Goal: Task Accomplishment & Management: Complete application form

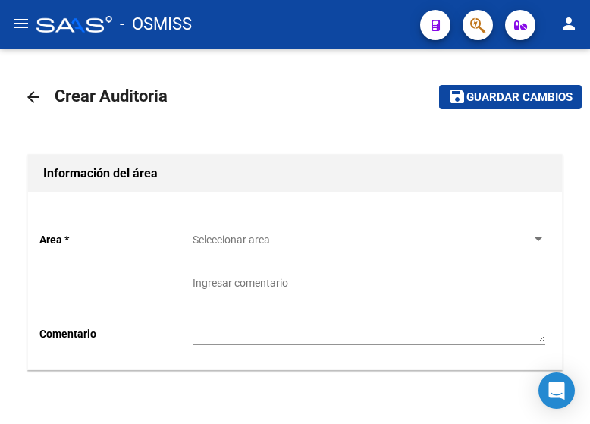
click at [236, 224] on div "Seleccionar area Seleccionar area" at bounding box center [369, 235] width 353 height 30
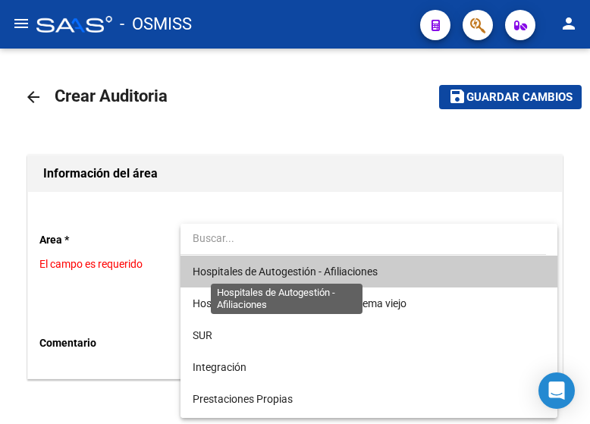
click at [249, 270] on span "Hospitales de Autogestión - Afiliaciones" at bounding box center [285, 271] width 185 height 12
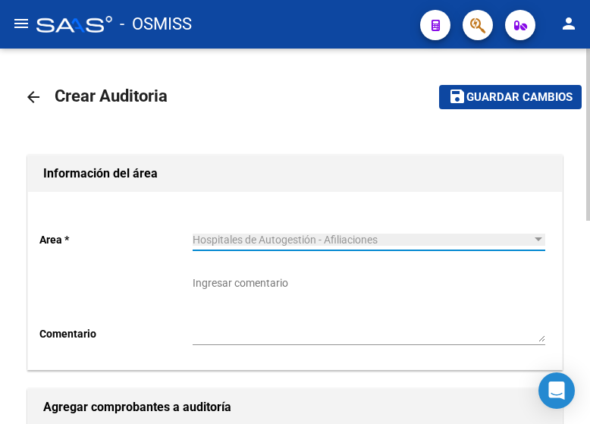
scroll to position [303, 0]
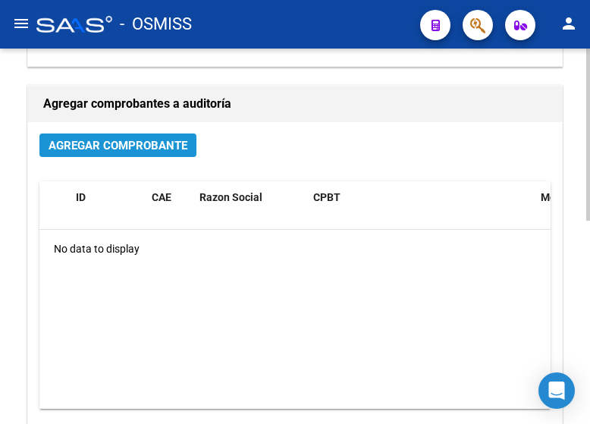
click at [136, 155] on button "Agregar Comprobante" at bounding box center [117, 145] width 157 height 24
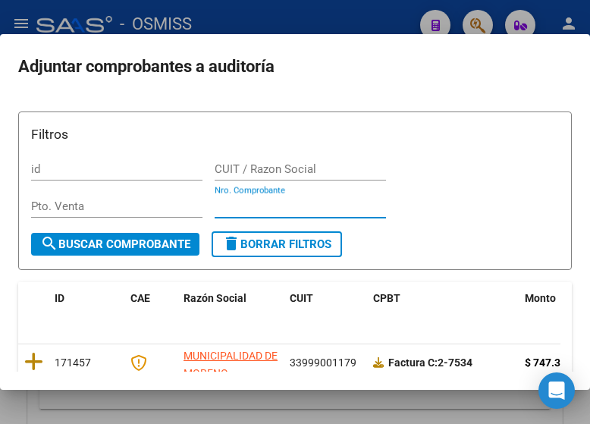
click at [228, 199] on input "Nro. Comprobante" at bounding box center [300, 206] width 171 height 14
click at [361, 196] on div "Nro. Comprobante" at bounding box center [300, 206] width 171 height 23
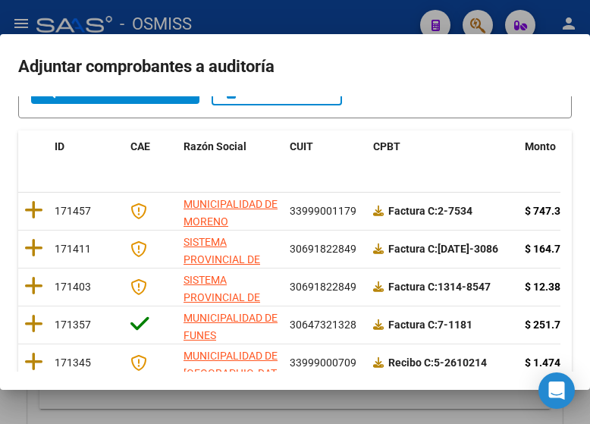
scroll to position [0, 0]
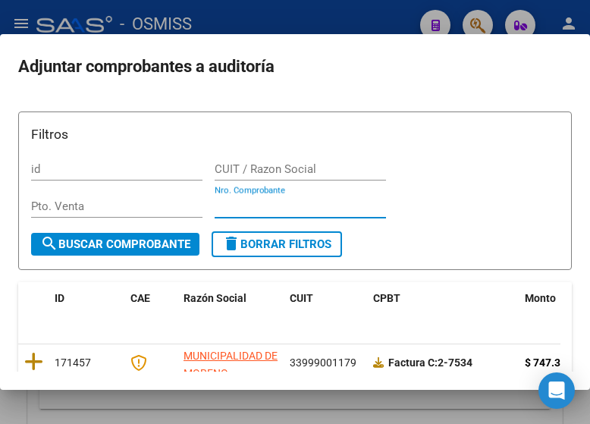
click at [253, 209] on input "Nro. Comprobante" at bounding box center [300, 206] width 171 height 14
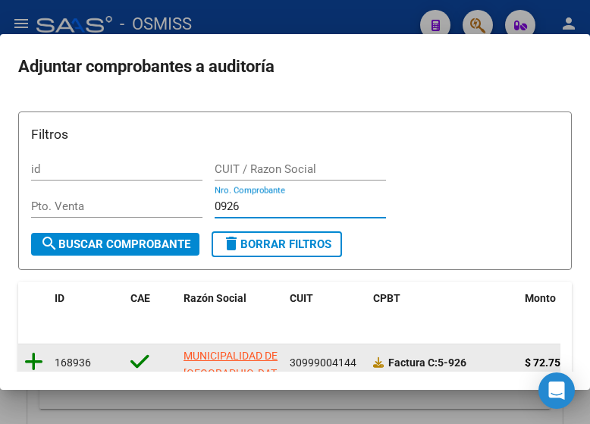
type input "0926"
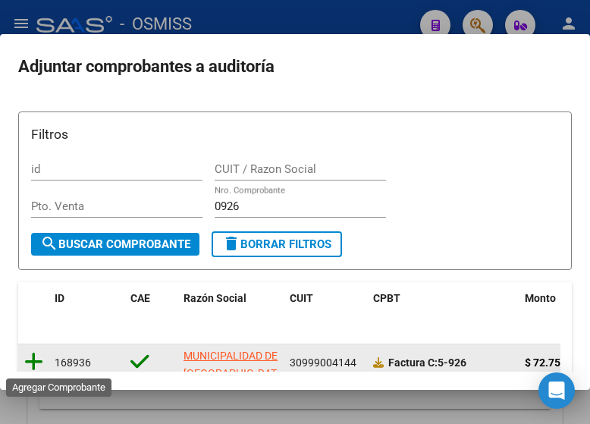
click at [33, 358] on icon at bounding box center [33, 361] width 19 height 21
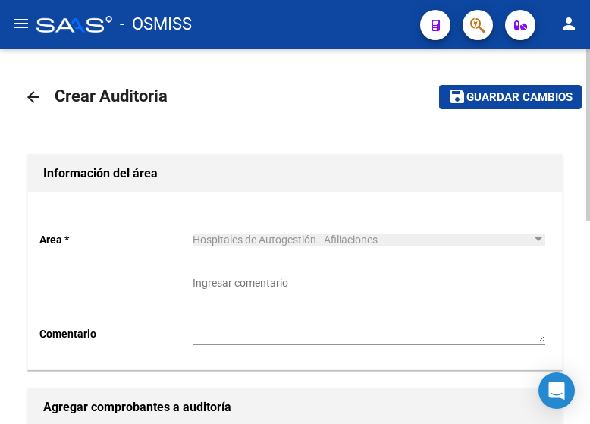
click at [475, 95] on span "Guardar cambios" at bounding box center [519, 98] width 106 height 14
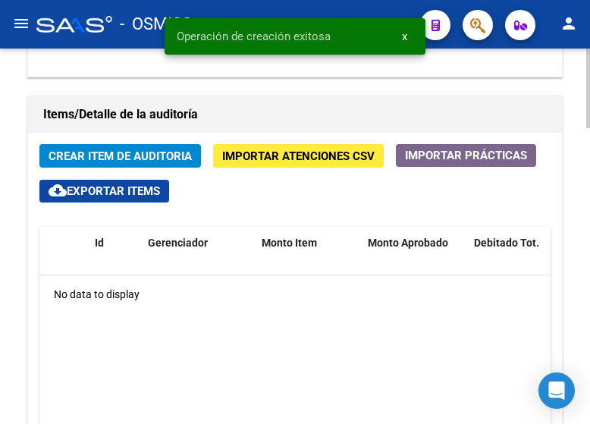
scroll to position [1213, 0]
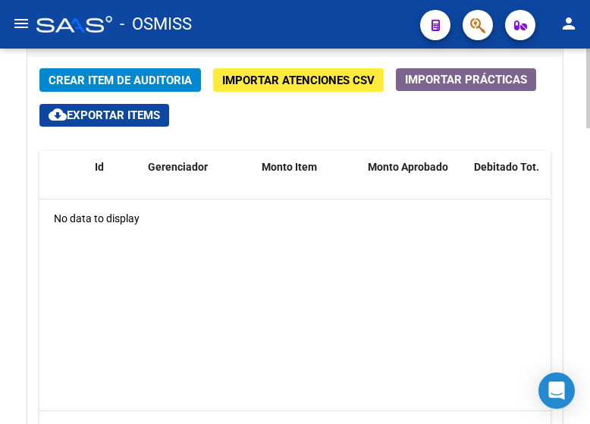
click at [143, 81] on span "Crear Item de Auditoria" at bounding box center [120, 81] width 143 height 14
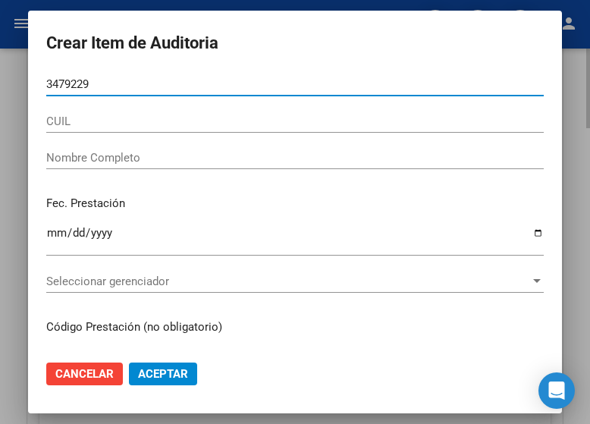
type input "34792299"
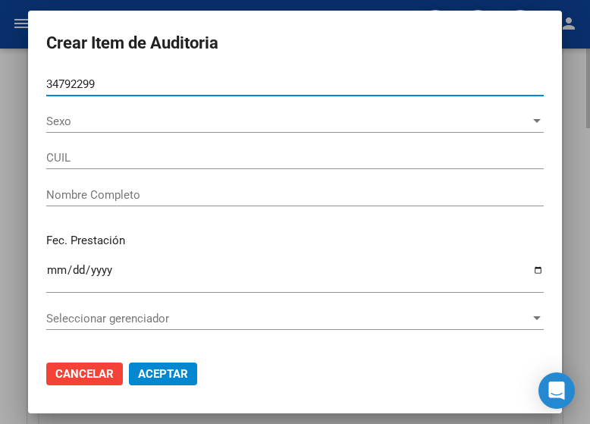
type input "23347922994"
type input "BLANCO [PERSON_NAME]"
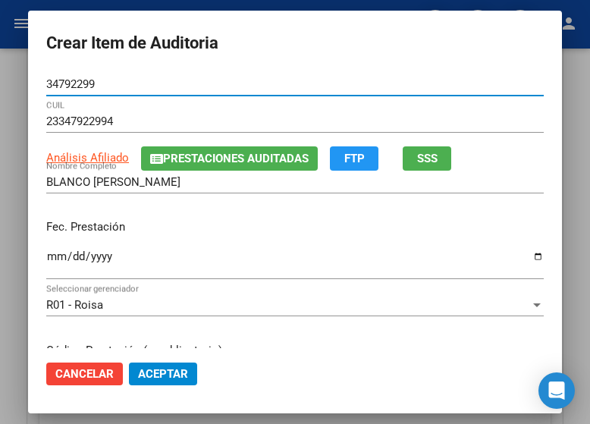
type input "34792299"
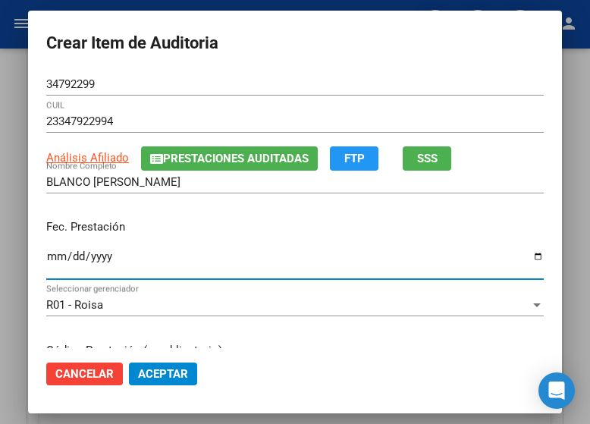
click at [46, 257] on input "Ingresar la fecha" at bounding box center [294, 262] width 497 height 24
type input "[DATE]"
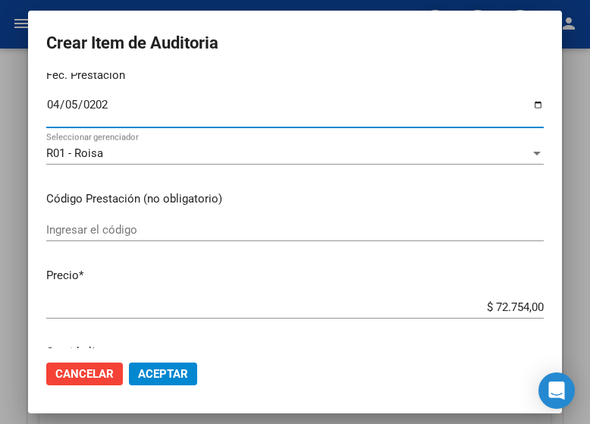
scroll to position [227, 0]
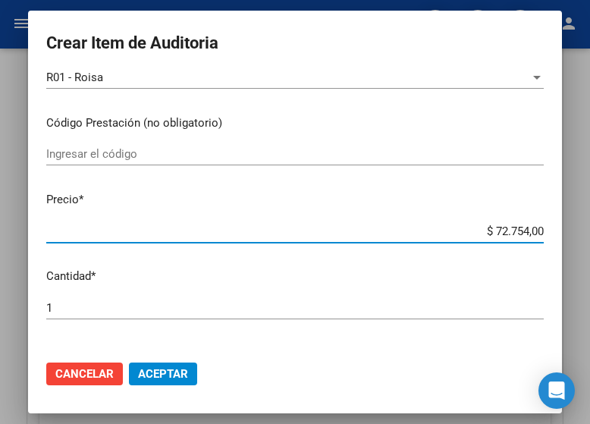
drag, startPoint x: 450, startPoint y: 225, endPoint x: 585, endPoint y: 229, distance: 134.3
click at [585, 229] on div "Crear Item de Auditoria 34792299 Nro Documento 23347922994 CUIL Análisis Afilia…" at bounding box center [295, 212] width 590 height 424
type input "$ 0,06"
type input "$ 0,66"
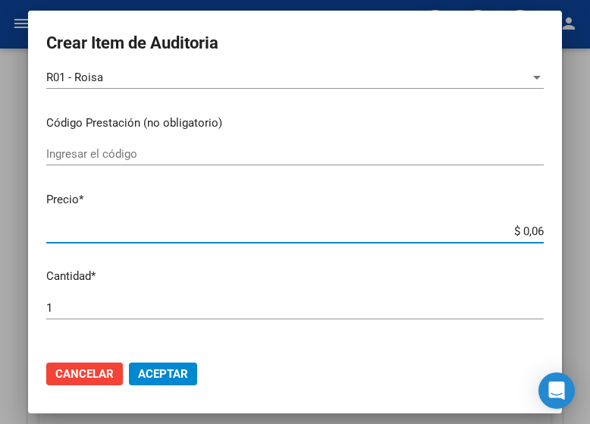
type input "$ 0,66"
type input "$ 6,61"
type input "$ 66,14"
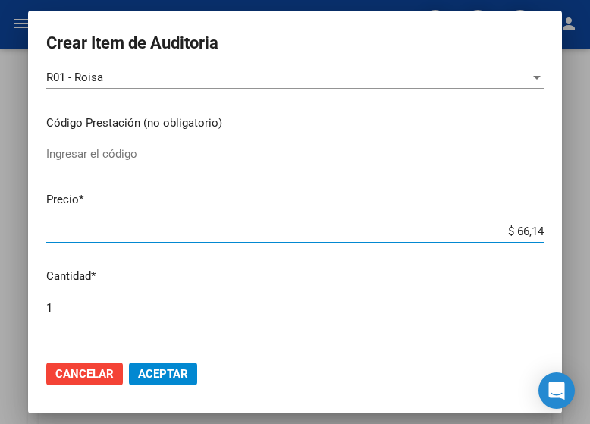
type input "$ 661,40"
type input "$ 6.614,00"
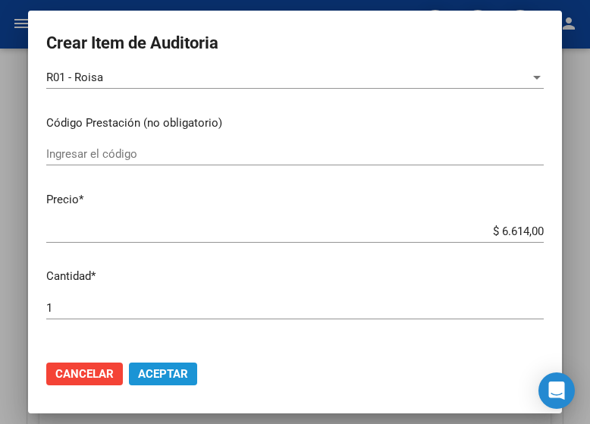
click at [166, 379] on span "Aceptar" at bounding box center [163, 374] width 50 height 14
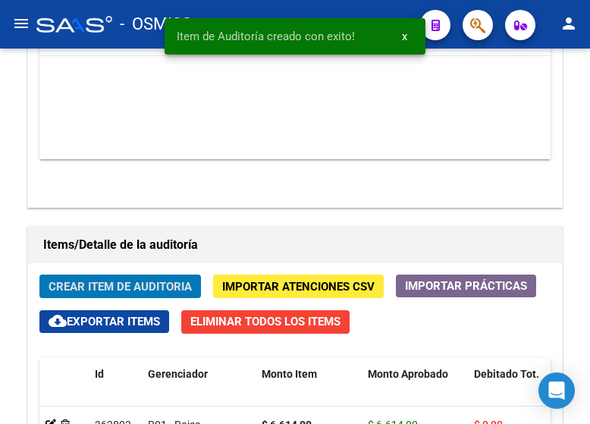
scroll to position [1419, 0]
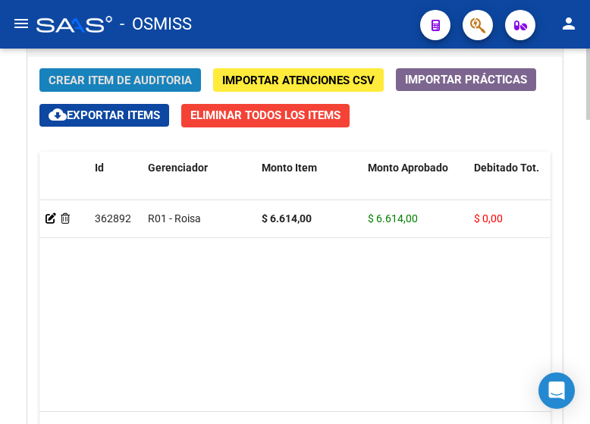
click at [103, 80] on span "Crear Item de Auditoria" at bounding box center [120, 81] width 143 height 14
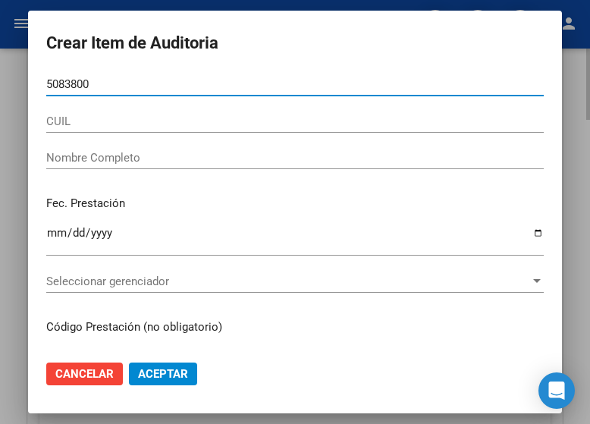
type input "50838005"
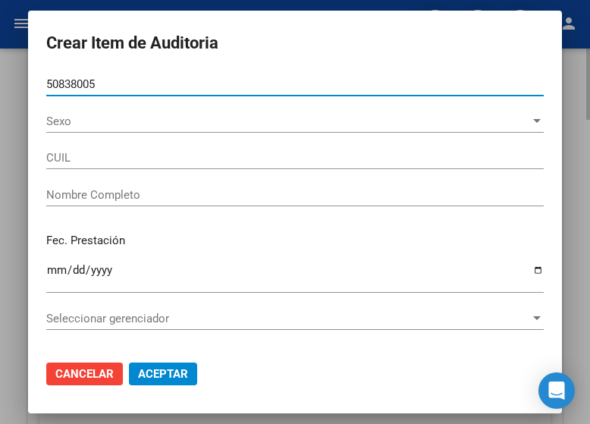
type input "23508380054"
type input "[PERSON_NAME] [PERSON_NAME]"
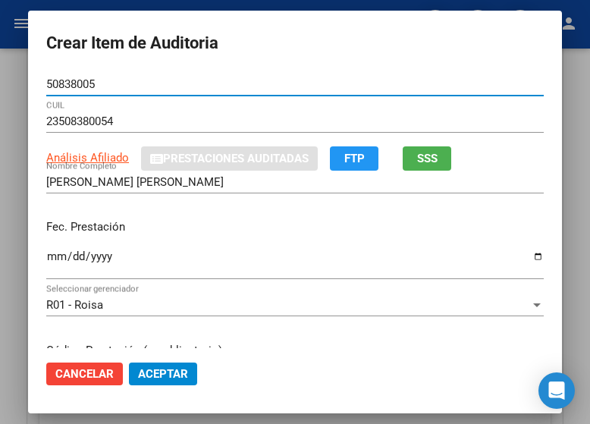
type input "50838005"
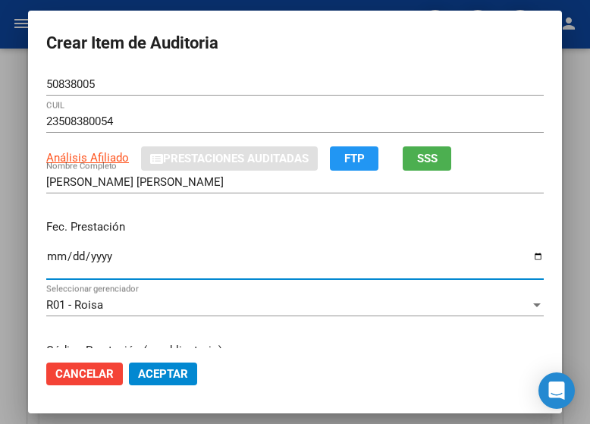
click at [46, 259] on input "Ingresar la fecha" at bounding box center [294, 262] width 497 height 24
click at [46, 255] on input "Ingresar la fecha" at bounding box center [294, 262] width 497 height 24
type input "0224-04-01"
type input "[DATE]"
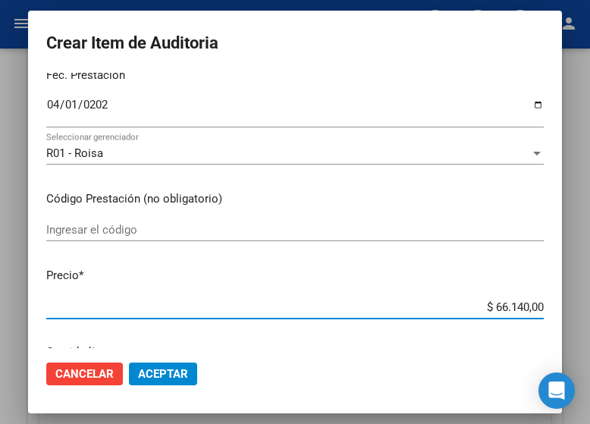
drag, startPoint x: 434, startPoint y: 302, endPoint x: 594, endPoint y: 317, distance: 159.9
click at [589, 317] on html "menu - OSMISS person Firma Express Inicio Calendario SSS Instructivos Contacto …" at bounding box center [295, 212] width 590 height 424
type input "$ 0,06"
type input "$ 0,66"
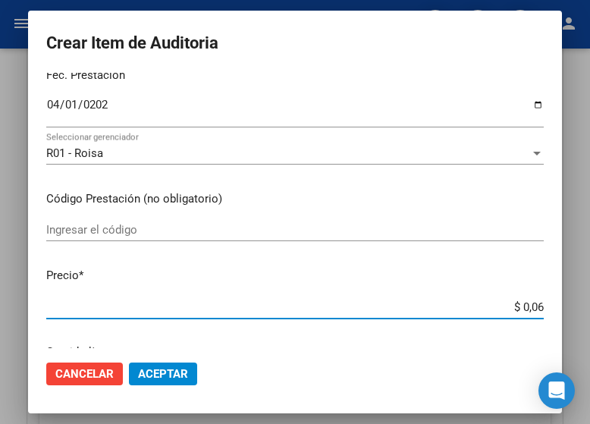
type input "$ 0,66"
type input "$ 6,61"
type input "$ 66,14"
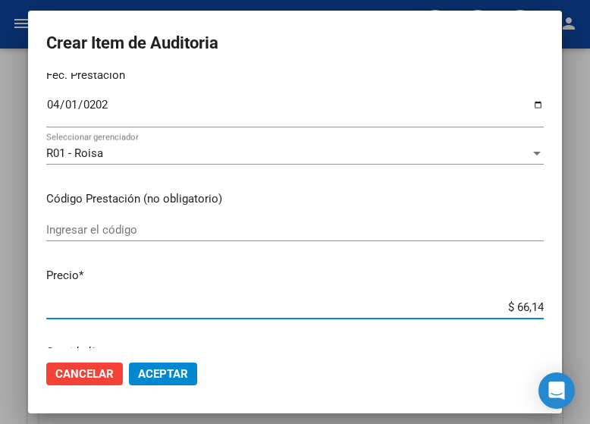
type input "$ 661,40"
type input "$ 6.614,00"
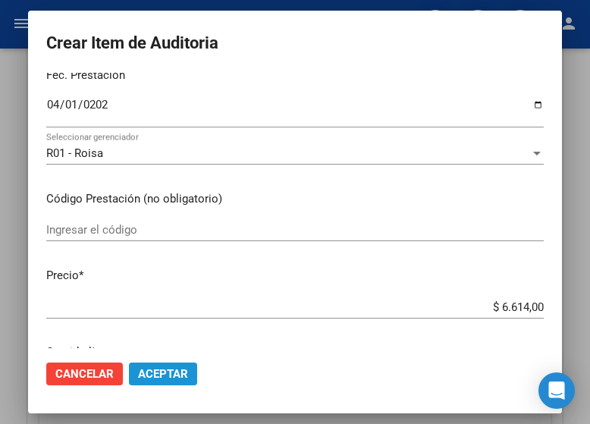
click at [141, 363] on button "Aceptar" at bounding box center [163, 373] width 68 height 23
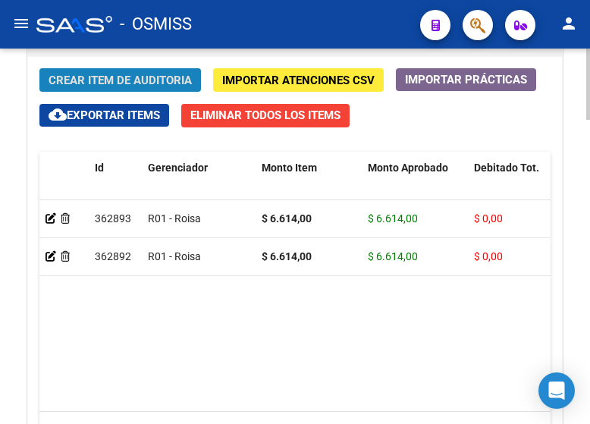
click at [102, 82] on span "Crear Item de Auditoria" at bounding box center [120, 81] width 143 height 14
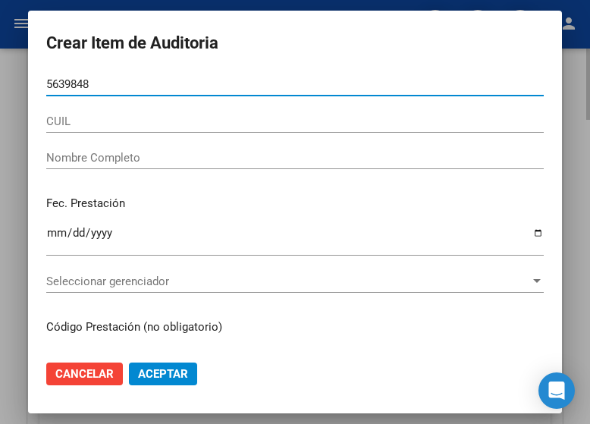
type input "56398482"
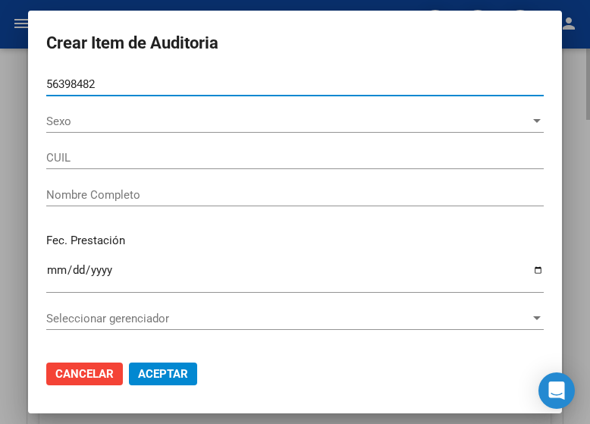
type input "20563984822"
type input "[PERSON_NAME] [PERSON_NAME]"
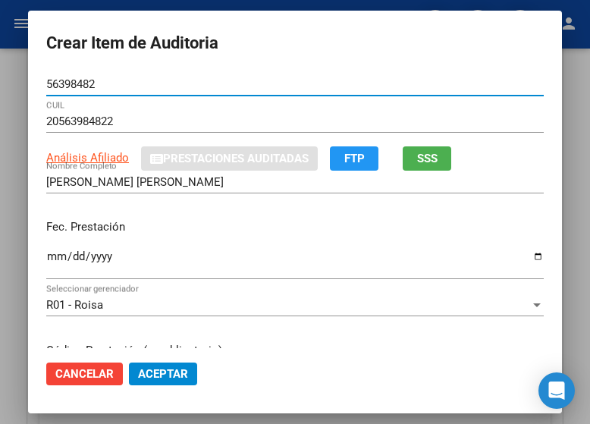
type input "56398482"
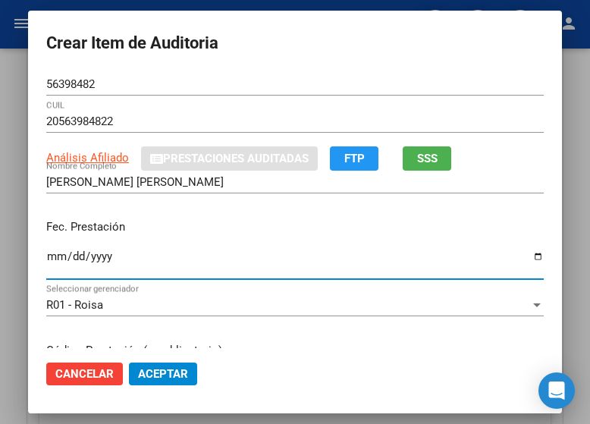
click at [46, 256] on input "Ingresar la fecha" at bounding box center [294, 262] width 497 height 24
type input "[DATE]"
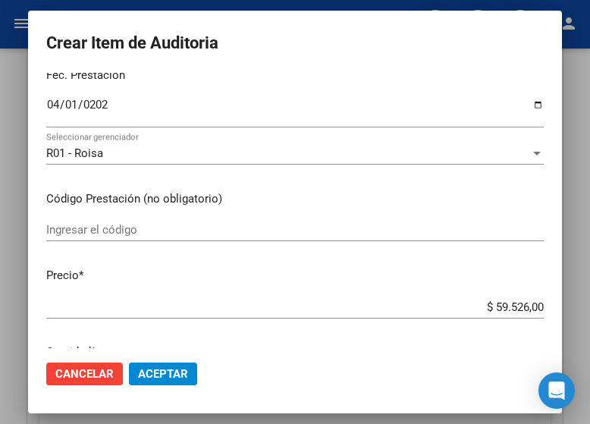
scroll to position [227, 0]
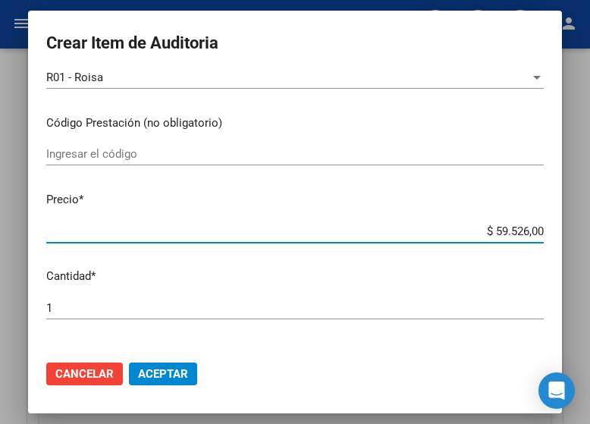
drag, startPoint x: 457, startPoint y: 229, endPoint x: 561, endPoint y: 237, distance: 104.1
click at [561, 237] on mat-dialog-content "56398482 Nro Documento 20563984822 CUIL Análisis Afiliado Prestaciones Auditada…" at bounding box center [295, 210] width 534 height 275
type input "$ 0,06"
type input "$ 0,66"
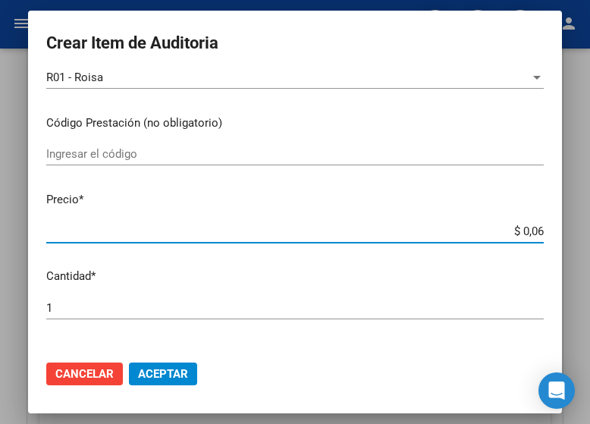
type input "$ 0,66"
type input "$ 6,61"
type input "$ 66,14"
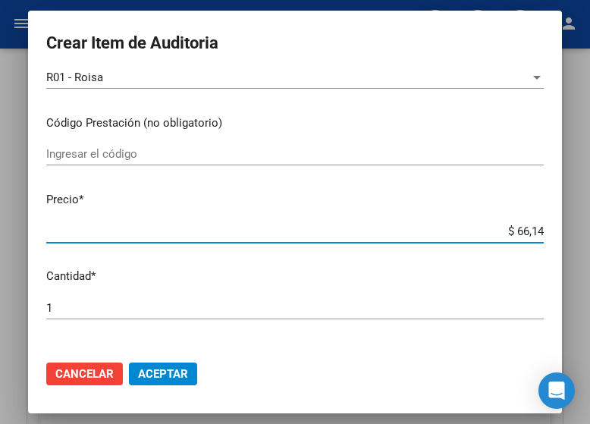
type input "$ 661,40"
type input "$ 6.614,00"
click at [155, 378] on span "Aceptar" at bounding box center [163, 374] width 50 height 14
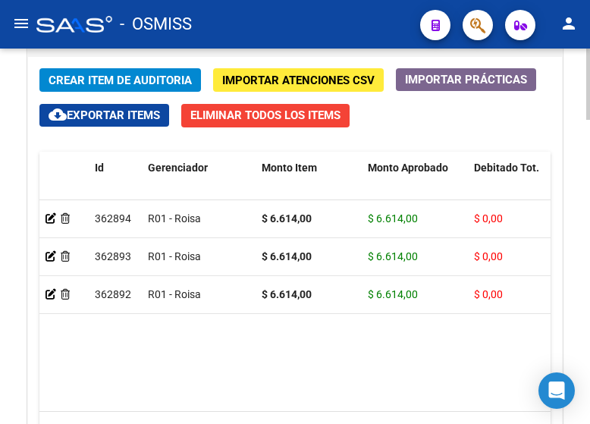
click at [105, 72] on button "Crear Item de Auditoria" at bounding box center [119, 80] width 161 height 24
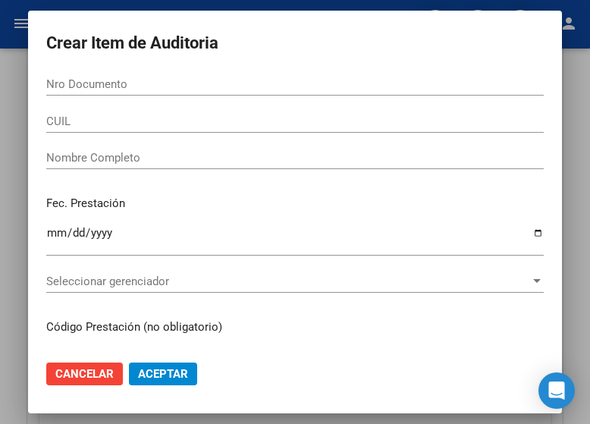
click at [46, 81] on input "Nro Documento" at bounding box center [294, 84] width 497 height 14
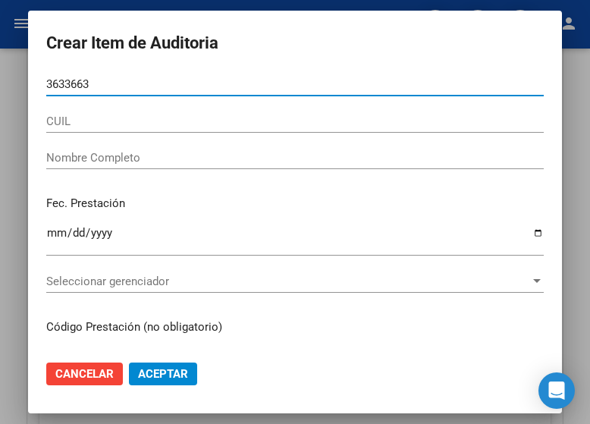
type input "36336639"
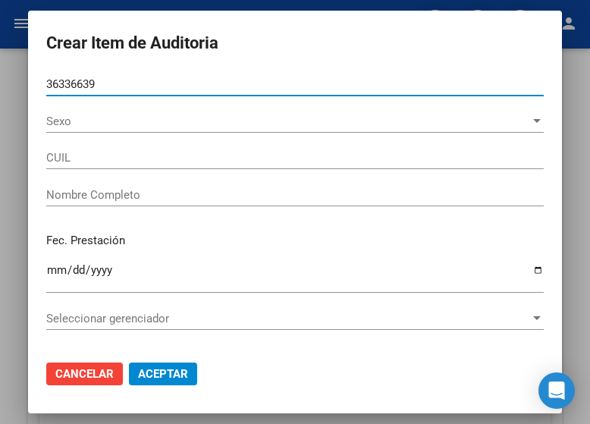
type input "20363366393"
type input "[PERSON_NAME]"
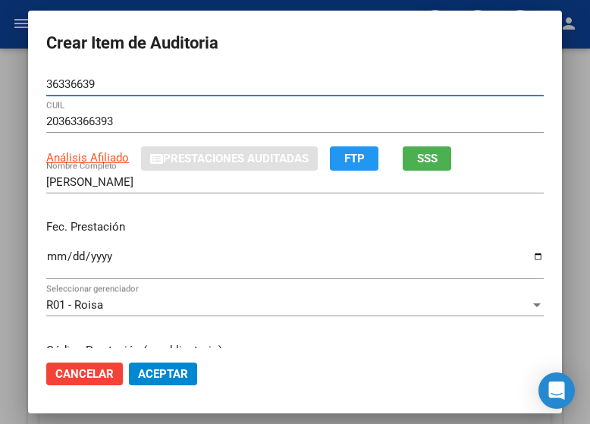
type input "36336639"
click at [46, 259] on input "Ingresar la fecha" at bounding box center [294, 262] width 497 height 24
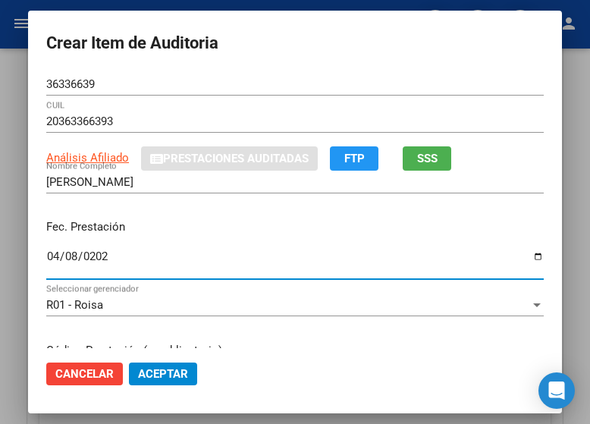
type input "[DATE]"
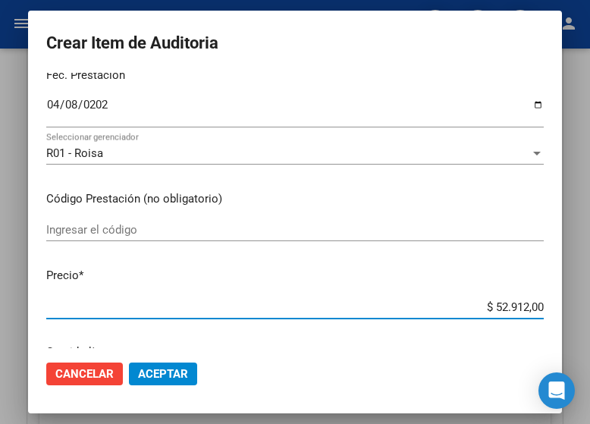
drag, startPoint x: 454, startPoint y: 308, endPoint x: 595, endPoint y: 331, distance: 143.0
click at [589, 331] on html "menu - OSMISS person Firma Express Inicio Calendario SSS Instructivos Contacto …" at bounding box center [295, 212] width 590 height 424
type input "$ 0,06"
type input "$ 0,66"
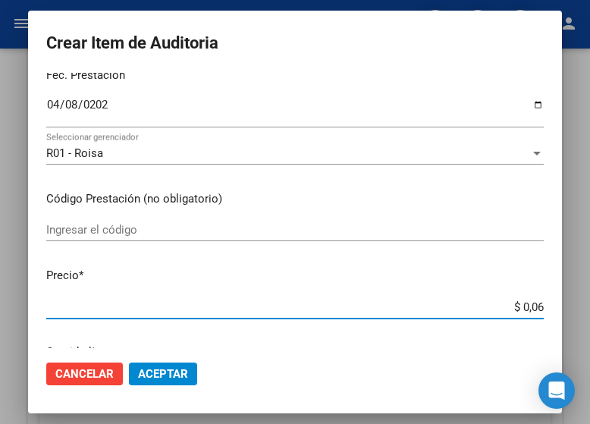
type input "$ 0,66"
type input "$ 6,61"
type input "$ 66,14"
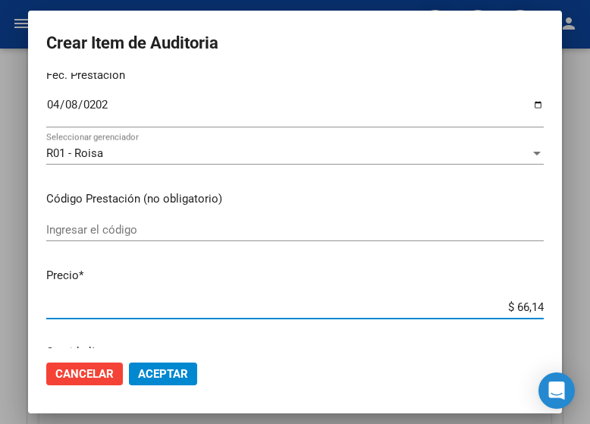
type input "$ 661,40"
type input "$ 6.614,00"
click at [155, 366] on button "Aceptar" at bounding box center [163, 373] width 68 height 23
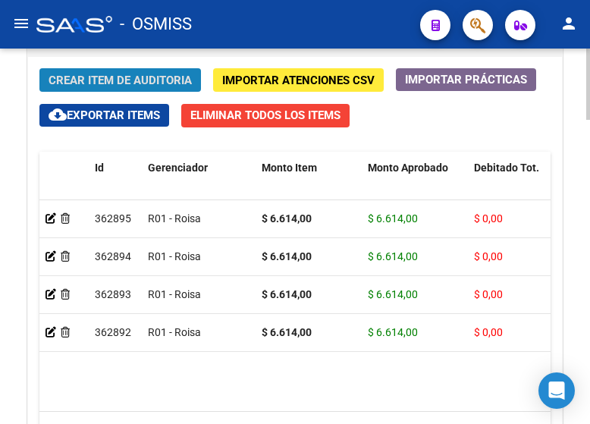
click at [125, 90] on button "Crear Item de Auditoria" at bounding box center [119, 80] width 161 height 24
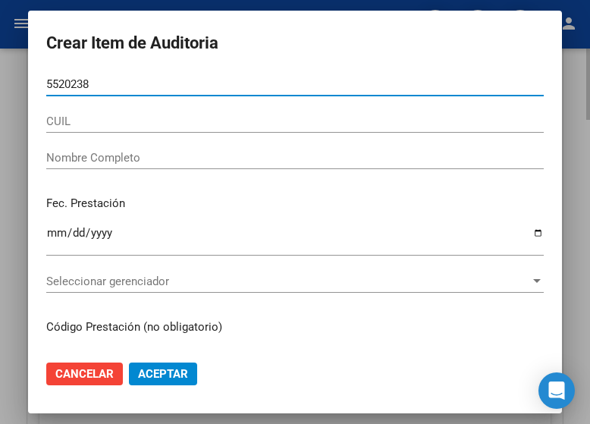
type input "55202384"
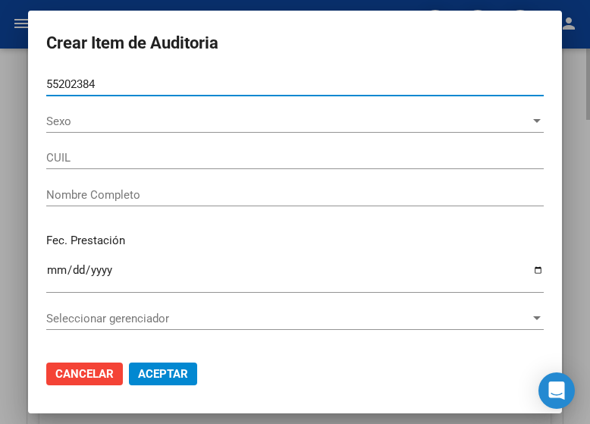
type input "27552023841"
type input "[PERSON_NAME]"
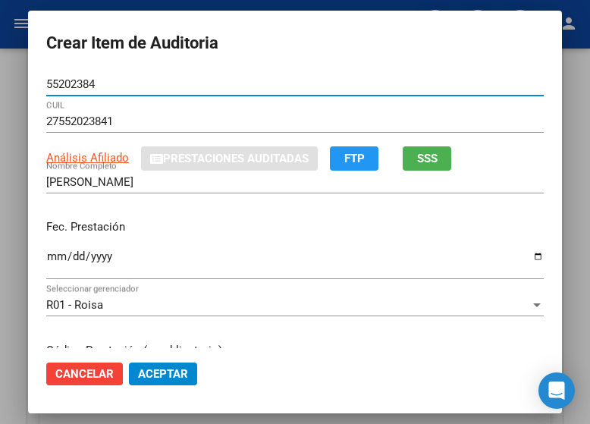
type input "55202384"
click at [49, 254] on input "Ingresar la fecha" at bounding box center [294, 262] width 497 height 24
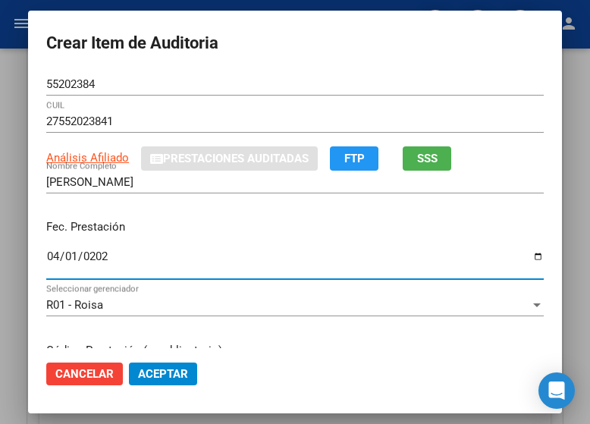
type input "[DATE]"
click at [129, 362] on button "Aceptar" at bounding box center [163, 373] width 68 height 23
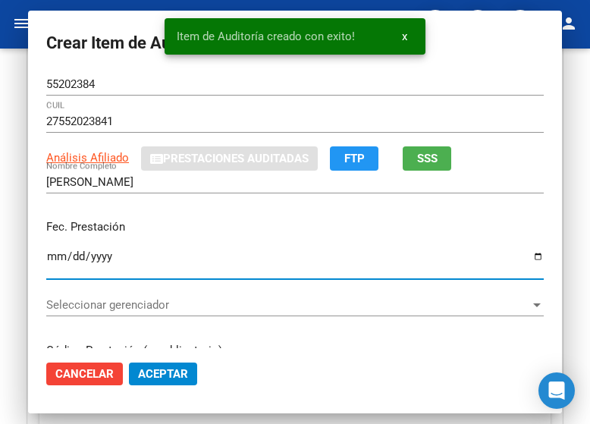
type input "0002-04-01"
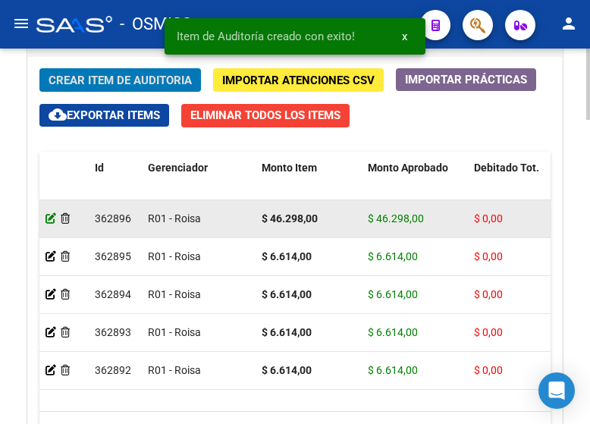
click at [54, 216] on icon at bounding box center [50, 218] width 11 height 11
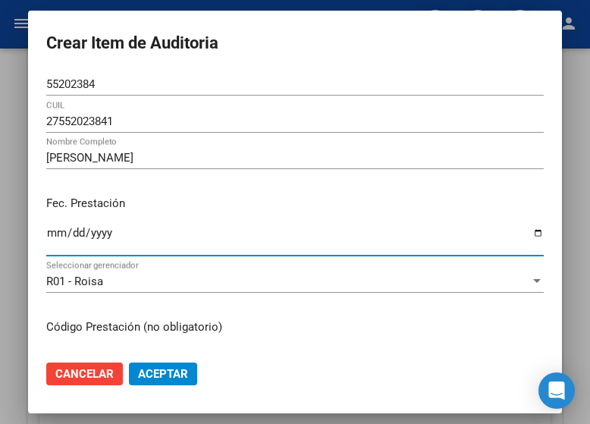
click at [46, 235] on input "Ingresar la fecha" at bounding box center [294, 239] width 497 height 24
type input "[DATE]"
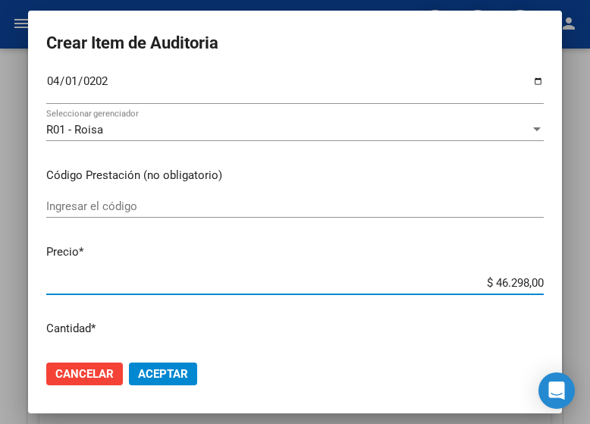
drag, startPoint x: 461, startPoint y: 279, endPoint x: 593, endPoint y: 284, distance: 132.0
click at [589, 284] on html "menu - OSMISS person Firma Express Inicio Calendario SSS Instructivos Contacto …" at bounding box center [295, 212] width 590 height 424
type input "$ 0,06"
type input "$ 0,66"
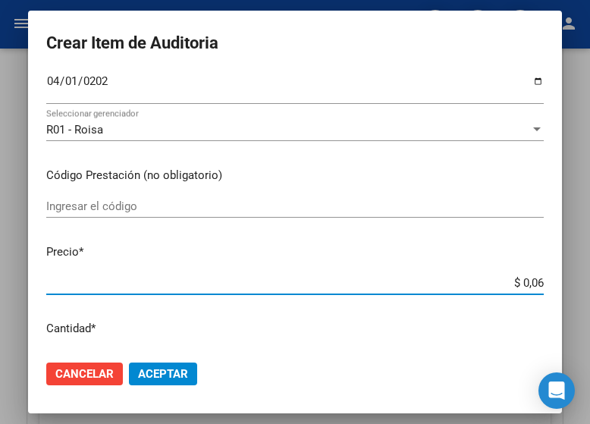
type input "$ 0,66"
type input "$ 6,61"
type input "$ 66,14"
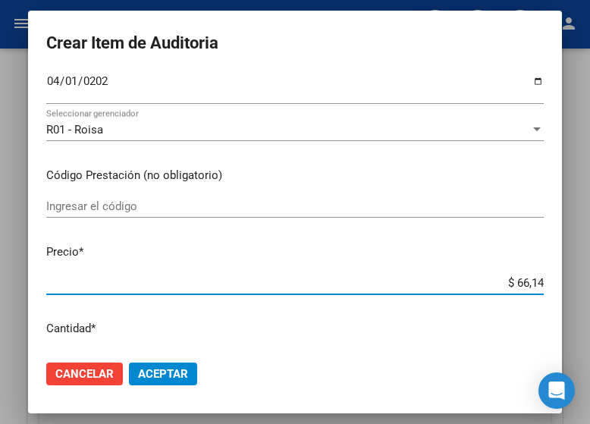
type input "$ 661,40"
type input "$ 6.614,00"
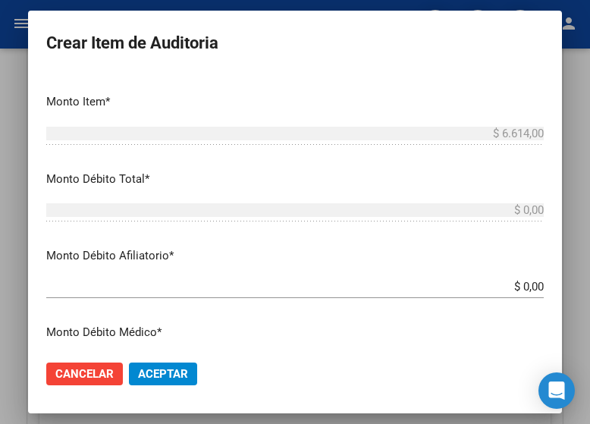
scroll to position [607, 0]
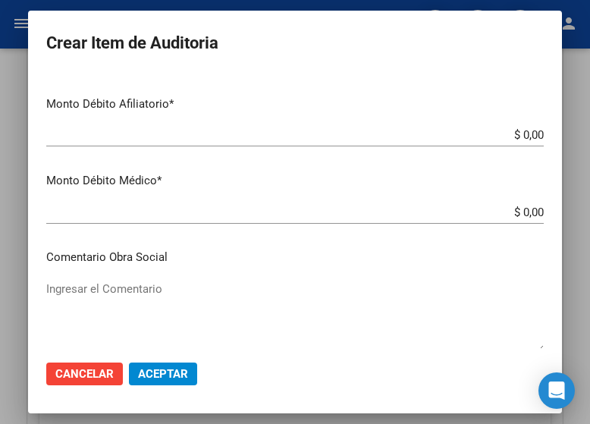
click at [162, 378] on span "Aceptar" at bounding box center [163, 374] width 50 height 14
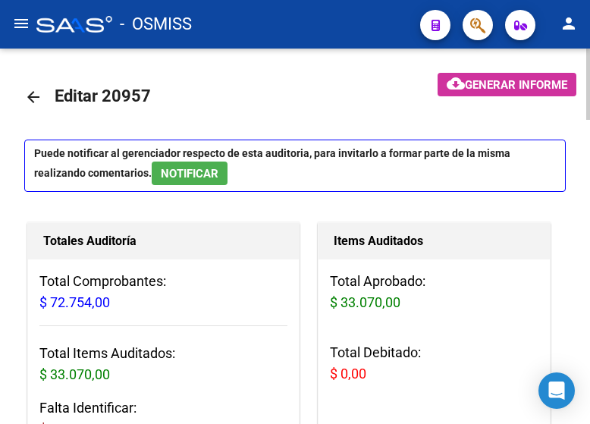
click at [237, 87] on mat-toolbar-row "arrow_back Editar 20957" at bounding box center [213, 97] width 379 height 49
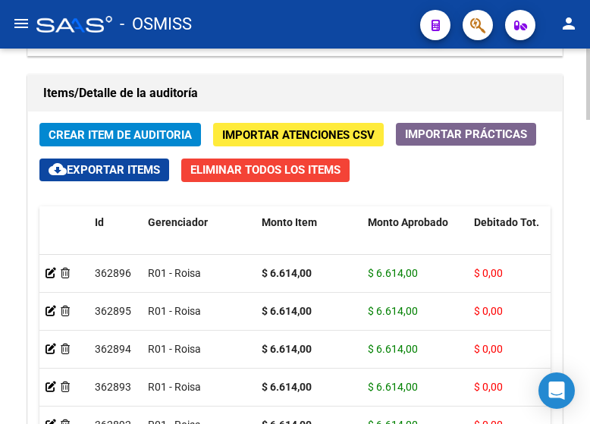
scroll to position [1441, 0]
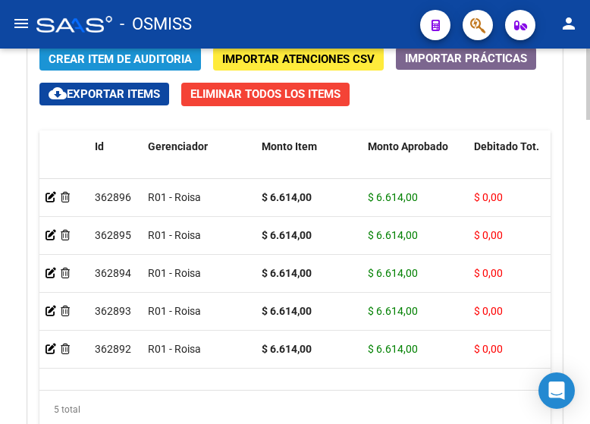
click at [134, 70] on button "Crear Item de Auditoria" at bounding box center [119, 59] width 161 height 24
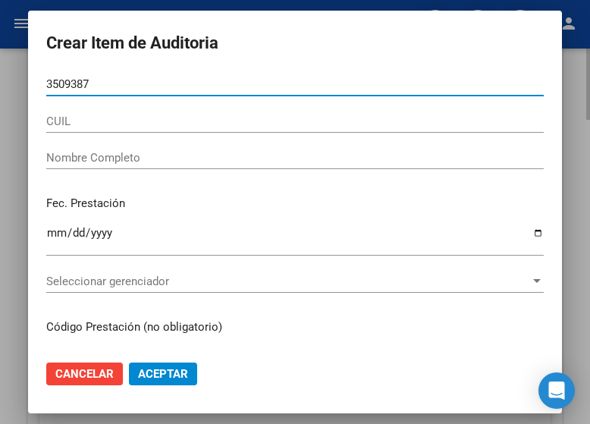
type input "35093878"
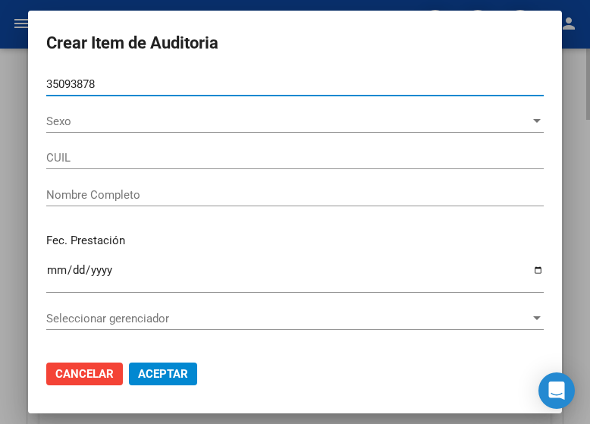
type input "20350938789"
type input "[PERSON_NAME] [PERSON_NAME]"
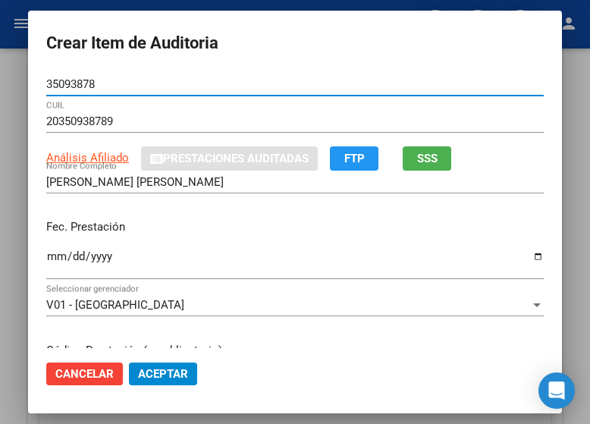
type input "35093878"
click at [46, 261] on input "Ingresar la fecha" at bounding box center [294, 262] width 497 height 24
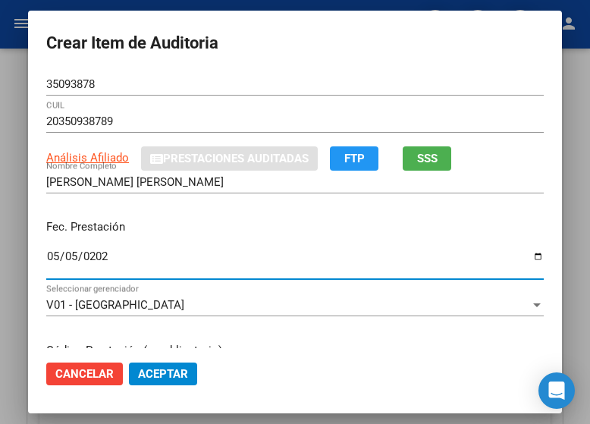
type input "[DATE]"
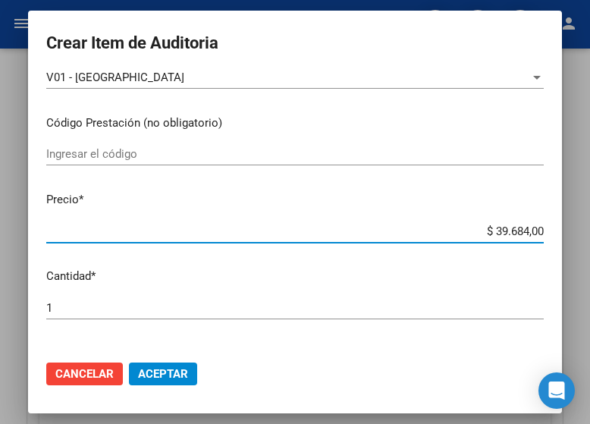
drag, startPoint x: 462, startPoint y: 229, endPoint x: 585, endPoint y: 229, distance: 122.8
click at [585, 229] on div "Crear Item de Auditoria 35093878 Nro Documento 20350938789 CUIL Análisis Afilia…" at bounding box center [295, 212] width 590 height 424
type input "$ 0,06"
type input "$ 0,66"
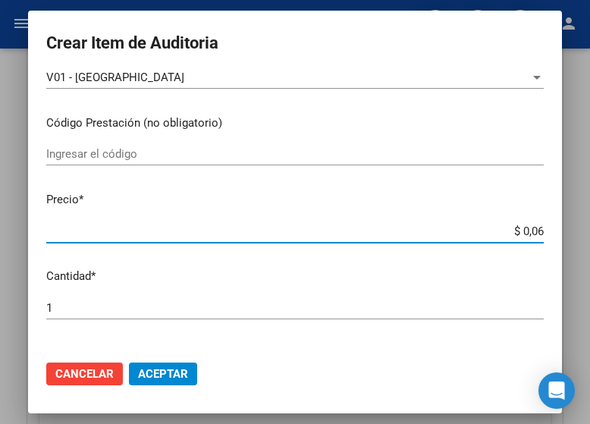
type input "$ 0,66"
type input "$ 6,61"
type input "$ 66,14"
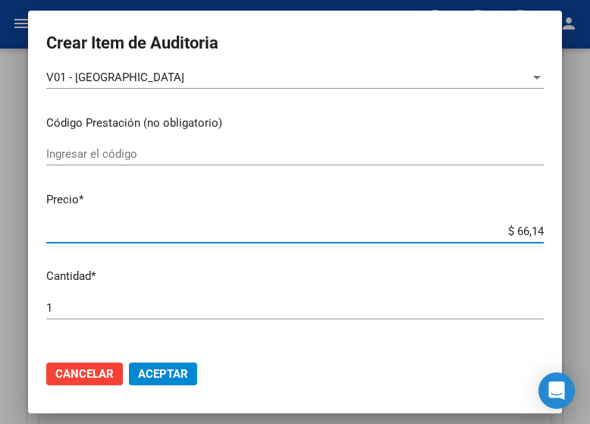
type input "$ 661,40"
type input "$ 6.614,00"
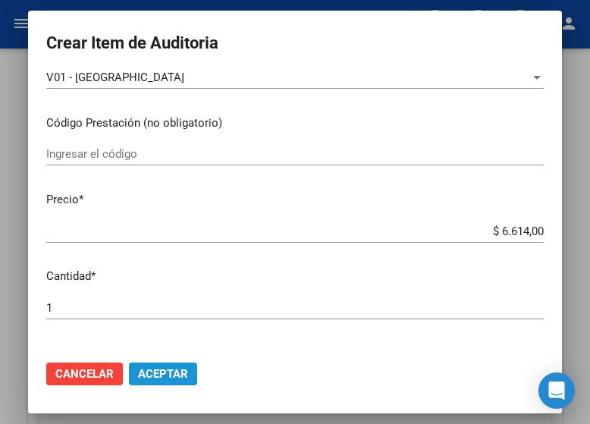
click at [155, 373] on span "Aceptar" at bounding box center [163, 374] width 50 height 14
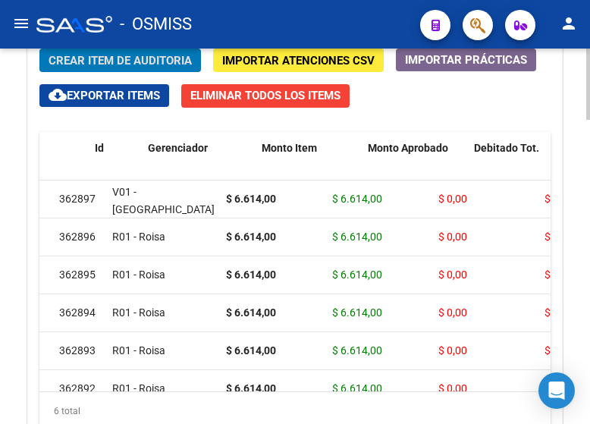
scroll to position [0, 0]
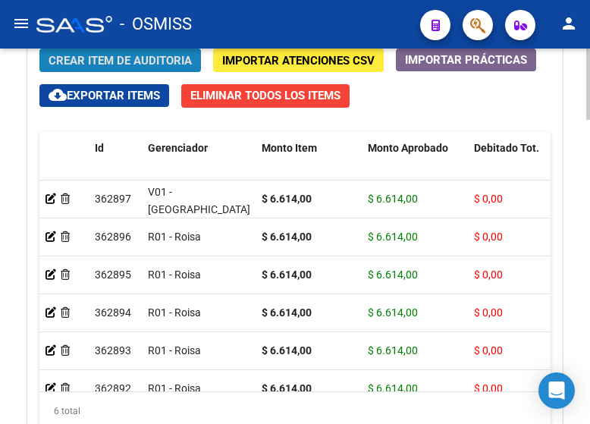
click at [96, 55] on span "Crear Item de Auditoria" at bounding box center [120, 61] width 143 height 14
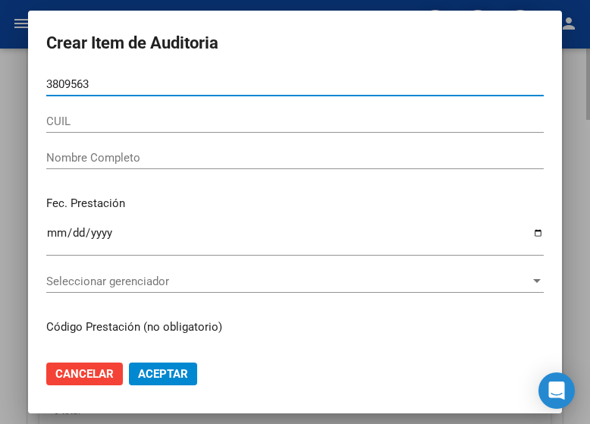
type input "38095630"
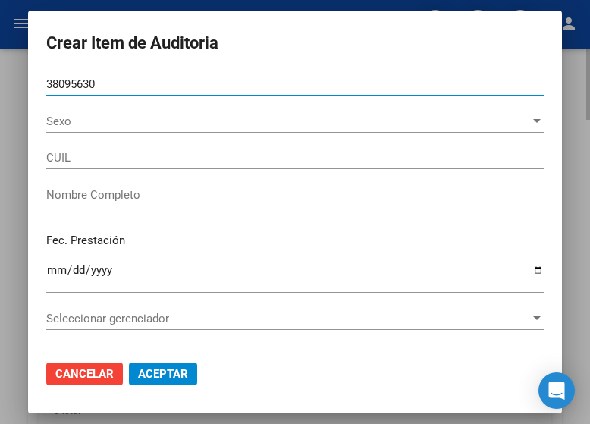
type input "20380956307"
type input "[PERSON_NAME]"
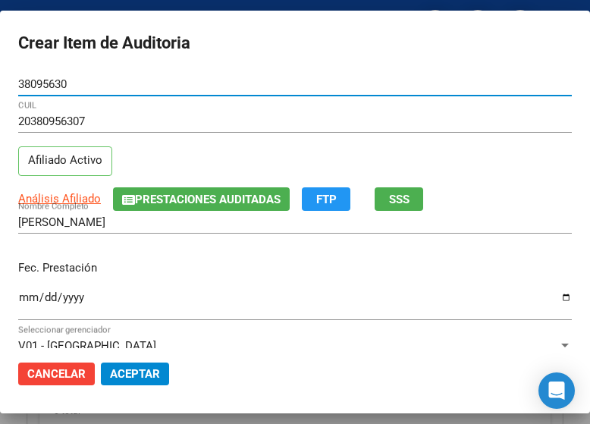
type input "38095630"
click at [27, 303] on input "Ingresar la fecha" at bounding box center [294, 303] width 553 height 24
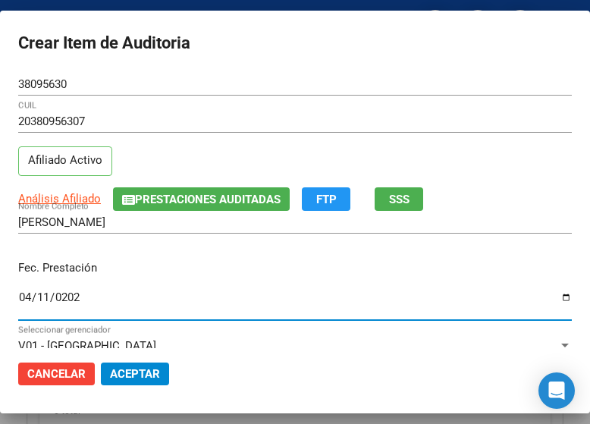
type input "[DATE]"
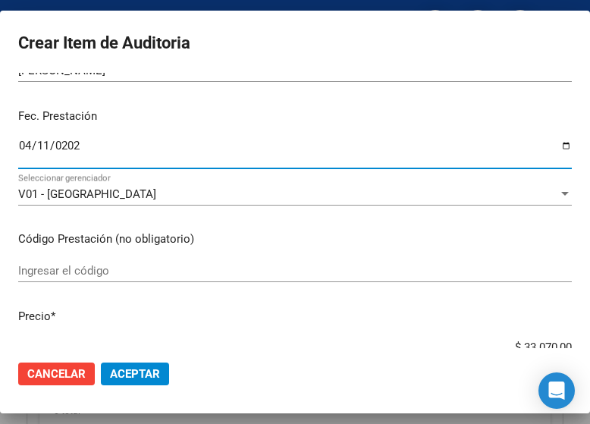
scroll to position [303, 0]
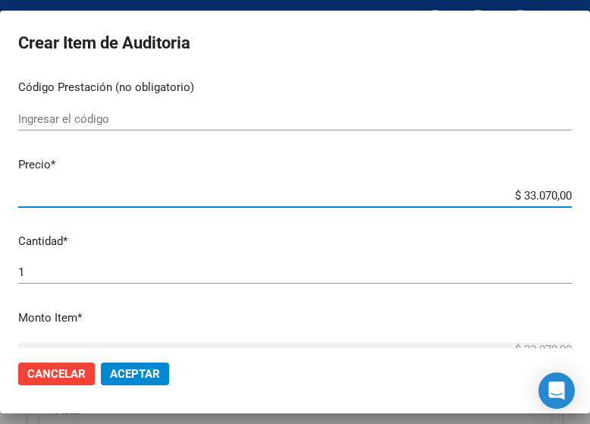
drag, startPoint x: 471, startPoint y: 192, endPoint x: 595, endPoint y: 190, distance: 124.4
click at [589, 190] on html "menu - OSMISS person Firma Express Inicio Calendario SSS Instructivos Contacto …" at bounding box center [295, 212] width 590 height 424
type input "$ 0,06"
type input "$ 0,66"
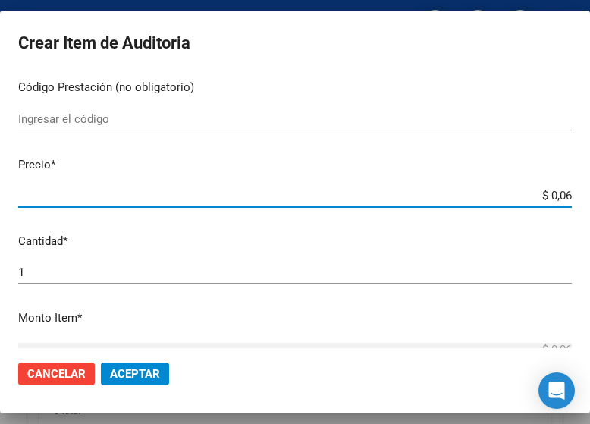
type input "$ 0,66"
type input "$ 6,61"
type input "$ 66,14"
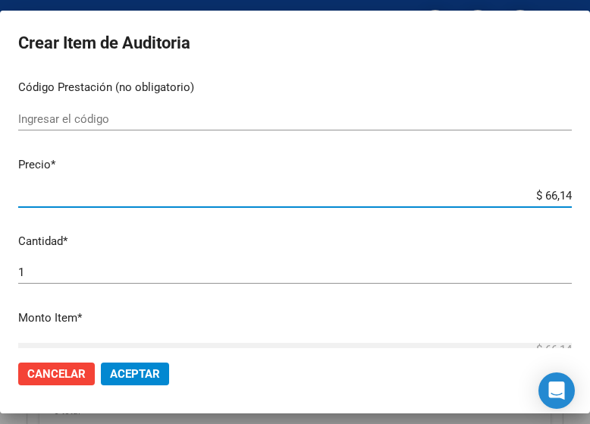
type input "$ 661,40"
type input "$ 6.614,00"
click at [133, 375] on span "Aceptar" at bounding box center [135, 374] width 50 height 14
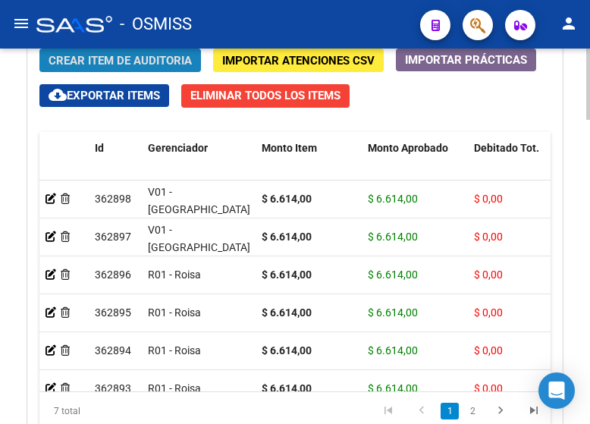
click at [103, 61] on span "Crear Item de Auditoria" at bounding box center [120, 61] width 143 height 14
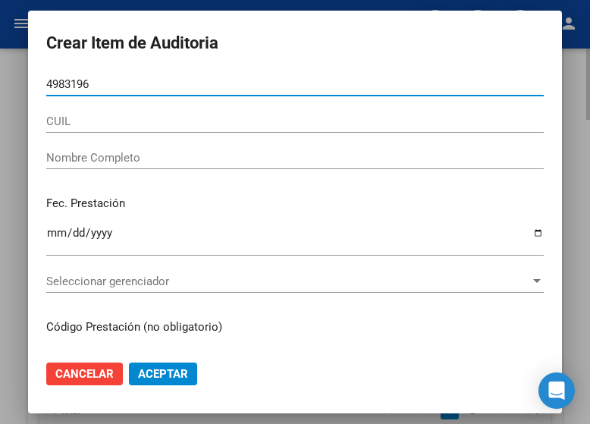
type input "49831963"
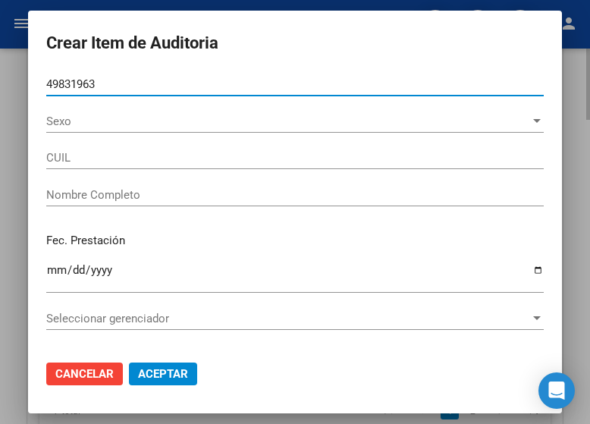
type input "20498319638"
type input "NU�EZ [PERSON_NAME]"
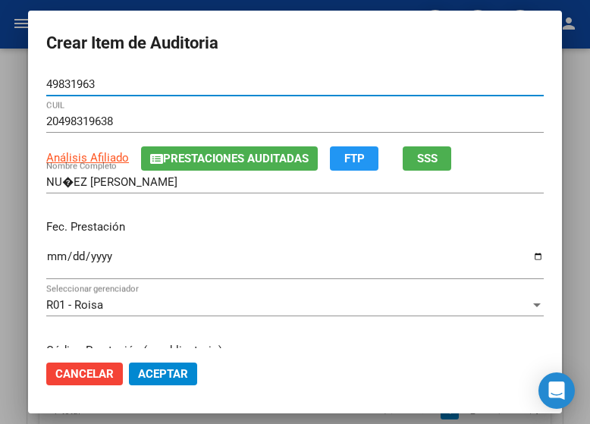
type input "49831963"
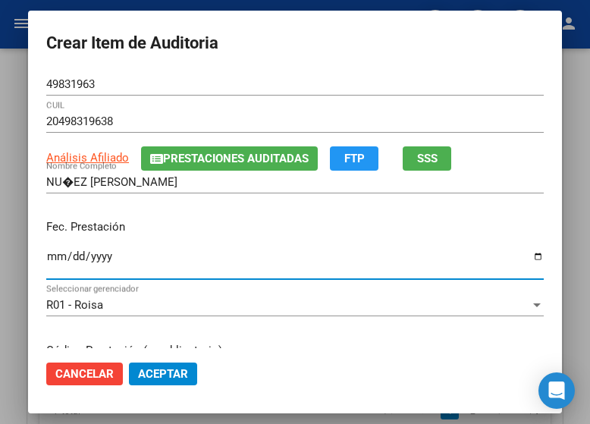
click at [46, 256] on input "Ingresar la fecha" at bounding box center [294, 262] width 497 height 24
type input "[DATE]"
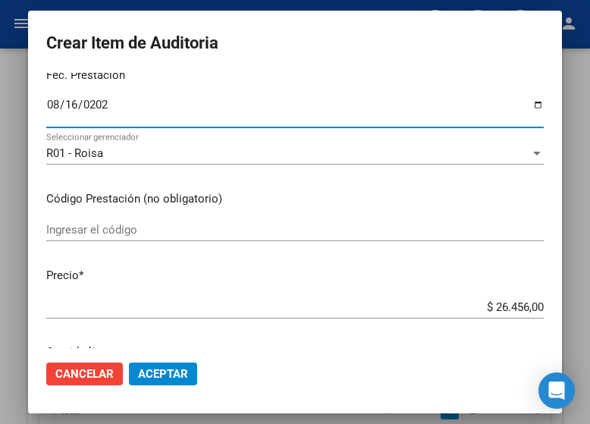
scroll to position [227, 0]
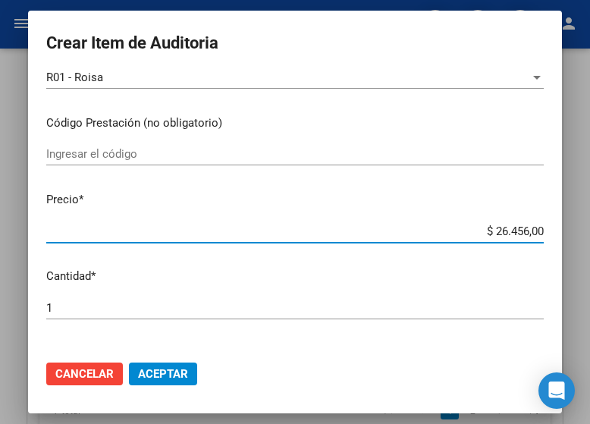
drag, startPoint x: 459, startPoint y: 229, endPoint x: 559, endPoint y: 232, distance: 99.4
click at [559, 232] on mat-dialog-content "49831963 Nro Documento 20498319638 CUIL Análisis Afiliado Prestaciones Auditada…" at bounding box center [295, 210] width 534 height 275
type input "$ 0,66"
type input "$ 6,61"
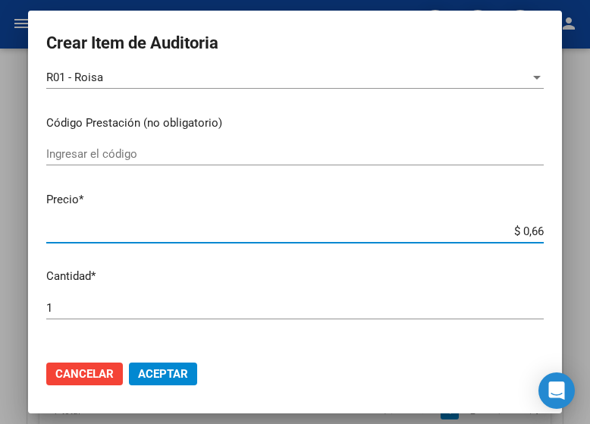
type input "$ 6,61"
type input "$ 66,14"
type input "$ 661,40"
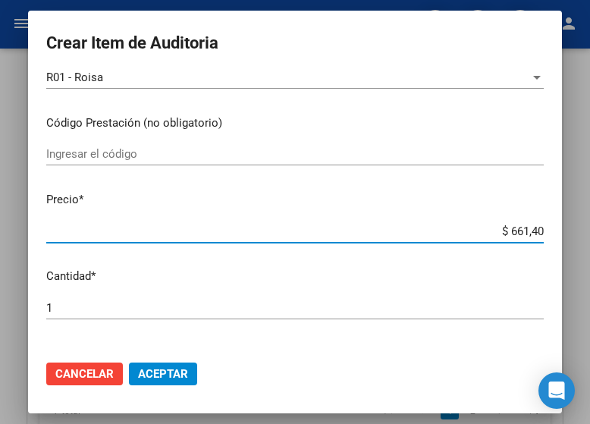
type input "$ 6.614,00"
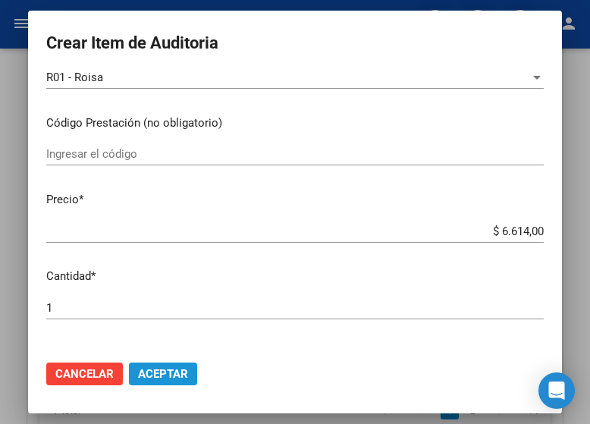
click at [155, 363] on button "Aceptar" at bounding box center [163, 373] width 68 height 23
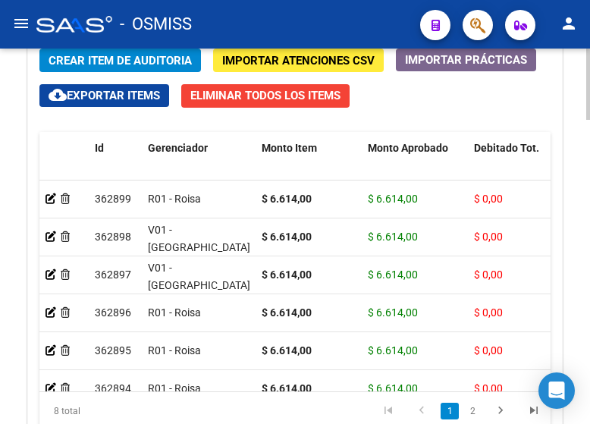
click at [102, 64] on span "Crear Item de Auditoria" at bounding box center [120, 61] width 143 height 14
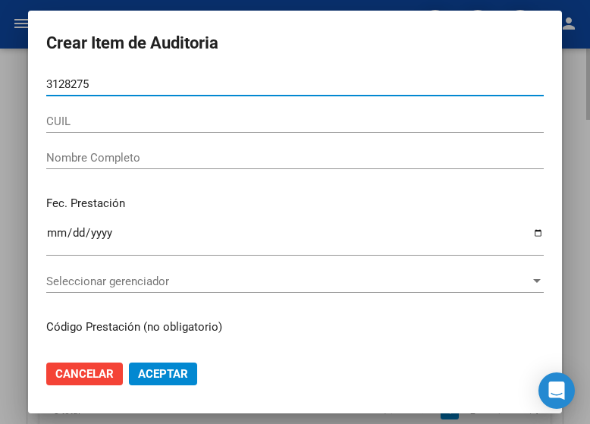
type input "31282758"
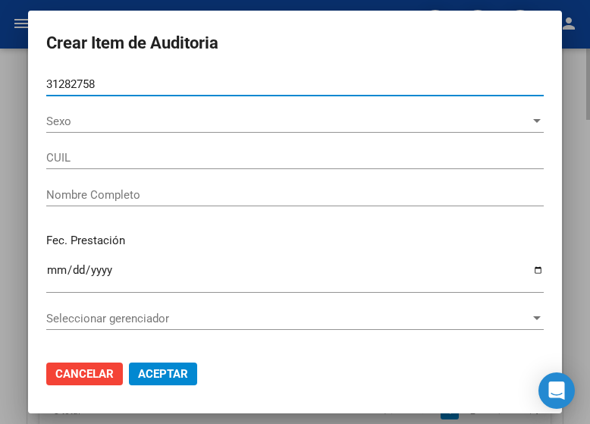
type input "27312827587"
type input "[DEMOGRAPHIC_DATA] [PERSON_NAME]"
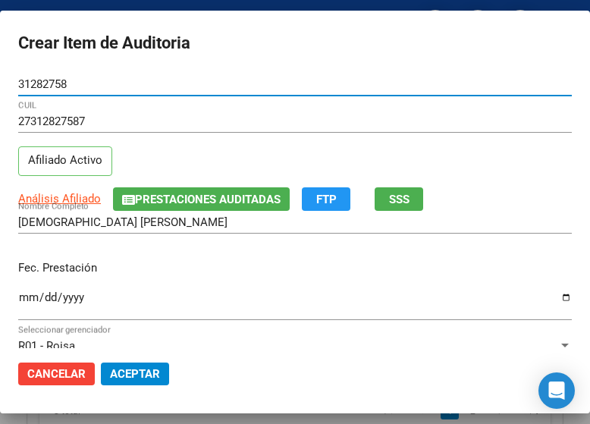
type input "31282758"
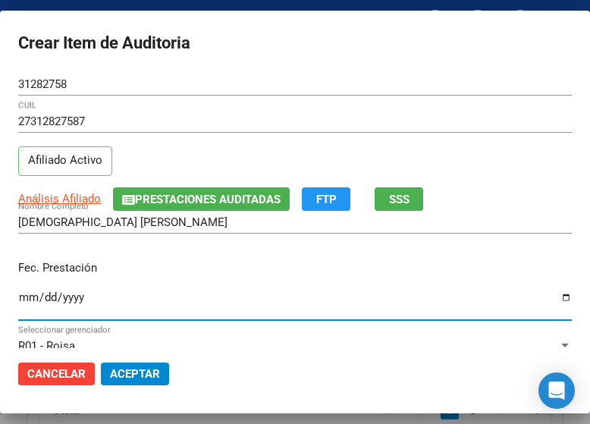
click at [27, 296] on input "Ingresar la fecha" at bounding box center [294, 303] width 553 height 24
type input "[DATE]"
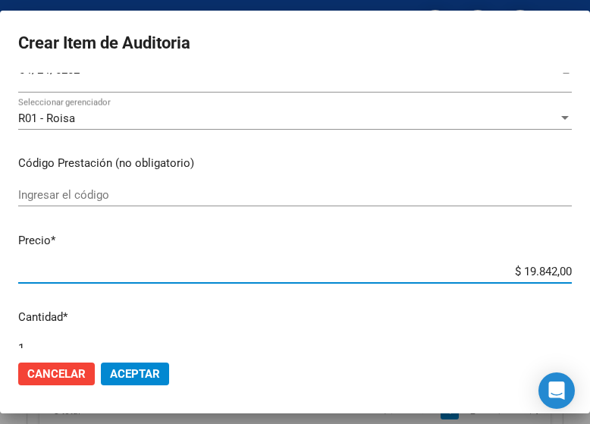
drag, startPoint x: 460, startPoint y: 268, endPoint x: 595, endPoint y: 271, distance: 135.0
click at [589, 271] on html "menu - OSMISS person Firma Express Inicio Calendario SSS Instructivos Contacto …" at bounding box center [295, 212] width 590 height 424
type input "$ 0,06"
type input "$ 0,66"
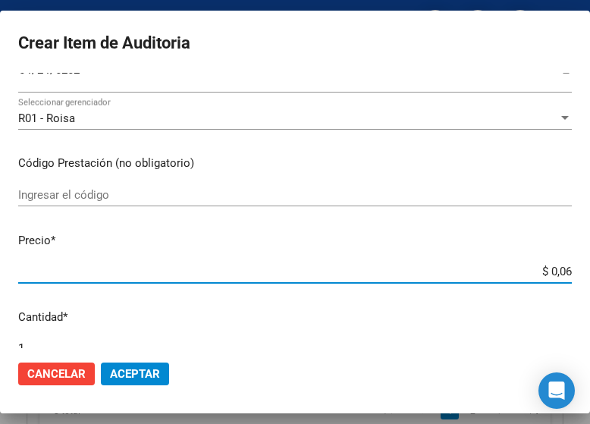
type input "$ 0,66"
type input "$ 6,61"
type input "$ 66,14"
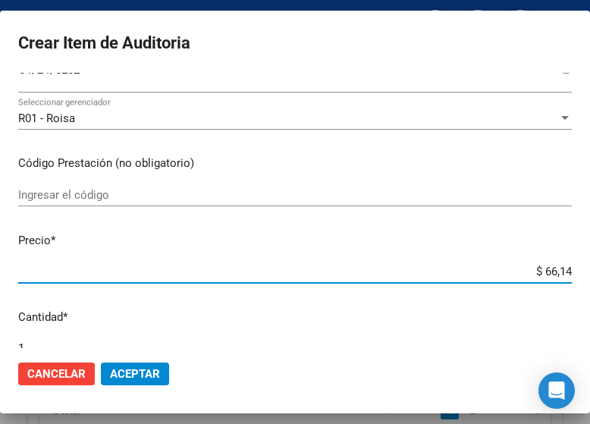
type input "$ 661,40"
type input "$ 6.614,00"
click at [142, 365] on button "Aceptar" at bounding box center [135, 373] width 68 height 23
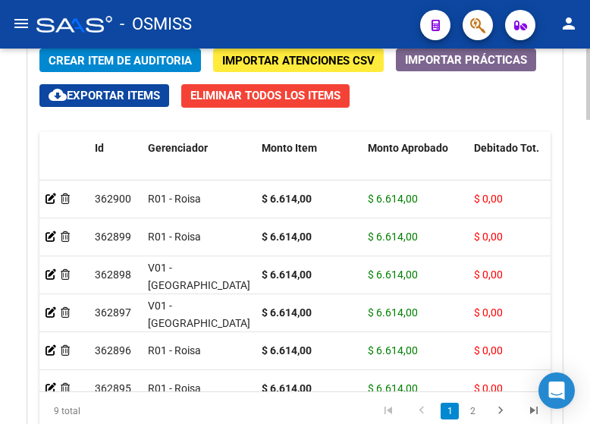
click at [92, 60] on span "Crear Item de Auditoria" at bounding box center [120, 61] width 143 height 14
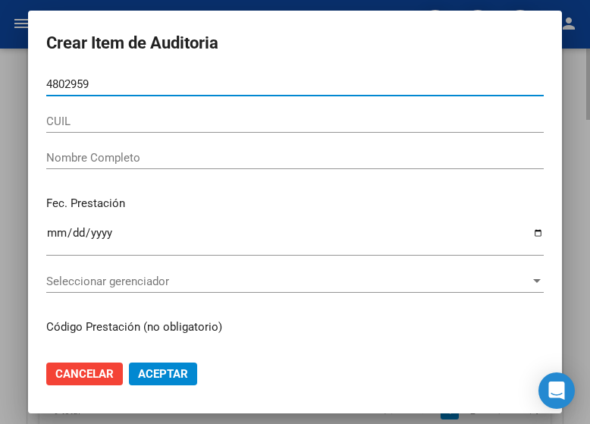
type input "48029598"
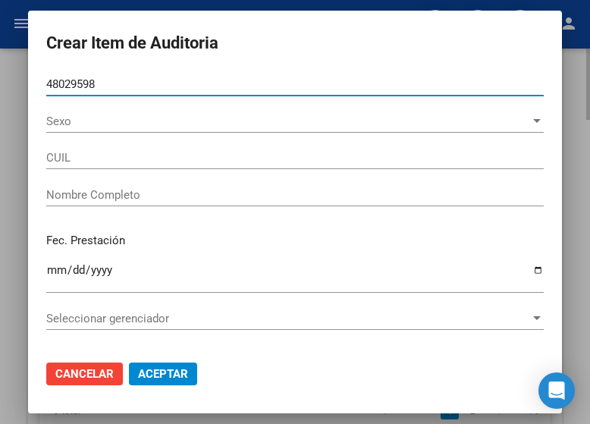
type input "27480295981"
type input "[PERSON_NAME] [PERSON_NAME]"
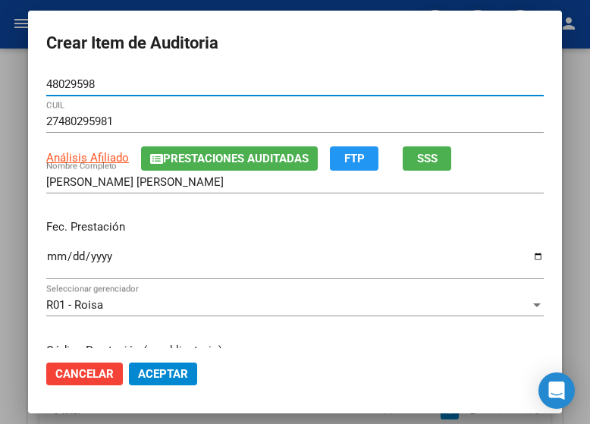
type input "48029598"
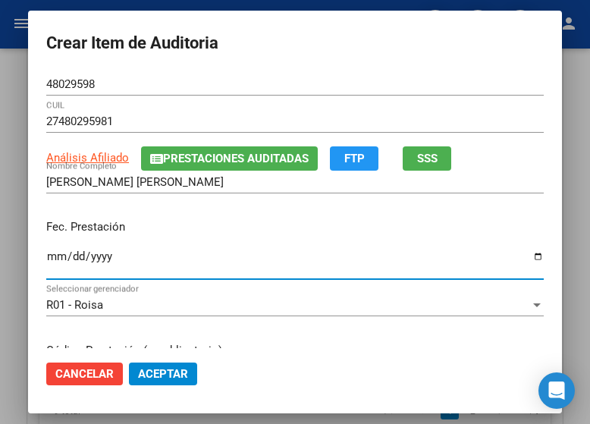
click at [47, 257] on input "Ingresar la fecha" at bounding box center [294, 262] width 497 height 24
type input "[DATE]"
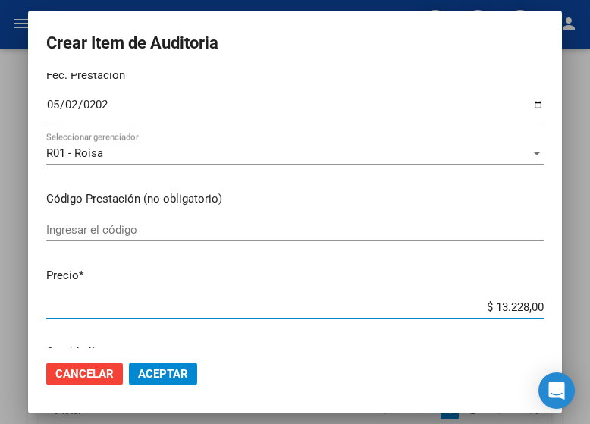
drag, startPoint x: 466, startPoint y: 305, endPoint x: 593, endPoint y: 305, distance: 126.6
click at [589, 305] on html "menu - OSMISS person Firma Express Inicio Calendario SSS Instructivos Contacto …" at bounding box center [295, 212] width 590 height 424
type input "$ 0,06"
type input "$ 0,66"
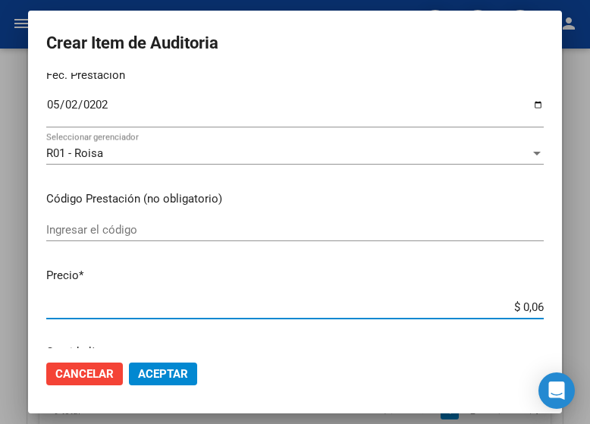
type input "$ 0,66"
type input "$ 6,61"
type input "$ 66,14"
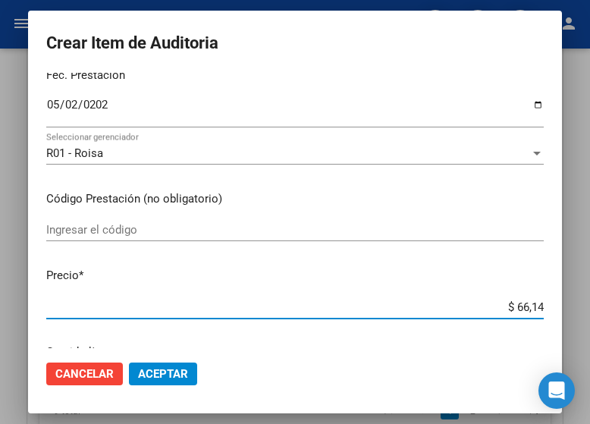
type input "$ 661,40"
type input "$ 6.614,00"
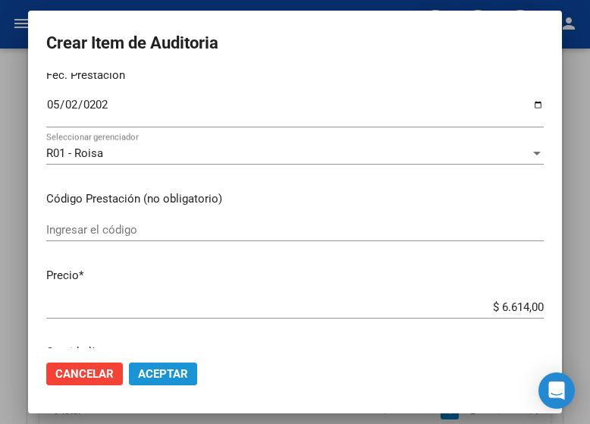
click at [167, 375] on span "Aceptar" at bounding box center [163, 374] width 50 height 14
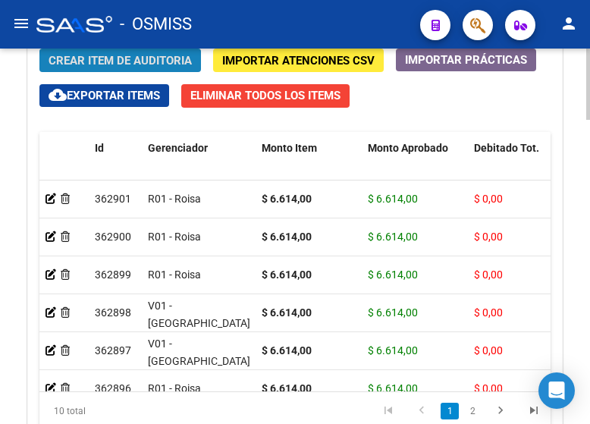
click at [120, 61] on span "Crear Item de Auditoria" at bounding box center [120, 61] width 143 height 14
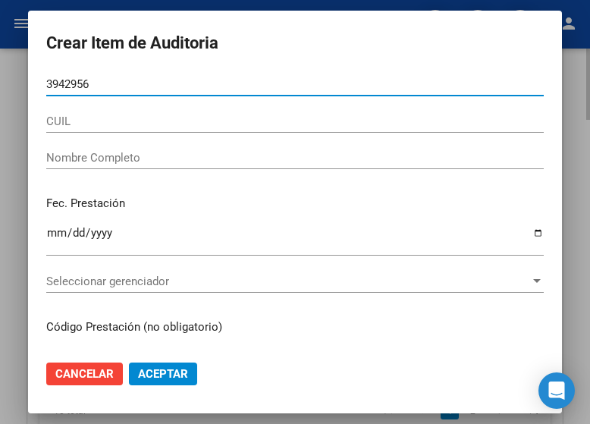
type input "39429560"
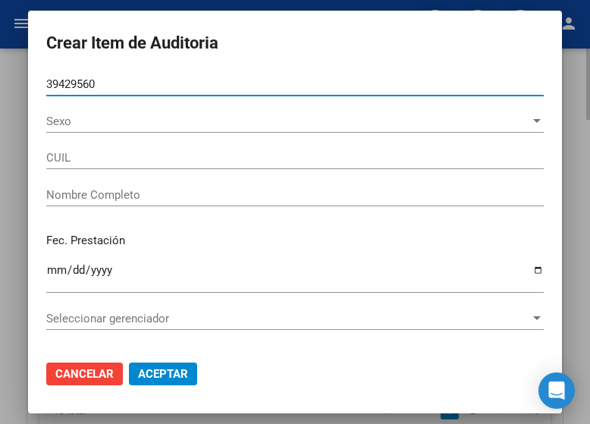
type input "24394295600"
type input "[PERSON_NAME]"
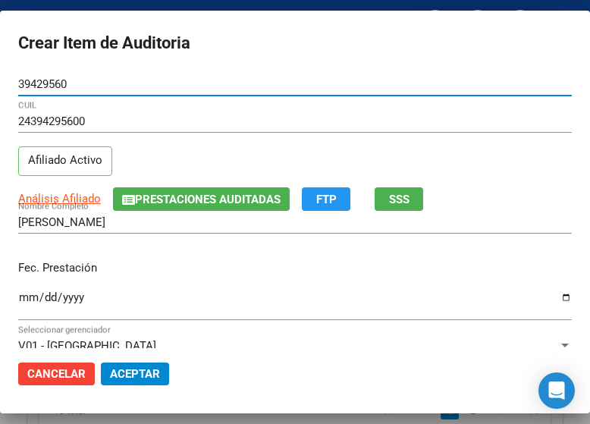
type input "39429560"
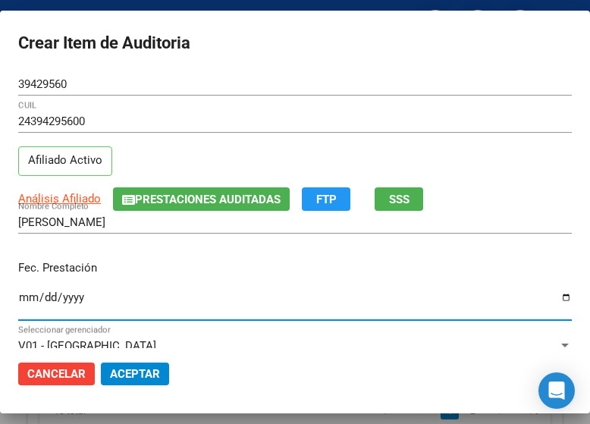
click at [30, 299] on input "Ingresar la fecha" at bounding box center [294, 303] width 553 height 24
type input "[DATE]"
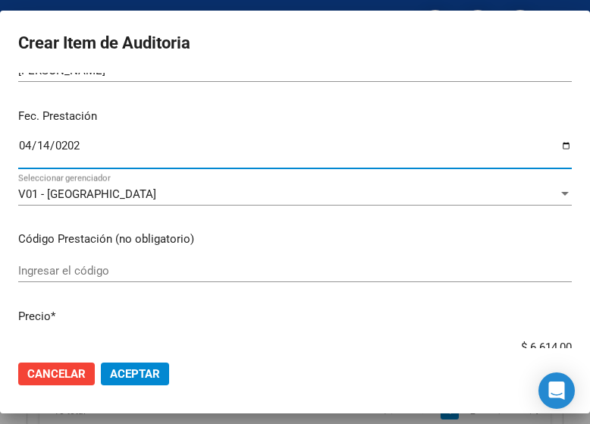
scroll to position [227, 0]
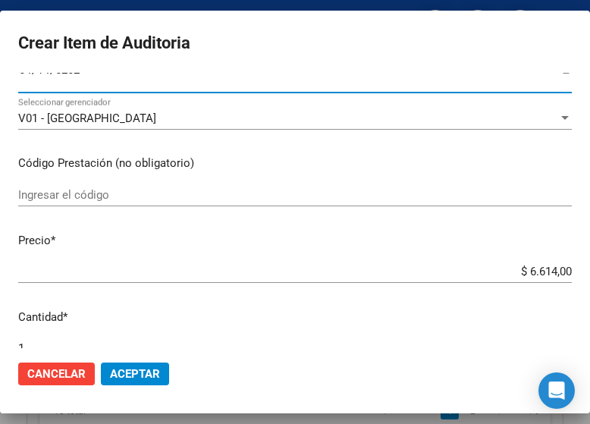
click at [136, 375] on span "Aceptar" at bounding box center [135, 374] width 50 height 14
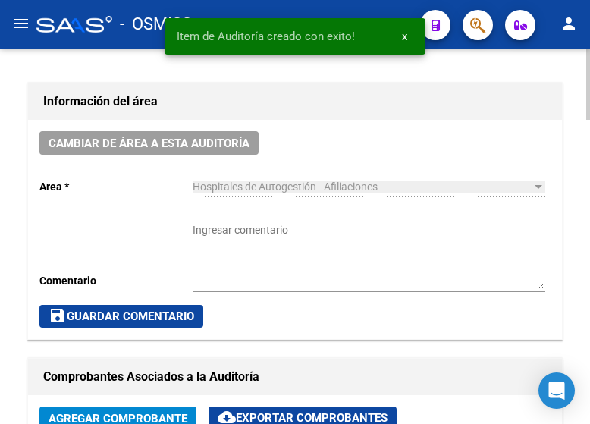
scroll to position [615, 0]
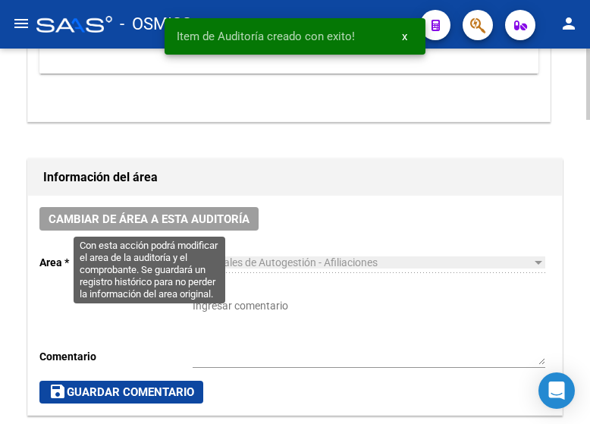
click at [209, 226] on span "Cambiar de área a esta auditoría" at bounding box center [149, 219] width 201 height 14
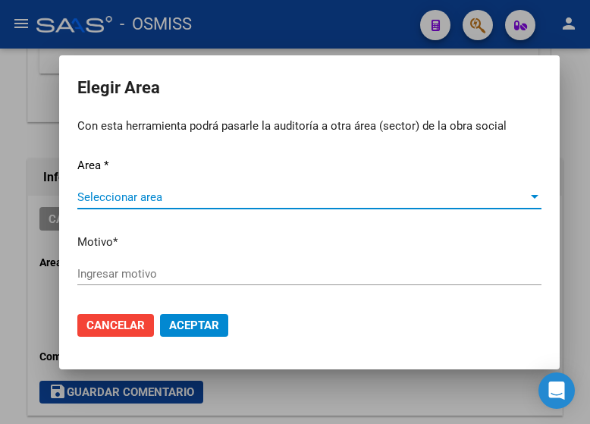
click at [138, 203] on span "Seleccionar area" at bounding box center [302, 197] width 450 height 14
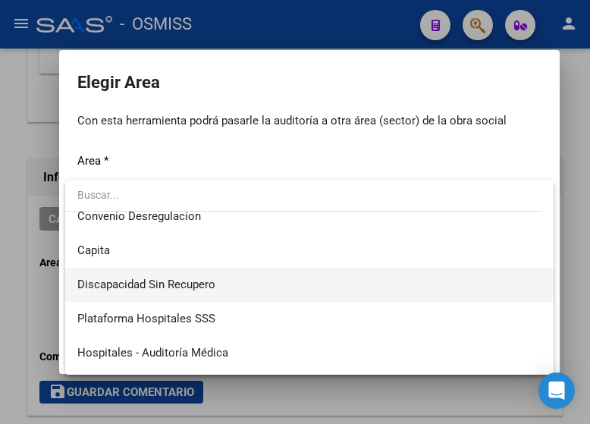
scroll to position [227, 0]
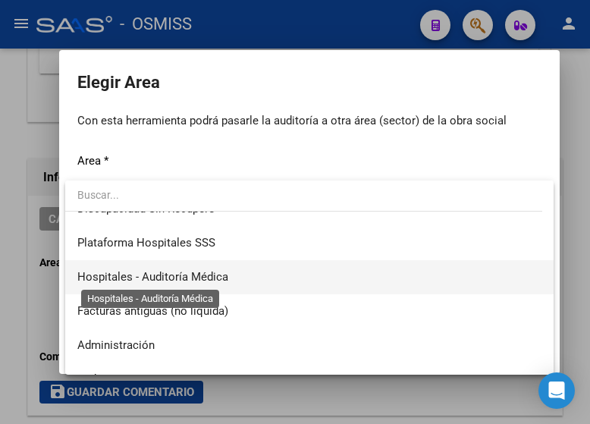
click at [217, 280] on span "Hospitales - Auditoría Médica" at bounding box center [152, 277] width 151 height 14
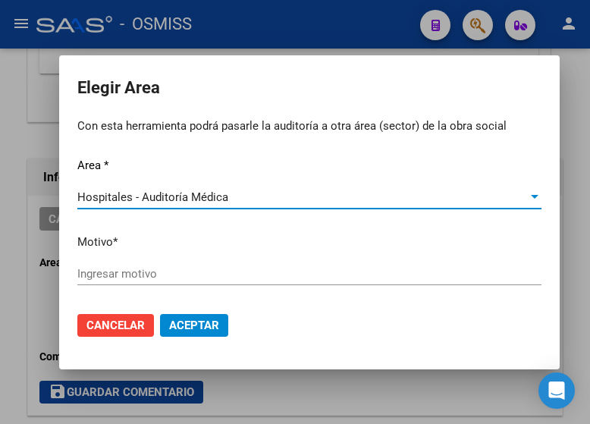
click at [139, 274] on input "Ingresar motivo" at bounding box center [309, 274] width 464 height 14
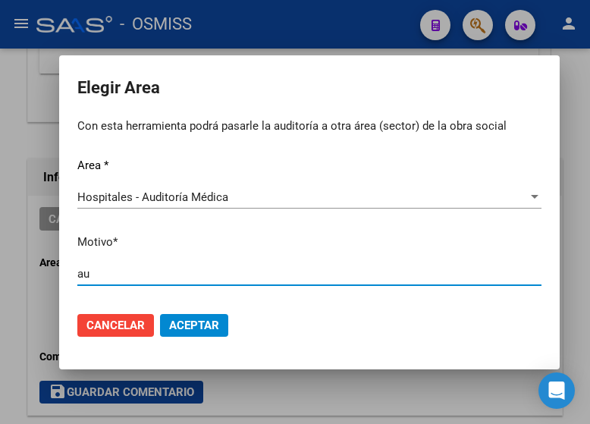
type input "a"
type input "AUDITADO"
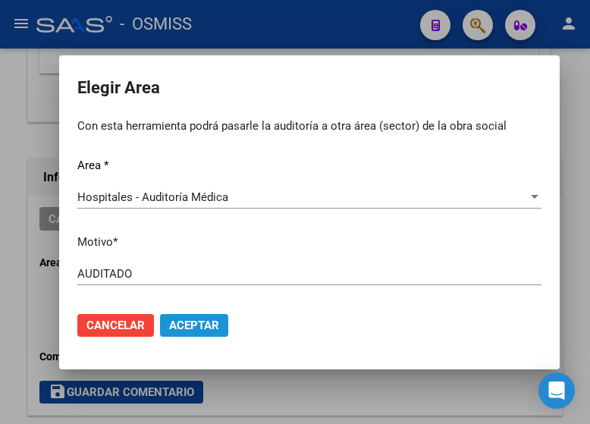
click at [199, 319] on span "Aceptar" at bounding box center [194, 325] width 50 height 14
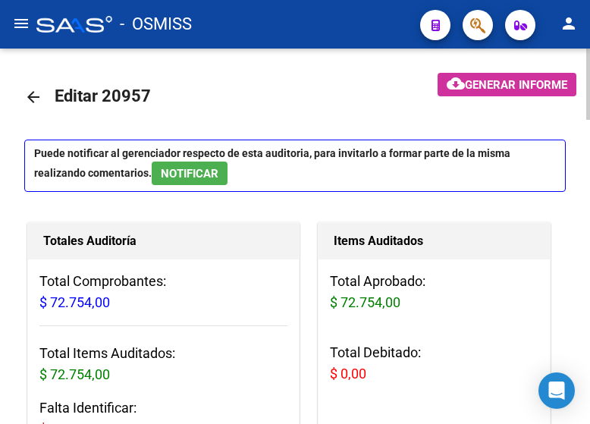
scroll to position [0, 0]
click at [33, 93] on mat-icon "arrow_back" at bounding box center [33, 97] width 18 height 18
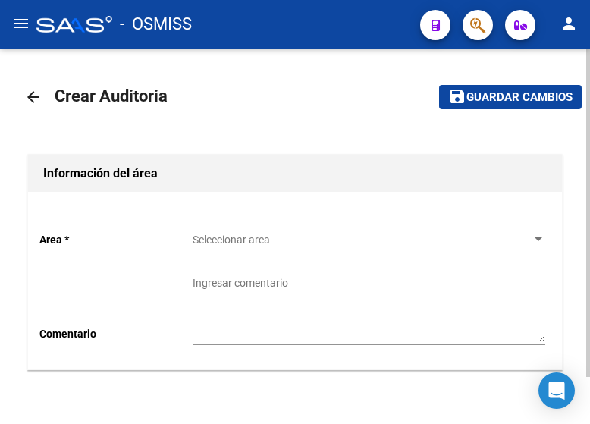
click at [217, 237] on span "Seleccionar area" at bounding box center [362, 240] width 339 height 13
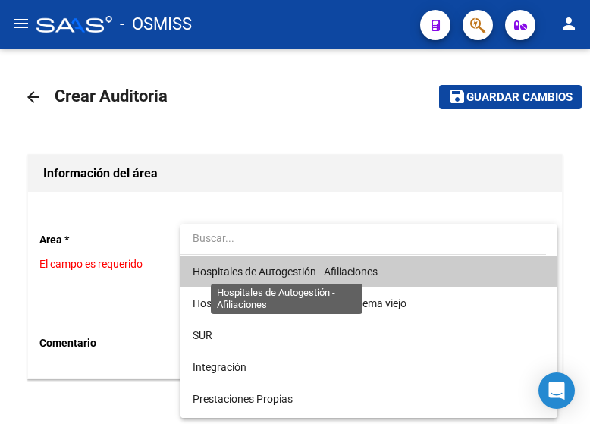
click at [245, 270] on span "Hospitales de Autogestión - Afiliaciones" at bounding box center [285, 271] width 185 height 12
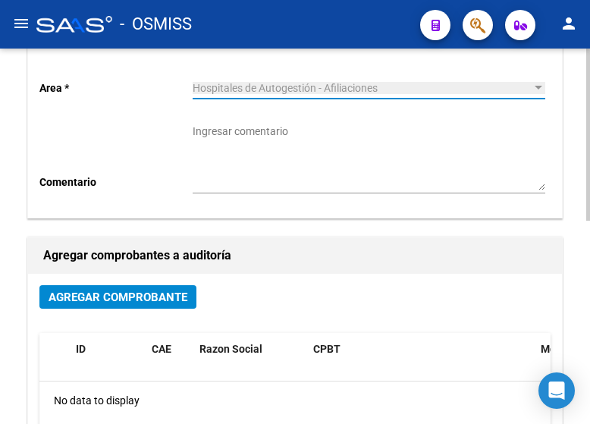
scroll to position [227, 0]
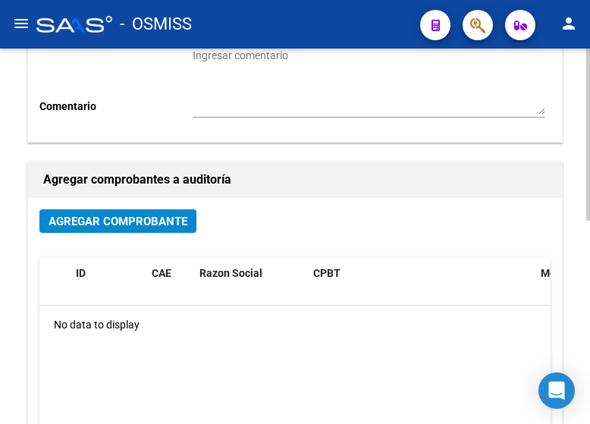
click at [96, 218] on span "Agregar Comprobante" at bounding box center [118, 222] width 139 height 14
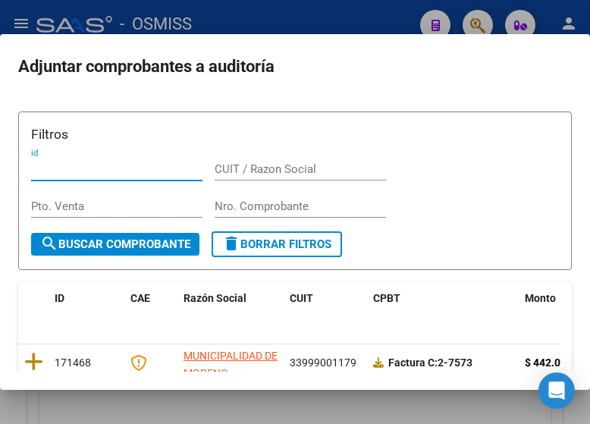
click at [231, 197] on div "Nro. Comprobante" at bounding box center [300, 206] width 171 height 23
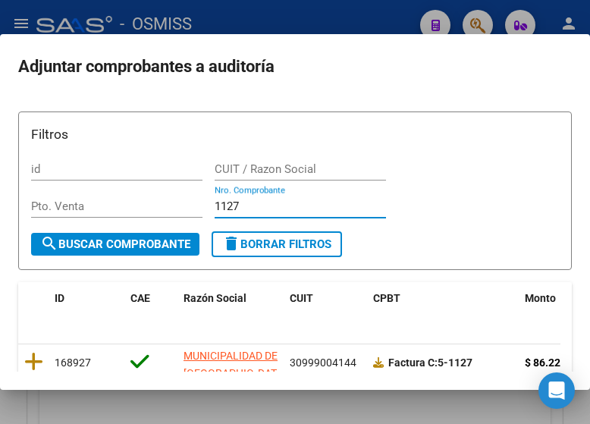
scroll to position [102, 0]
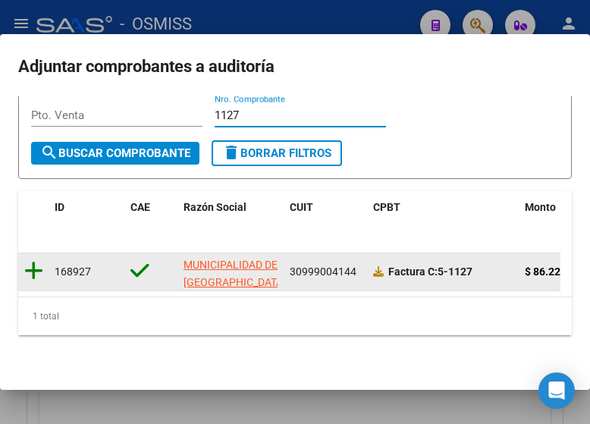
type input "1127"
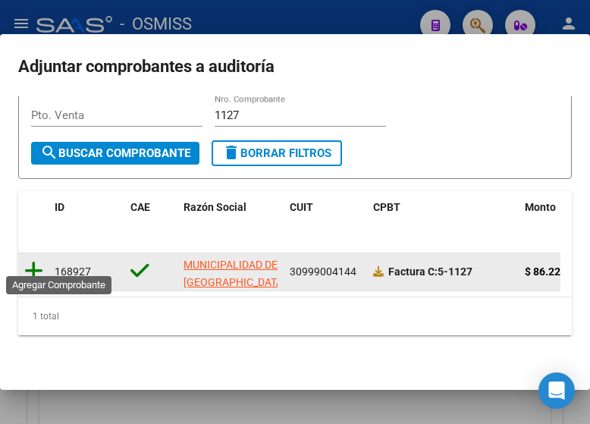
click at [27, 260] on icon at bounding box center [33, 270] width 19 height 21
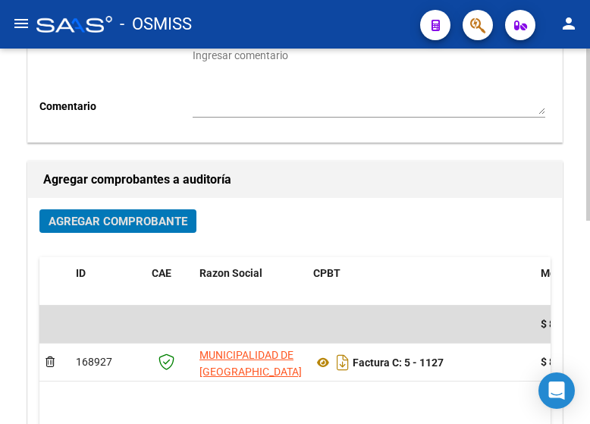
scroll to position [0, 0]
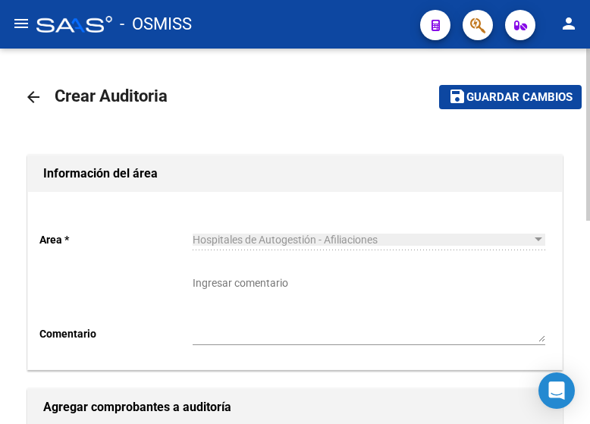
click at [496, 83] on mat-toolbar-row "save Guardar cambios" at bounding box center [492, 97] width 178 height 49
click at [494, 94] on span "Guardar cambios" at bounding box center [519, 98] width 106 height 14
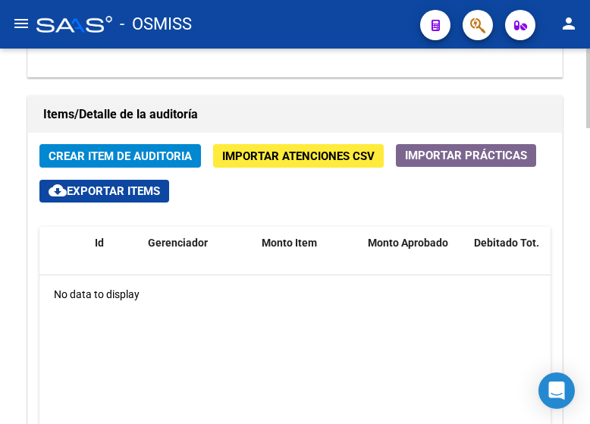
scroll to position [1213, 0]
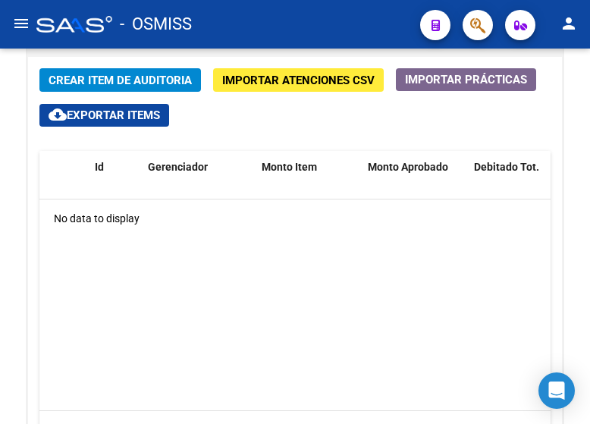
click at [215, 20] on div "- OSMISS" at bounding box center [222, 24] width 372 height 33
click at [134, 76] on span "Crear Item de Auditoria" at bounding box center [120, 81] width 143 height 14
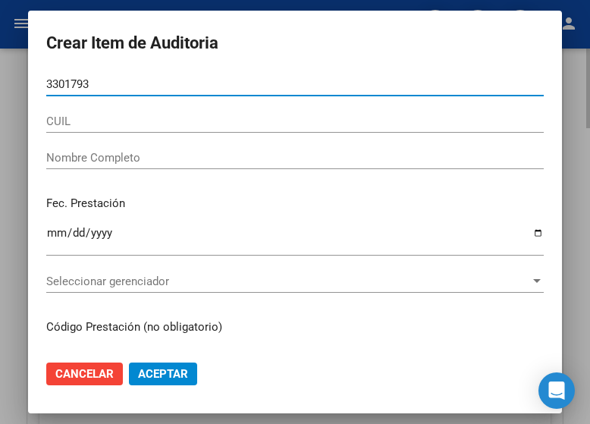
type input "33017934"
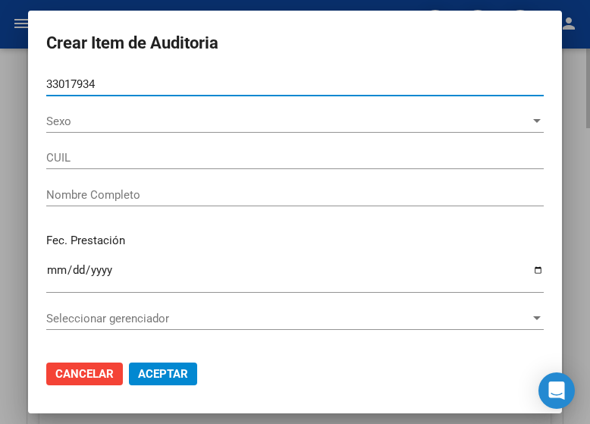
type input "27330179347"
type input "[PERSON_NAME]"
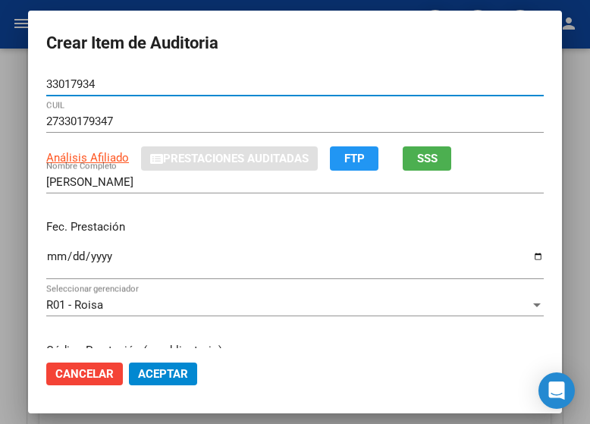
type input "33017934"
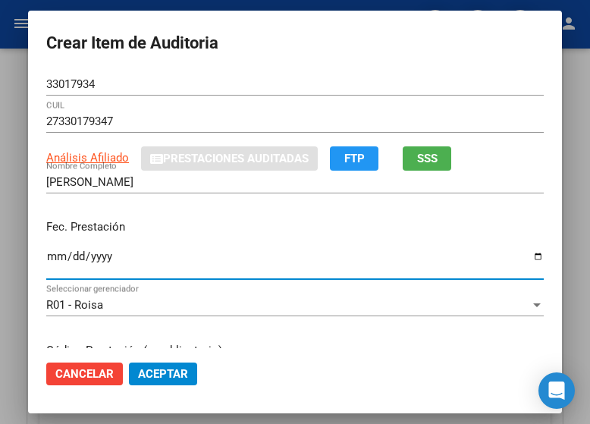
click at [46, 260] on input "Ingresar la fecha" at bounding box center [294, 262] width 497 height 24
type input "[DATE]"
click at [46, 256] on input "[DATE]" at bounding box center [294, 262] width 497 height 24
type input "[DATE]"
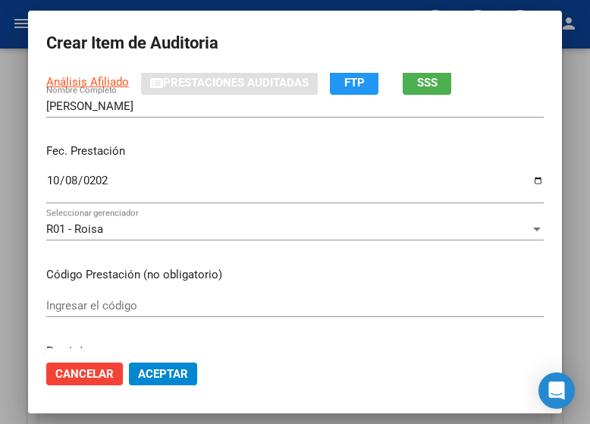
scroll to position [152, 0]
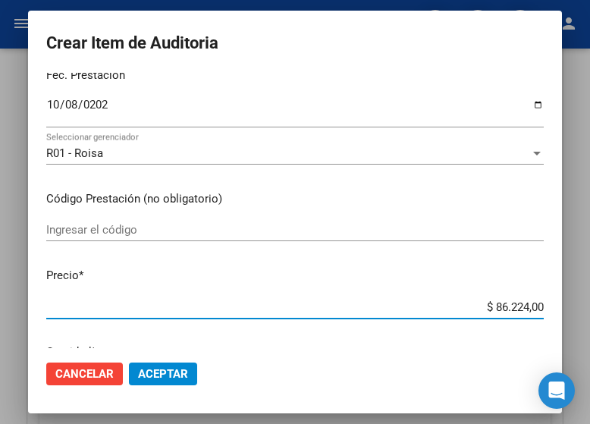
drag, startPoint x: 462, startPoint y: 304, endPoint x: 588, endPoint y: 315, distance: 126.4
click at [588, 315] on div "Crear Item de Auditoria 33017934 Nro Documento 27330179347 CUIL Análisis Afilia…" at bounding box center [295, 212] width 590 height 424
type input "$ 0,06"
type input "$ 0,66"
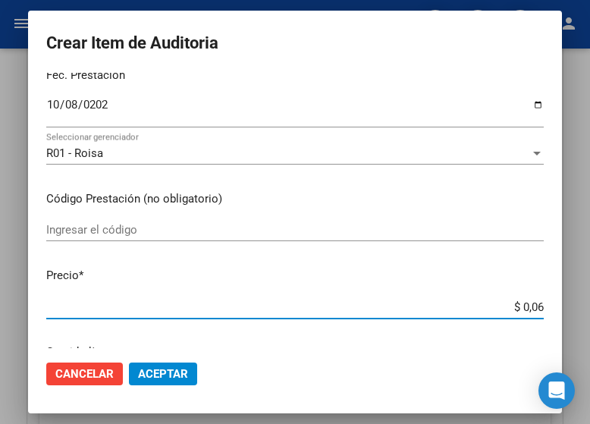
type input "$ 0,66"
type input "$ 6,61"
type input "$ 66,14"
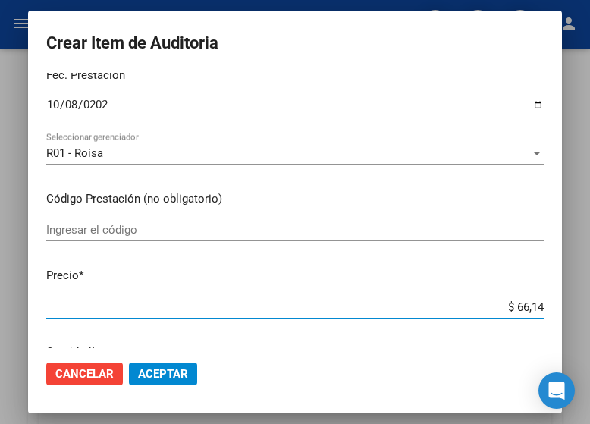
type input "$ 661,40"
type input "$ 6.614,00"
click at [155, 367] on span "Aceptar" at bounding box center [163, 374] width 50 height 14
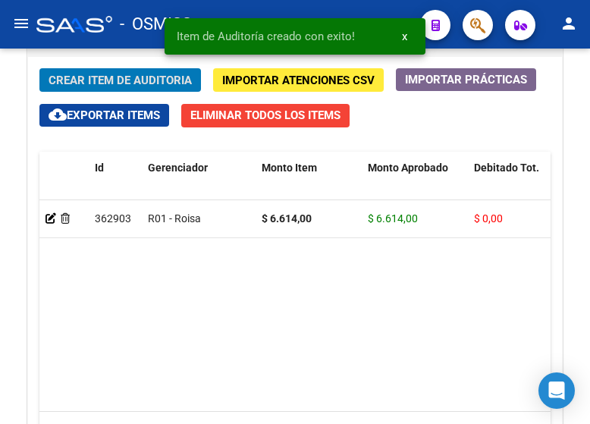
scroll to position [1419, 0]
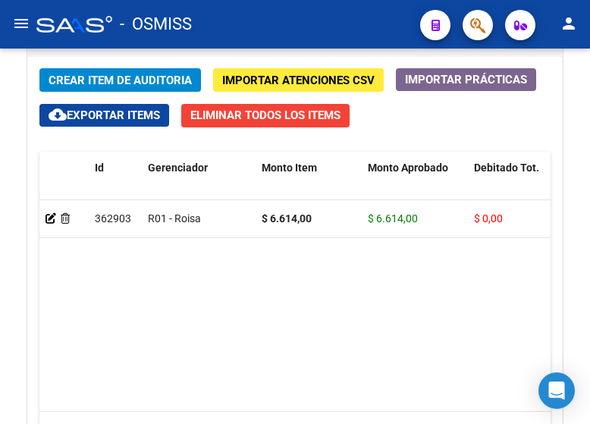
click at [233, 45] on mat-toolbar "menu - OSMISS person" at bounding box center [295, 24] width 590 height 49
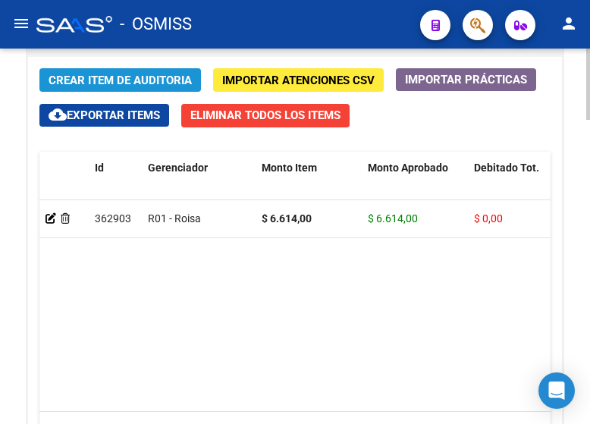
click at [124, 74] on span "Crear Item de Auditoria" at bounding box center [120, 81] width 143 height 14
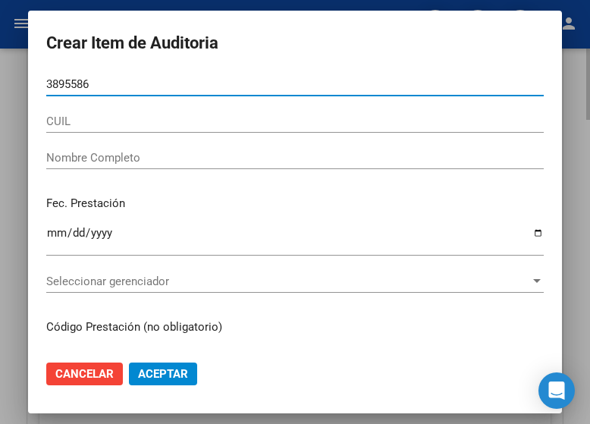
type input "38955864"
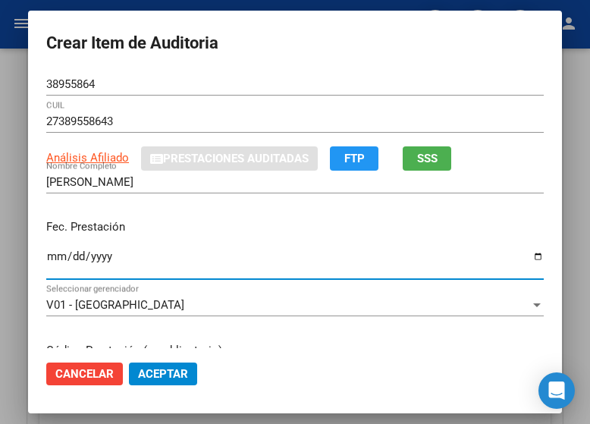
click at [46, 258] on input "Ingresar la fecha" at bounding box center [294, 262] width 497 height 24
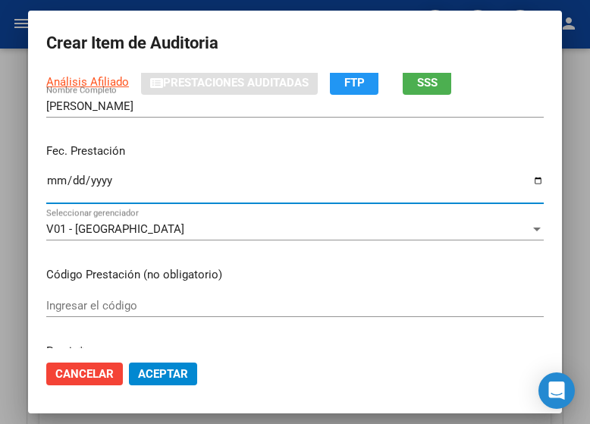
scroll to position [152, 0]
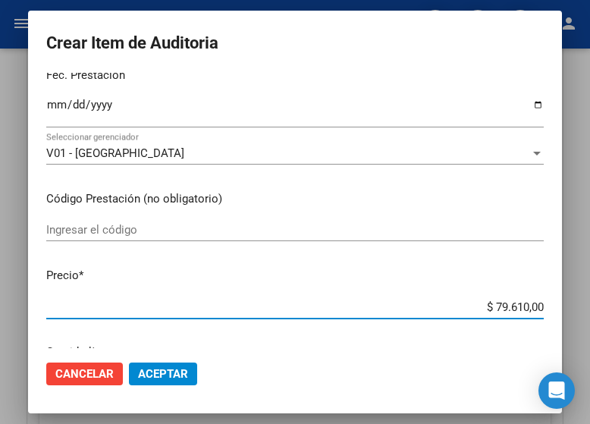
drag, startPoint x: 469, startPoint y: 309, endPoint x: 541, endPoint y: 310, distance: 71.3
click at [541, 310] on app-form-text-field "Precio * $ 79.610,00 Ingresar el precio" at bounding box center [301, 290] width 510 height 47
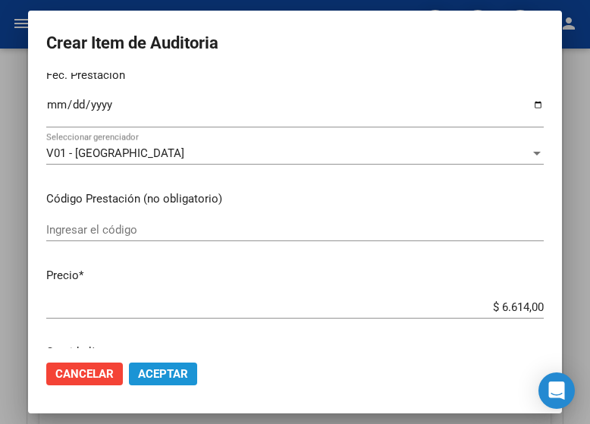
click at [156, 369] on span "Aceptar" at bounding box center [163, 374] width 50 height 14
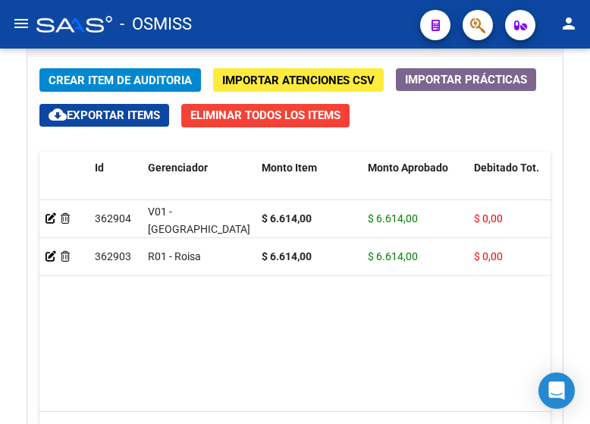
click at [259, 28] on div "- OSMISS" at bounding box center [222, 24] width 372 height 33
click at [106, 69] on button "Crear Item de Auditoria" at bounding box center [119, 80] width 161 height 24
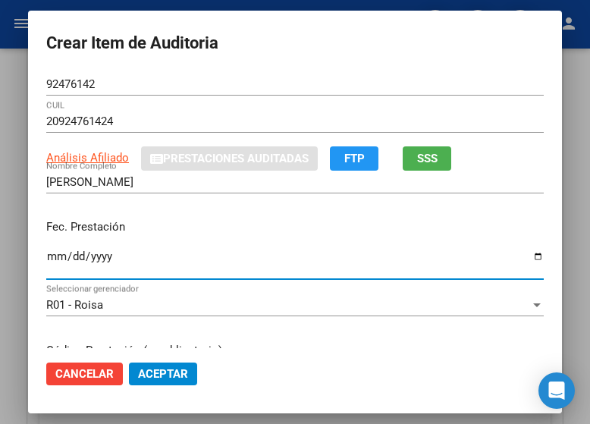
click at [49, 258] on input "Ingresar la fecha" at bounding box center [294, 262] width 497 height 24
click at [323, 239] on div "Fec. Prestación [DATE] Ingresar la fecha" at bounding box center [294, 250] width 497 height 86
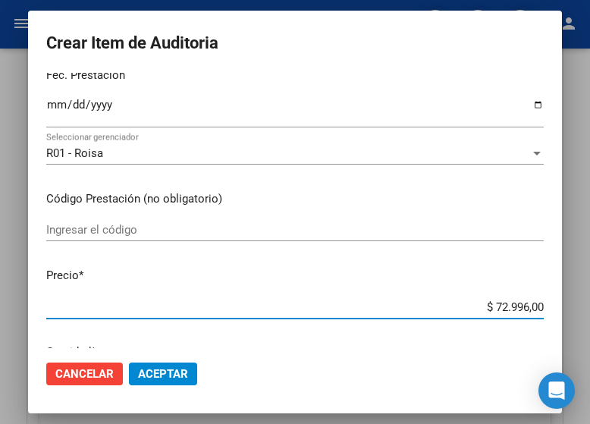
drag, startPoint x: 442, startPoint y: 306, endPoint x: 560, endPoint y: 303, distance: 118.3
click at [560, 303] on mat-dialog-content "92476142 Nro Documento 20924761424 CUIL Análisis Afiliado Prestaciones Auditada…" at bounding box center [295, 210] width 534 height 275
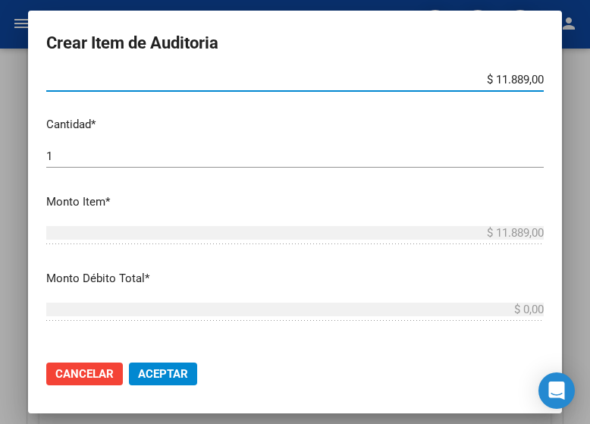
scroll to position [455, 0]
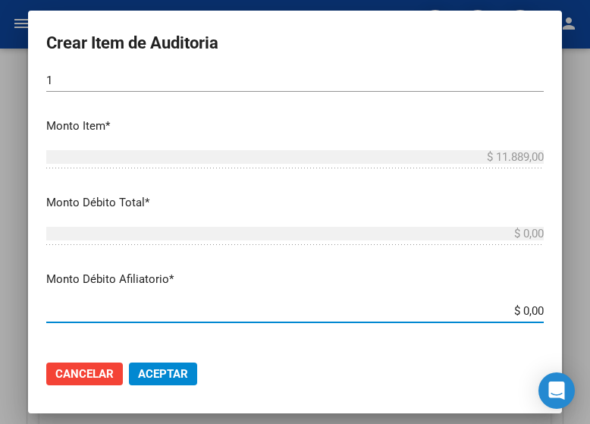
drag, startPoint x: 483, startPoint y: 311, endPoint x: 595, endPoint y: 308, distance: 112.3
click at [589, 308] on html "menu - OSMISS person Firma Express Inicio Calendario SSS Instructivos Contacto …" at bounding box center [295, 212] width 590 height 424
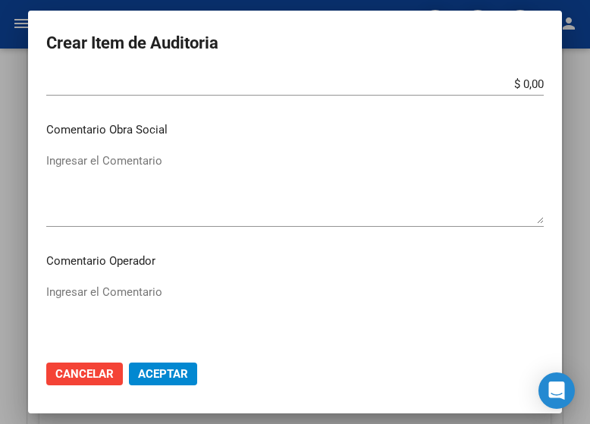
scroll to position [834, 0]
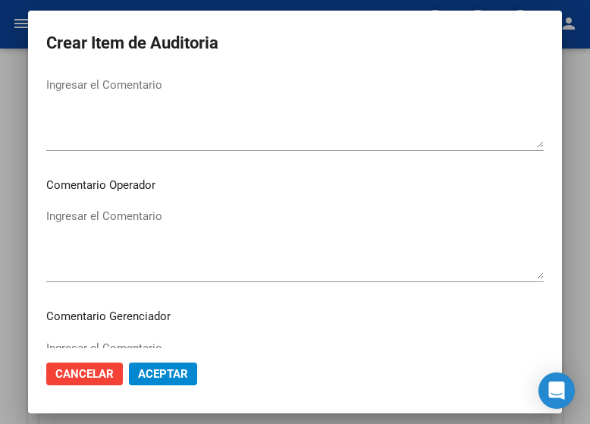
click at [117, 220] on textarea "Ingresar el Comentario" at bounding box center [294, 243] width 497 height 71
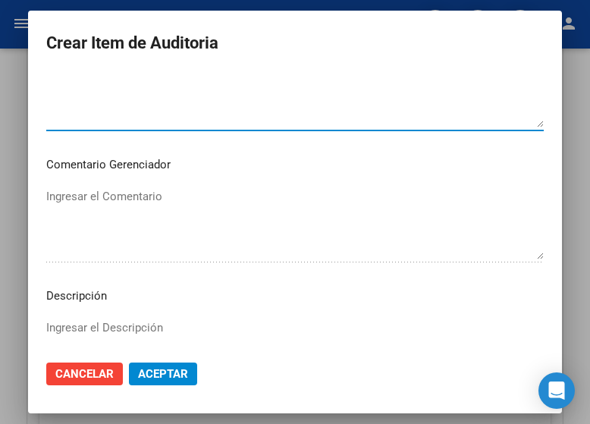
scroll to position [1061, 0]
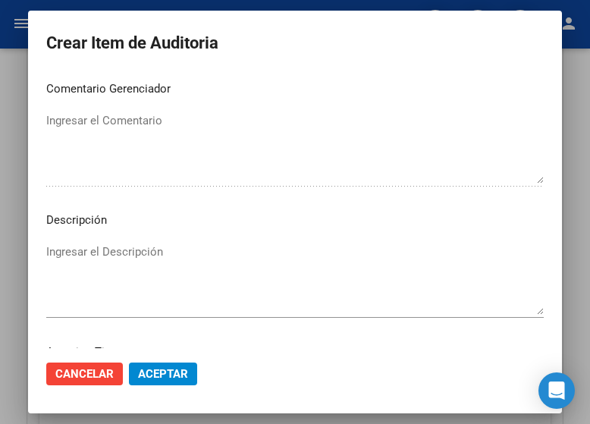
click at [71, 251] on textarea "Ingresar el Descripción" at bounding box center [294, 278] width 497 height 71
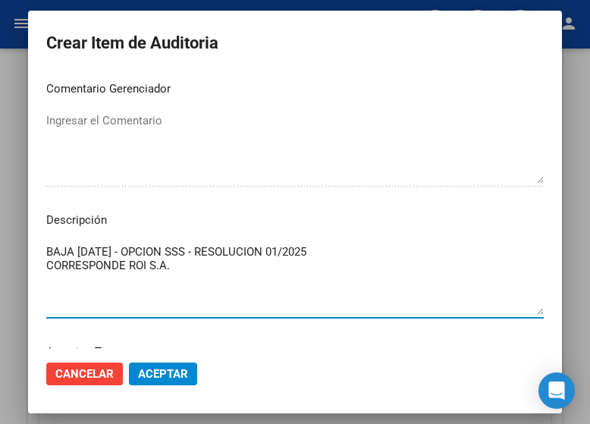
paste textarea "9-0340-8"
click at [164, 368] on span "Aceptar" at bounding box center [163, 374] width 50 height 14
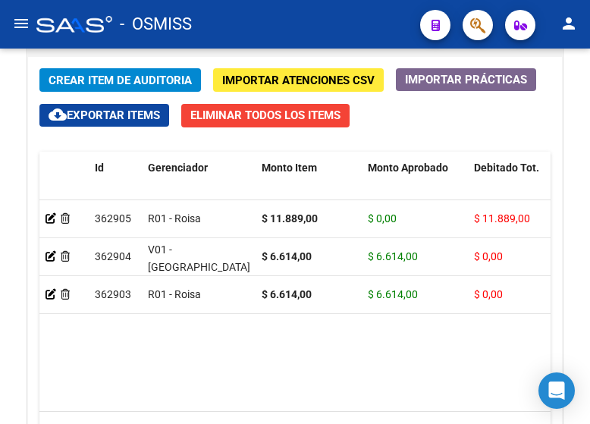
click at [288, 14] on div "- OSMISS" at bounding box center [222, 24] width 372 height 33
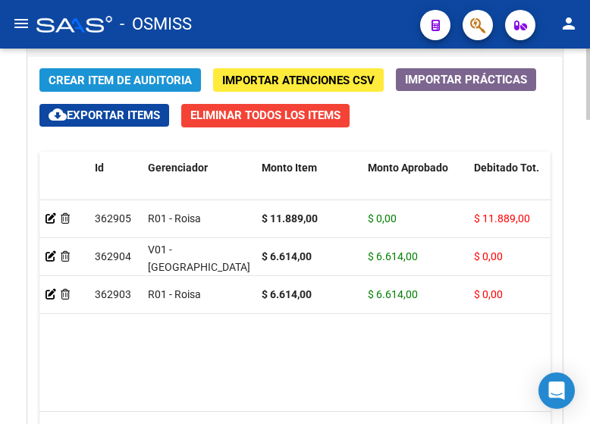
click at [127, 73] on span "Crear Item de Auditoria" at bounding box center [120, 80] width 143 height 14
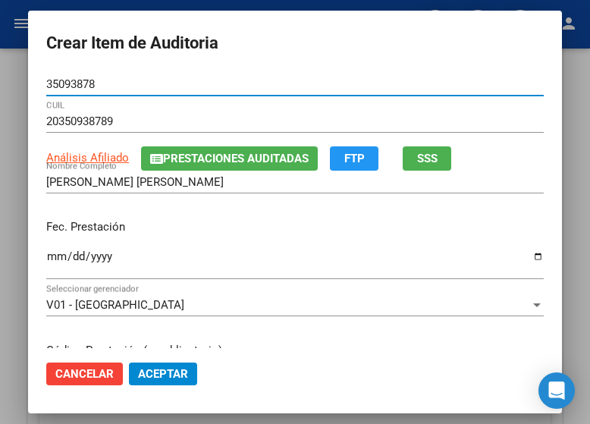
click at [49, 254] on input "Ingresar la fecha" at bounding box center [294, 262] width 497 height 24
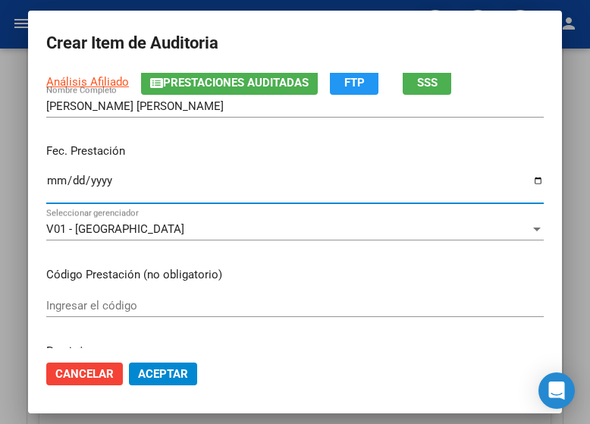
scroll to position [227, 0]
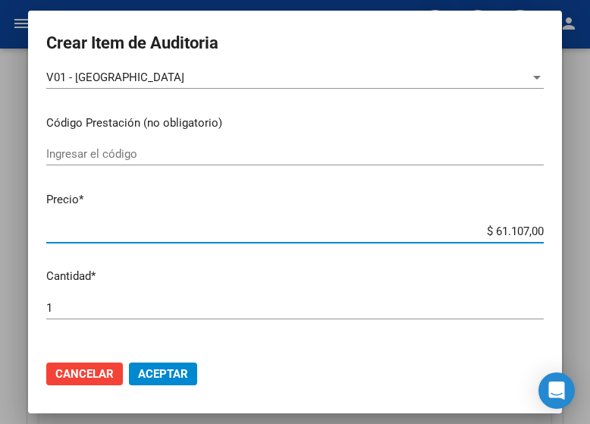
drag, startPoint x: 473, startPoint y: 232, endPoint x: 575, endPoint y: 230, distance: 101.6
click at [575, 230] on div "Crear Item de Auditoria 35093878 Nro Documento 20350938789 CUIL Análisis Afilia…" at bounding box center [295, 212] width 590 height 424
click at [150, 372] on span "Aceptar" at bounding box center [163, 374] width 50 height 14
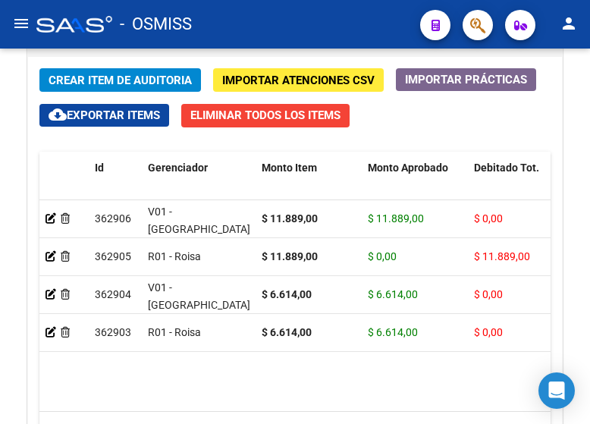
click at [238, 13] on div "- OSMISS" at bounding box center [222, 24] width 372 height 33
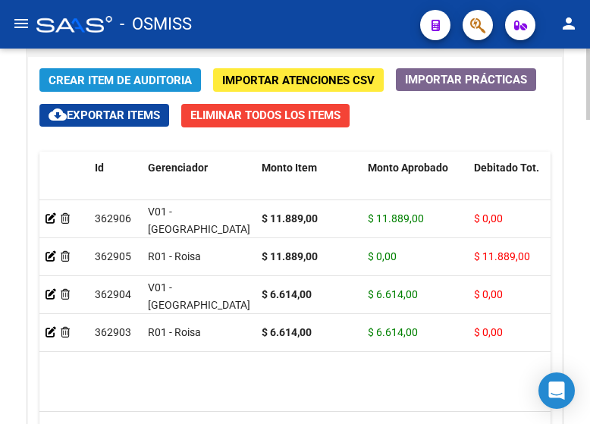
click at [134, 75] on span "Crear Item de Auditoria" at bounding box center [120, 81] width 143 height 14
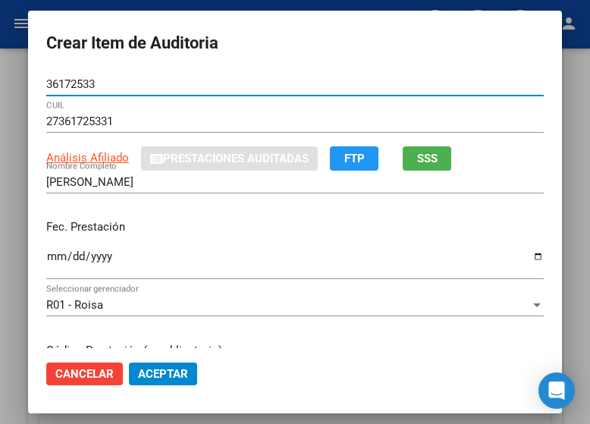
click at [46, 261] on input "Ingresar la fecha" at bounding box center [294, 262] width 497 height 24
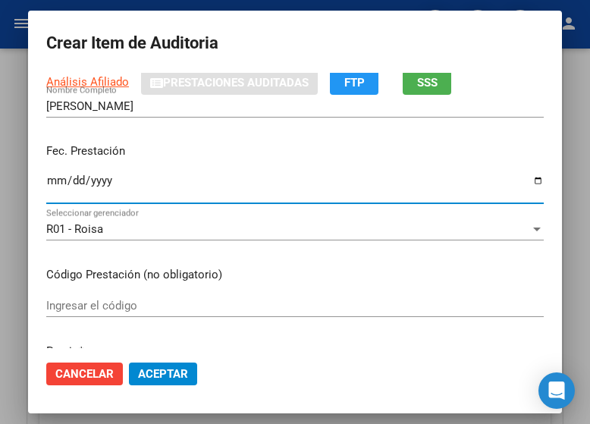
scroll to position [152, 0]
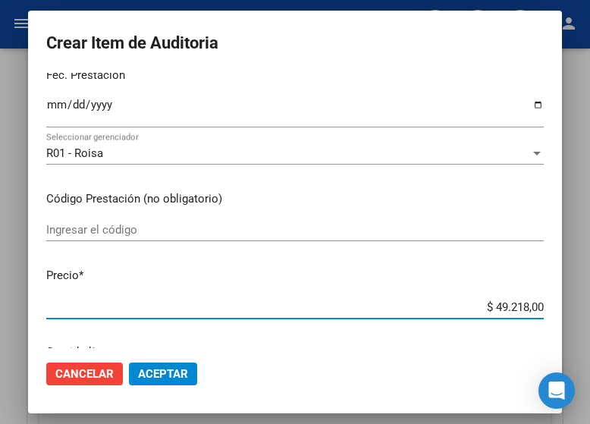
drag, startPoint x: 436, startPoint y: 301, endPoint x: 578, endPoint y: 303, distance: 142.5
click at [578, 303] on div "Crear Item de Auditoria 36172533 Nro Documento 27361725331 CUIL Análisis Afilia…" at bounding box center [295, 212] width 590 height 424
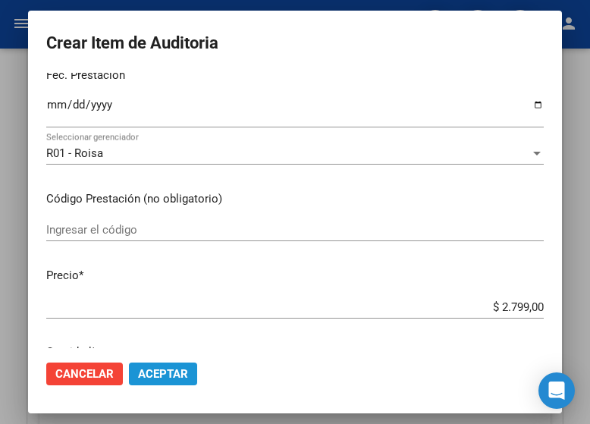
click at [164, 375] on span "Aceptar" at bounding box center [163, 374] width 50 height 14
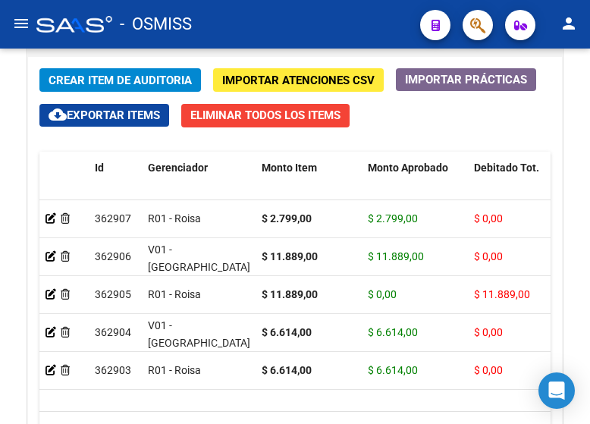
click at [275, 37] on div "- OSMISS" at bounding box center [222, 24] width 372 height 33
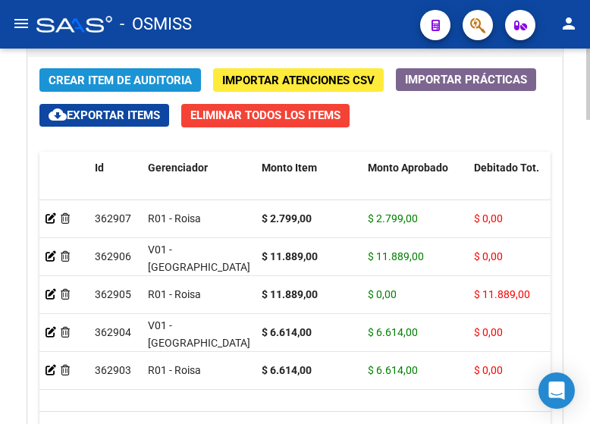
click at [122, 77] on span "Crear Item de Auditoria" at bounding box center [120, 81] width 143 height 14
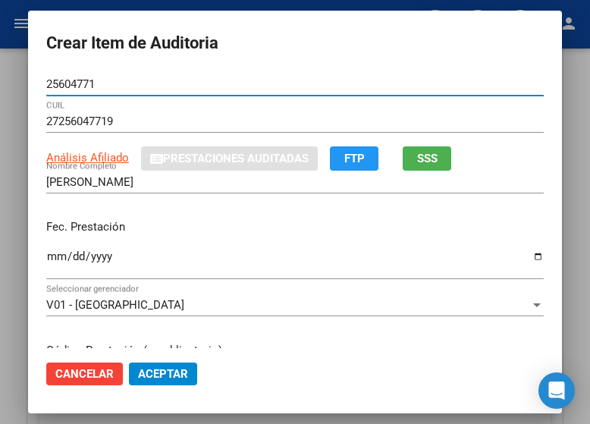
click at [46, 258] on input "Ingresar la fecha" at bounding box center [294, 262] width 497 height 24
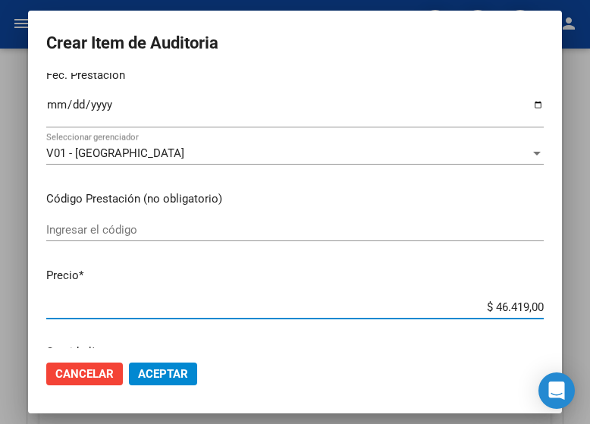
drag, startPoint x: 444, startPoint y: 301, endPoint x: 583, endPoint y: 303, distance: 138.8
click at [583, 303] on div "Crear Item de Auditoria 25604771 Nro Documento 27256047719 CUIL Análisis Afilia…" at bounding box center [295, 212] width 590 height 424
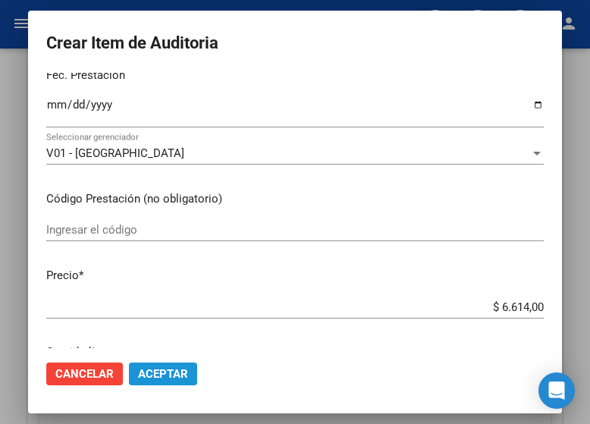
click at [152, 372] on span "Aceptar" at bounding box center [163, 374] width 50 height 14
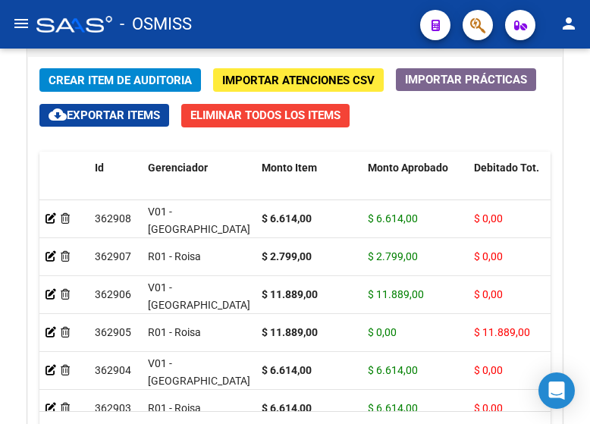
click at [262, 17] on div "- OSMISS" at bounding box center [222, 24] width 372 height 33
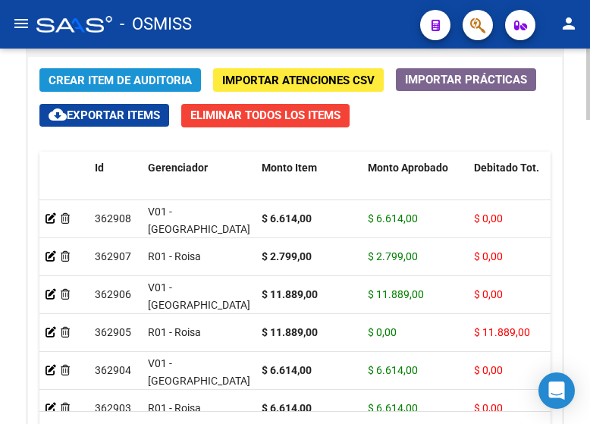
click at [148, 74] on span "Crear Item de Auditoria" at bounding box center [120, 81] width 143 height 14
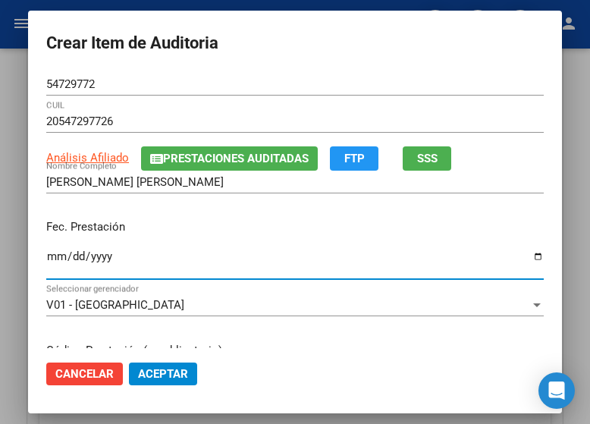
click at [46, 253] on input "Ingresar la fecha" at bounding box center [294, 262] width 497 height 24
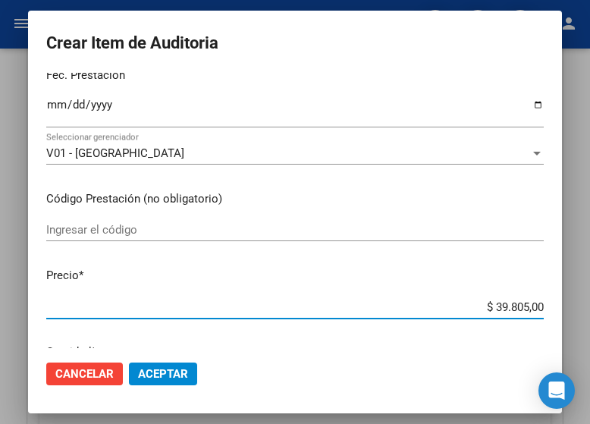
drag, startPoint x: 444, startPoint y: 306, endPoint x: 570, endPoint y: 308, distance: 125.9
click at [562, 308] on mat-dialog-container "Crear Item de Auditoria 54729772 Nro Documento 20547297726 CUIL Análisis Afilia…" at bounding box center [295, 212] width 534 height 403
click at [155, 368] on span "Aceptar" at bounding box center [163, 374] width 50 height 14
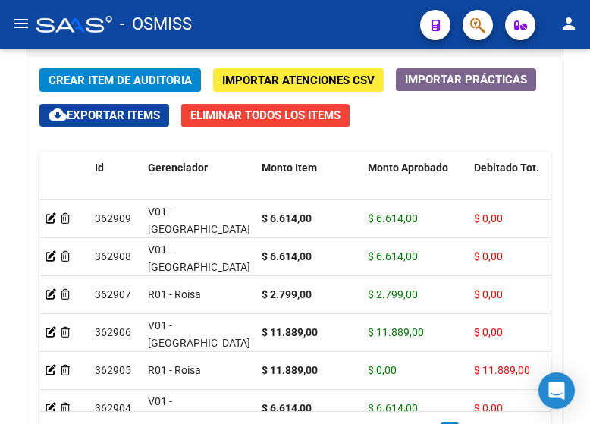
click at [258, 31] on div "- OSMISS" at bounding box center [222, 24] width 372 height 33
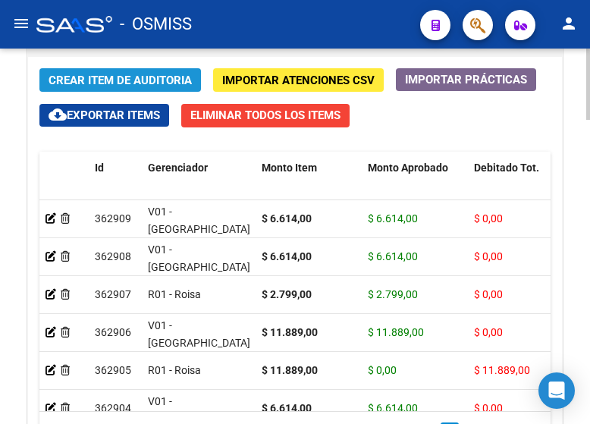
click at [130, 78] on span "Crear Item de Auditoria" at bounding box center [120, 81] width 143 height 14
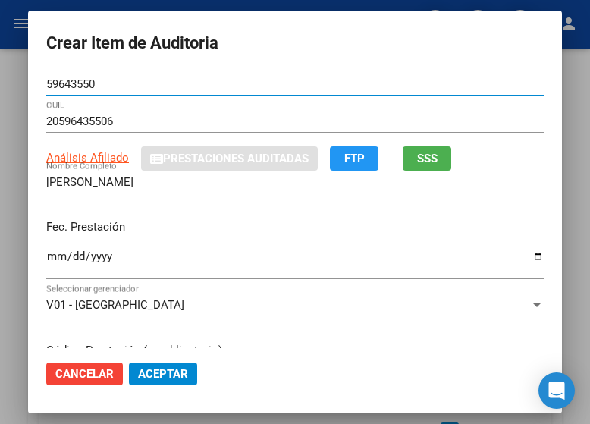
click at [46, 256] on input "Ingresar la fecha" at bounding box center [294, 262] width 497 height 24
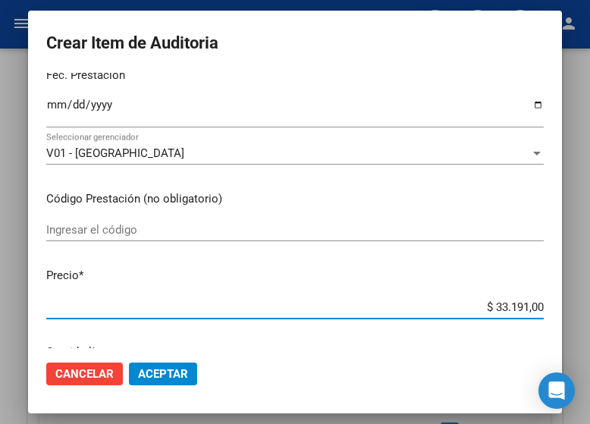
drag, startPoint x: 459, startPoint y: 300, endPoint x: 578, endPoint y: 310, distance: 119.4
click at [578, 310] on div "Crear Item de Auditoria 59643550 Nro Documento 20596435506 CUIL Análisis Afilia…" at bounding box center [295, 212] width 590 height 424
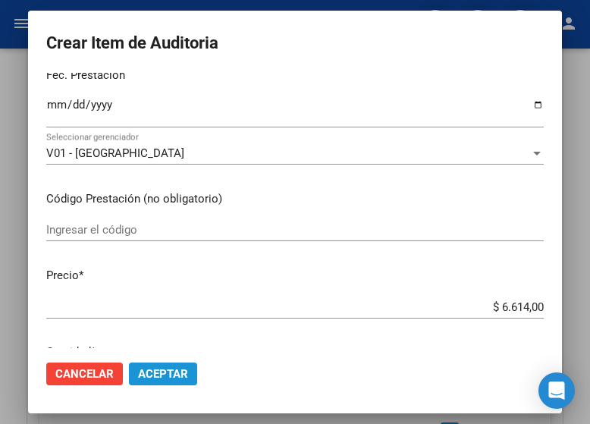
click at [158, 372] on span "Aceptar" at bounding box center [163, 374] width 50 height 14
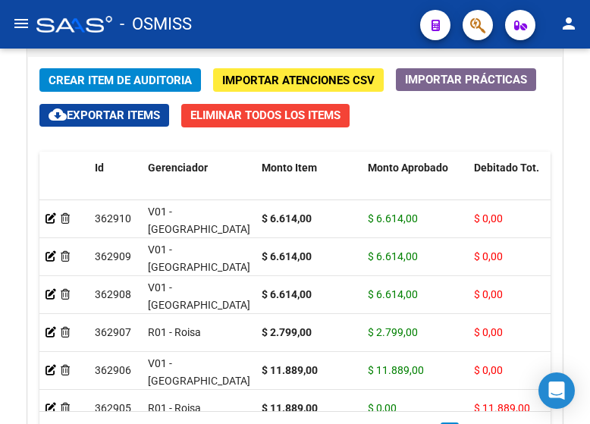
click at [331, 15] on div "- OSMISS" at bounding box center [222, 24] width 372 height 33
click at [158, 84] on span "Crear Item de Auditoria" at bounding box center [120, 81] width 143 height 14
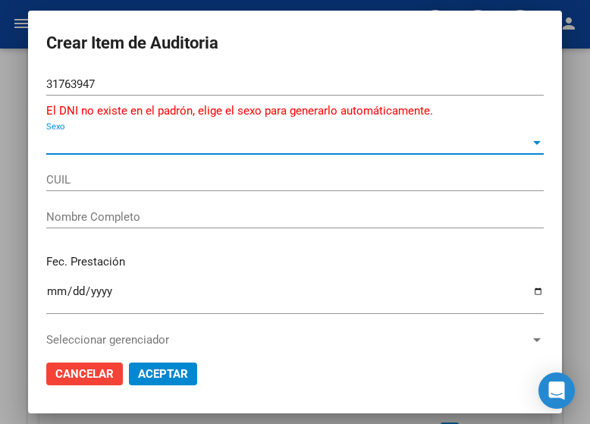
click at [50, 143] on span "Sexo" at bounding box center [288, 143] width 484 height 14
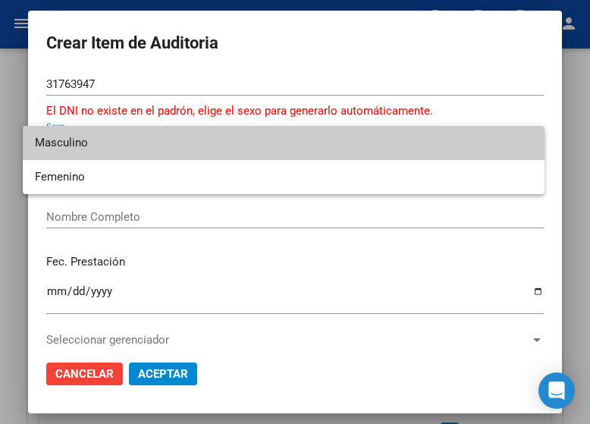
click at [65, 152] on span "Masculino" at bounding box center [283, 143] width 497 height 34
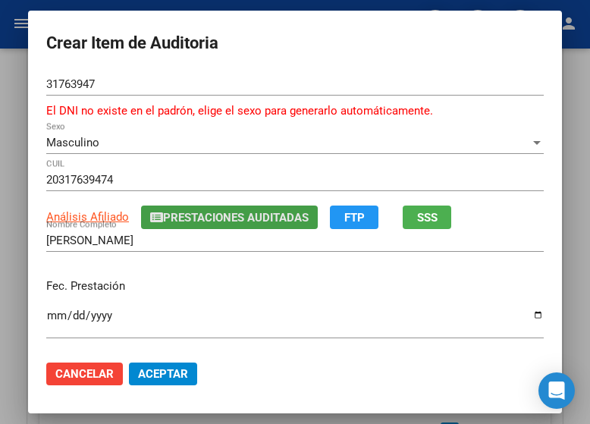
click at [179, 221] on span "Prestaciones Auditadas" at bounding box center [236, 218] width 146 height 14
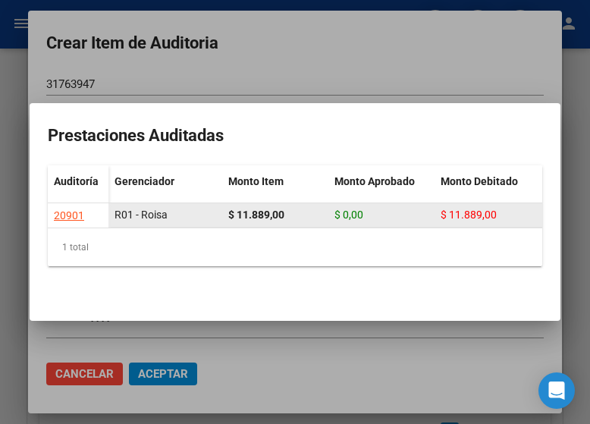
drag, startPoint x: 178, startPoint y: 220, endPoint x: 386, endPoint y: 221, distance: 207.7
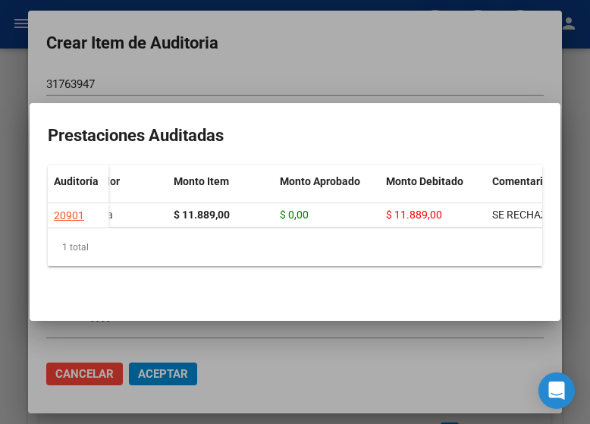
scroll to position [0, 0]
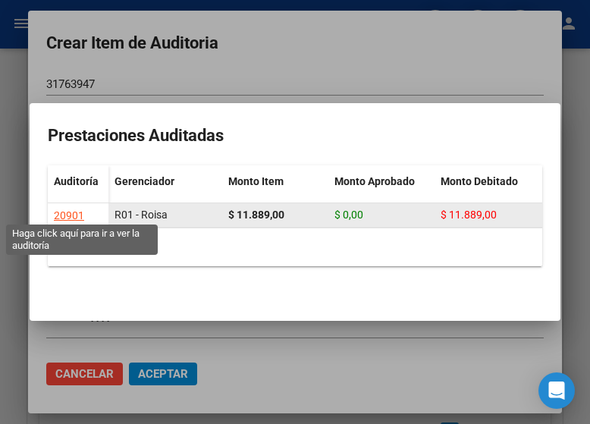
click at [67, 209] on div "20901" at bounding box center [69, 215] width 30 height 17
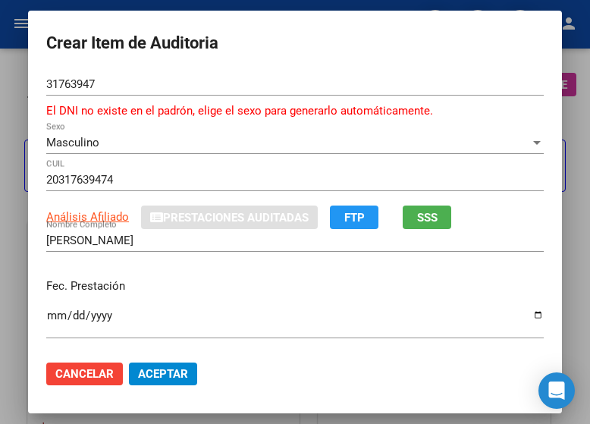
click at [257, 3] on div at bounding box center [295, 212] width 590 height 424
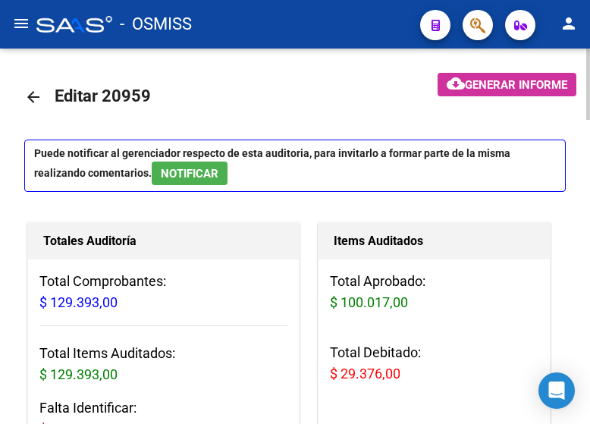
click at [29, 93] on mat-icon "arrow_back" at bounding box center [33, 97] width 18 height 18
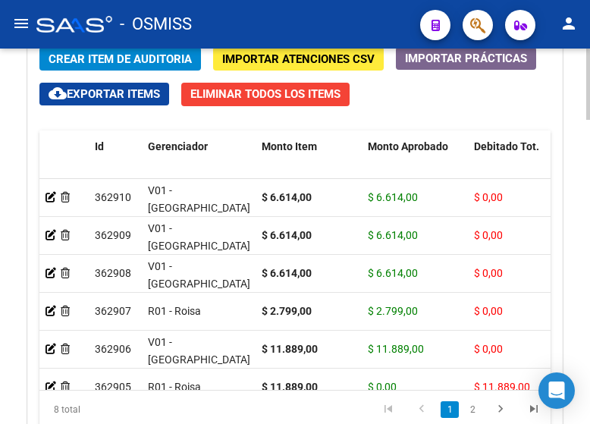
scroll to position [1365, 0]
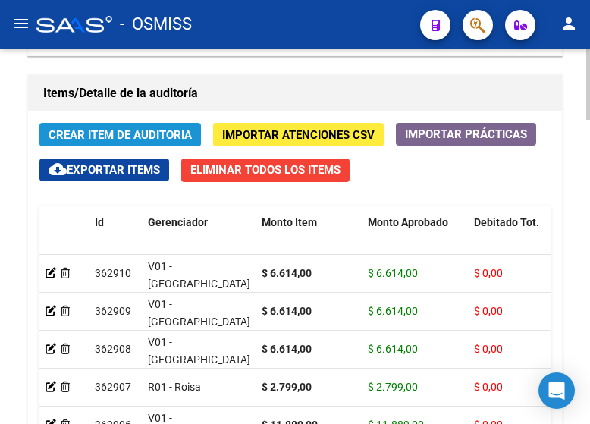
click at [136, 127] on button "Crear Item de Auditoria" at bounding box center [119, 135] width 161 height 24
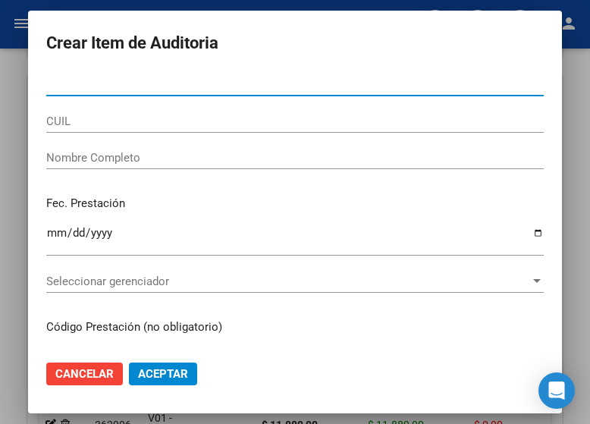
click at [343, 90] on input "Nro Documento" at bounding box center [294, 84] width 497 height 14
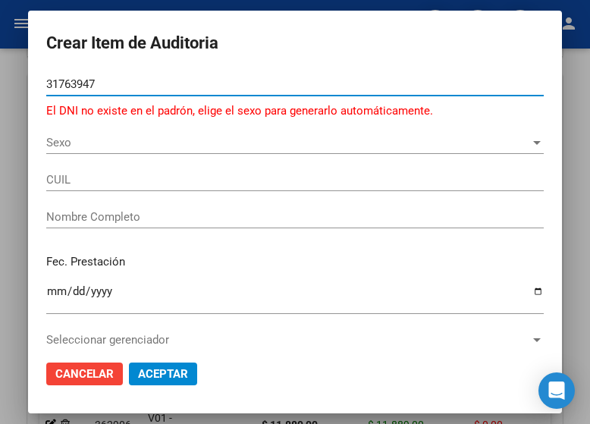
click at [50, 136] on span "Sexo" at bounding box center [288, 143] width 484 height 14
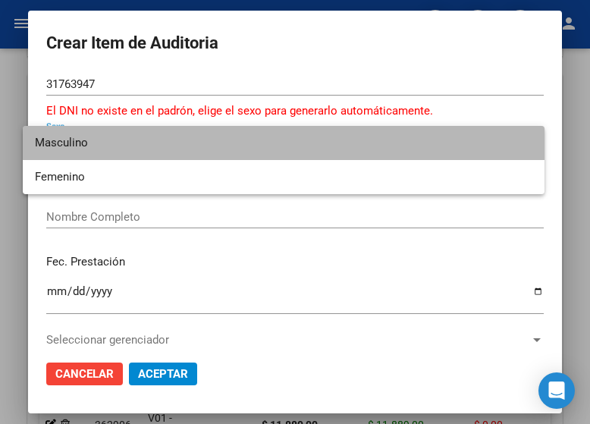
click at [50, 136] on span "Masculino" at bounding box center [283, 143] width 497 height 34
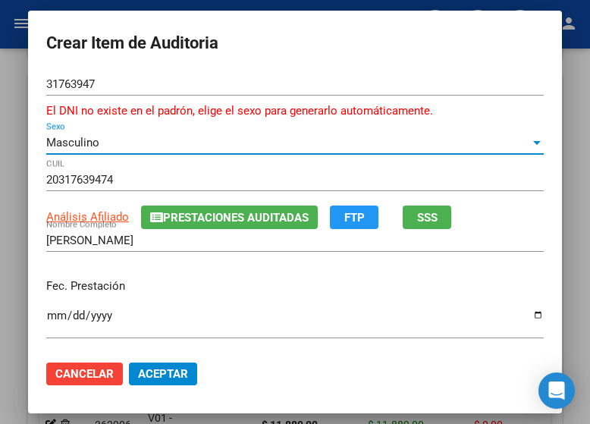
click at [46, 321] on input "Ingresar la fecha" at bounding box center [294, 321] width 497 height 24
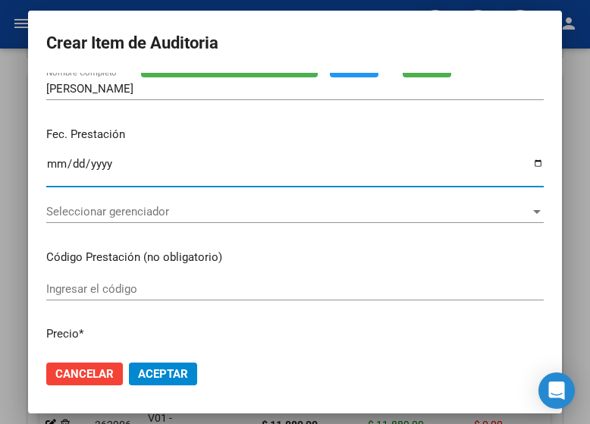
scroll to position [227, 0]
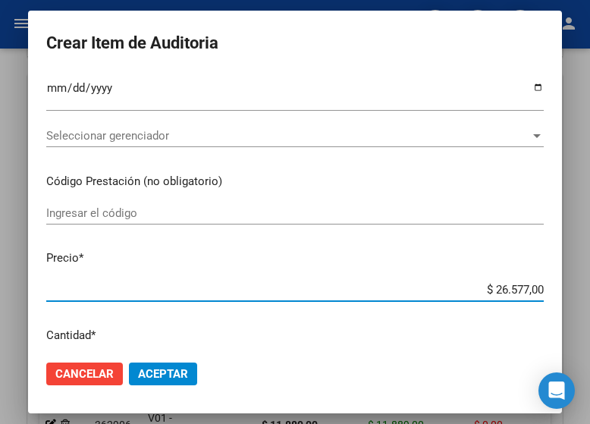
drag, startPoint x: 456, startPoint y: 296, endPoint x: 560, endPoint y: 300, distance: 103.2
click at [560, 300] on mat-dialog-content "31763947 Nro Documento El DNI no existe en el padrón, elige el sexo para genera…" at bounding box center [295, 210] width 534 height 275
click at [479, 287] on input "$ 26.577,00" at bounding box center [294, 290] width 497 height 14
drag, startPoint x: 469, startPoint y: 288, endPoint x: 578, endPoint y: 288, distance: 109.2
click at [578, 288] on div "Crear Item de Auditoria 31763947 Nro Documento El DNI no existe en el padrón, e…" at bounding box center [295, 212] width 590 height 424
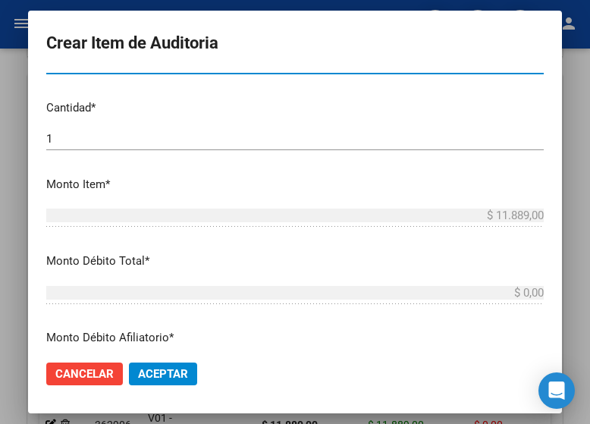
scroll to position [531, 0]
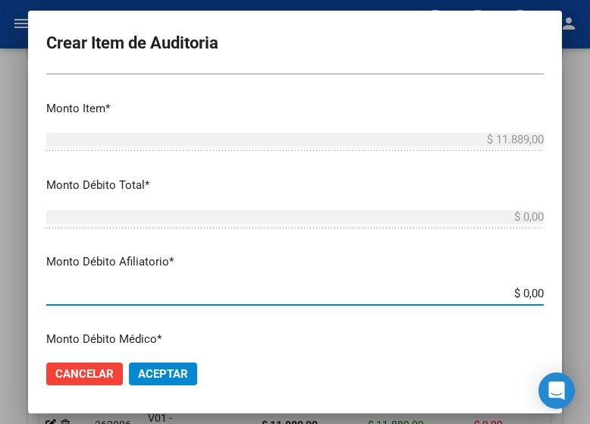
drag, startPoint x: 490, startPoint y: 292, endPoint x: 595, endPoint y: 286, distance: 105.6
click at [589, 286] on html "menu - OSMISS person Firma Express Inicio Calendario SSS Instructivos Contacto …" at bounding box center [295, 212] width 590 height 424
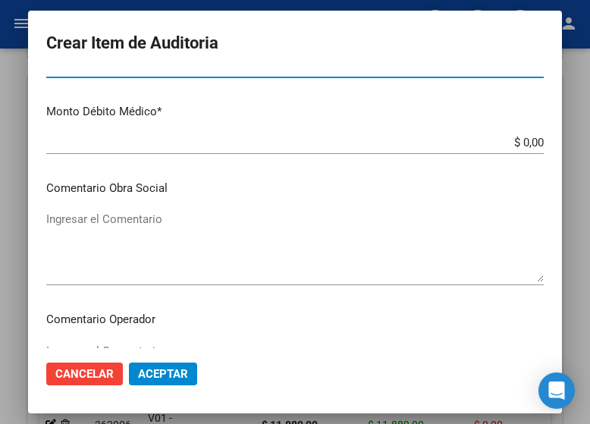
scroll to position [834, 0]
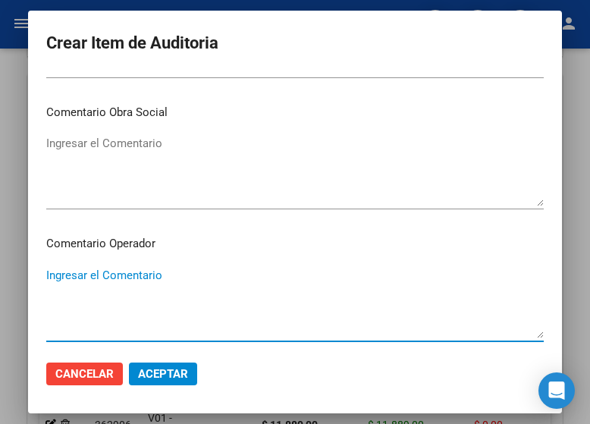
click at [133, 271] on textarea "Ingresar el Comentario" at bounding box center [294, 302] width 497 height 71
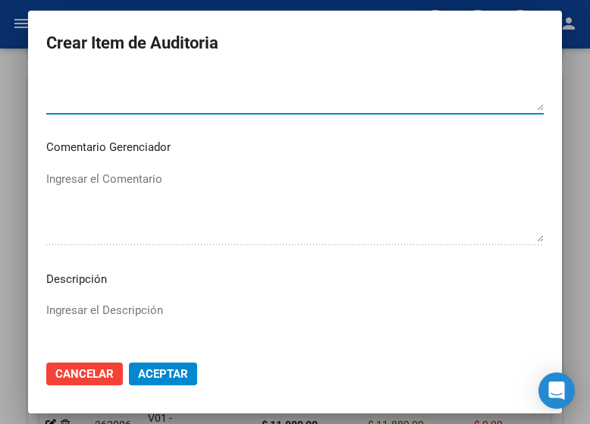
scroll to position [1137, 0]
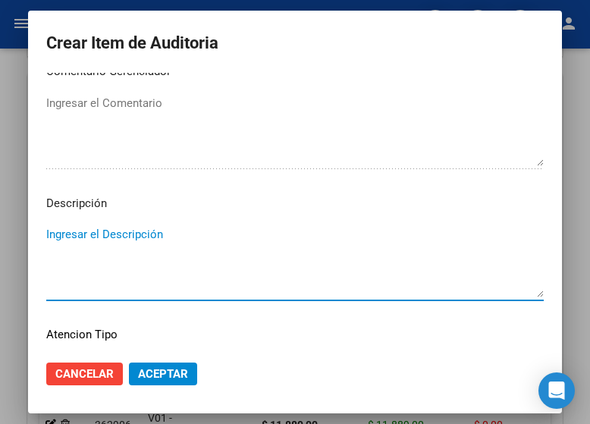
click at [72, 229] on textarea "Ingresar el Descripción" at bounding box center [294, 261] width 497 height 71
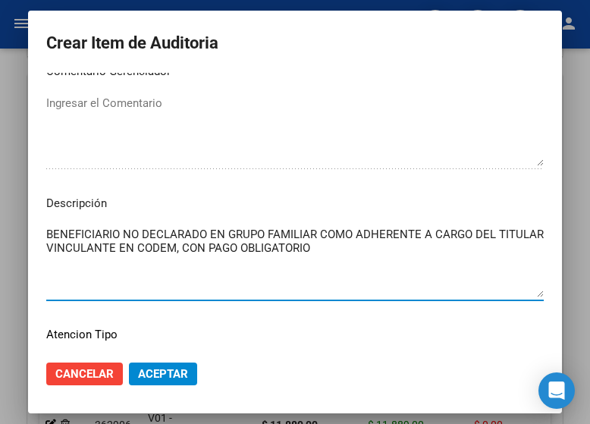
click at [168, 248] on textarea "BENEFICIARIO NO DECLARADO EN GRUPO FAMILIAR COMO ADHERENTE A CARGO DEL TITULAR …" at bounding box center [294, 261] width 497 height 71
click at [355, 251] on textarea "BENEFICIARIO NO DECLARADO EN GRUPO FAMILIAR COMO ADHERENTE A CARGO DEL TITULAR …" at bounding box center [294, 261] width 497 height 71
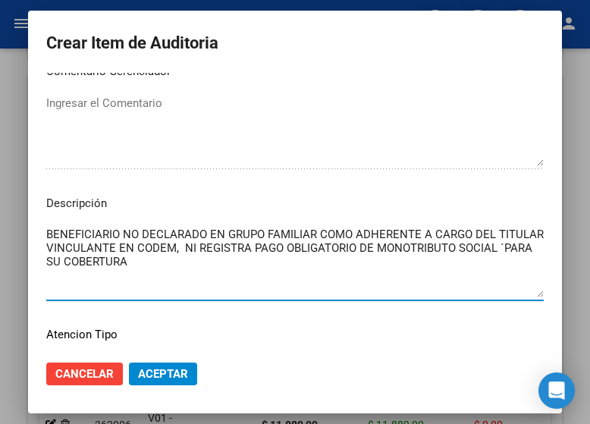
click at [490, 243] on textarea "BENEFICIARIO NO DECLARADO EN GRUPO FAMILIAR COMO ADHERENTE A CARGO DEL TITULAR …" at bounding box center [294, 261] width 497 height 71
click at [157, 367] on span "Aceptar" at bounding box center [163, 374] width 50 height 14
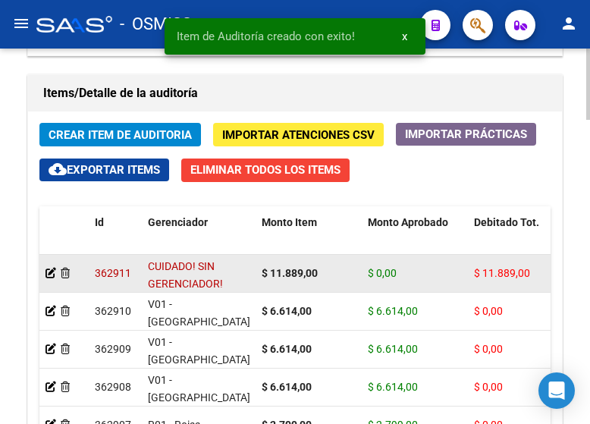
click at [45, 269] on datatable-body-cell at bounding box center [63, 273] width 49 height 37
click at [52, 269] on icon at bounding box center [50, 273] width 11 height 11
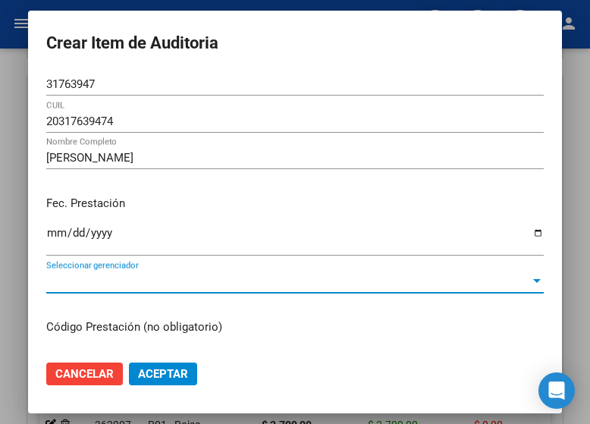
click at [111, 278] on span "Seleccionar gerenciador" at bounding box center [288, 281] width 484 height 14
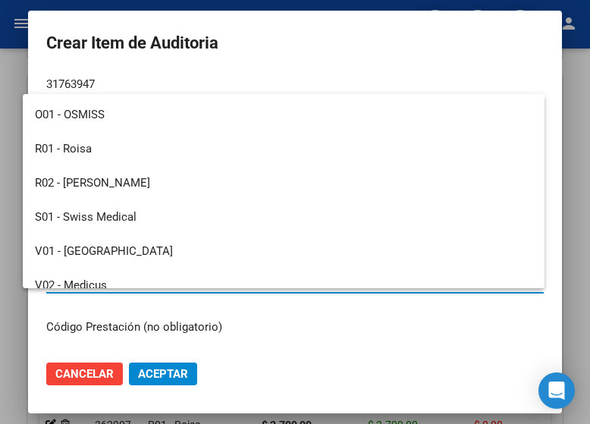
scroll to position [227, 0]
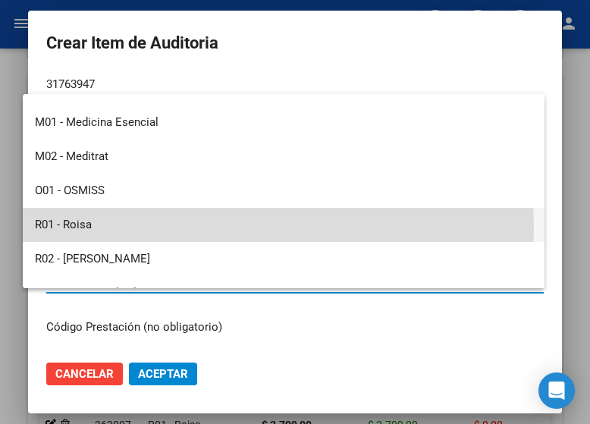
click at [95, 227] on span "R01 - Roisa" at bounding box center [283, 225] width 497 height 34
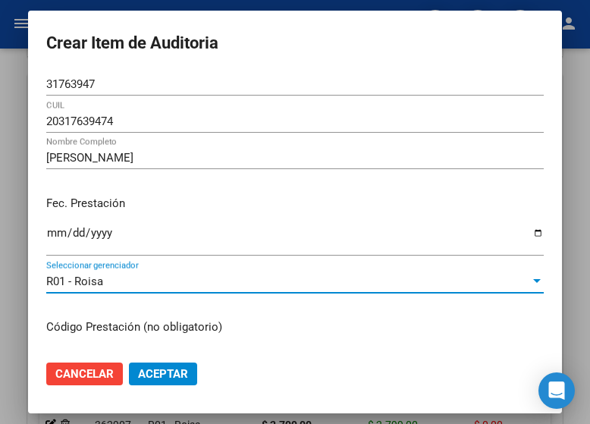
click at [152, 375] on span "Aceptar" at bounding box center [163, 374] width 50 height 14
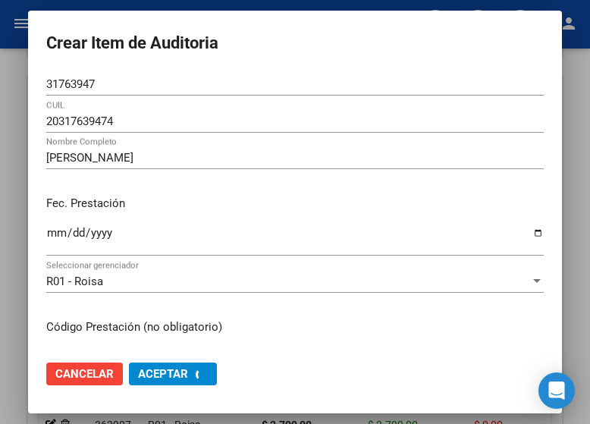
scroll to position [0, 0]
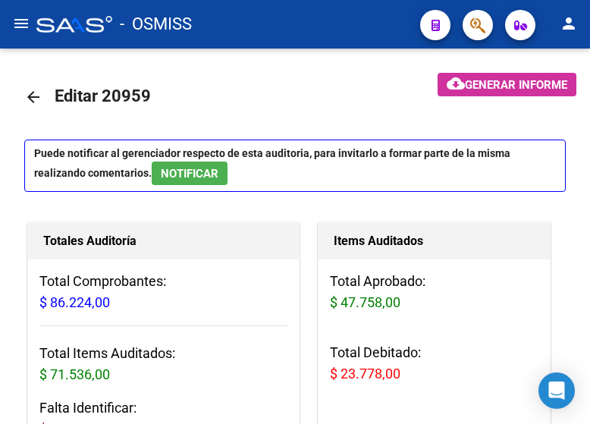
click at [277, 11] on div "- OSMISS" at bounding box center [222, 24] width 372 height 33
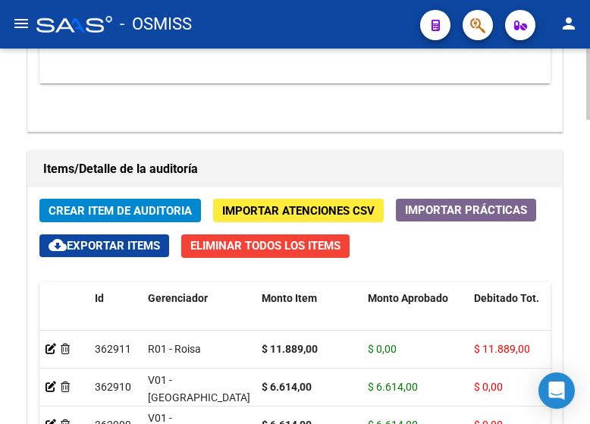
scroll to position [1441, 0]
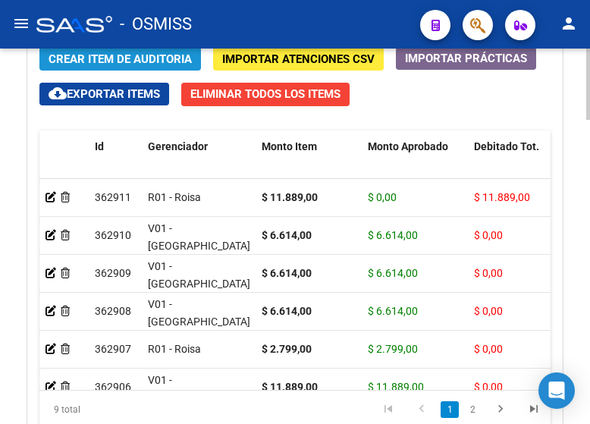
click at [108, 59] on span "Crear Item de Auditoria" at bounding box center [120, 59] width 143 height 14
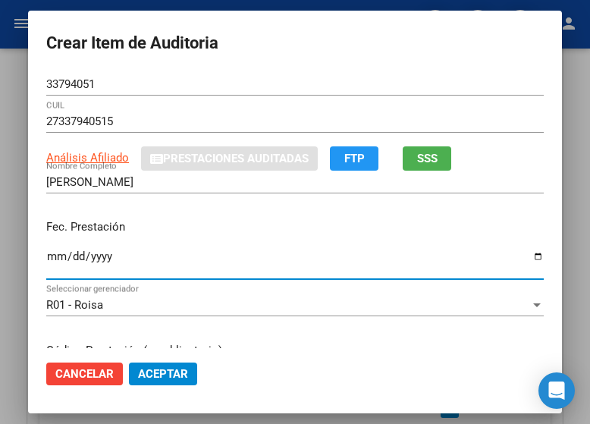
click at [46, 256] on input "Ingresar la fecha" at bounding box center [294, 262] width 497 height 24
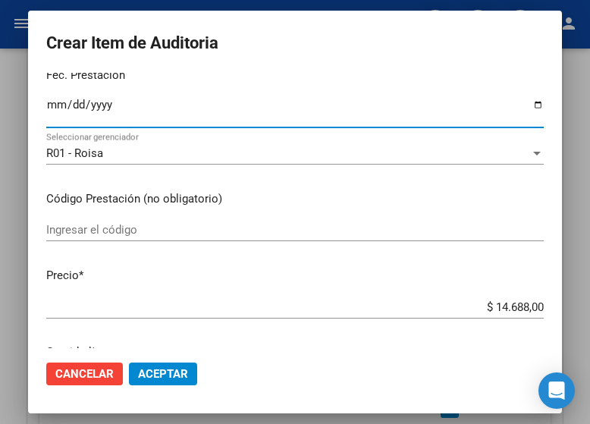
scroll to position [227, 0]
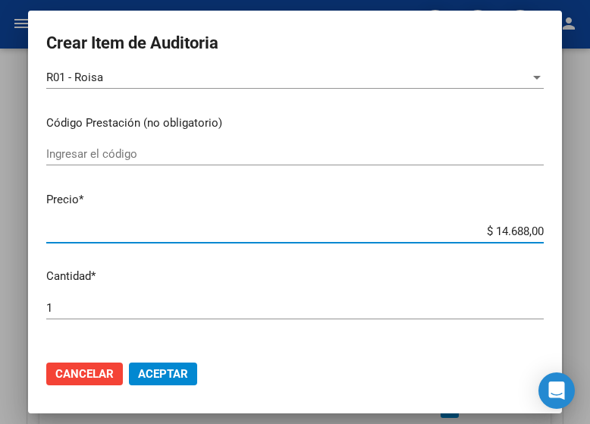
drag, startPoint x: 434, startPoint y: 234, endPoint x: 591, endPoint y: 227, distance: 157.1
click at [589, 227] on html "menu - OSMISS person Firma Express Inicio Calendario SSS Instructivos Contacto …" at bounding box center [295, 212] width 590 height 424
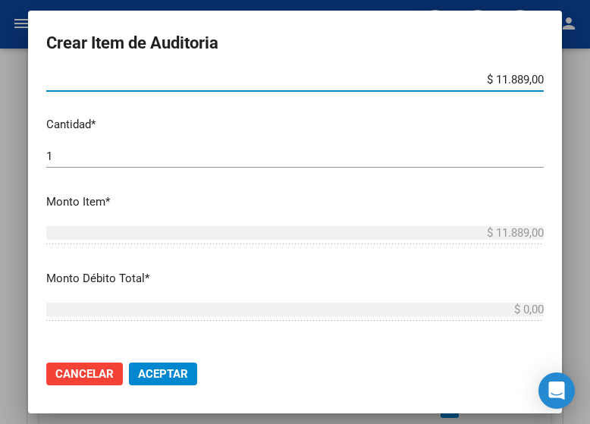
scroll to position [455, 0]
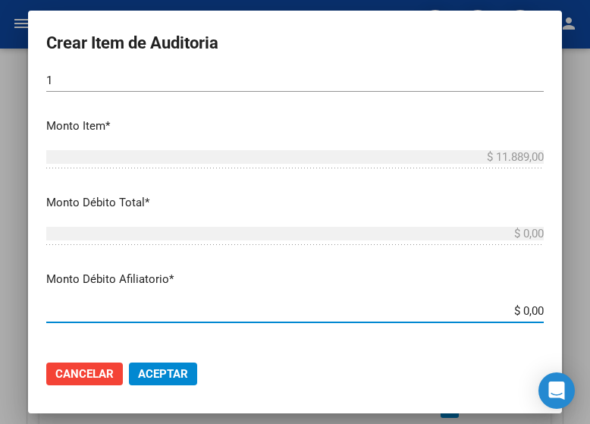
drag, startPoint x: 459, startPoint y: 315, endPoint x: 595, endPoint y: 314, distance: 135.7
click at [589, 314] on html "menu - OSMISS person Firma Express Inicio Calendario SSS Instructivos Contacto …" at bounding box center [295, 212] width 590 height 424
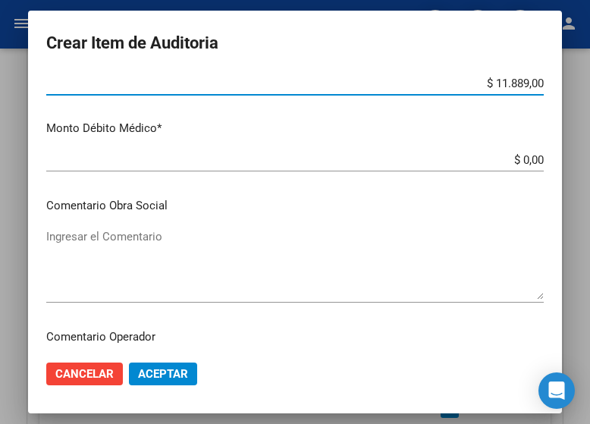
scroll to position [758, 0]
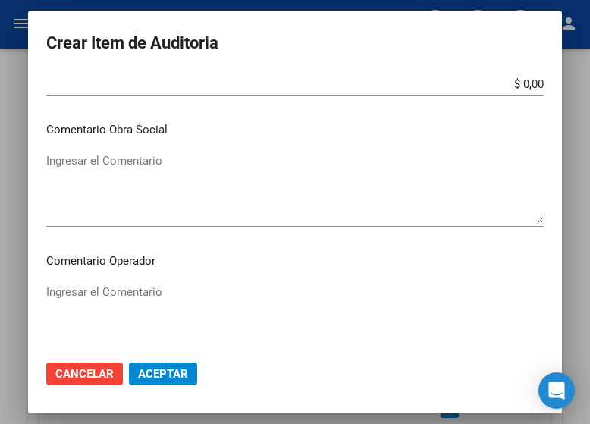
click at [137, 288] on textarea "Ingresar el Comentario" at bounding box center [294, 319] width 497 height 71
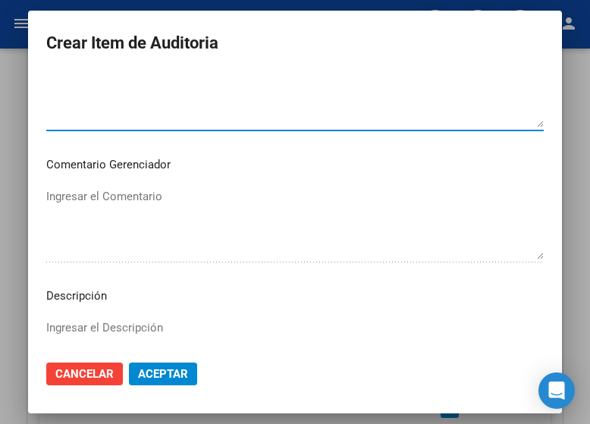
scroll to position [1061, 0]
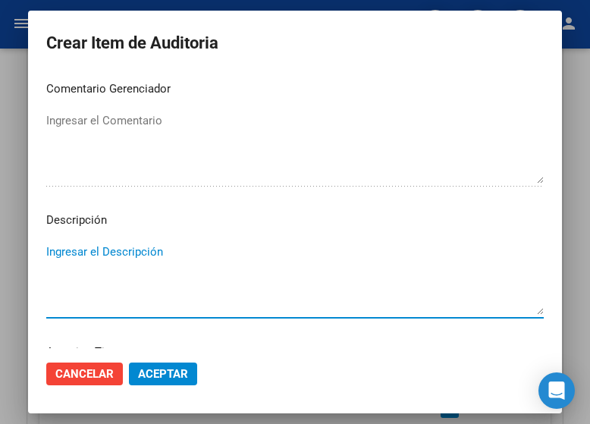
click at [55, 252] on textarea "Ingresar el Descripción" at bounding box center [294, 278] width 497 height 71
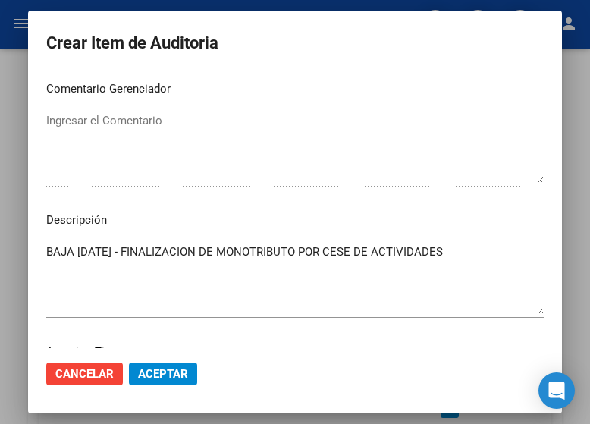
click at [168, 357] on mat-dialog-actions "Cancelar Aceptar" at bounding box center [294, 374] width 497 height 52
click at [166, 375] on span "Aceptar" at bounding box center [163, 374] width 50 height 14
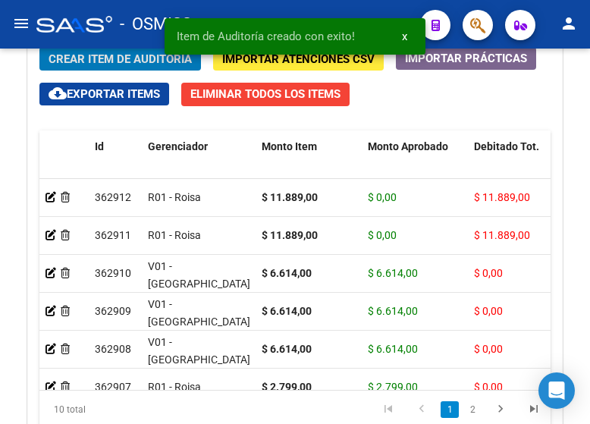
scroll to position [1439, 0]
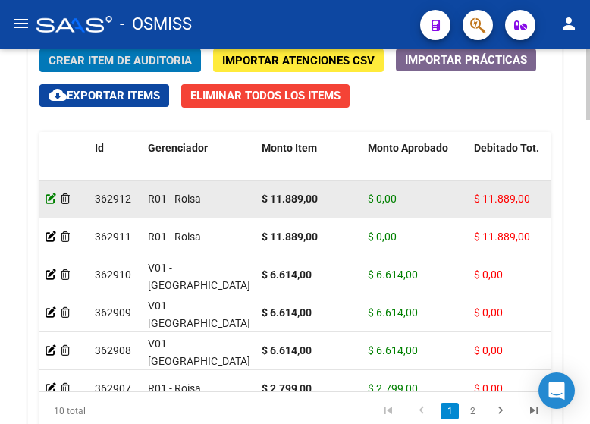
click at [51, 195] on icon at bounding box center [50, 198] width 11 height 11
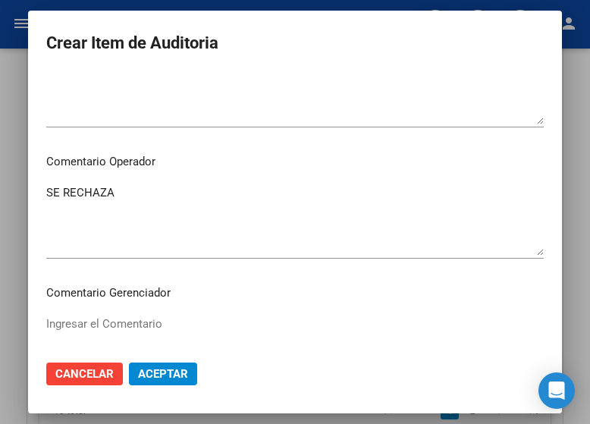
scroll to position [986, 0]
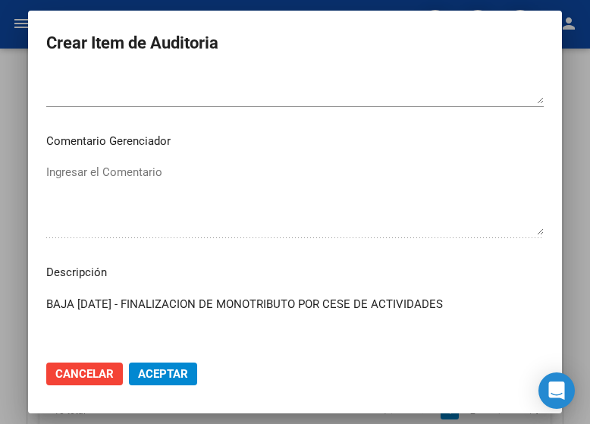
drag, startPoint x: 467, startPoint y: 297, endPoint x: -55, endPoint y: 293, distance: 521.7
click at [0, 293] on html "menu - OSMISS person Firma Express Inicio Calendario SSS Instructivos Contacto …" at bounding box center [295, 212] width 590 height 424
click at [85, 5] on div at bounding box center [295, 212] width 590 height 424
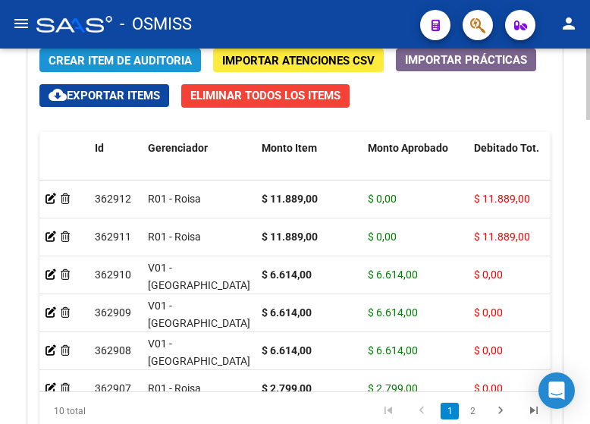
click at [94, 64] on span "Crear Item de Auditoria" at bounding box center [120, 61] width 143 height 14
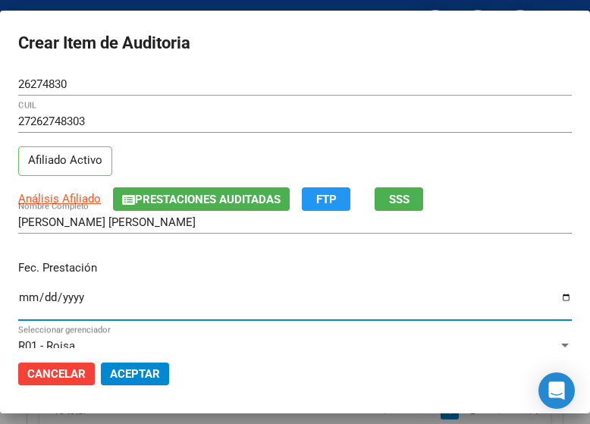
click at [26, 296] on input "Ingresar la fecha" at bounding box center [294, 303] width 553 height 24
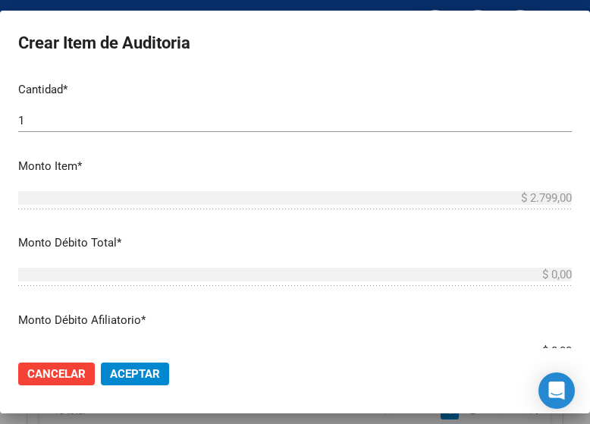
scroll to position [531, 0]
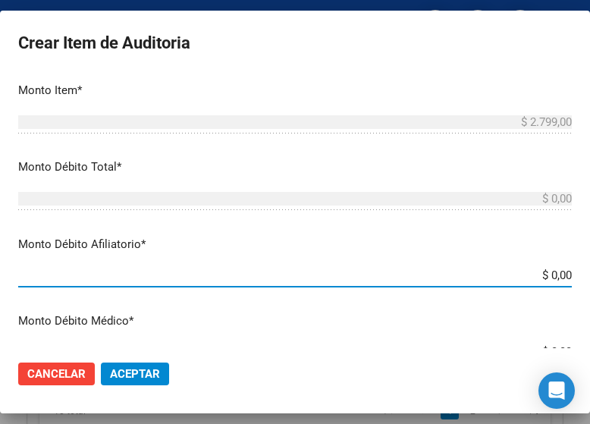
drag, startPoint x: 500, startPoint y: 270, endPoint x: 595, endPoint y: 270, distance: 94.8
click at [589, 270] on html "menu - OSMISS person Firma Express Inicio Calendario SSS Instructivos Contacto …" at bounding box center [295, 212] width 590 height 424
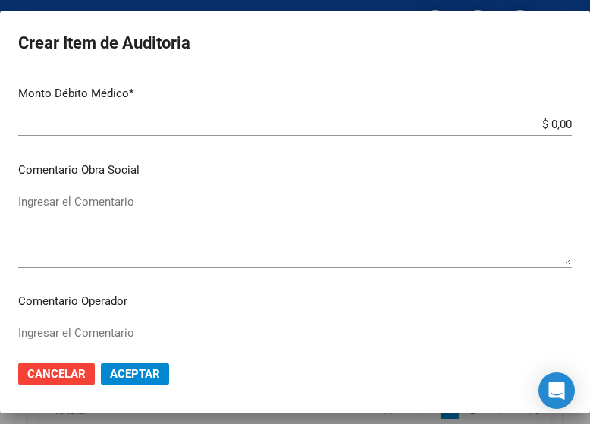
scroll to position [834, 0]
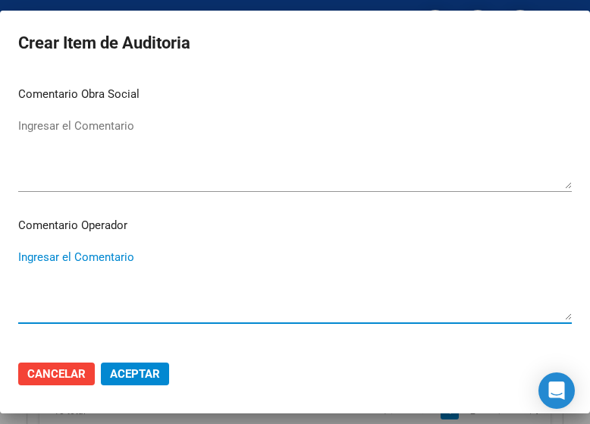
click at [71, 260] on textarea "Ingresar el Comentario" at bounding box center [294, 284] width 553 height 71
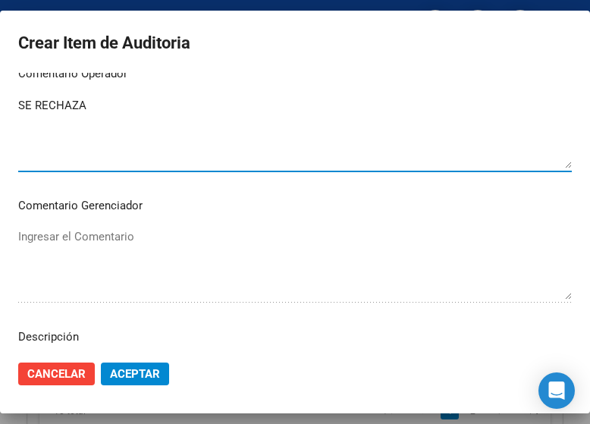
scroll to position [1061, 0]
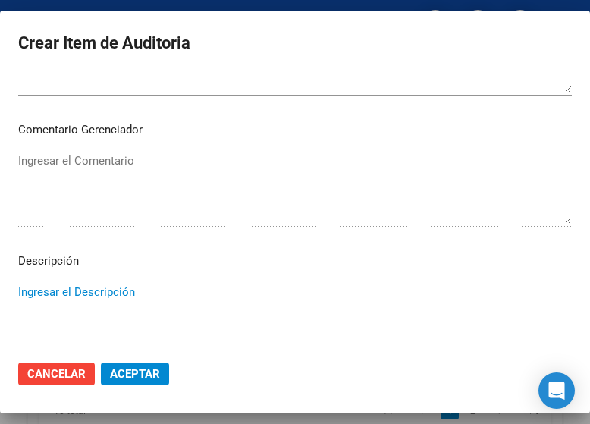
click at [28, 294] on textarea "Ingresar el Descripción" at bounding box center [294, 319] width 553 height 71
paste textarea "BAJA [DATE] - FINALIZACION DE MONOTRIBUTO POR CESE DE ACTIVIDADES"
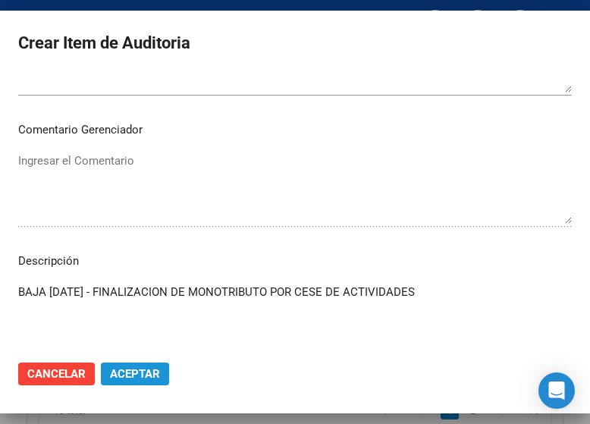
click at [141, 377] on span "Aceptar" at bounding box center [135, 374] width 50 height 14
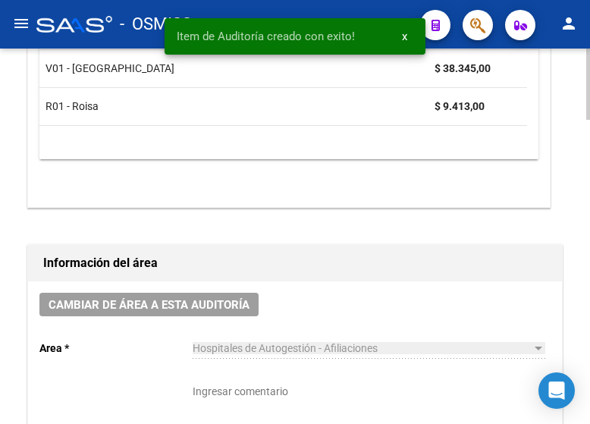
scroll to position [0, 0]
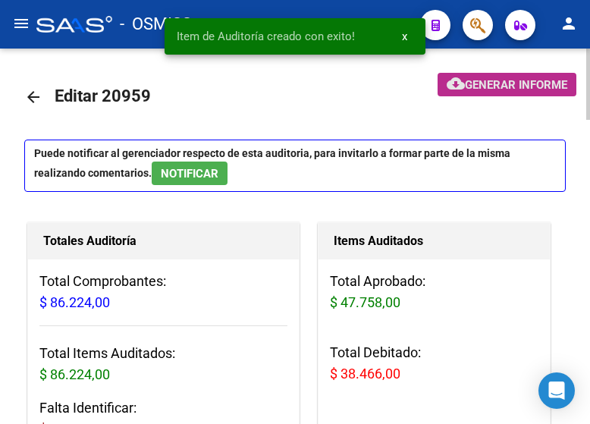
click at [479, 81] on span "Generar informe" at bounding box center [516, 85] width 102 height 14
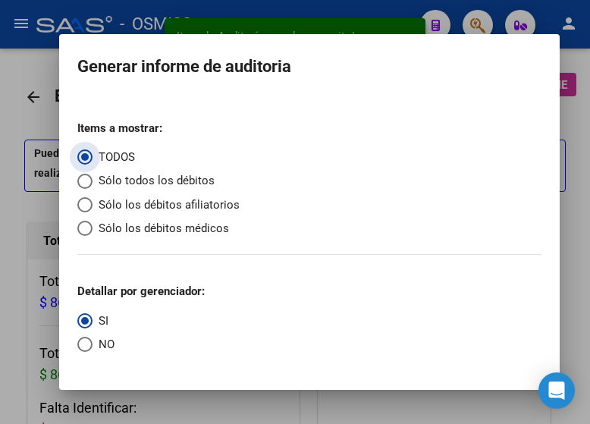
click at [138, 211] on span "Sólo los débitos afiliatorios" at bounding box center [165, 204] width 147 height 17
click at [92, 211] on input "Sólo los débitos afiliatorios" at bounding box center [84, 204] width 15 height 15
click at [89, 341] on span "Select an option" at bounding box center [84, 344] width 15 height 15
click at [89, 341] on input "NO" at bounding box center [84, 344] width 15 height 15
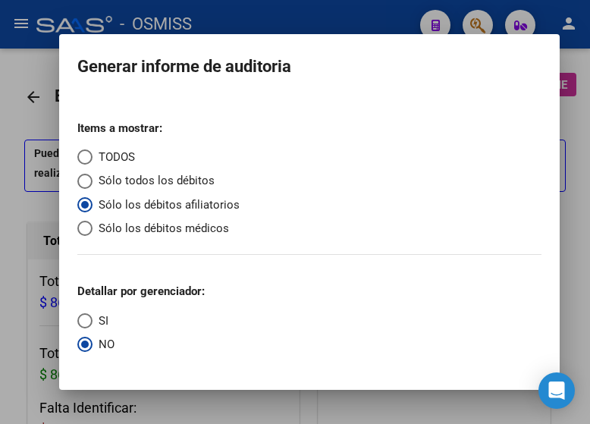
scroll to position [30, 0]
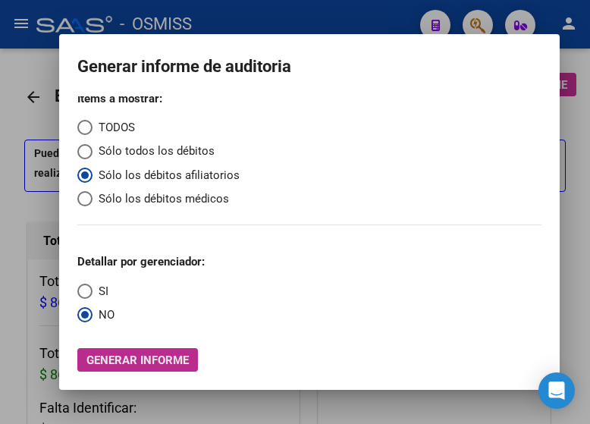
click at [140, 354] on span "Generar informe" at bounding box center [137, 360] width 102 height 14
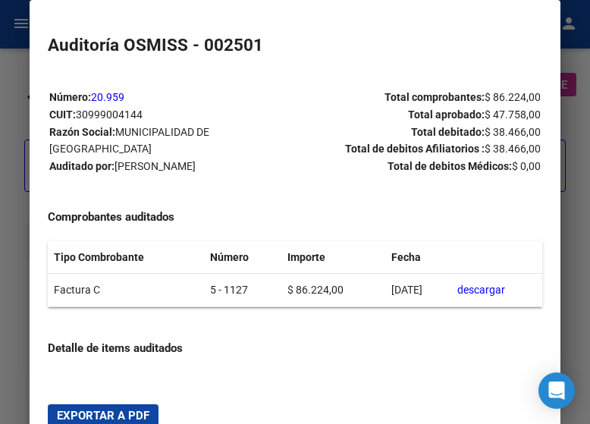
scroll to position [303, 0]
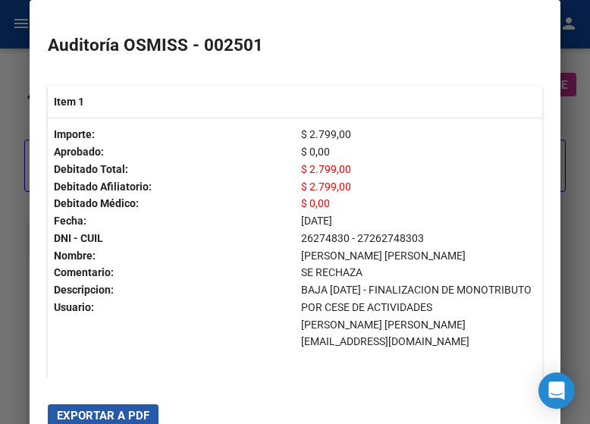
click at [140, 406] on button "Exportar a PDF" at bounding box center [103, 415] width 111 height 23
click at [586, 118] on div at bounding box center [295, 212] width 590 height 424
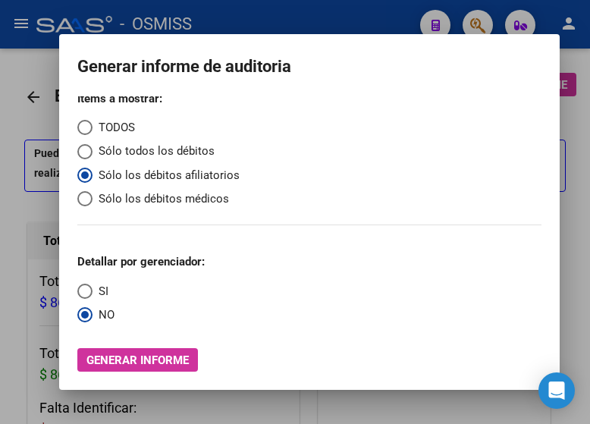
click at [579, 120] on div at bounding box center [295, 212] width 590 height 424
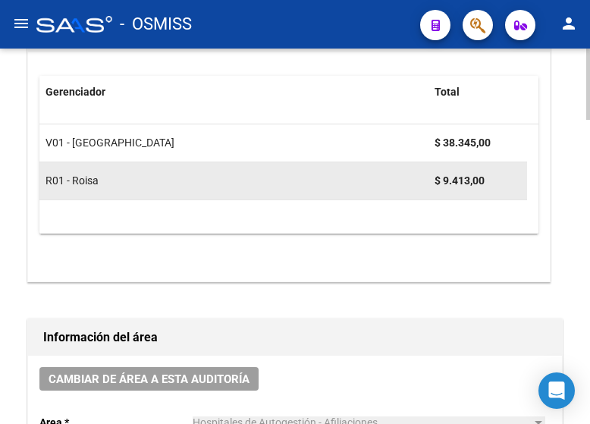
scroll to position [607, 0]
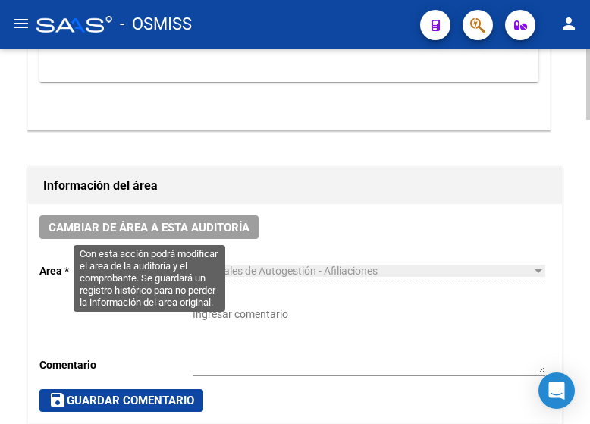
click at [212, 217] on button "Cambiar de área a esta auditoría" at bounding box center [148, 227] width 219 height 24
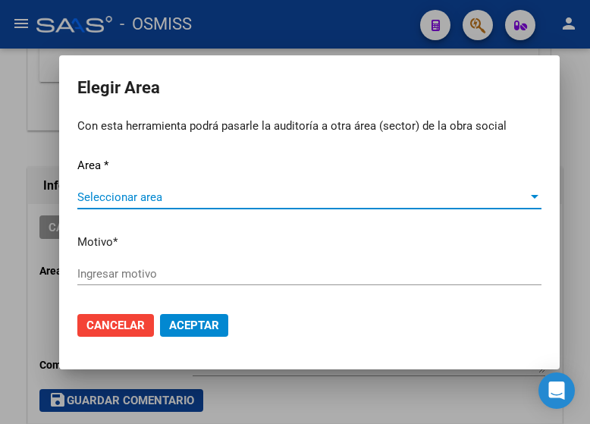
click at [140, 202] on span "Seleccionar area" at bounding box center [302, 197] width 450 height 14
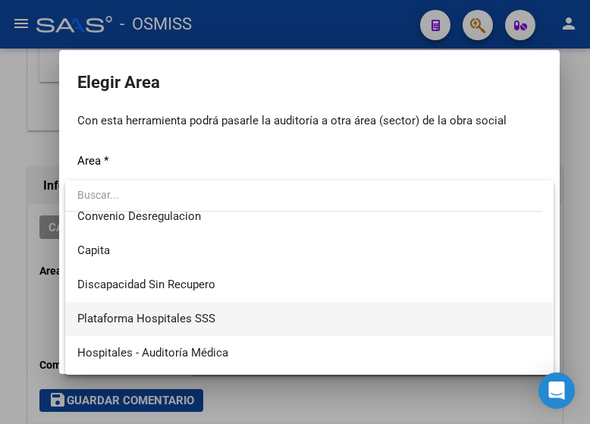
scroll to position [227, 0]
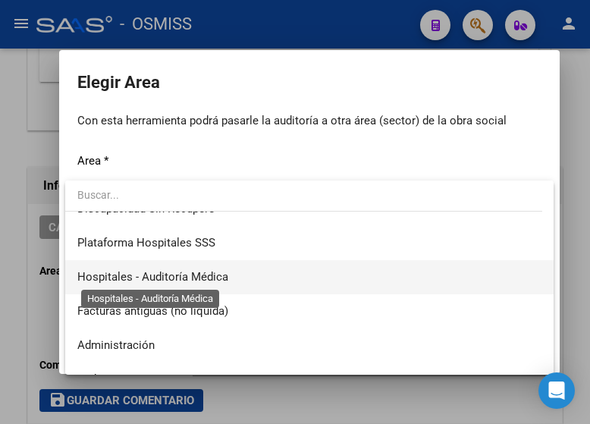
click at [194, 275] on span "Hospitales - Auditoría Médica" at bounding box center [152, 277] width 151 height 14
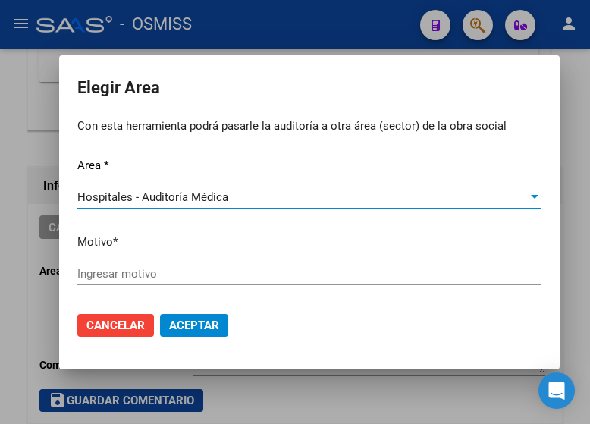
click at [136, 270] on input "Ingresar motivo" at bounding box center [309, 274] width 464 height 14
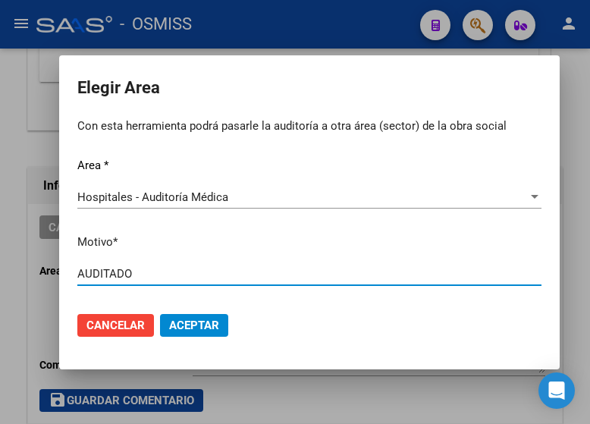
click at [193, 325] on span "Aceptar" at bounding box center [194, 325] width 50 height 14
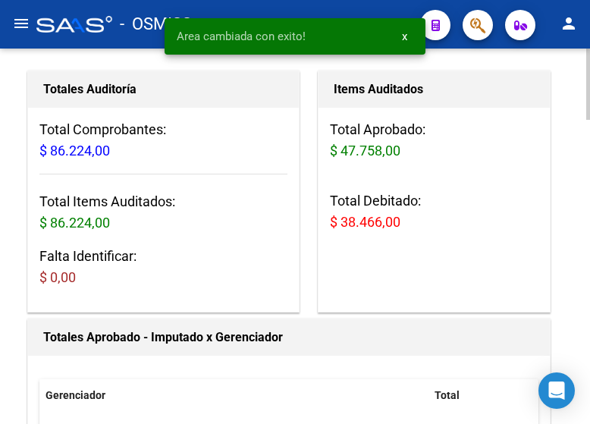
scroll to position [0, 0]
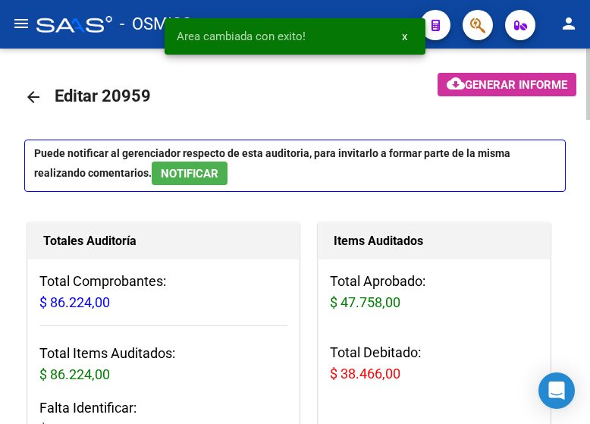
click at [27, 92] on mat-icon "arrow_back" at bounding box center [33, 97] width 18 height 18
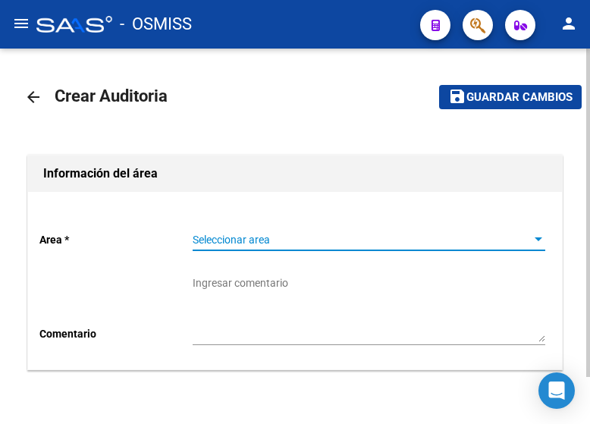
click at [243, 236] on span "Seleccionar area" at bounding box center [362, 240] width 339 height 13
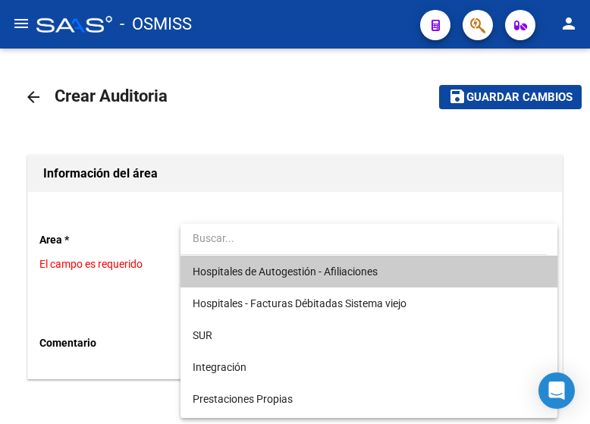
click at [259, 265] on span "Hospitales de Autogestión - Afiliaciones" at bounding box center [285, 271] width 185 height 12
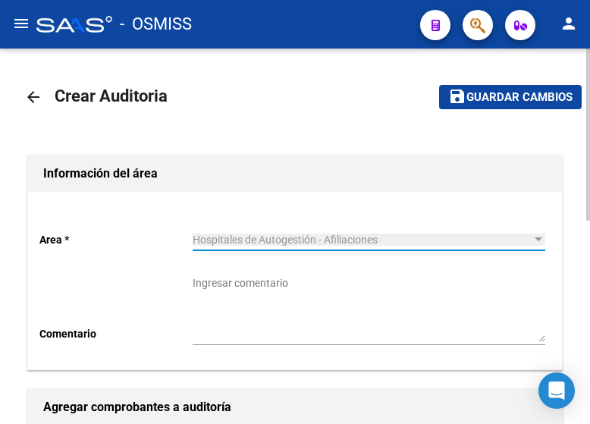
scroll to position [152, 0]
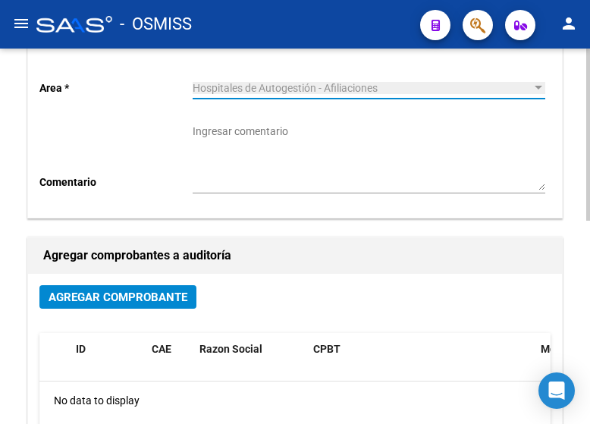
click at [125, 298] on span "Agregar Comprobante" at bounding box center [118, 297] width 139 height 14
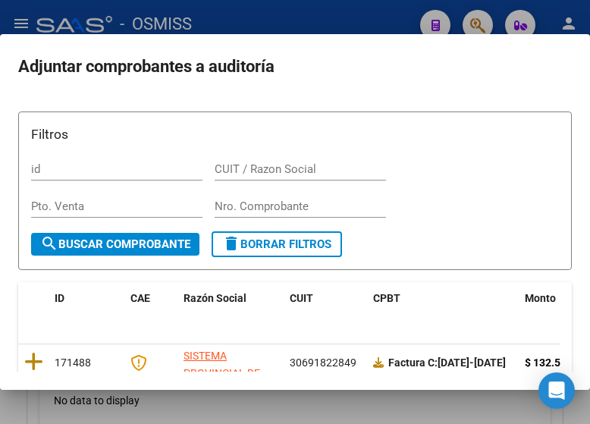
click at [248, 196] on div "Nro. Comprobante" at bounding box center [300, 206] width 171 height 23
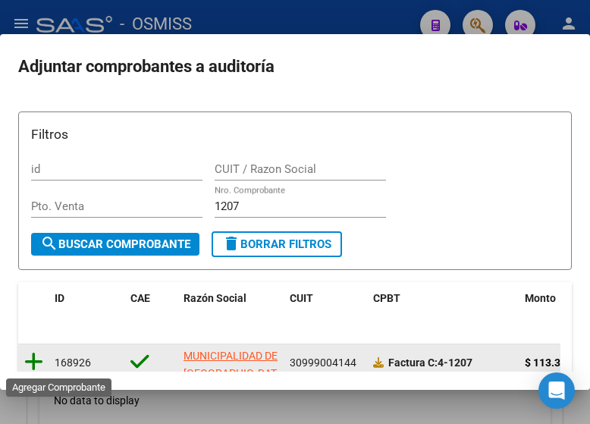
click at [36, 365] on icon at bounding box center [33, 361] width 19 height 21
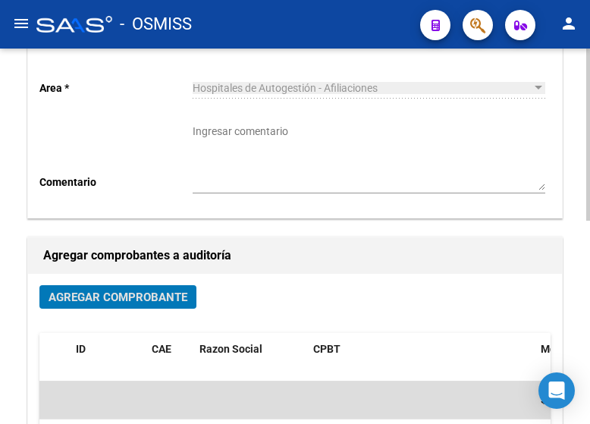
scroll to position [0, 0]
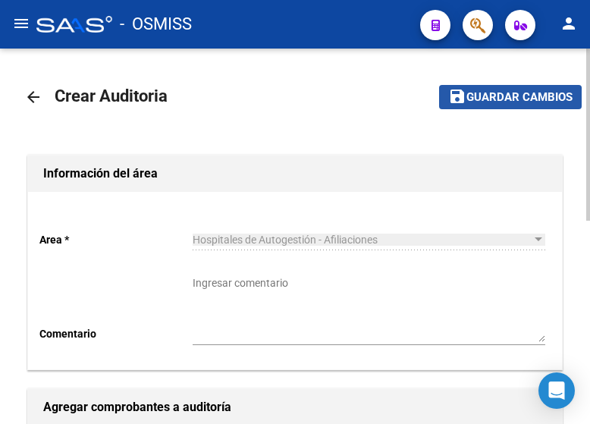
click at [456, 104] on mat-icon "save" at bounding box center [457, 96] width 18 height 18
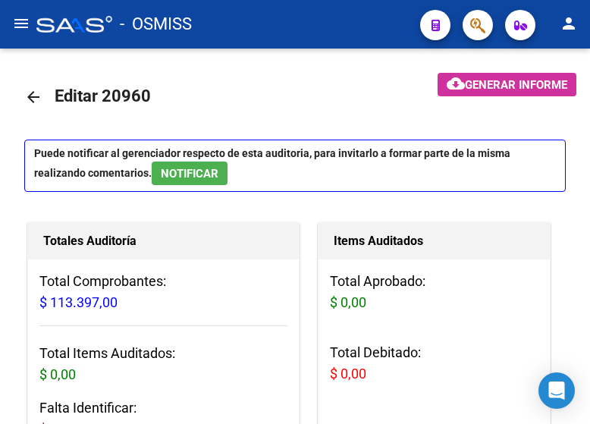
click at [250, 12] on div "- OSMISS" at bounding box center [222, 24] width 372 height 33
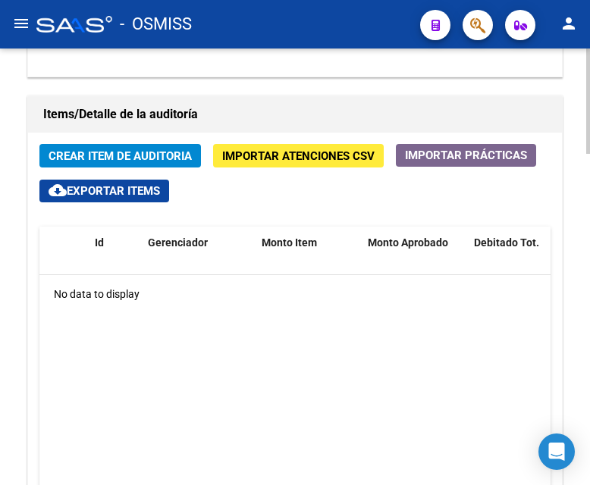
scroll to position [1213, 0]
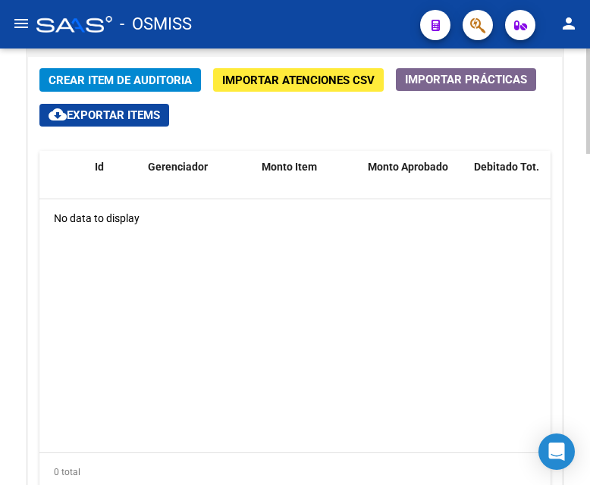
click at [364, 293] on datatable-body "No data to display" at bounding box center [294, 325] width 511 height 253
click at [92, 87] on span "Crear Item de Auditoria" at bounding box center [120, 81] width 143 height 14
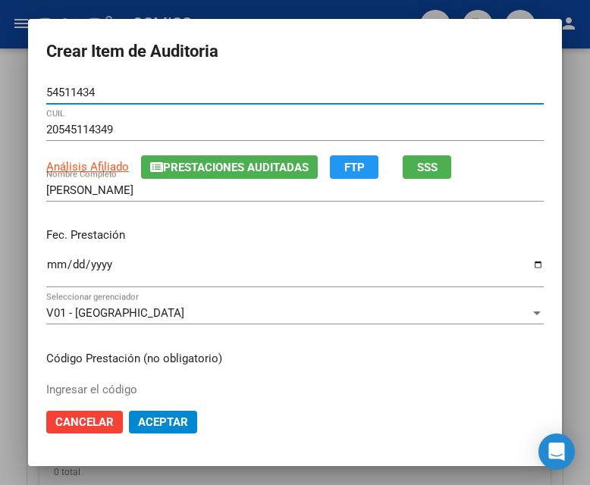
click at [48, 277] on input "Ingresar la fecha" at bounding box center [294, 271] width 497 height 24
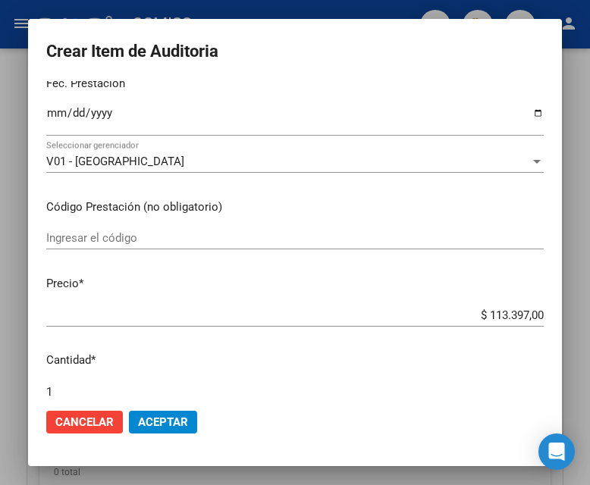
scroll to position [227, 0]
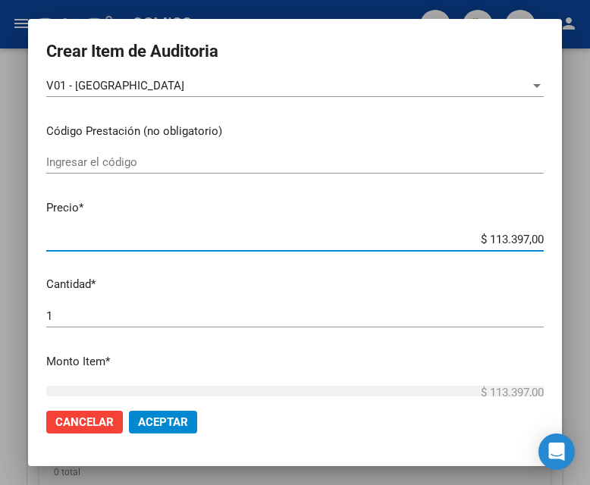
drag, startPoint x: 447, startPoint y: 240, endPoint x: 595, endPoint y: 240, distance: 148.6
click at [589, 240] on html "menu - OSMISS person Firma Express Inicio Calendario SSS Instructivos Contacto …" at bounding box center [295, 242] width 590 height 485
click at [165, 423] on mat-dialog-actions "Cancelar Aceptar" at bounding box center [294, 423] width 497 height 52
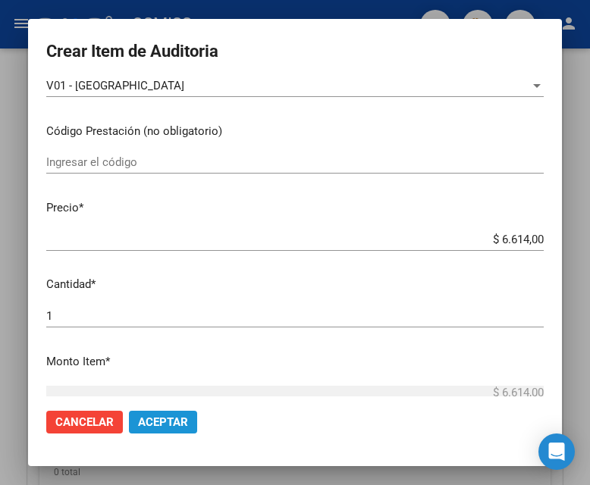
click at [168, 419] on span "Aceptar" at bounding box center [163, 422] width 50 height 14
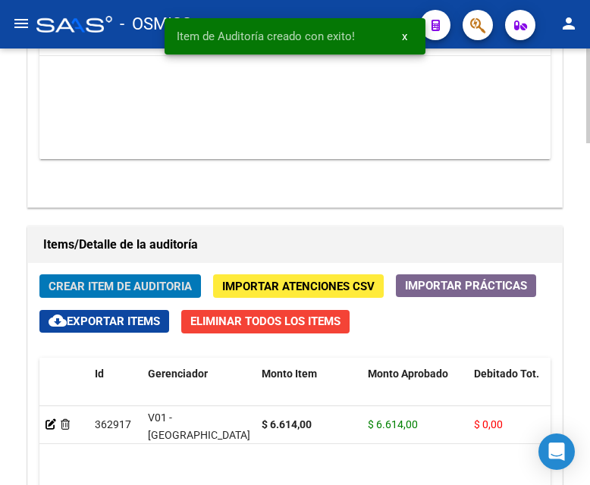
scroll to position [1419, 0]
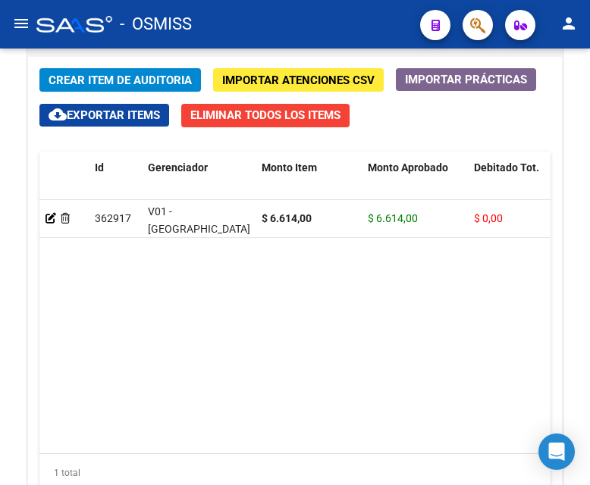
click at [296, 17] on div "- OSMISS" at bounding box center [222, 24] width 372 height 33
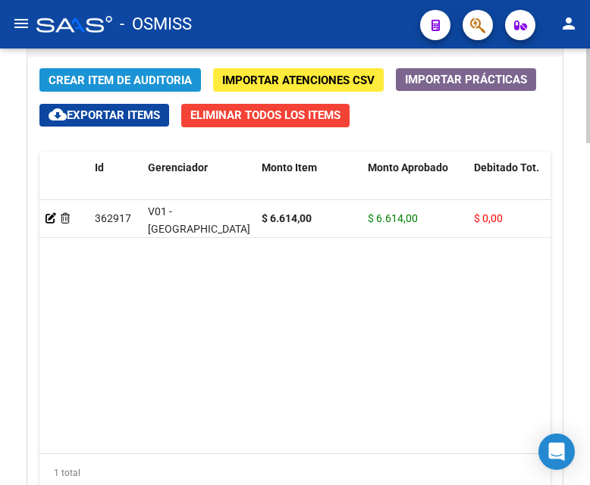
click at [118, 83] on span "Crear Item de Auditoria" at bounding box center [120, 81] width 143 height 14
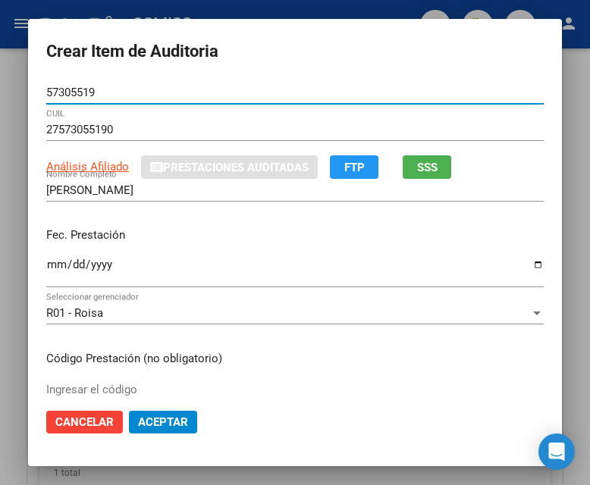
click at [54, 268] on input "Ingresar la fecha" at bounding box center [294, 271] width 497 height 24
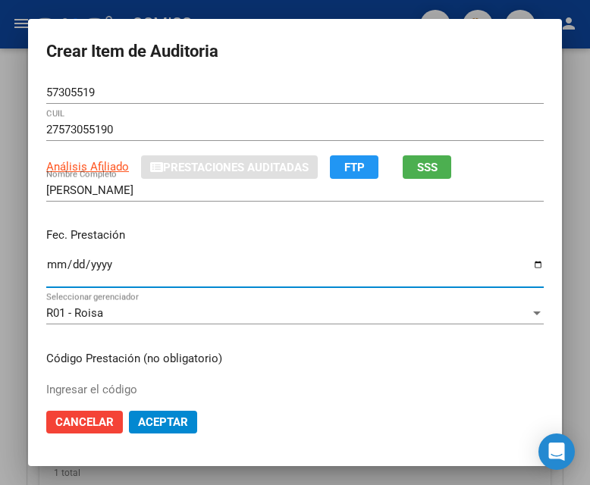
scroll to position [152, 0]
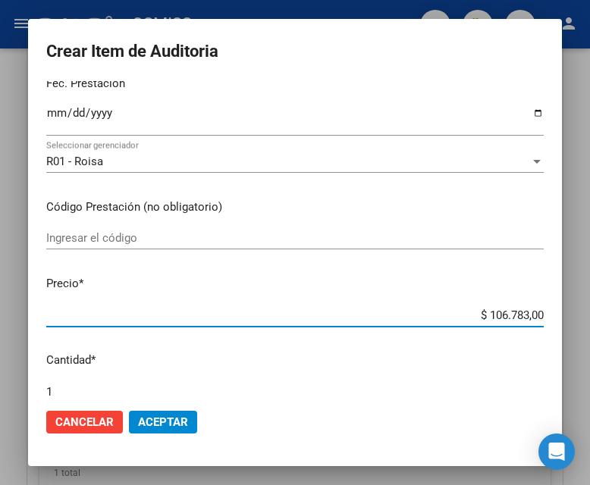
drag, startPoint x: 426, startPoint y: 318, endPoint x: 556, endPoint y: 323, distance: 129.8
click at [556, 323] on mat-dialog-content "57305519 Nro Documento 27573055190 CUIL Análisis Afiliado Prestaciones Auditada…" at bounding box center [295, 238] width 534 height 315
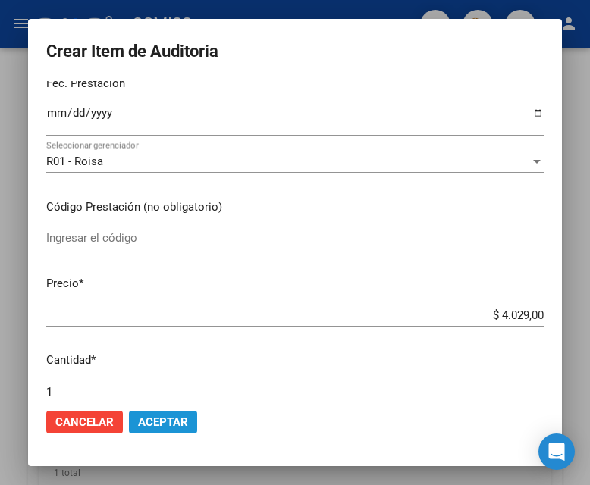
click at [164, 423] on span "Aceptar" at bounding box center [163, 422] width 50 height 14
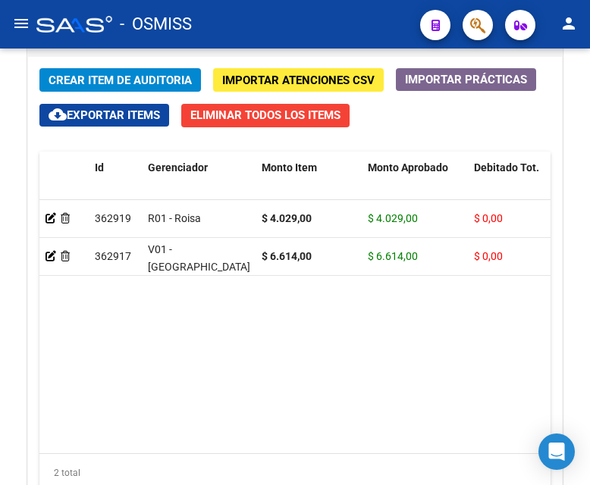
click at [230, 45] on mat-toolbar "menu - OSMISS person" at bounding box center [295, 24] width 590 height 49
click at [124, 76] on span "Crear Item de Auditoria" at bounding box center [120, 81] width 143 height 14
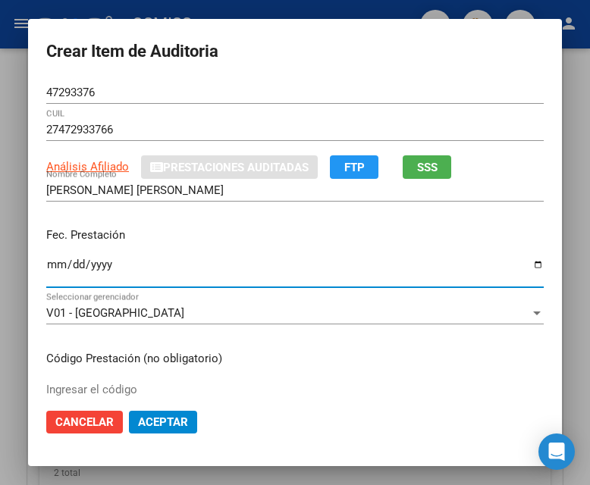
click at [54, 266] on input "Ingresar la fecha" at bounding box center [294, 271] width 497 height 24
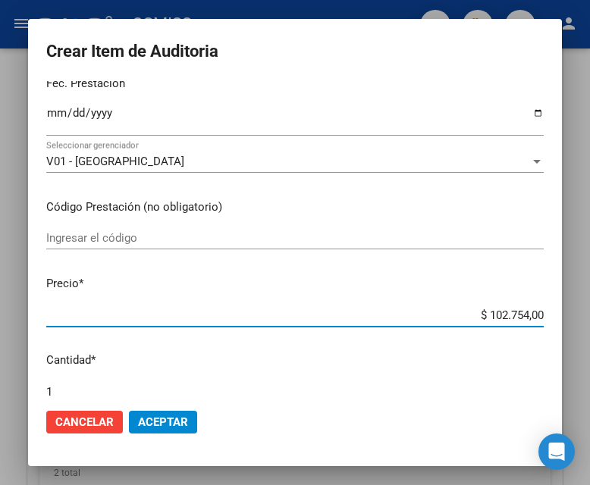
drag, startPoint x: 466, startPoint y: 319, endPoint x: 576, endPoint y: 319, distance: 110.7
click at [576, 319] on div "Crear Item de Auditoria 47293376 Nro Documento 27472933766 CUIL Análisis Afilia…" at bounding box center [295, 242] width 590 height 485
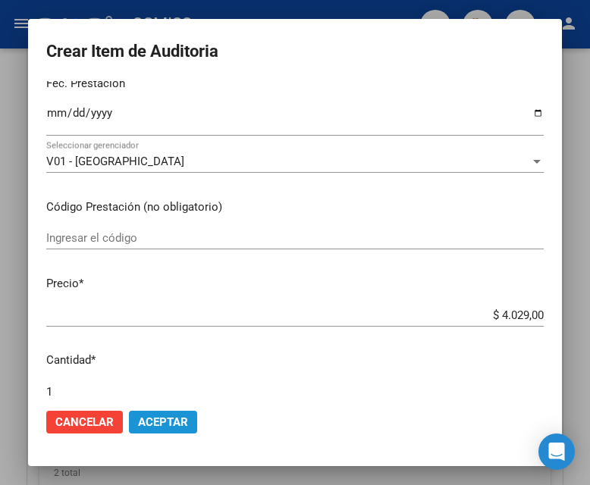
click at [154, 423] on span "Aceptar" at bounding box center [163, 422] width 50 height 14
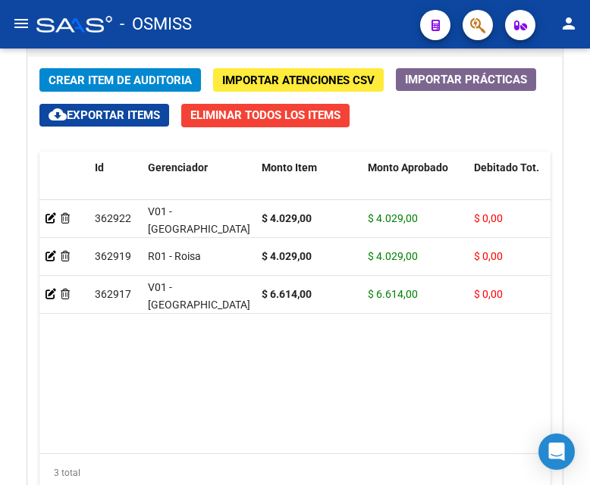
click at [266, 14] on div "- OSMISS" at bounding box center [222, 24] width 372 height 33
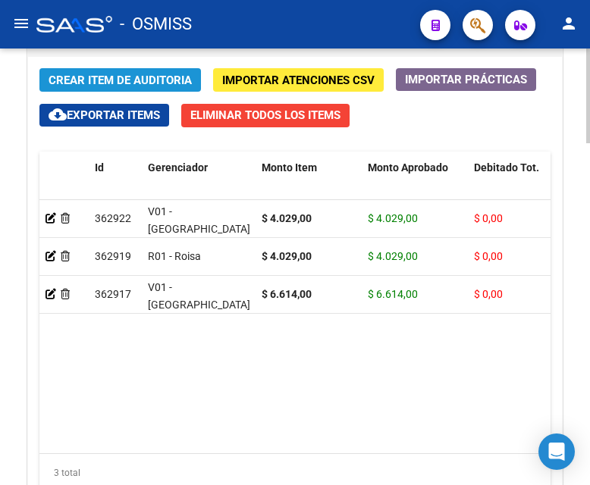
click at [147, 83] on span "Crear Item de Auditoria" at bounding box center [120, 81] width 143 height 14
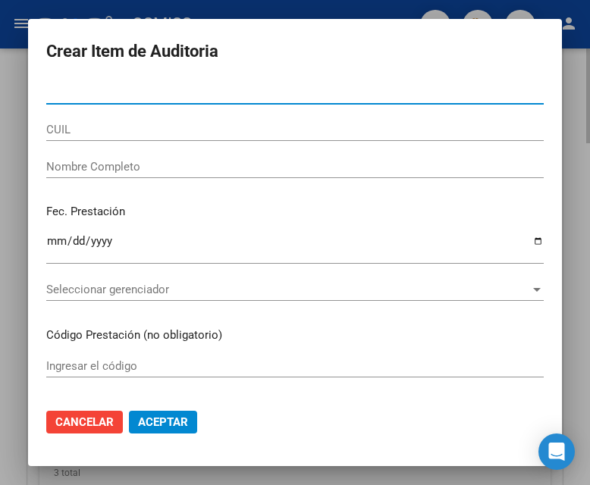
click at [147, 83] on div "Nro Documento" at bounding box center [294, 92] width 497 height 23
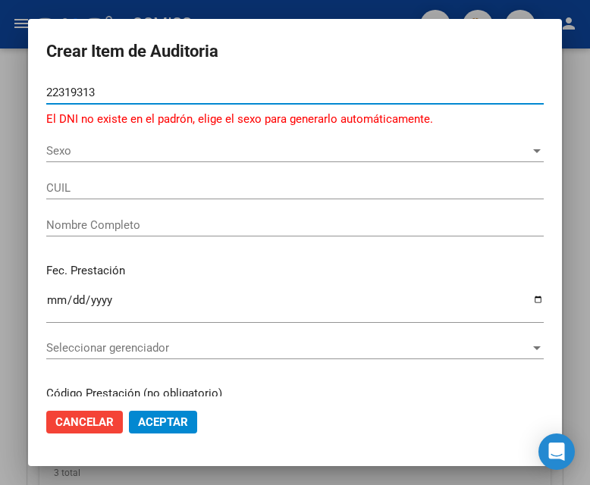
drag, startPoint x: 99, startPoint y: 90, endPoint x: 21, endPoint y: 90, distance: 77.3
click at [21, 90] on div "Crear Item de Auditoria 22319313 Nro Documento El DNI no existe en el padrón, e…" at bounding box center [295, 242] width 590 height 485
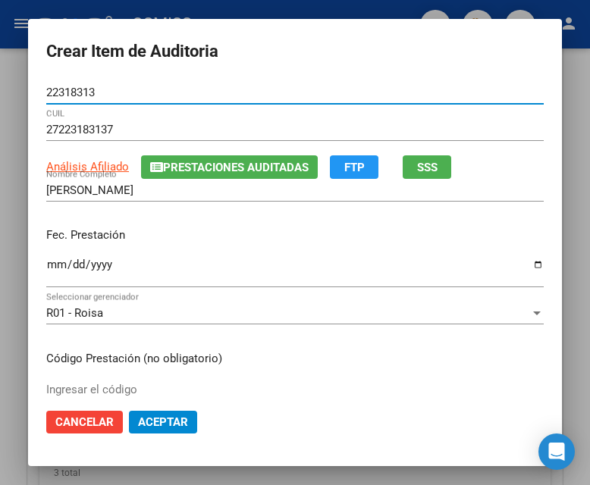
click at [52, 265] on input "Ingresar la fecha" at bounding box center [294, 271] width 497 height 24
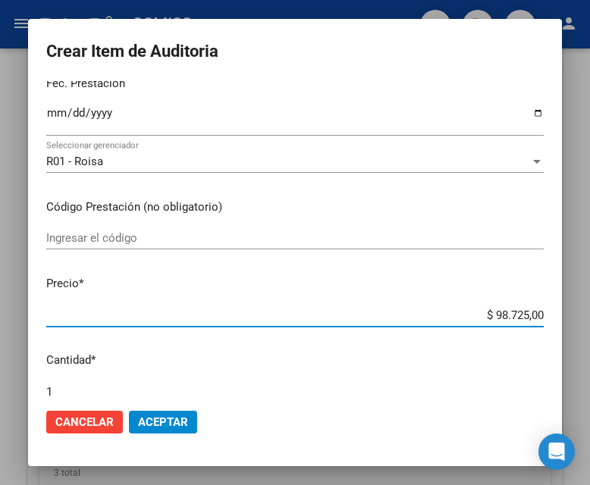
drag, startPoint x: 472, startPoint y: 312, endPoint x: 575, endPoint y: 312, distance: 103.1
click at [575, 312] on div "Crear Item de Auditoria 22318313 Nro Documento 27223183137 CUIL Análisis Afilia…" at bounding box center [295, 242] width 590 height 485
click at [154, 422] on span "Aceptar" at bounding box center [163, 422] width 50 height 14
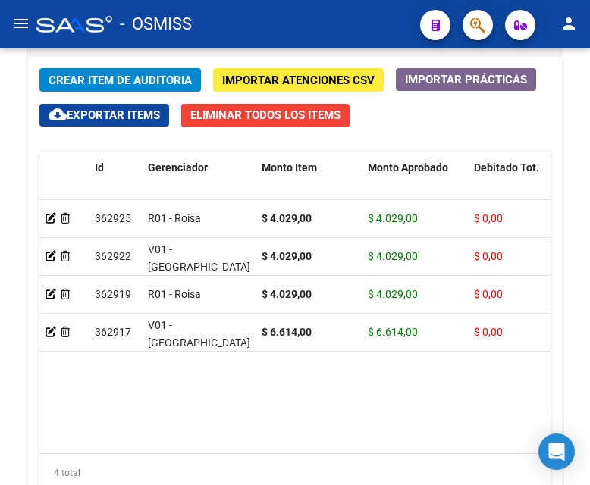
click at [238, 8] on div "- OSMISS" at bounding box center [222, 24] width 372 height 33
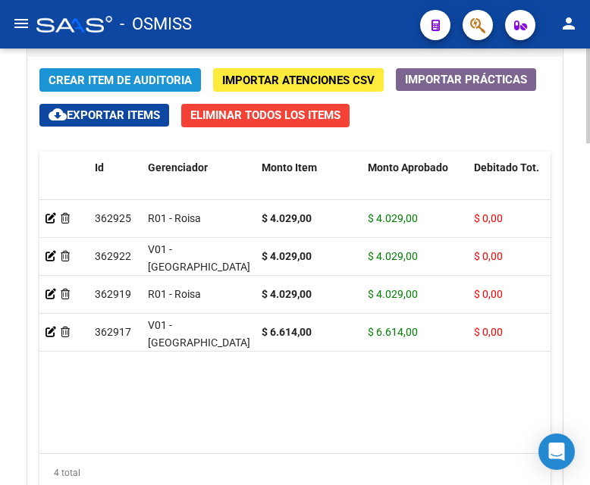
click at [112, 72] on button "Crear Item de Auditoria" at bounding box center [119, 80] width 161 height 24
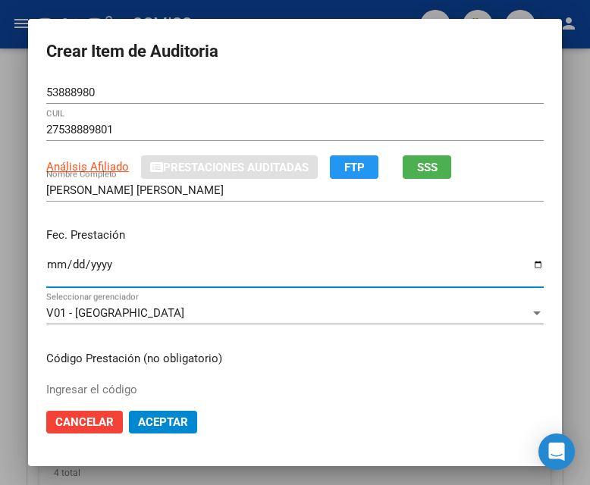
click at [46, 268] on input "Ingresar la fecha" at bounding box center [294, 271] width 497 height 24
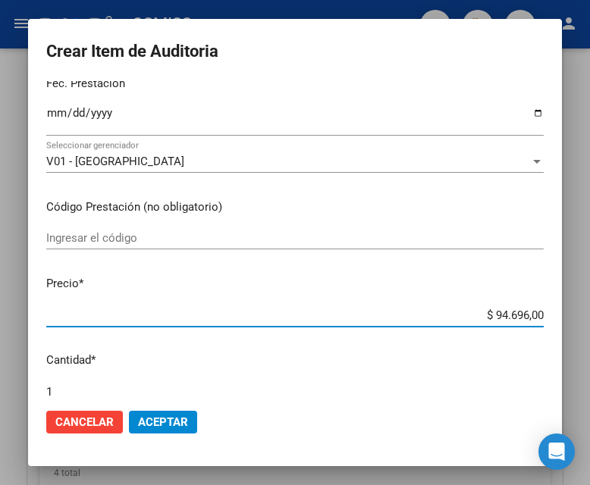
drag, startPoint x: 460, startPoint y: 315, endPoint x: 589, endPoint y: 307, distance: 129.1
click at [589, 307] on div "Crear Item de Auditoria 53888980 Nro Documento 27538889801 CUIL Análisis Afilia…" at bounding box center [295, 242] width 590 height 485
click at [147, 423] on span "Aceptar" at bounding box center [163, 422] width 50 height 14
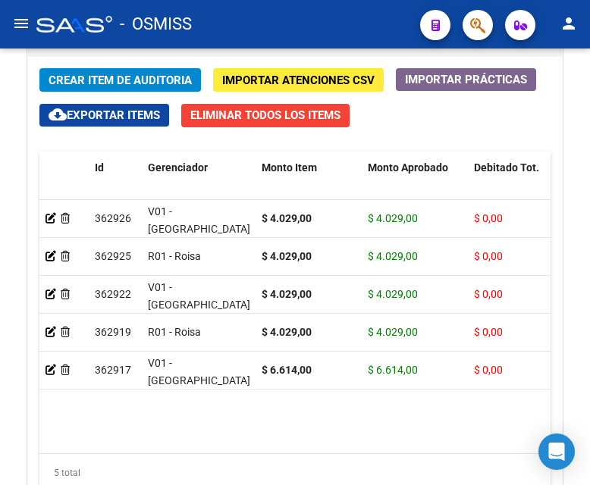
click at [278, 29] on div "- OSMISS" at bounding box center [222, 24] width 372 height 33
click at [157, 76] on span "Crear Item de Auditoria" at bounding box center [120, 81] width 143 height 14
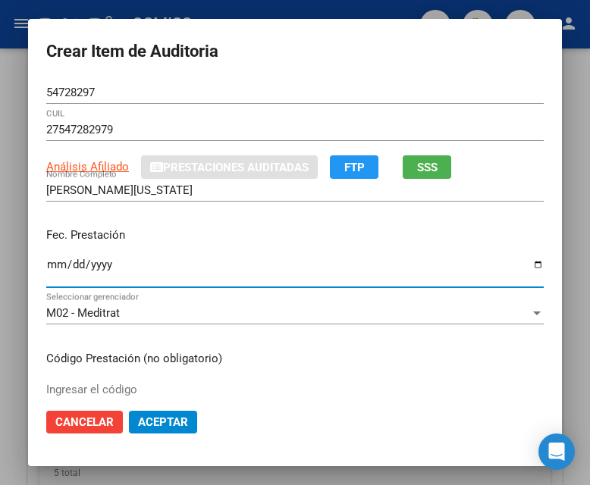
click at [49, 259] on input "Ingresar la fecha" at bounding box center [294, 271] width 497 height 24
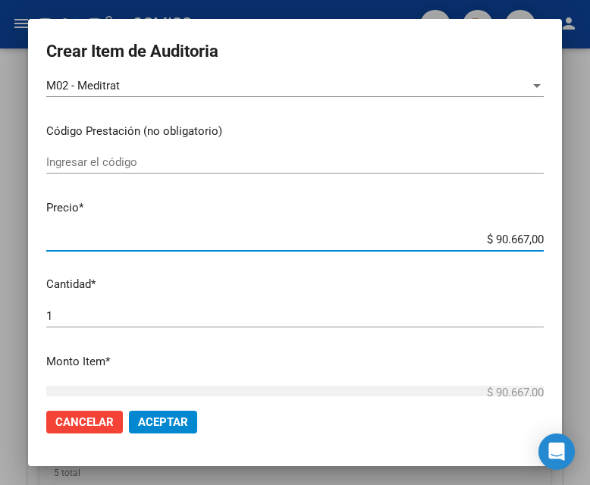
drag, startPoint x: 465, startPoint y: 234, endPoint x: 595, endPoint y: 237, distance: 130.4
click at [589, 237] on html "menu - OSMISS person Firma Express Inicio Calendario SSS Instructivos Contacto …" at bounding box center [295, 242] width 590 height 485
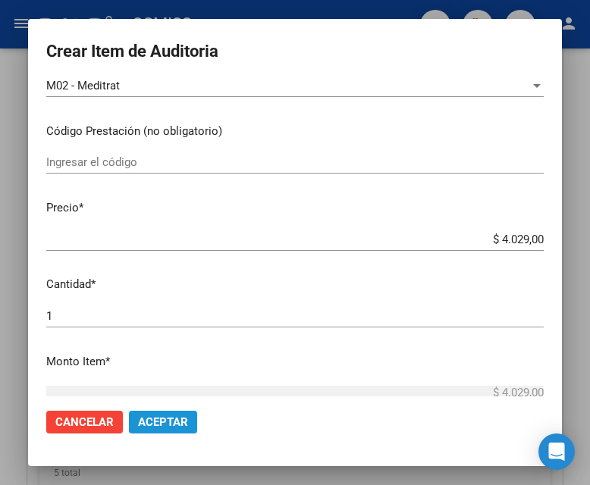
click at [159, 412] on button "Aceptar" at bounding box center [163, 422] width 68 height 23
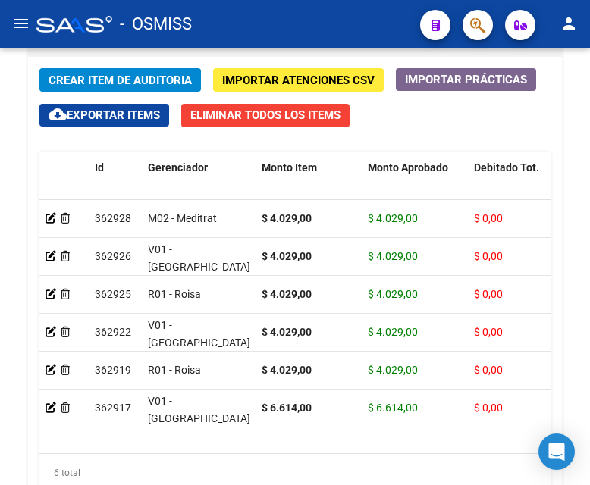
click at [270, 36] on div "- OSMISS" at bounding box center [222, 24] width 372 height 33
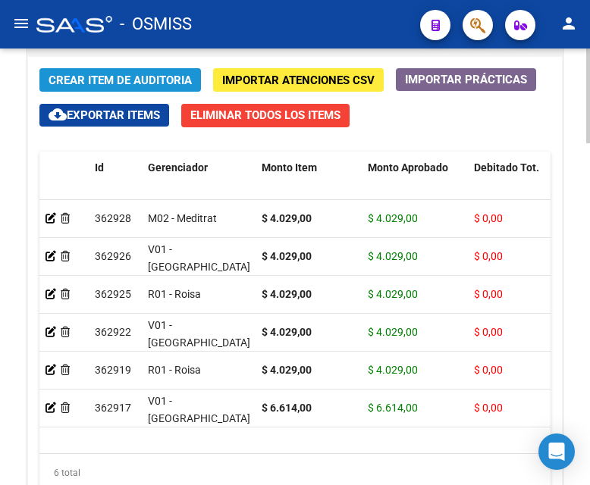
click at [123, 79] on span "Crear Item de Auditoria" at bounding box center [120, 81] width 143 height 14
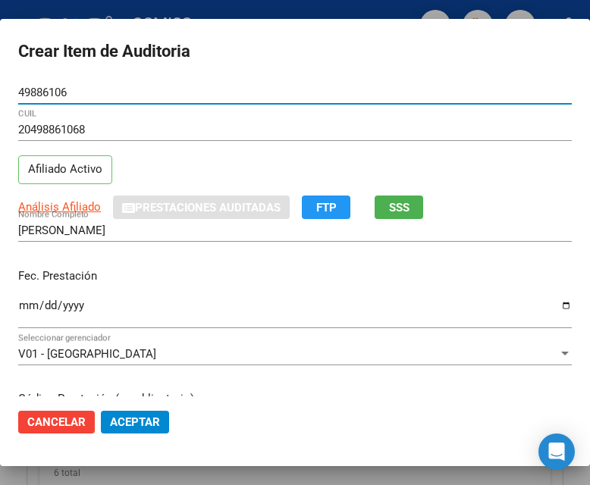
click at [33, 304] on input "Ingresar la fecha" at bounding box center [294, 311] width 553 height 24
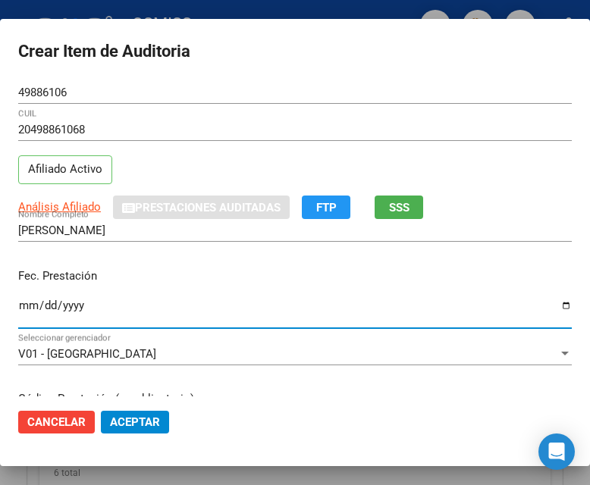
scroll to position [152, 0]
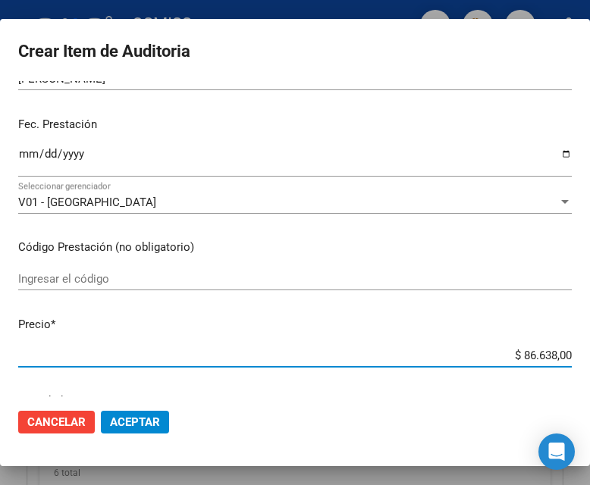
drag, startPoint x: 497, startPoint y: 350, endPoint x: 581, endPoint y: 350, distance: 83.4
click at [581, 350] on mat-dialog-content "49886106 Nro Documento 20498861068 CUIL Afiliado Activo Análisis Afiliado Prest…" at bounding box center [295, 238] width 590 height 315
click at [148, 423] on span "Aceptar" at bounding box center [135, 422] width 50 height 14
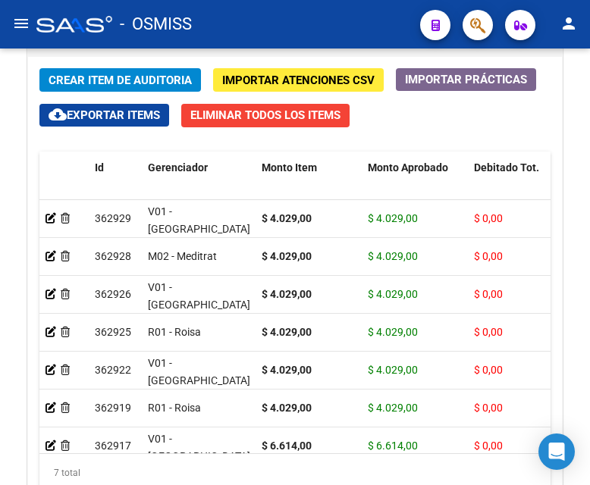
click at [251, 35] on div "- OSMISS" at bounding box center [222, 24] width 372 height 33
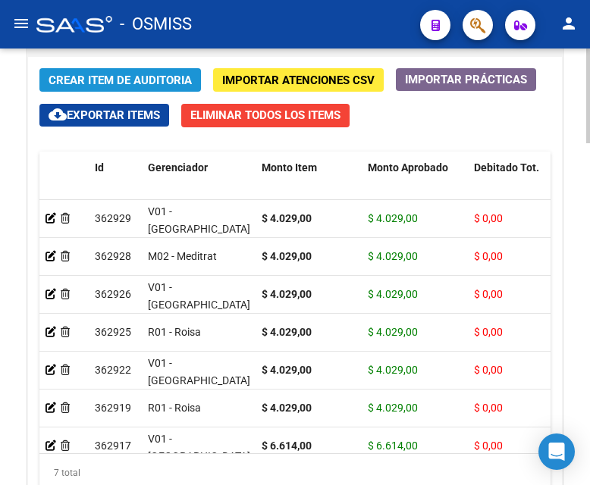
click at [128, 74] on span "Crear Item de Auditoria" at bounding box center [120, 81] width 143 height 14
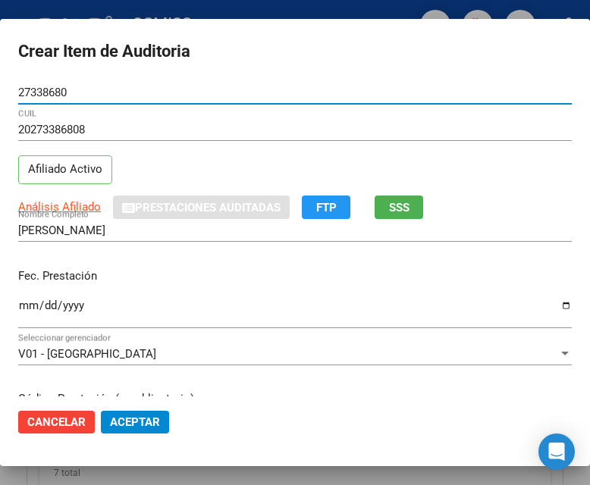
click at [27, 299] on input "Ingresar la fecha" at bounding box center [294, 311] width 553 height 24
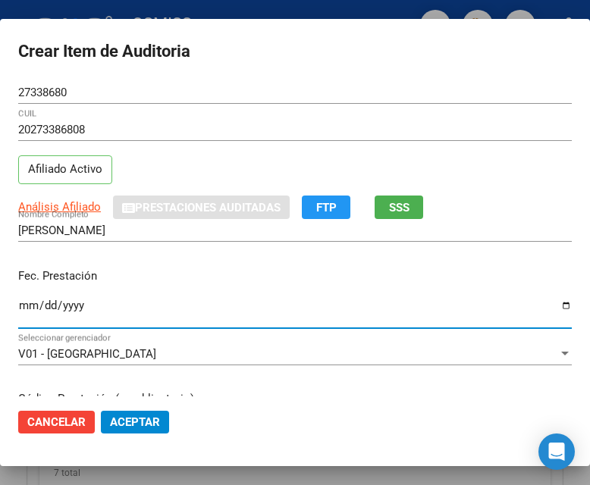
scroll to position [227, 0]
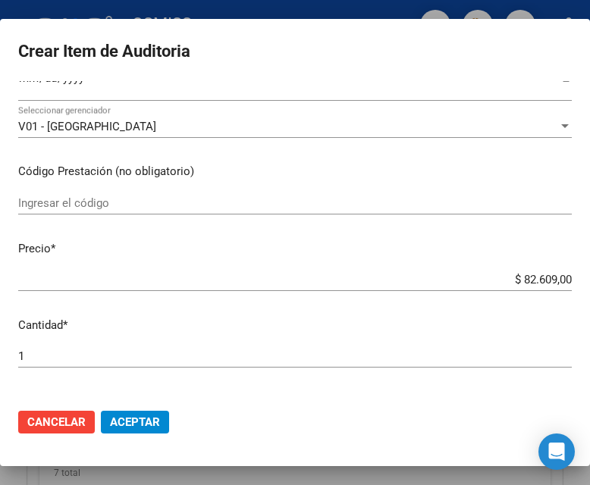
click at [464, 270] on div "$ 82.609,00 Ingresar el precio" at bounding box center [294, 279] width 553 height 23
drag, startPoint x: 493, startPoint y: 281, endPoint x: 595, endPoint y: 281, distance: 102.4
click at [589, 281] on html "menu - OSMISS person Firma Express Inicio Calendario SSS Instructivos Contacto …" at bounding box center [295, 242] width 590 height 485
click at [128, 415] on span "Aceptar" at bounding box center [135, 422] width 50 height 14
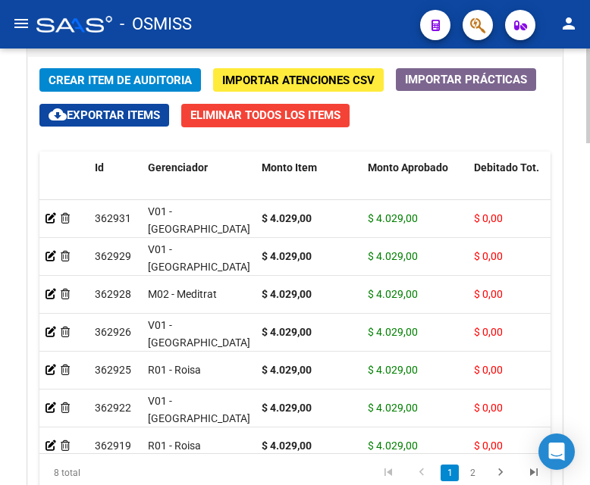
click at [218, 53] on div "Items/Detalle de la auditoría" at bounding box center [295, 38] width 534 height 36
click at [115, 81] on span "Crear Item de Auditoria" at bounding box center [120, 81] width 143 height 14
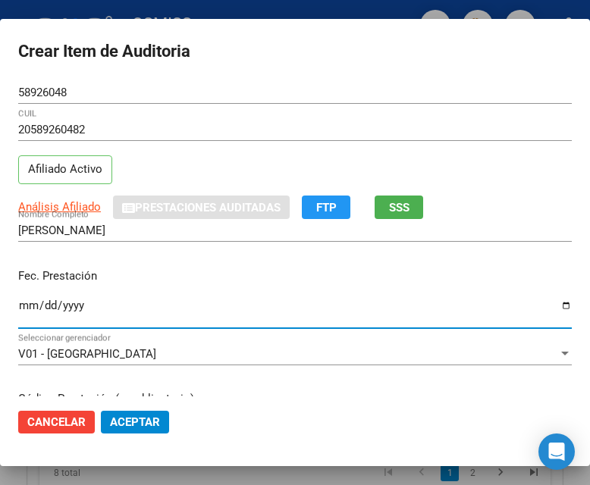
click at [35, 302] on input "Ingresar la fecha" at bounding box center [294, 311] width 553 height 24
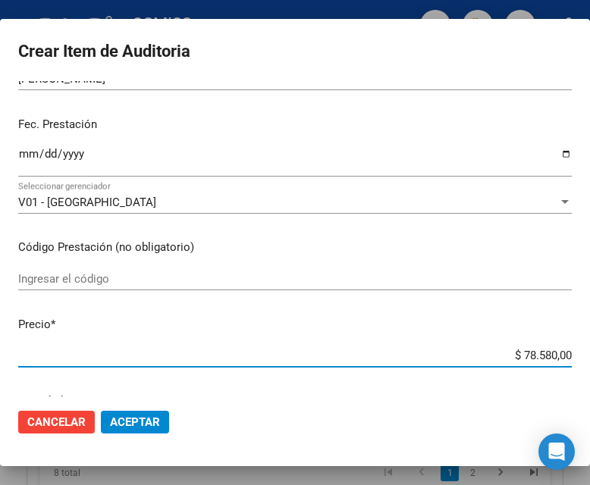
drag, startPoint x: 490, startPoint y: 359, endPoint x: 573, endPoint y: 353, distance: 83.6
click at [573, 353] on mat-dialog-content "58926048 Nro Documento 20589260482 CUIL Afiliado Activo Análisis Afiliado Prest…" at bounding box center [295, 238] width 590 height 315
click at [143, 423] on mat-dialog-actions "Cancelar Aceptar" at bounding box center [294, 423] width 553 height 52
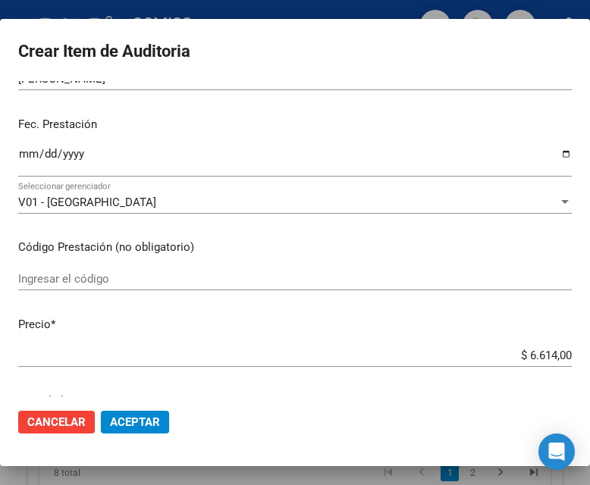
click at [146, 421] on span "Aceptar" at bounding box center [135, 422] width 50 height 14
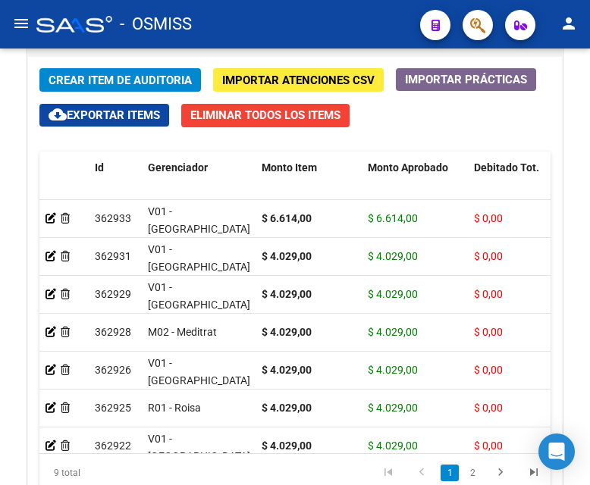
click at [210, 34] on div "- OSMISS" at bounding box center [222, 24] width 372 height 33
click at [132, 79] on span "Crear Item de Auditoria" at bounding box center [120, 81] width 143 height 14
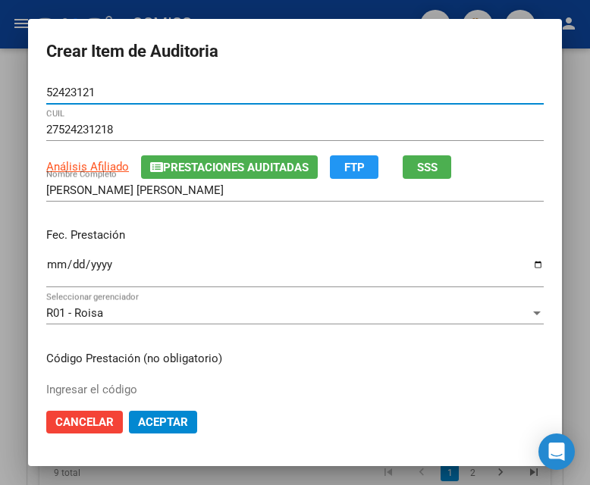
click at [46, 268] on input "Ingresar la fecha" at bounding box center [294, 271] width 497 height 24
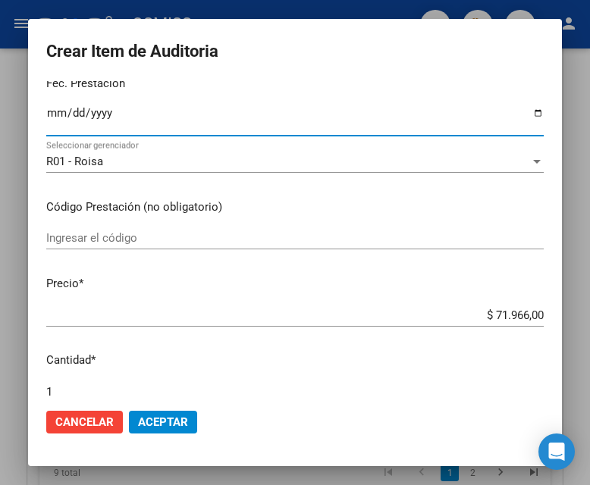
scroll to position [227, 0]
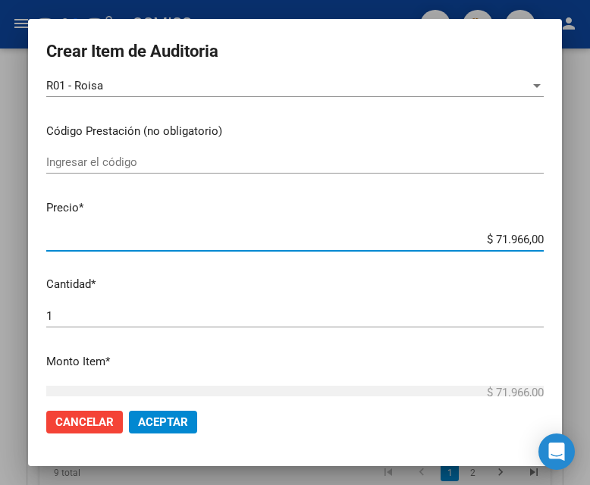
drag, startPoint x: 450, startPoint y: 236, endPoint x: 578, endPoint y: 233, distance: 128.9
click at [578, 233] on div "Crear Item de Auditoria 52423121 Nro Documento 27524231218 CUIL Análisis Afilia…" at bounding box center [295, 242] width 590 height 485
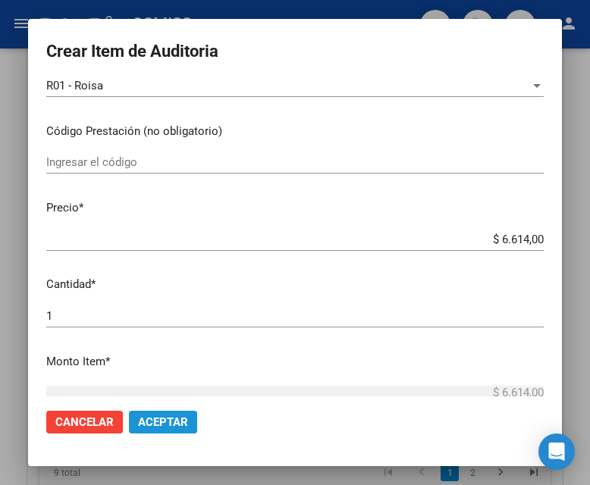
click at [167, 414] on button "Aceptar" at bounding box center [163, 422] width 68 height 23
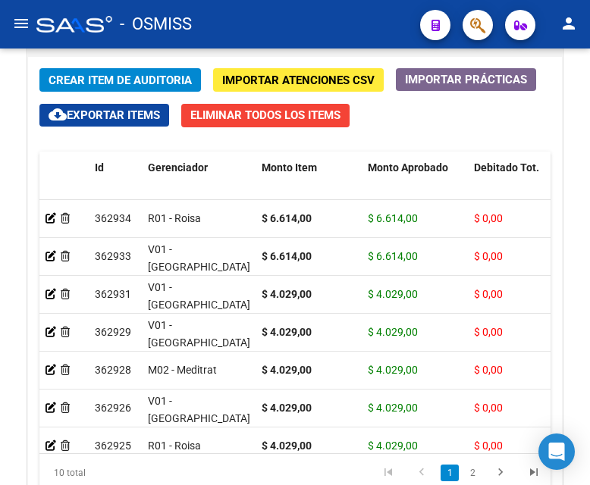
click at [208, 14] on div "- OSMISS" at bounding box center [222, 24] width 372 height 33
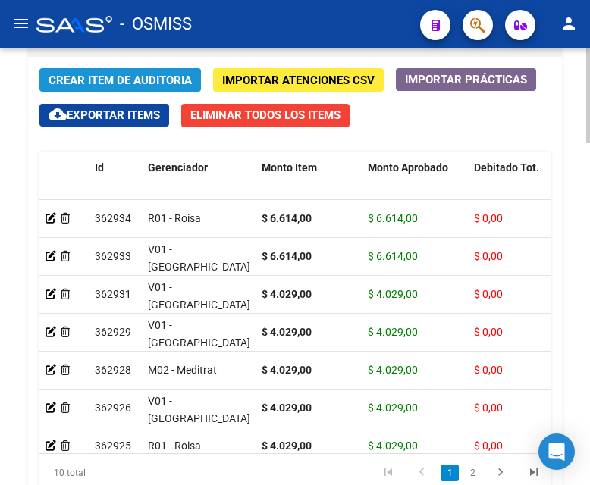
click at [125, 75] on span "Crear Item de Auditoria" at bounding box center [120, 81] width 143 height 14
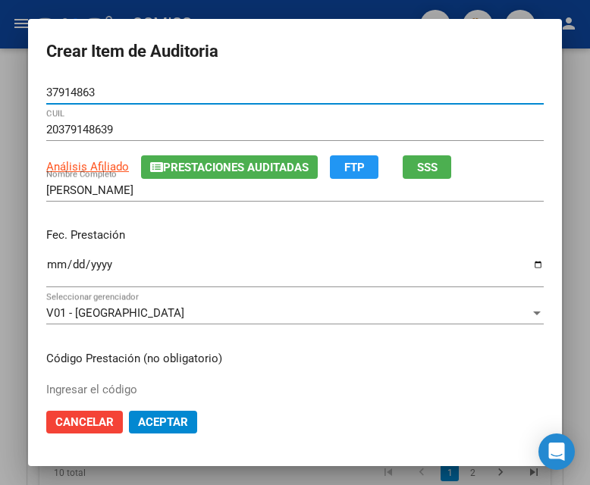
click at [52, 266] on input "Ingresar la fecha" at bounding box center [294, 271] width 497 height 24
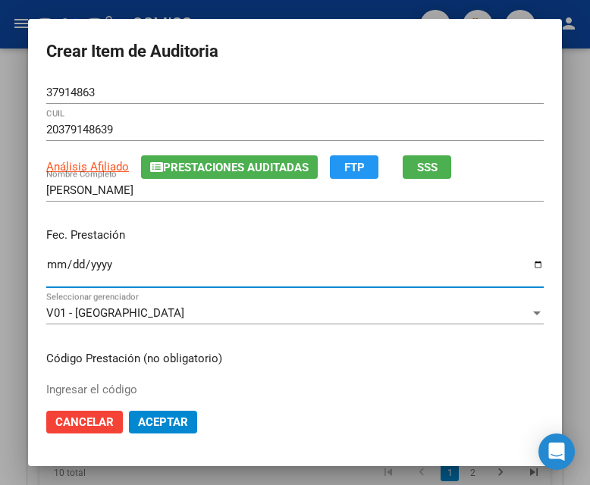
scroll to position [152, 0]
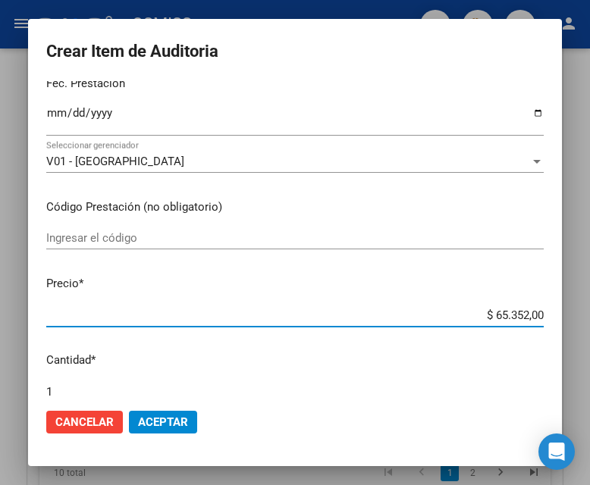
drag, startPoint x: 452, startPoint y: 313, endPoint x: 585, endPoint y: 313, distance: 133.4
click at [585, 313] on div "Crear Item de Auditoria 37914863 Nro Documento 20379148639 CUIL Análisis Afilia…" at bounding box center [295, 242] width 590 height 485
click at [156, 423] on span "Aceptar" at bounding box center [163, 422] width 50 height 14
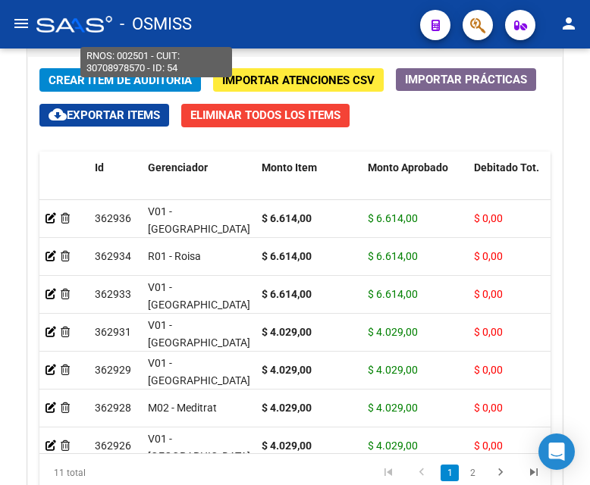
click at [190, 20] on span "- OSMISS" at bounding box center [156, 24] width 72 height 33
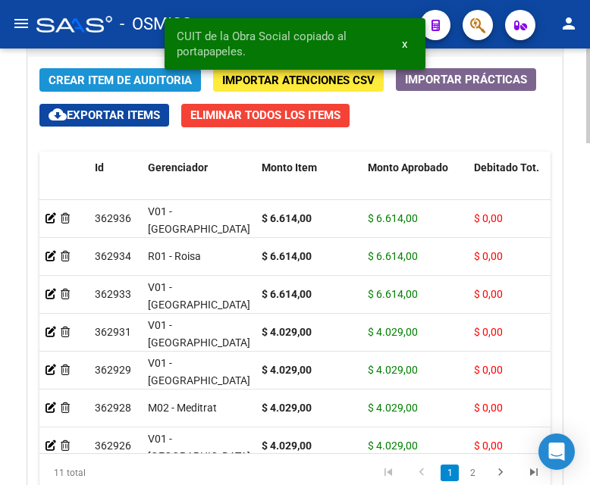
click at [105, 83] on span "Crear Item de Auditoria" at bounding box center [120, 81] width 143 height 14
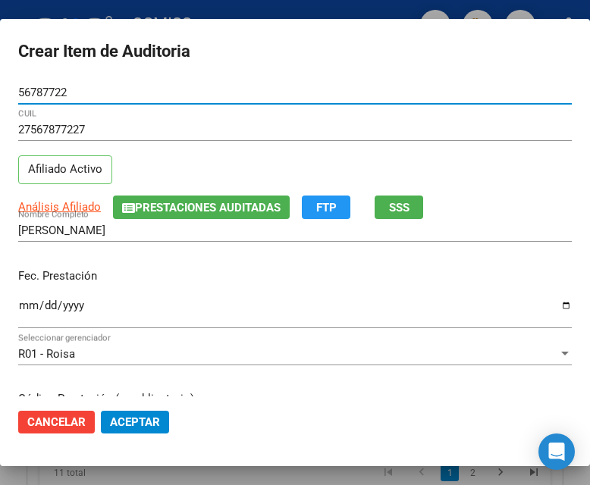
click at [34, 304] on input "Ingresar la fecha" at bounding box center [294, 311] width 553 height 24
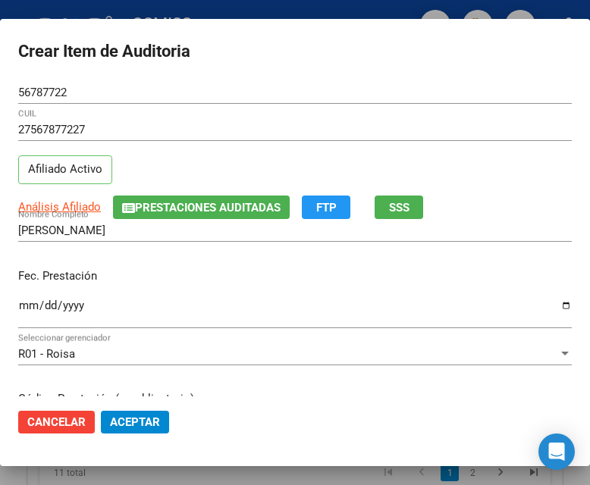
scroll to position [227, 0]
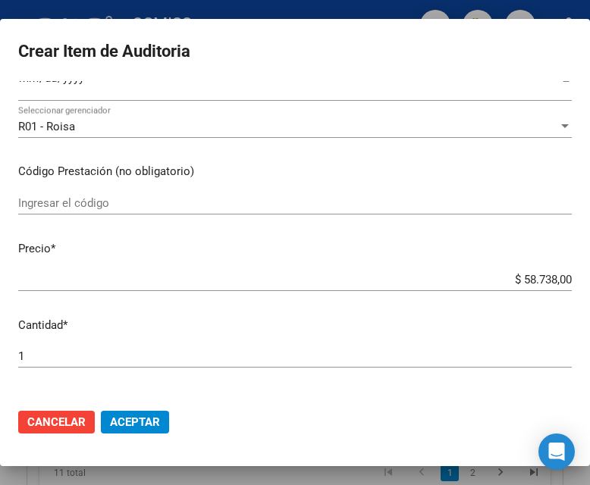
drag, startPoint x: 487, startPoint y: 271, endPoint x: 574, endPoint y: 271, distance: 87.2
click at [574, 271] on mat-dialog-content "56787722 Nro Documento 27567877227 CUIL Afiliado Activo Análisis Afiliado Prest…" at bounding box center [295, 238] width 590 height 315
click at [524, 278] on input "$ 58.738,00" at bounding box center [294, 280] width 553 height 14
drag, startPoint x: 497, startPoint y: 284, endPoint x: 582, endPoint y: 284, distance: 84.9
click at [582, 284] on mat-dialog-content "56787722 Nro Documento 27567877227 CUIL Afiliado Activo Análisis Afiliado Prest…" at bounding box center [295, 238] width 590 height 315
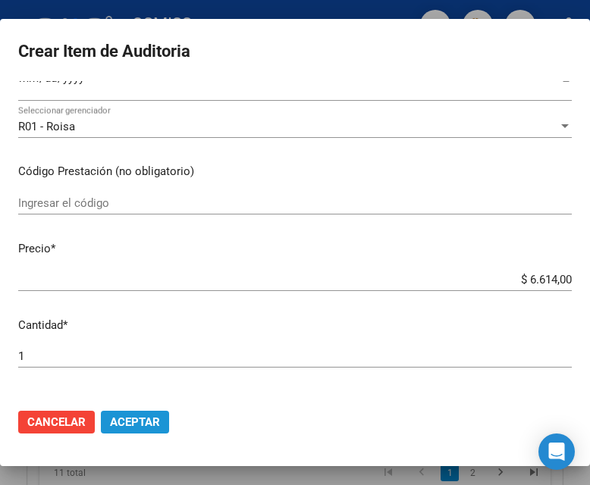
click at [148, 412] on button "Aceptar" at bounding box center [135, 422] width 68 height 23
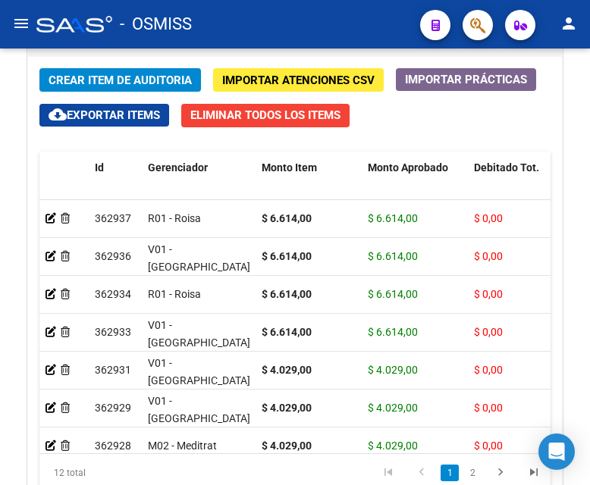
click at [264, 27] on div "- OSMISS" at bounding box center [222, 24] width 372 height 33
click at [132, 73] on span "Crear Item de Auditoria" at bounding box center [120, 80] width 143 height 14
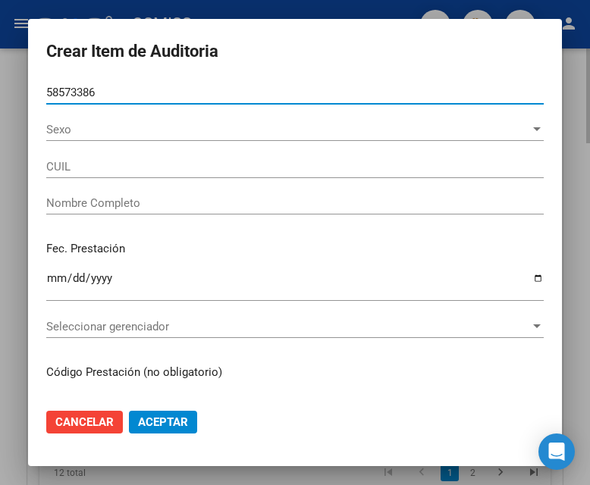
click at [129, 411] on button "Aceptar" at bounding box center [163, 422] width 68 height 23
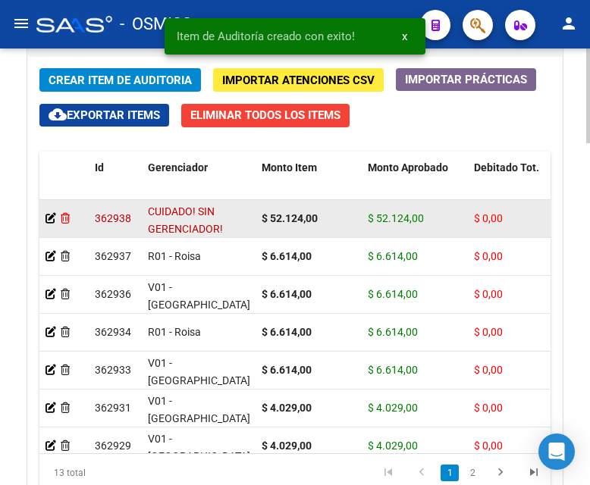
click at [70, 217] on icon at bounding box center [65, 218] width 9 height 11
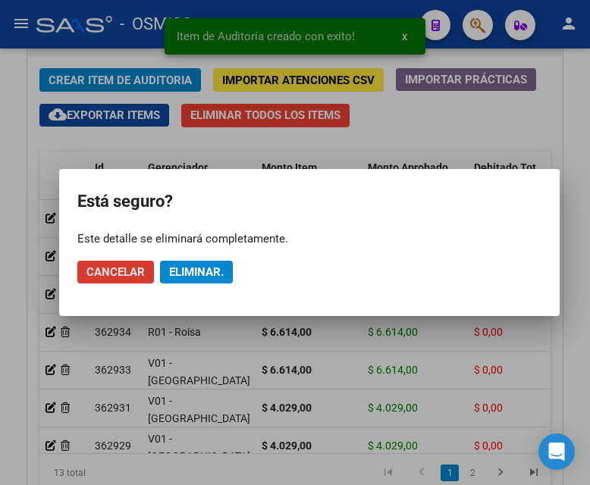
click at [195, 273] on span "Eliminar." at bounding box center [196, 272] width 55 height 14
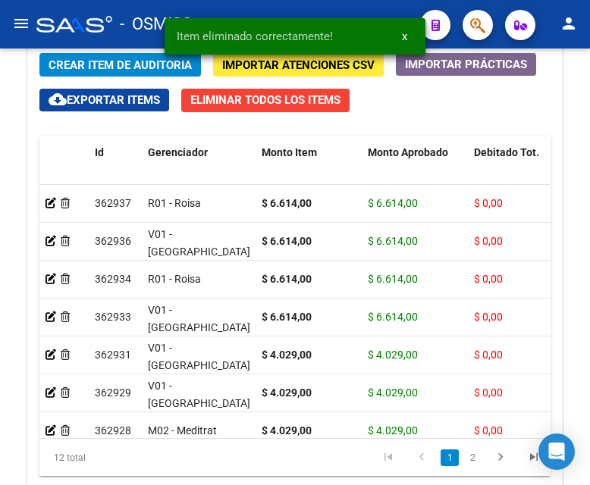
scroll to position [1419, 0]
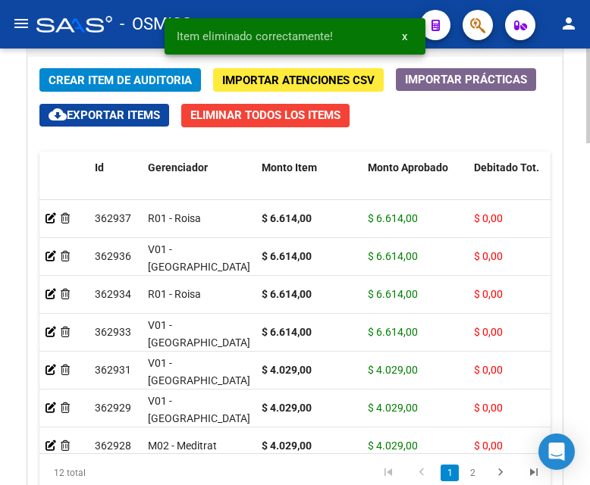
click at [85, 79] on span "Crear Item de Auditoria" at bounding box center [120, 81] width 143 height 14
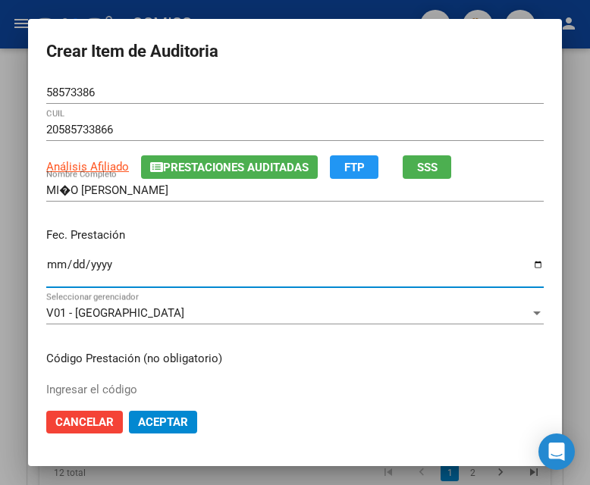
click at [49, 270] on input "Ingresar la fecha" at bounding box center [294, 271] width 497 height 24
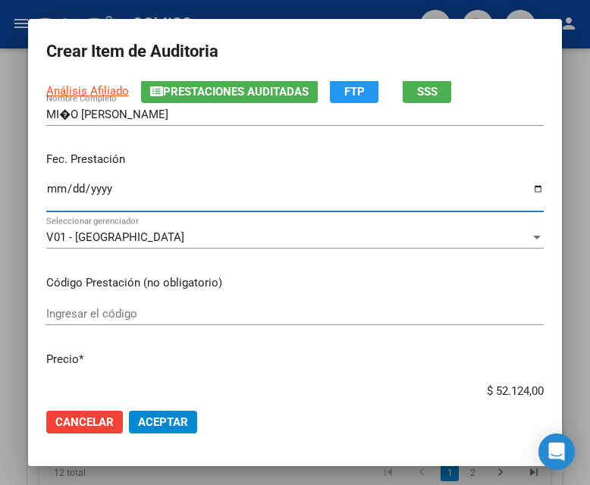
scroll to position [152, 0]
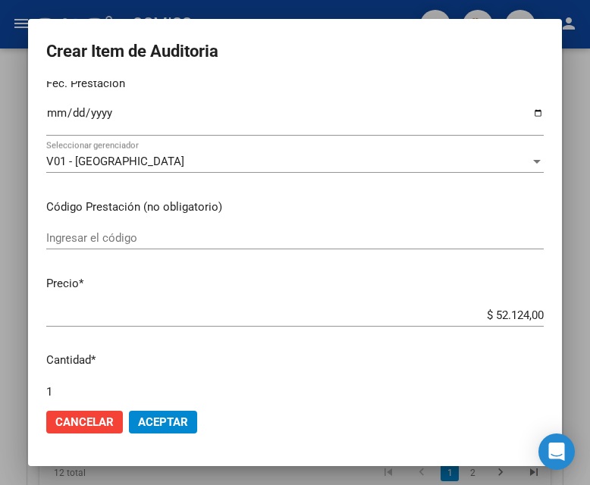
click at [474, 308] on div "$ 52.124,00 Ingresar el precio" at bounding box center [294, 315] width 497 height 23
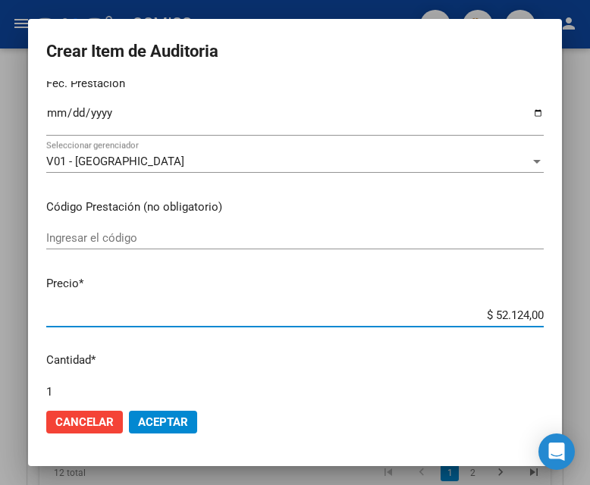
drag, startPoint x: 474, startPoint y: 312, endPoint x: 594, endPoint y: 314, distance: 119.8
click at [589, 314] on html "menu - OSMISS person Firma Express Inicio Calendario SSS Instructivos Contacto …" at bounding box center [295, 242] width 590 height 485
click at [168, 419] on span "Aceptar" at bounding box center [163, 422] width 50 height 14
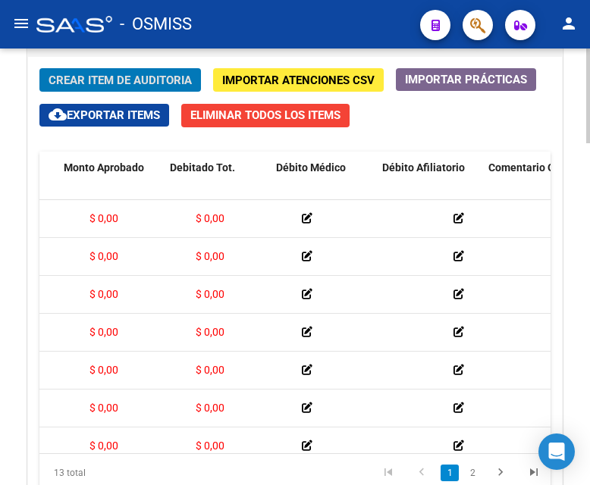
scroll to position [0, 0]
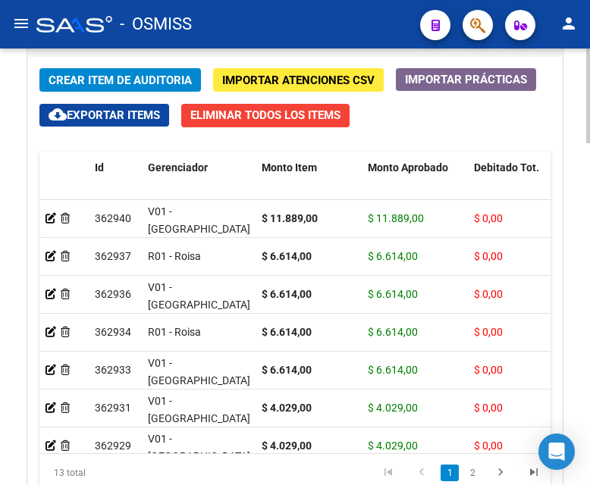
click at [277, 64] on div "Crear Item de Auditoria Importar Atenciones CSV Importar Prácticas cloud_downlo…" at bounding box center [295, 298] width 534 height 482
click at [121, 81] on span "Crear Item de Auditoria" at bounding box center [120, 81] width 143 height 14
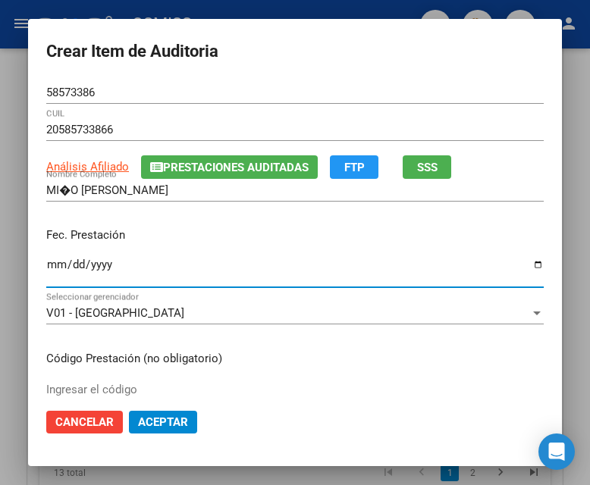
click at [47, 280] on input "Ingresar la fecha" at bounding box center [294, 271] width 497 height 24
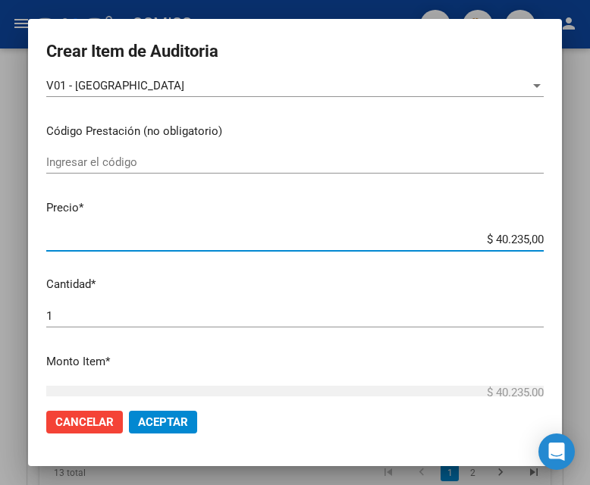
drag, startPoint x: 465, startPoint y: 236, endPoint x: 594, endPoint y: 240, distance: 129.0
click at [589, 240] on html "menu - OSMISS person Firma Express Inicio Calendario SSS Instructivos Contacto …" at bounding box center [295, 242] width 590 height 485
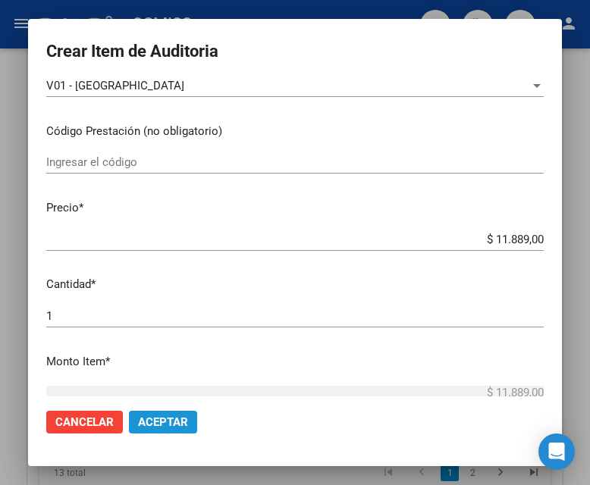
click at [159, 416] on span "Aceptar" at bounding box center [163, 422] width 50 height 14
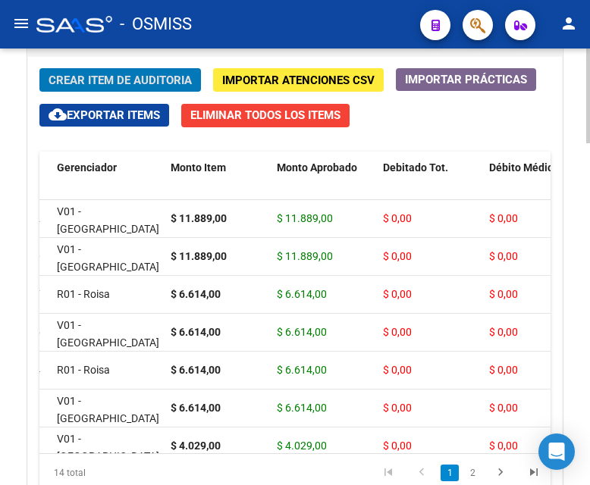
scroll to position [0, 0]
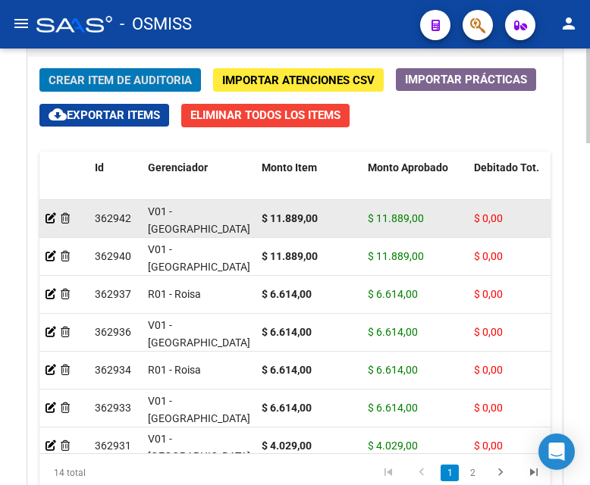
click at [61, 211] on div at bounding box center [63, 218] width 37 height 17
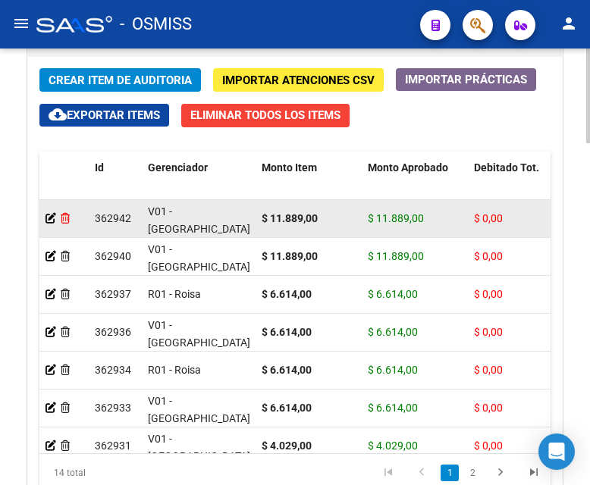
click at [61, 215] on icon at bounding box center [65, 218] width 9 height 11
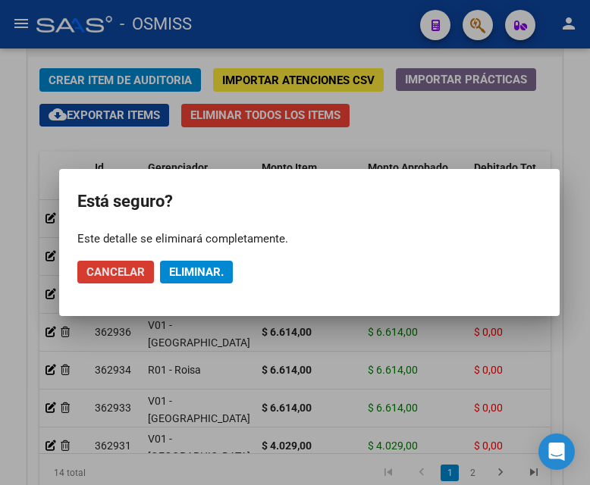
click at [179, 270] on span "Eliminar." at bounding box center [196, 272] width 55 height 14
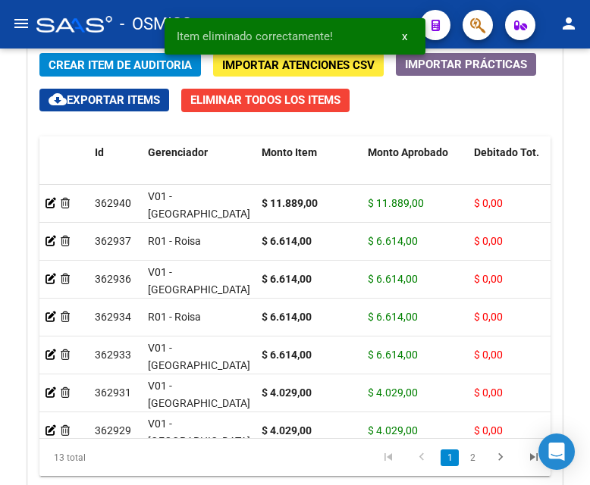
scroll to position [1419, 0]
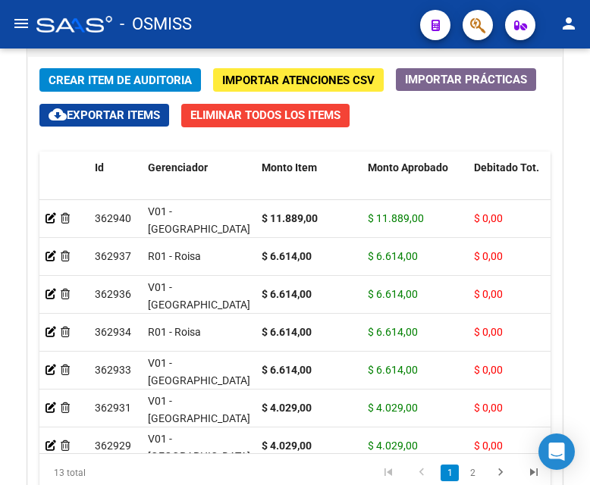
click at [263, 36] on div "- OSMISS" at bounding box center [222, 24] width 372 height 33
click at [157, 72] on button "Crear Item de Auditoria" at bounding box center [119, 80] width 161 height 24
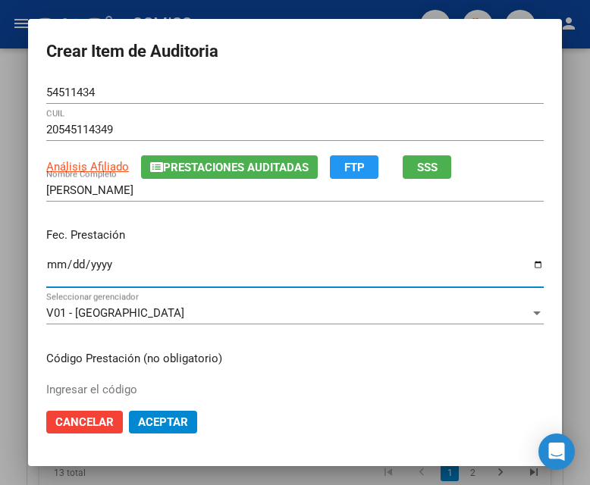
click at [52, 264] on input "Ingresar la fecha" at bounding box center [294, 271] width 497 height 24
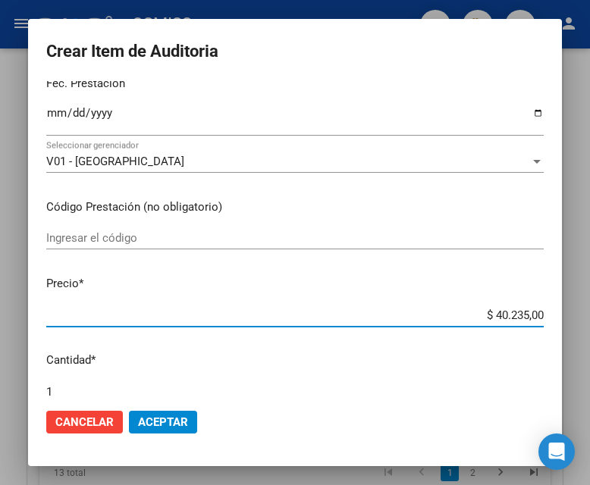
drag, startPoint x: 472, startPoint y: 312, endPoint x: 559, endPoint y: 309, distance: 86.5
click at [559, 309] on mat-dialog-content "54511434 Nro Documento 20545114349 CUIL Análisis Afiliado Prestaciones Auditada…" at bounding box center [295, 238] width 534 height 315
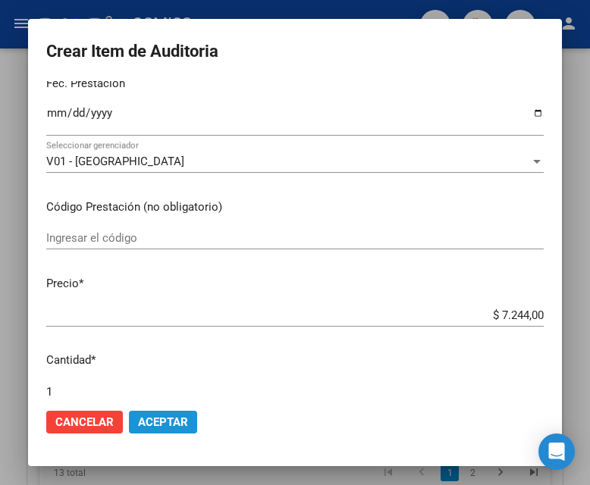
click at [165, 412] on button "Aceptar" at bounding box center [163, 422] width 68 height 23
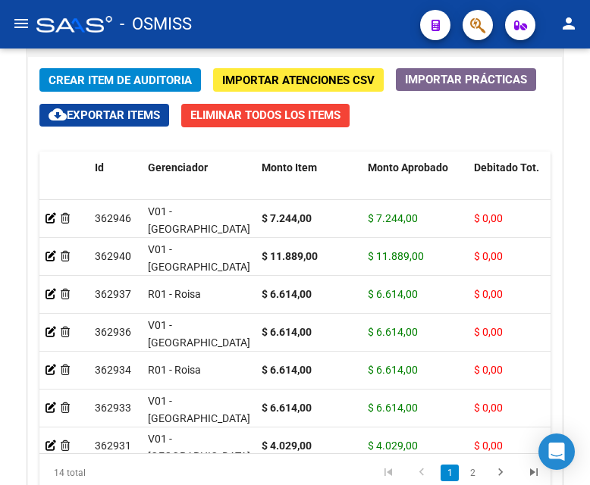
click at [278, 21] on div "- OSMISS" at bounding box center [222, 24] width 372 height 33
click at [121, 73] on span "Crear Item de Auditoria" at bounding box center [120, 80] width 143 height 14
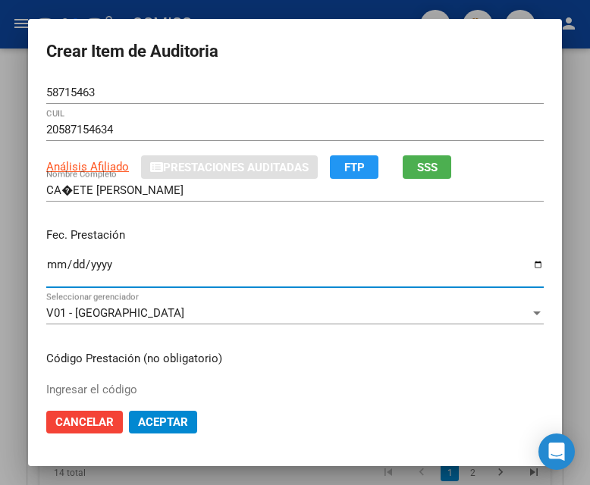
click at [46, 268] on input "Ingresar la fecha" at bounding box center [294, 271] width 497 height 24
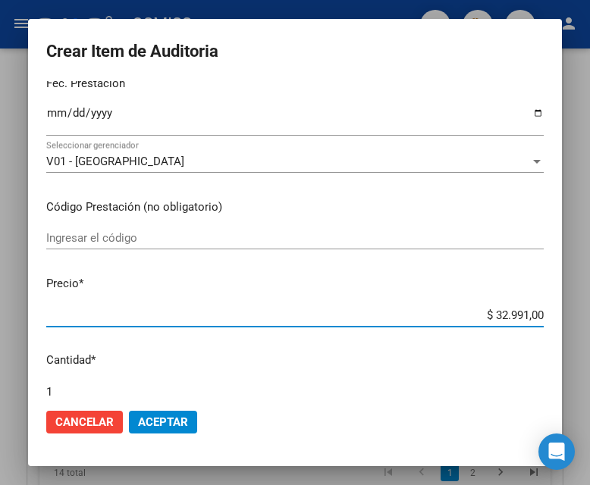
drag, startPoint x: 462, startPoint y: 313, endPoint x: 593, endPoint y: 313, distance: 130.4
click at [589, 313] on html "menu - OSMISS person Firma Express Inicio Calendario SSS Instructivos Contacto …" at bounding box center [295, 242] width 590 height 485
click at [180, 423] on span "Aceptar" at bounding box center [163, 422] width 50 height 14
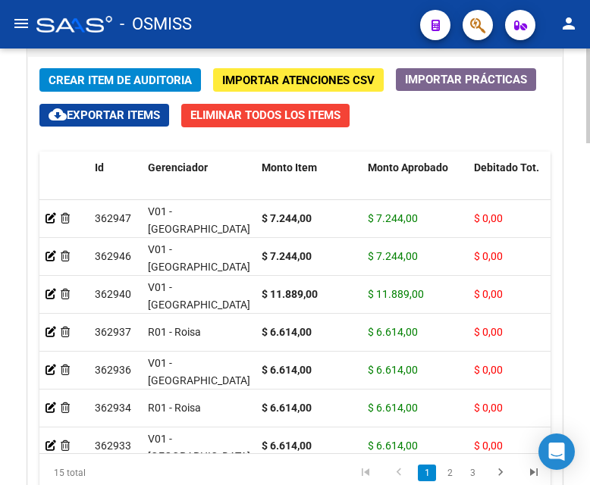
click at [227, 49] on h1 "Items/Detalle de la auditoría" at bounding box center [294, 39] width 503 height 24
click at [114, 86] on span "Crear Item de Auditoria" at bounding box center [120, 81] width 143 height 14
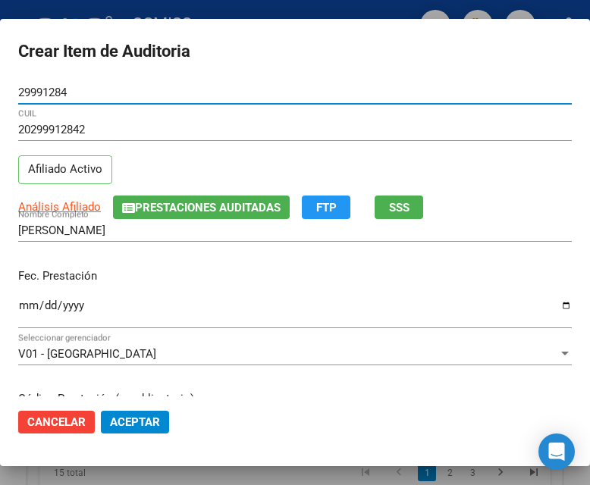
click at [32, 306] on input "Ingresar la fecha" at bounding box center [294, 311] width 553 height 24
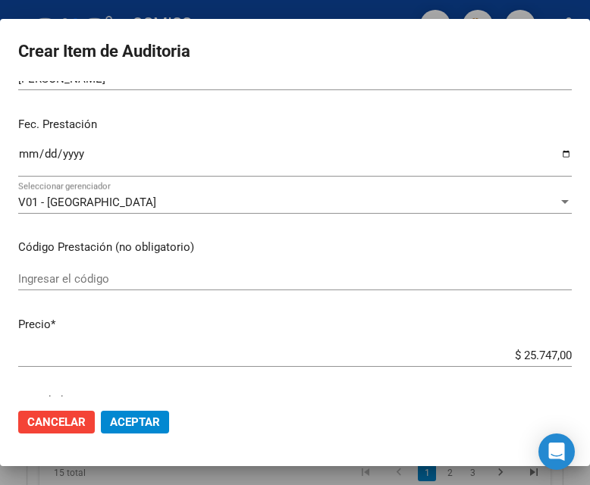
scroll to position [227, 0]
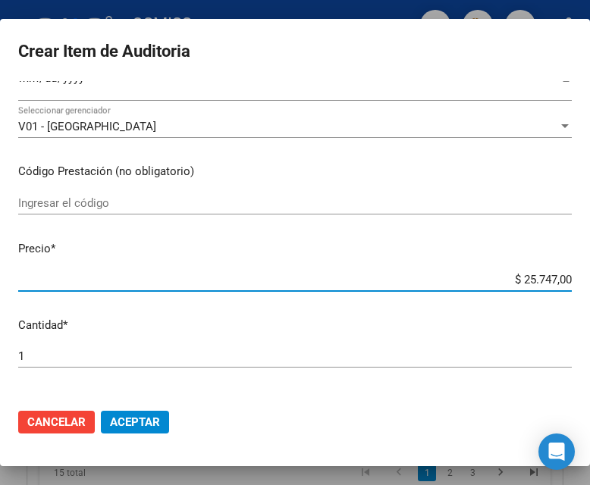
drag, startPoint x: 492, startPoint y: 281, endPoint x: 590, endPoint y: 280, distance: 97.8
click at [589, 280] on html "menu - OSMISS person Firma Express Inicio Calendario SSS Instructivos Contacto …" at bounding box center [295, 242] width 590 height 485
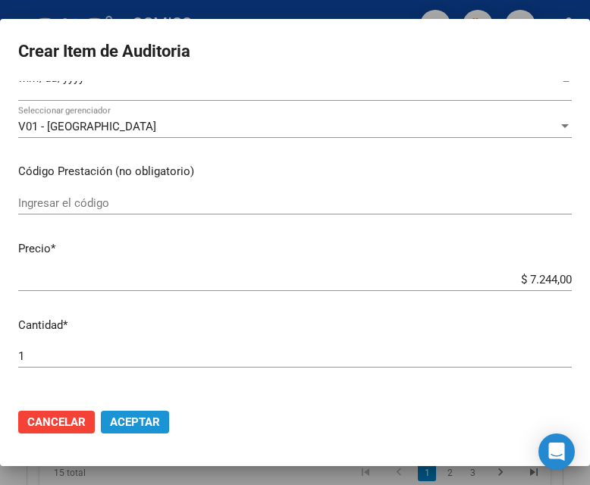
click at [120, 415] on span "Aceptar" at bounding box center [135, 422] width 50 height 14
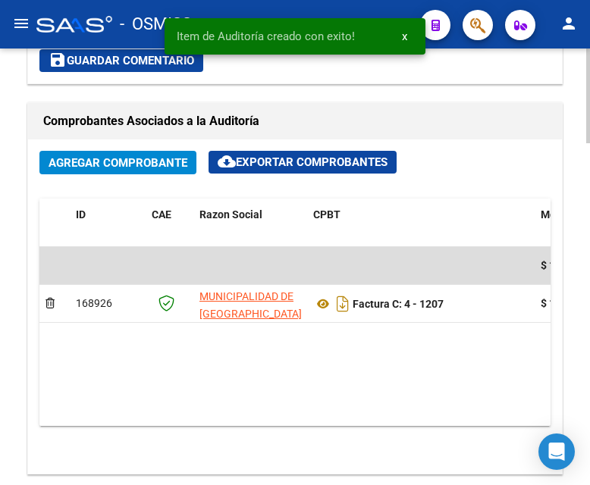
click at [589, 274] on html "menu - OSMISS person Firma Express Inicio Calendario SSS Instructivos Contacto …" at bounding box center [295, 242] width 590 height 485
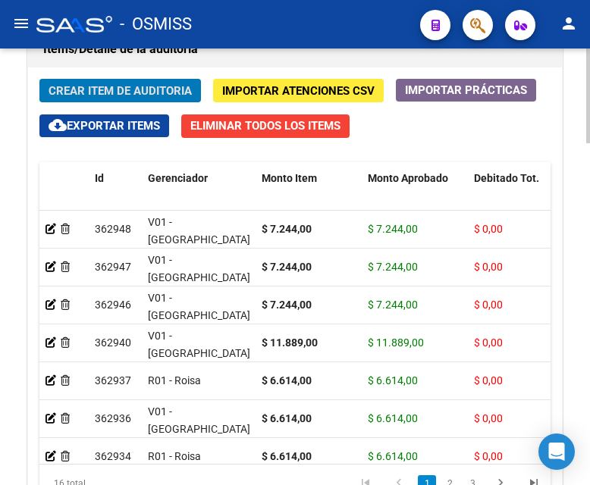
scroll to position [1422, 0]
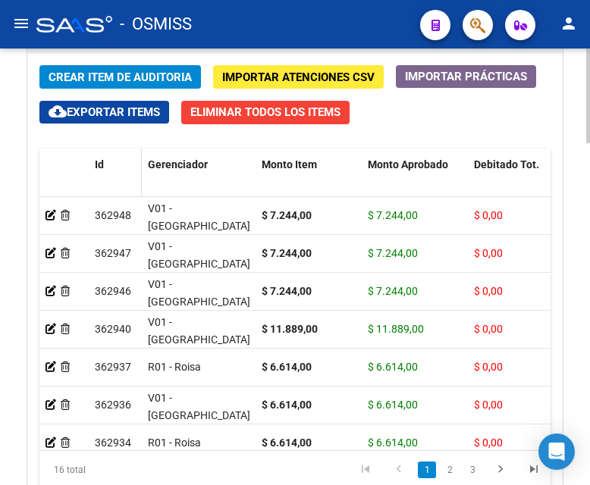
click at [99, 163] on span "Id" at bounding box center [99, 164] width 9 height 12
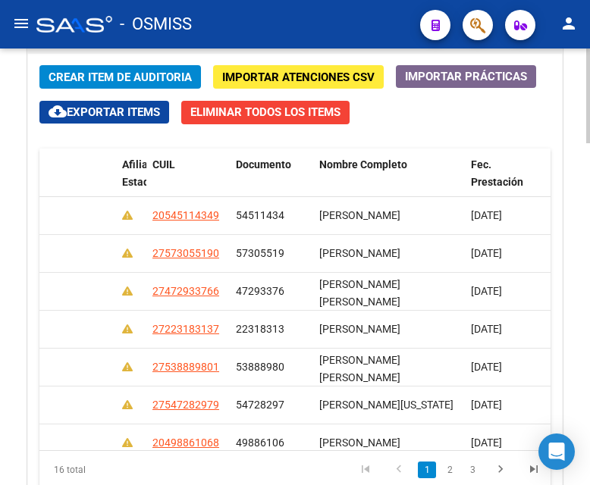
scroll to position [0, 1281]
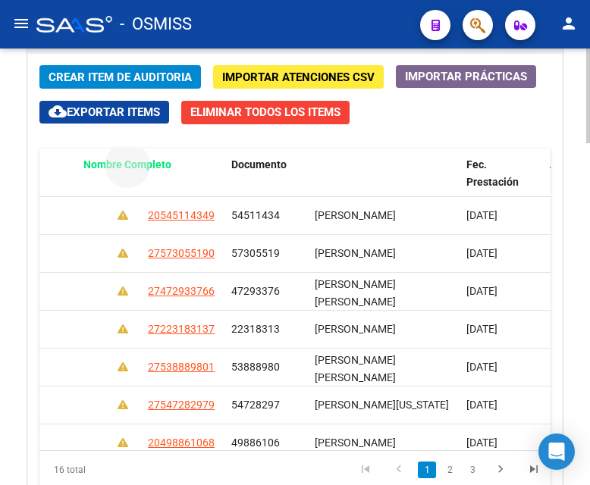
drag, startPoint x: 365, startPoint y: 164, endPoint x: 127, endPoint y: 174, distance: 238.3
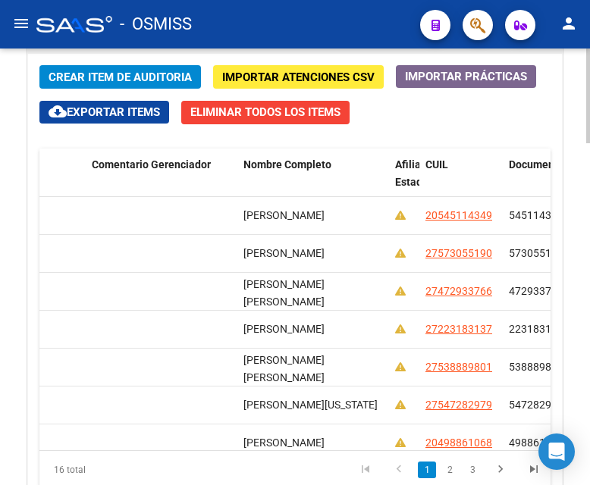
scroll to position [0, 941]
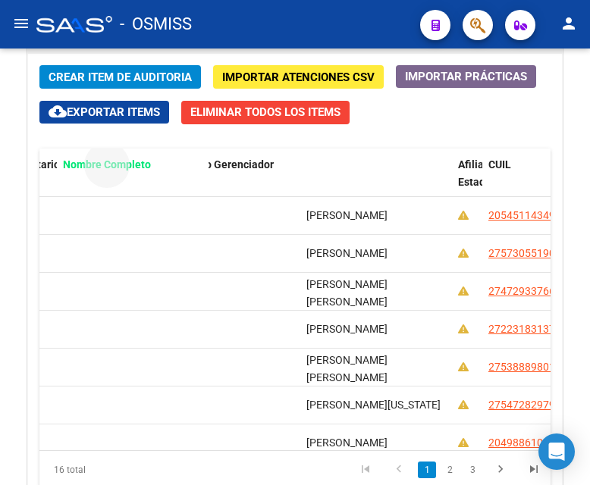
drag, startPoint x: 365, startPoint y: 161, endPoint x: 94, endPoint y: 169, distance: 271.5
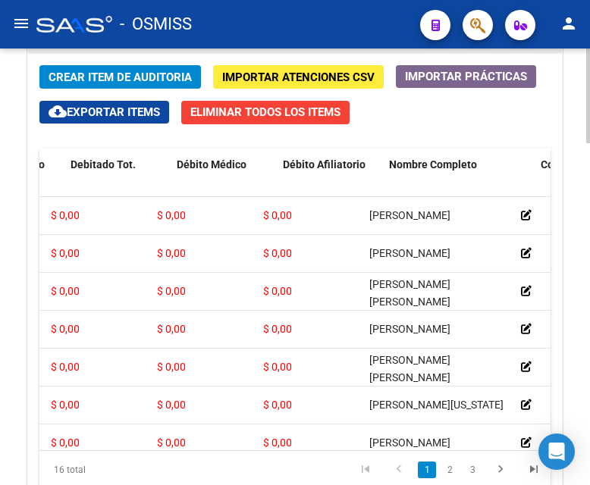
scroll to position [0, 383]
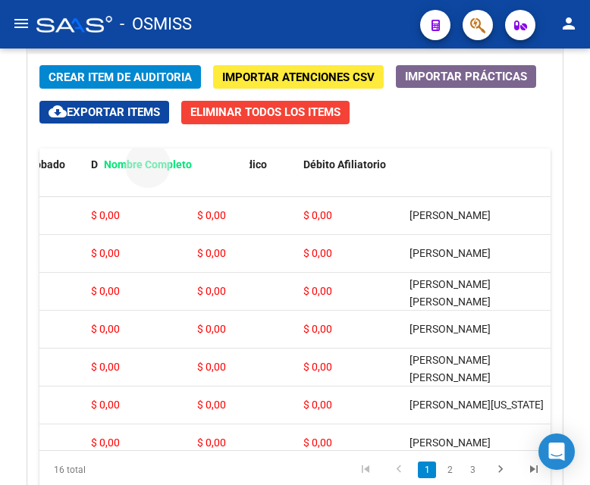
drag, startPoint x: 445, startPoint y: 166, endPoint x: 136, endPoint y: 176, distance: 309.5
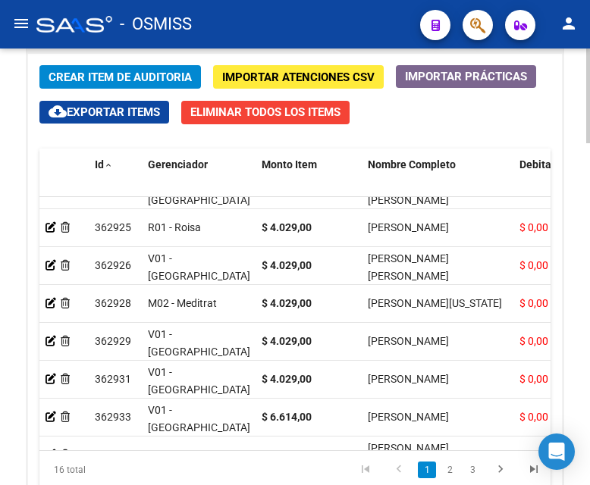
scroll to position [80, 0]
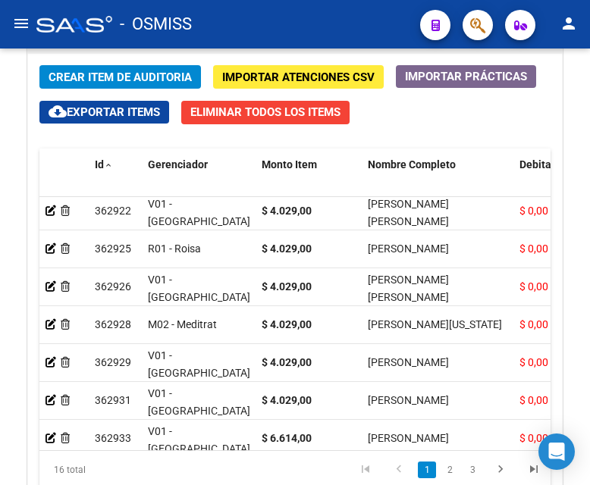
click at [274, 17] on div "- OSMISS" at bounding box center [222, 24] width 372 height 33
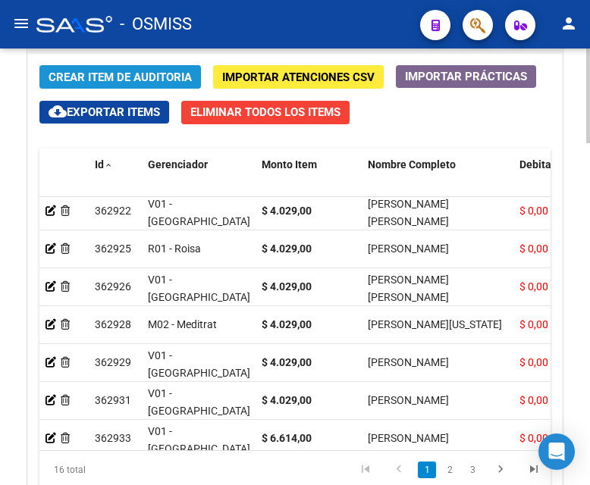
click at [113, 76] on span "Crear Item de Auditoria" at bounding box center [120, 78] width 143 height 14
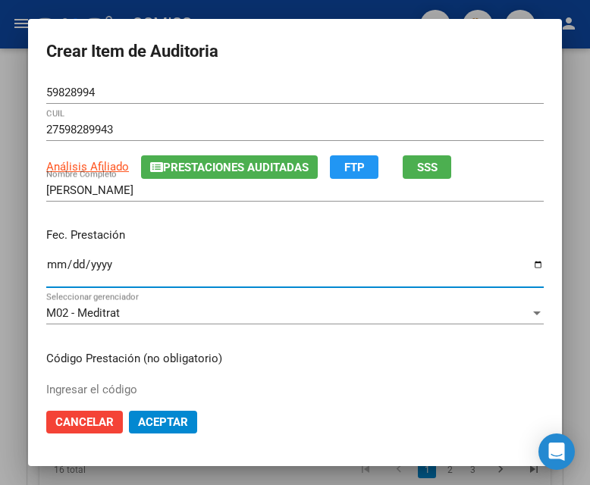
click at [48, 265] on input "Ingresar la fecha" at bounding box center [294, 271] width 497 height 24
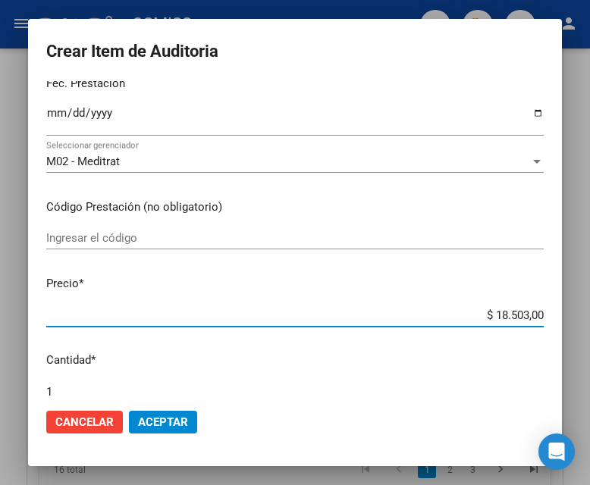
drag, startPoint x: 465, startPoint y: 315, endPoint x: 587, endPoint y: 315, distance: 122.1
click at [587, 315] on div "Crear Item de Auditoria 59828994 Nro Documento 27598289943 CUIL Análisis Afilia…" at bounding box center [295, 242] width 590 height 485
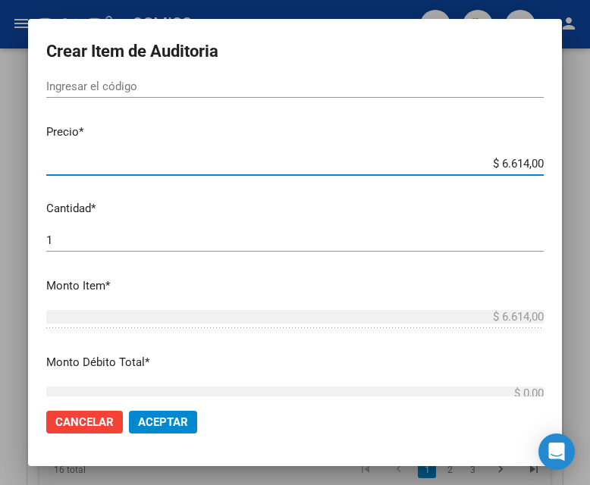
scroll to position [455, 0]
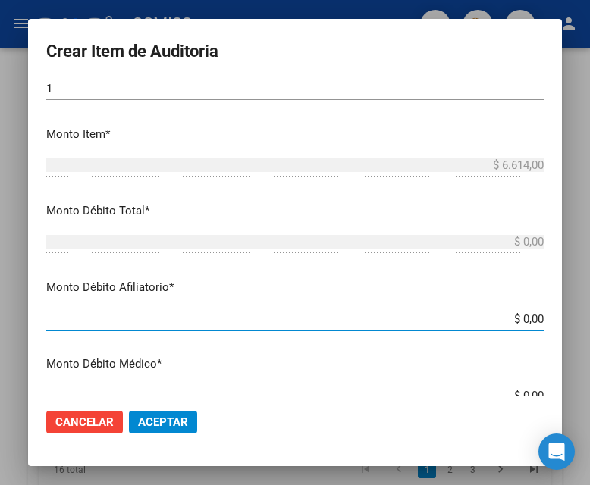
drag, startPoint x: 480, startPoint y: 314, endPoint x: 582, endPoint y: 315, distance: 102.4
click at [582, 315] on div "Crear Item de Auditoria 59828994 Nro Documento 27598289943 CUIL Análisis Afilia…" at bounding box center [295, 242] width 590 height 485
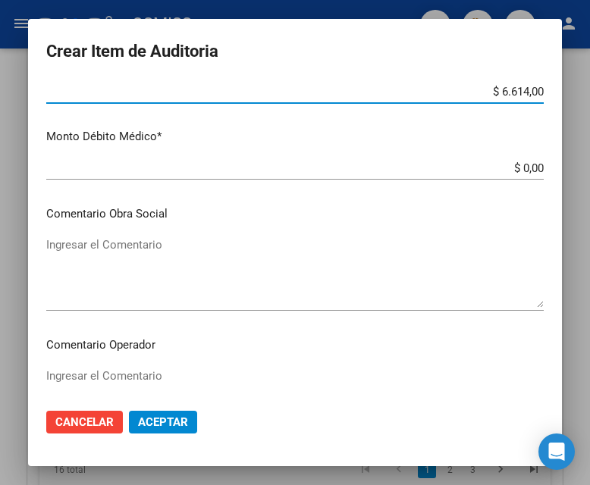
scroll to position [758, 0]
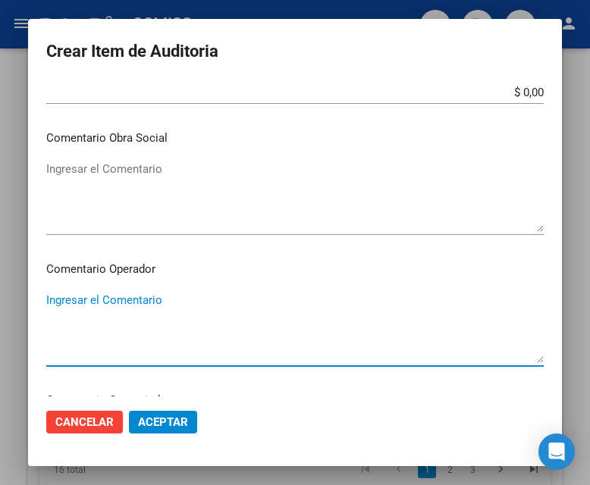
click at [133, 295] on textarea "Ingresar el Comentario" at bounding box center [294, 327] width 497 height 71
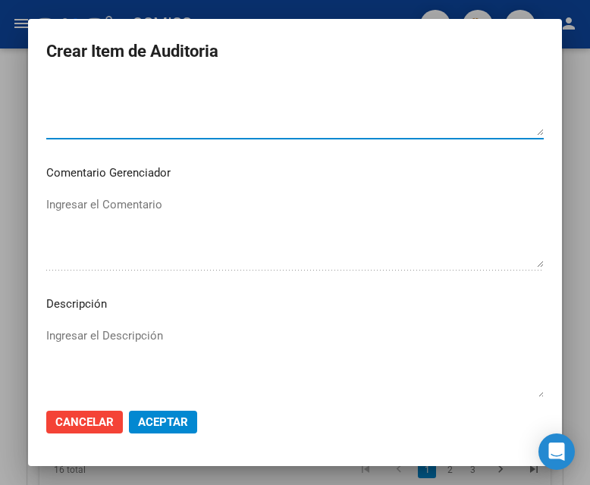
scroll to position [1061, 0]
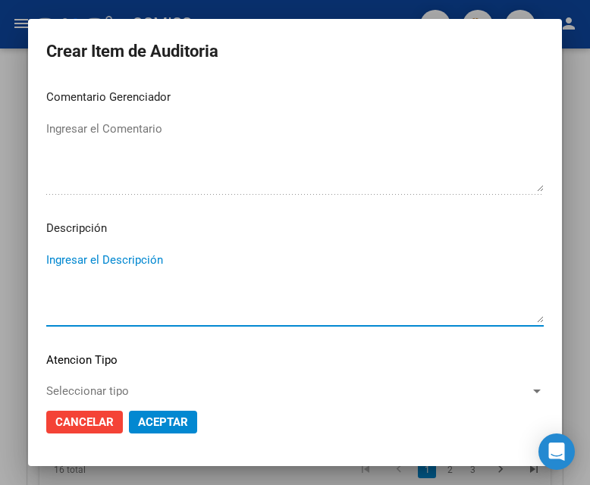
click at [88, 256] on textarea "Ingresar el Descripción" at bounding box center [294, 287] width 497 height 71
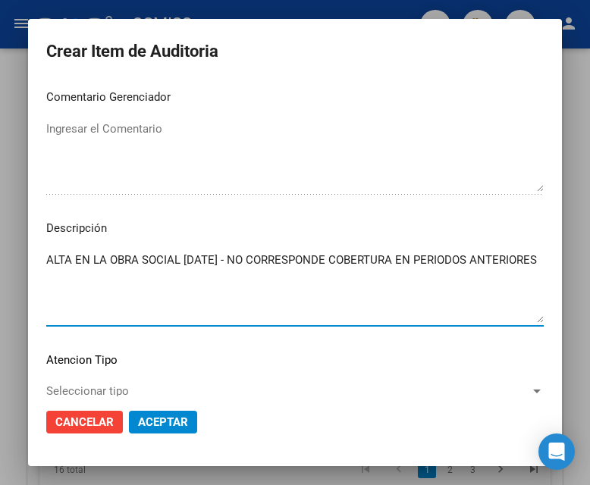
click at [150, 415] on span "Aceptar" at bounding box center [163, 422] width 50 height 14
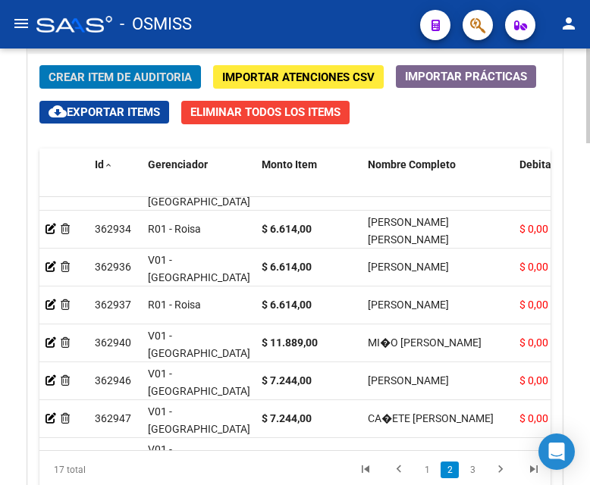
scroll to position [321, 0]
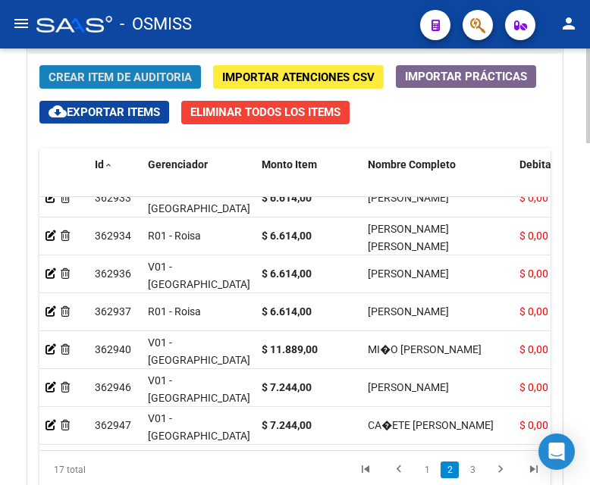
click at [150, 77] on span "Crear Item de Auditoria" at bounding box center [120, 78] width 143 height 14
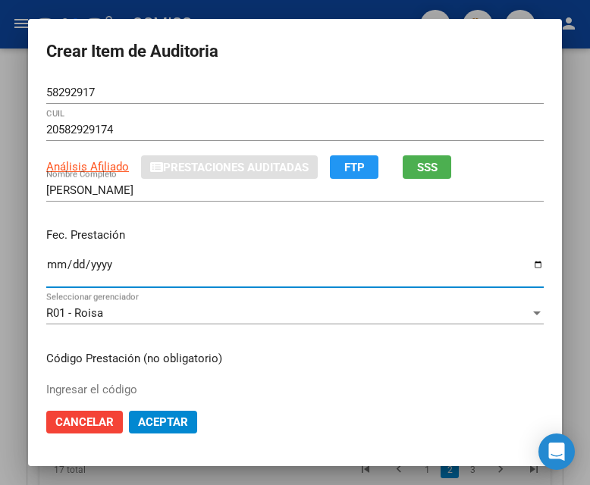
click at [46, 263] on input "Ingresar la fecha" at bounding box center [294, 271] width 497 height 24
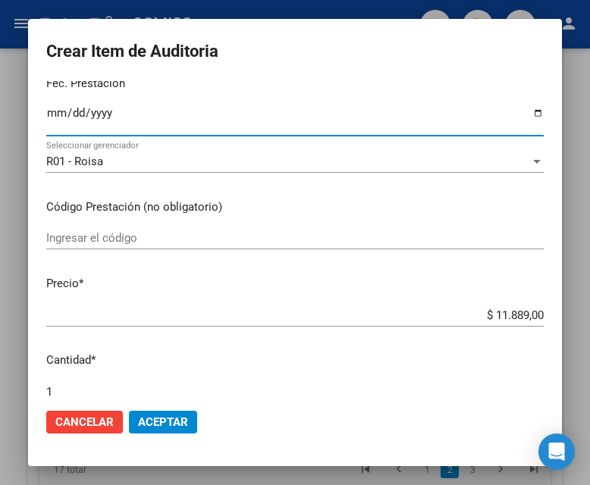
scroll to position [227, 0]
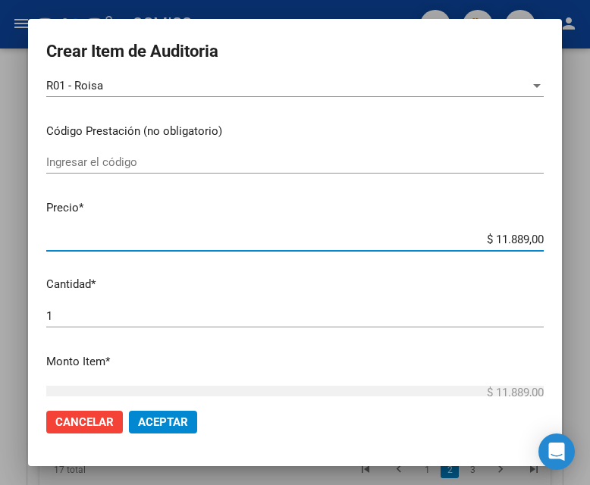
drag, startPoint x: 481, startPoint y: 239, endPoint x: 574, endPoint y: 239, distance: 93.3
click at [574, 239] on div "Crear Item de Auditoria 58292917 Nro Documento 20582929174 CUIL Análisis Afilia…" at bounding box center [295, 242] width 590 height 485
click at [352, 190] on mat-dialog-content "58292917 Nro Documento 20582929174 CUIL Análisis Afiliado Prestaciones Auditada…" at bounding box center [295, 238] width 534 height 315
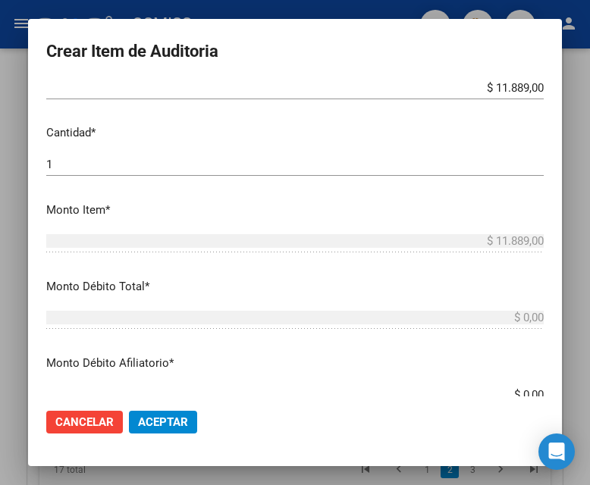
scroll to position [455, 0]
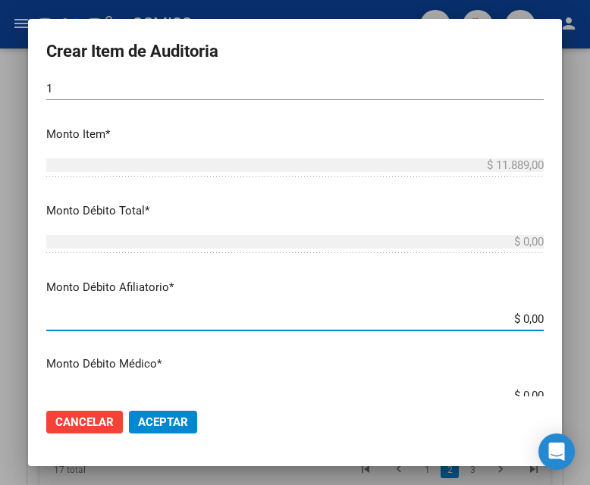
drag, startPoint x: 494, startPoint y: 318, endPoint x: 594, endPoint y: 318, distance: 99.3
click at [589, 318] on html "menu - OSMISS person Firma Express Inicio Calendario SSS Instructivos Contacto …" at bounding box center [295, 242] width 590 height 485
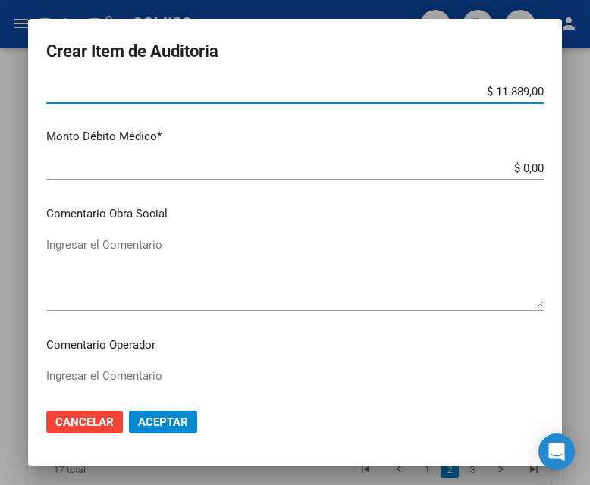
scroll to position [758, 0]
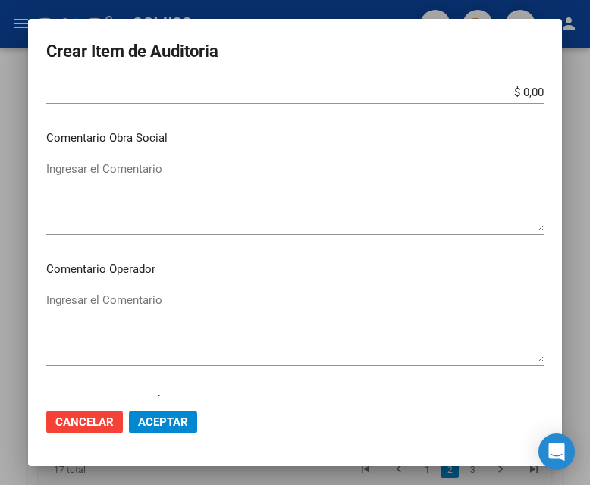
click at [135, 289] on div "Ingresar el Comentario" at bounding box center [294, 327] width 497 height 77
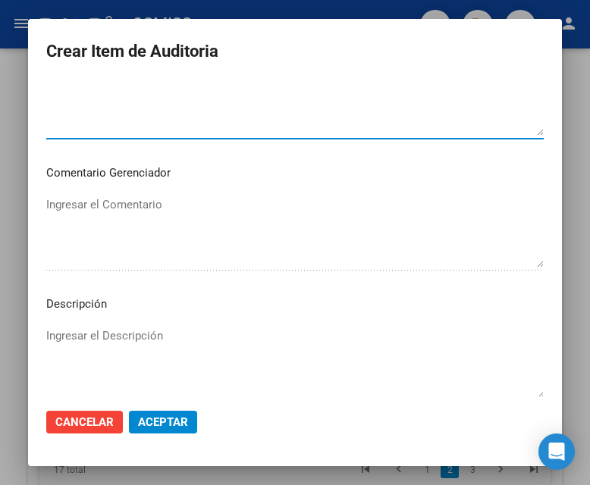
scroll to position [1061, 0]
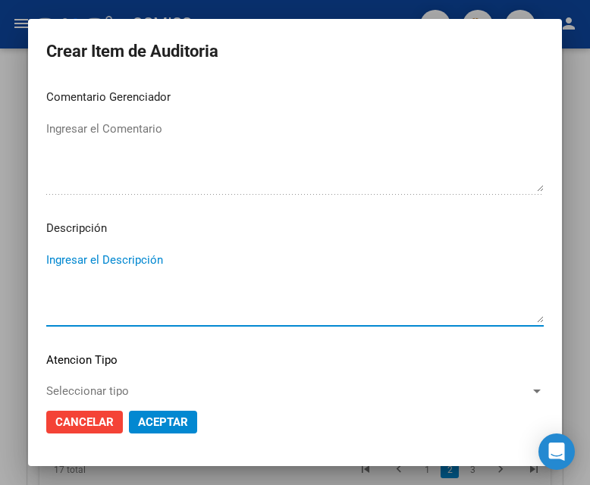
click at [77, 264] on textarea "Ingresar el Descripción" at bounding box center [294, 287] width 497 height 71
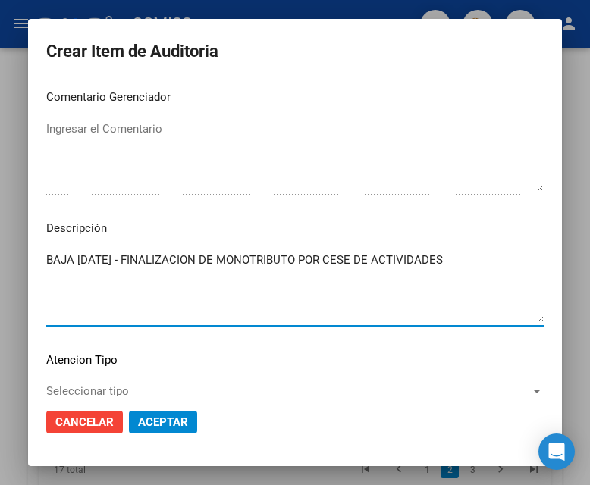
click at [180, 414] on button "Aceptar" at bounding box center [163, 422] width 68 height 23
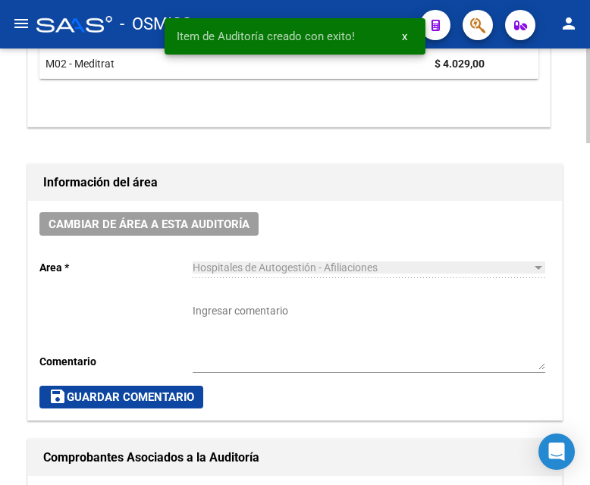
click at [589, 220] on html "menu - OSMISS person Firma Express Inicio Calendario SSS Instructivos Contacto …" at bounding box center [295, 242] width 590 height 485
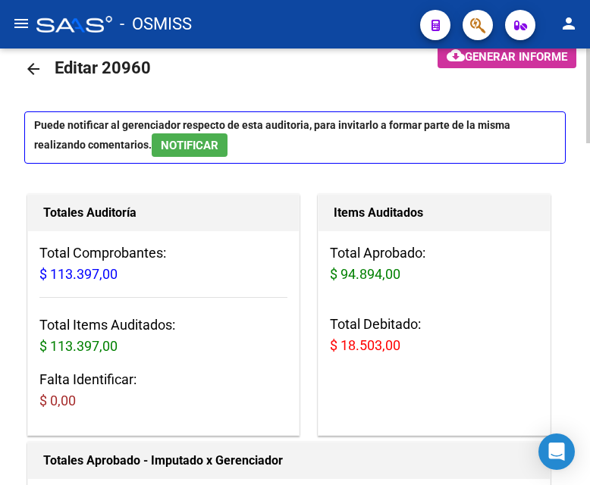
scroll to position [0, 0]
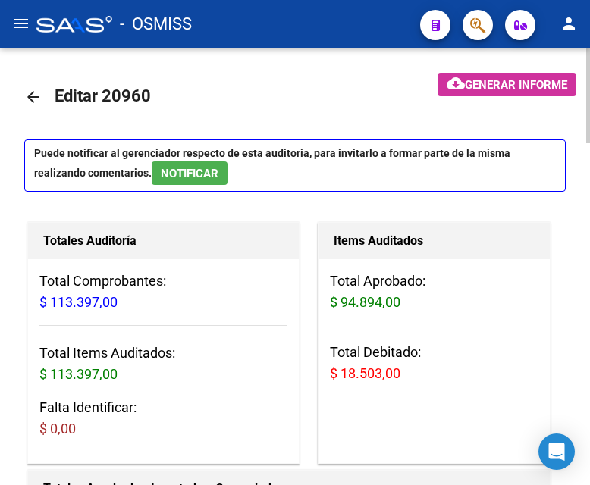
click at [585, 48] on div "menu - OSMISS person Firma Express Inicio Calendario SSS Instructivos Contacto …" at bounding box center [295, 242] width 590 height 485
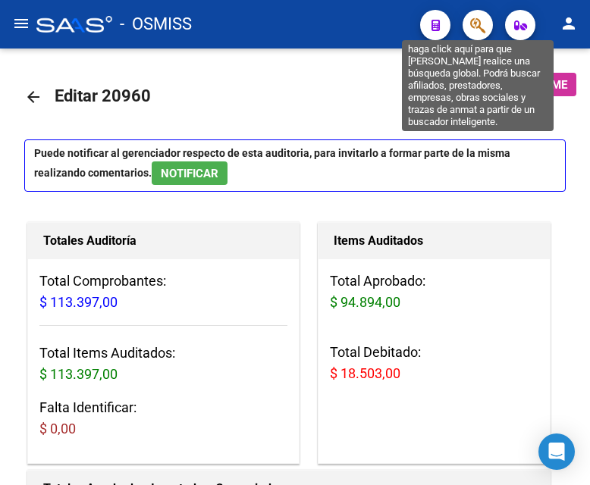
click at [484, 30] on icon "button" at bounding box center [477, 25] width 15 height 17
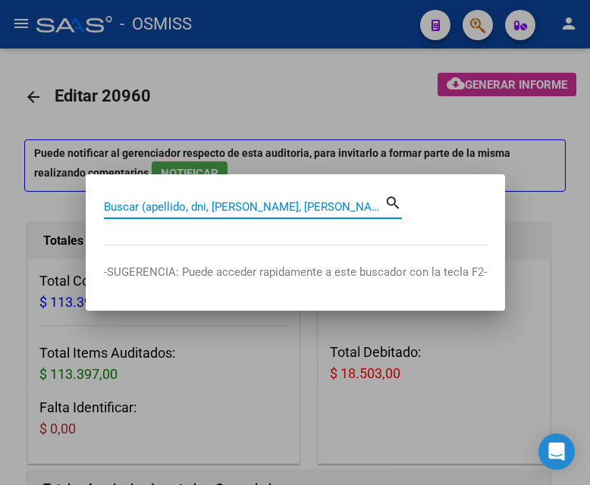
click at [548, 239] on div at bounding box center [295, 242] width 590 height 485
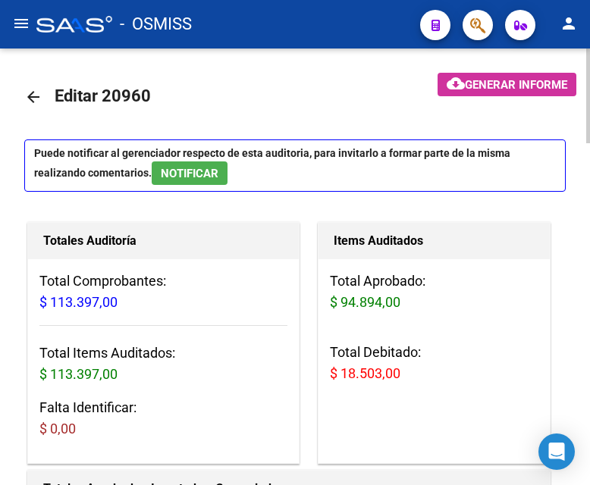
click at [485, 78] on span "Generar informe" at bounding box center [516, 85] width 102 height 14
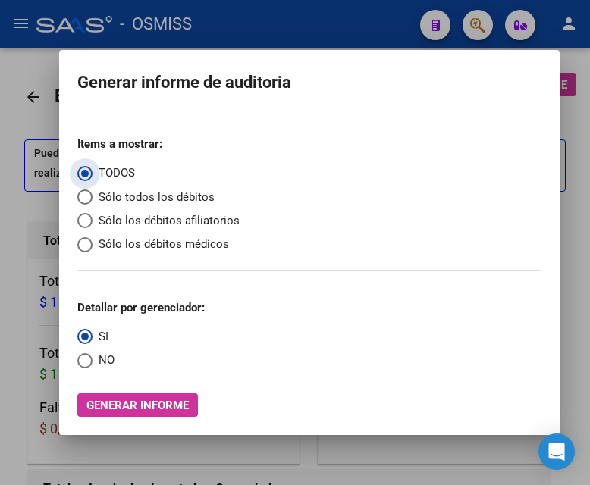
click at [133, 221] on span "Sólo los débitos afiliatorios" at bounding box center [165, 220] width 147 height 17
click at [92, 221] on input "Sólo los débitos afiliatorios" at bounding box center [84, 220] width 15 height 15
click at [111, 362] on span "NO" at bounding box center [103, 360] width 22 height 17
click at [92, 362] on input "NO" at bounding box center [84, 360] width 15 height 15
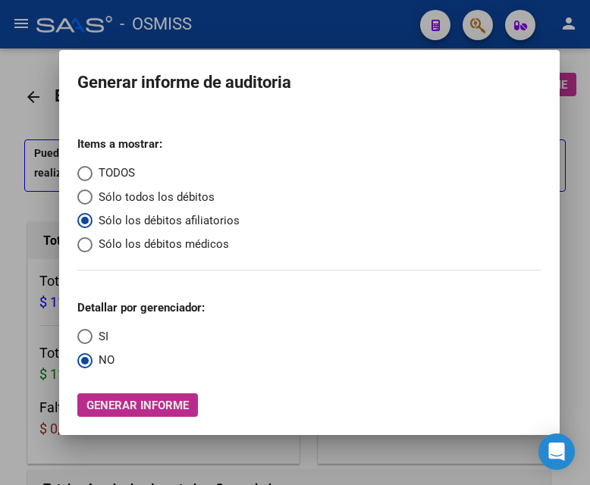
click at [171, 408] on span "Generar informe" at bounding box center [137, 406] width 102 height 14
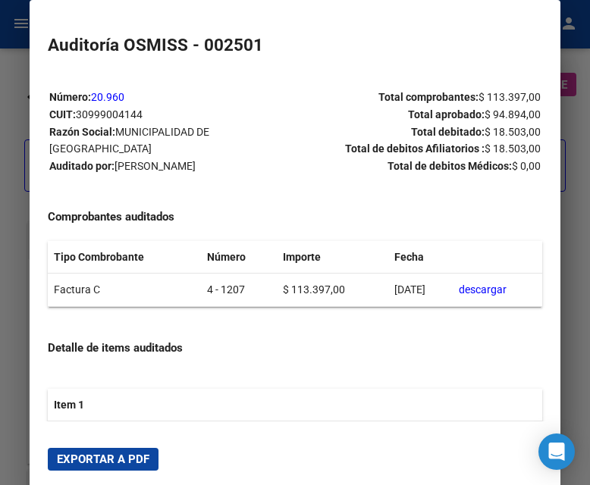
click at [119, 423] on span "Exportar a PDF" at bounding box center [103, 460] width 92 height 14
click at [189, 80] on mat-dialog-content "Número: 20.960 CUIT: 30999004144 Razón Social: MUNICIPALIDAD DE QUILMES Auditad…" at bounding box center [295, 247] width 531 height 350
click at [14, 59] on div at bounding box center [295, 242] width 590 height 485
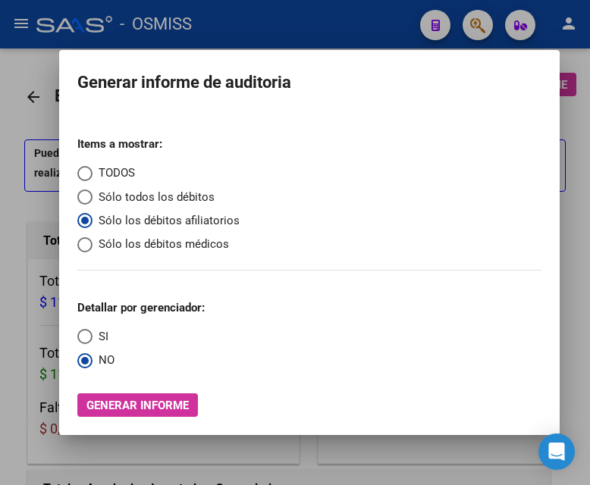
click at [14, 59] on div at bounding box center [295, 242] width 590 height 485
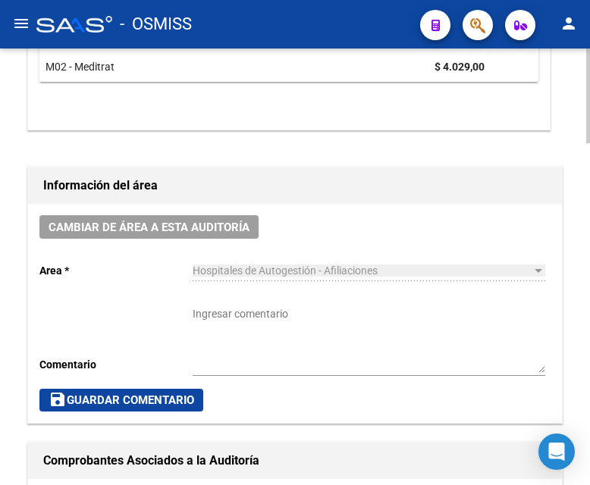
scroll to position [682, 0]
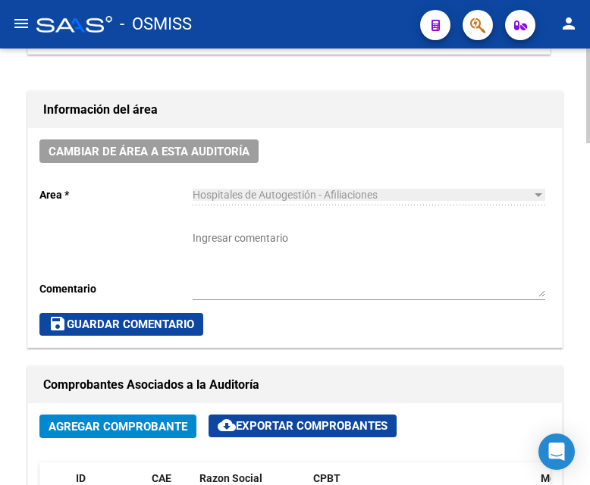
click at [180, 158] on span "Cambiar de área a esta auditoría" at bounding box center [149, 152] width 201 height 14
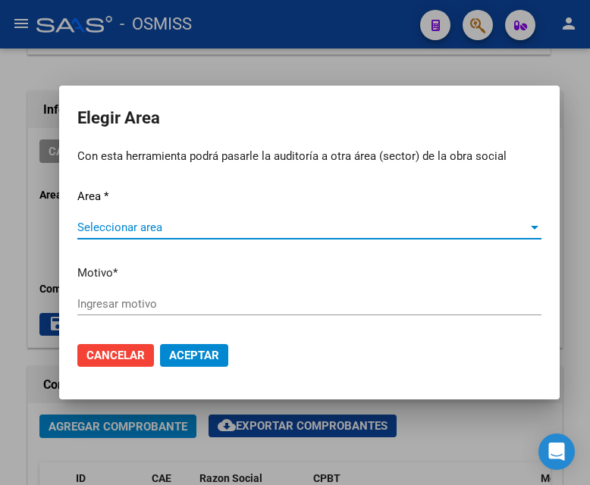
click at [149, 230] on span "Seleccionar area" at bounding box center [302, 228] width 450 height 14
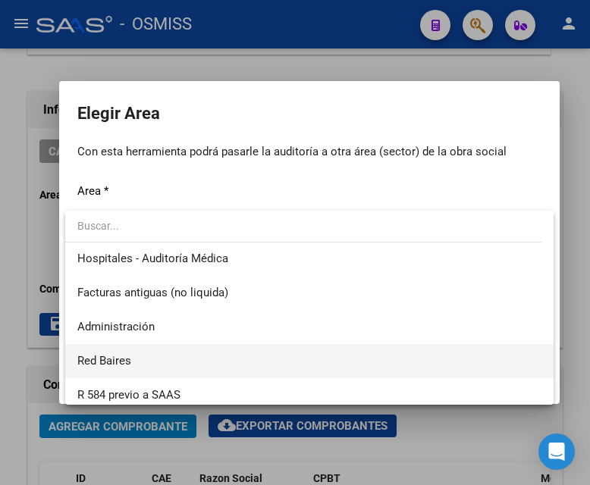
scroll to position [200, 0]
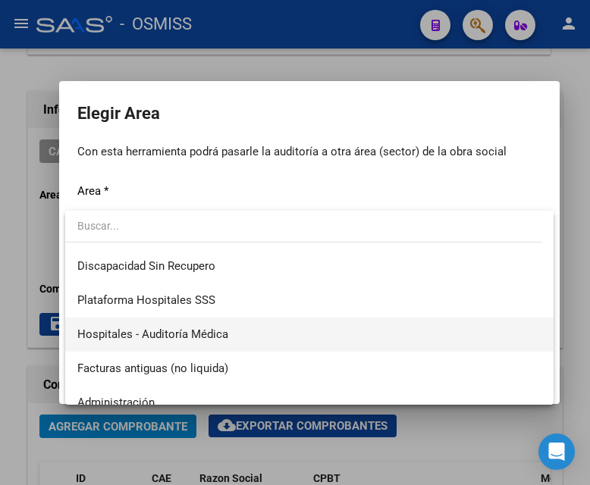
click at [184, 323] on span "Hospitales - Auditoría Médica" at bounding box center [309, 335] width 464 height 34
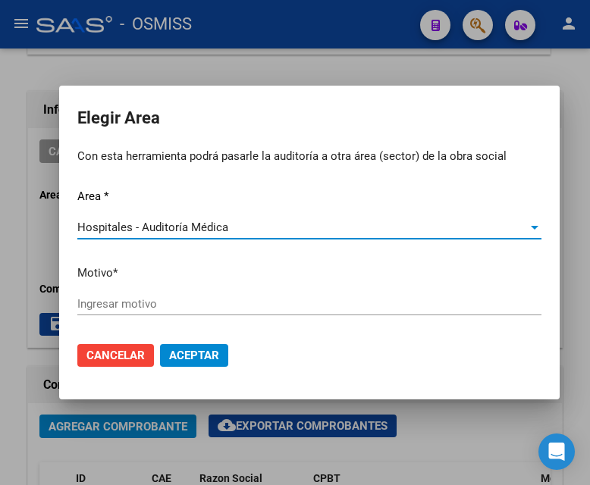
click at [140, 299] on input "Ingresar motivo" at bounding box center [309, 304] width 464 height 14
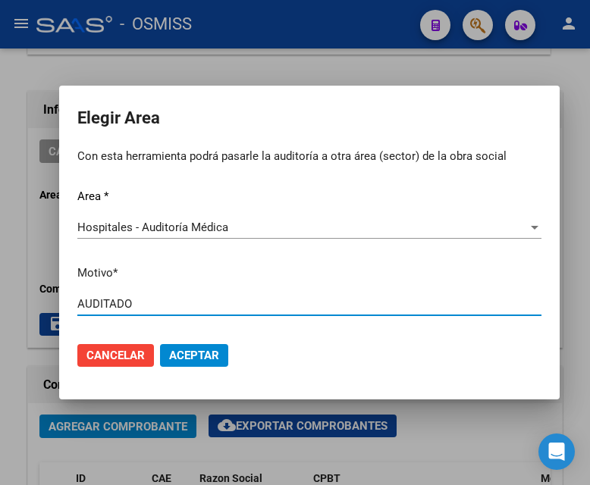
click at [183, 350] on span "Aceptar" at bounding box center [194, 356] width 50 height 14
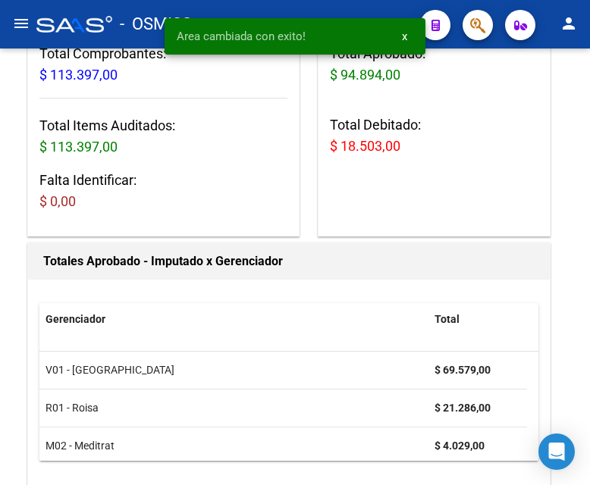
scroll to position [0, 0]
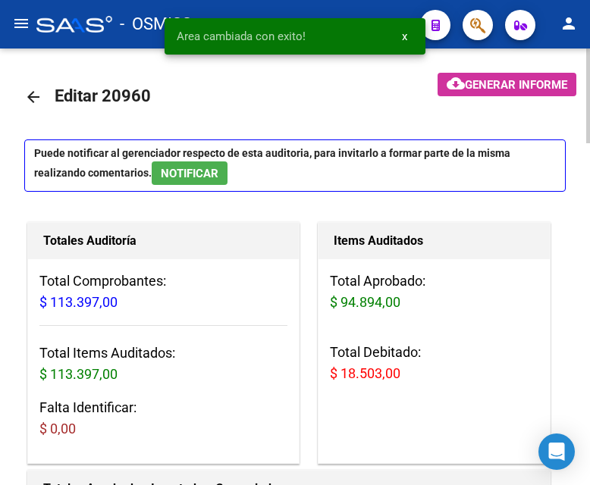
click at [32, 99] on mat-icon "arrow_back" at bounding box center [33, 97] width 18 height 18
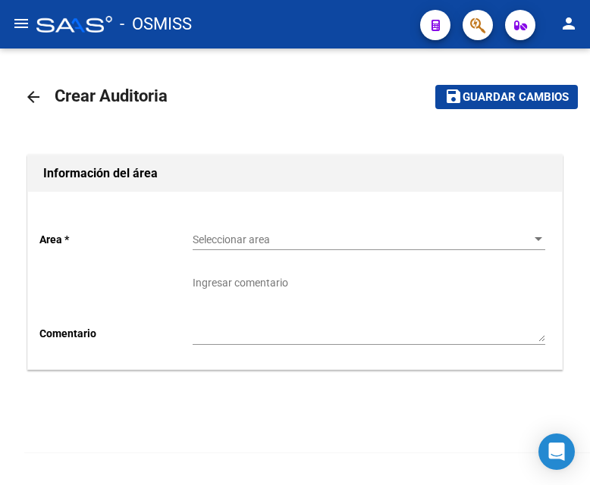
click at [270, 240] on span "Seleccionar area" at bounding box center [362, 240] width 339 height 13
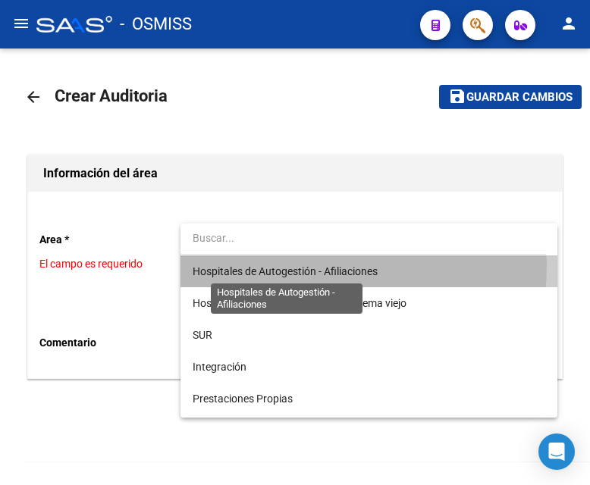
click at [277, 265] on span "Hospitales de Autogestión - Afiliaciones" at bounding box center [285, 271] width 185 height 12
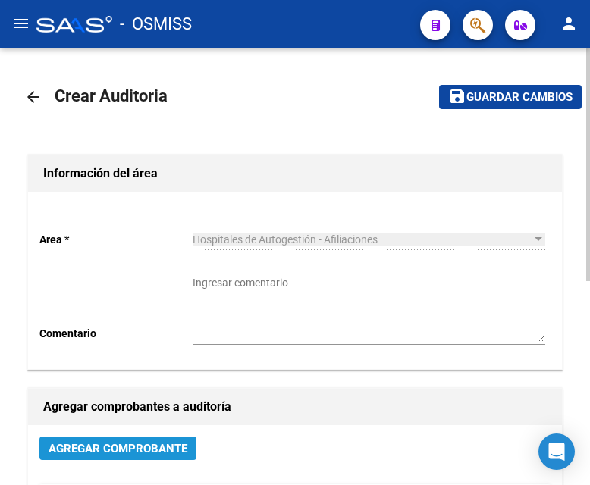
click at [138, 423] on span "Agregar Comprobante" at bounding box center [118, 449] width 139 height 14
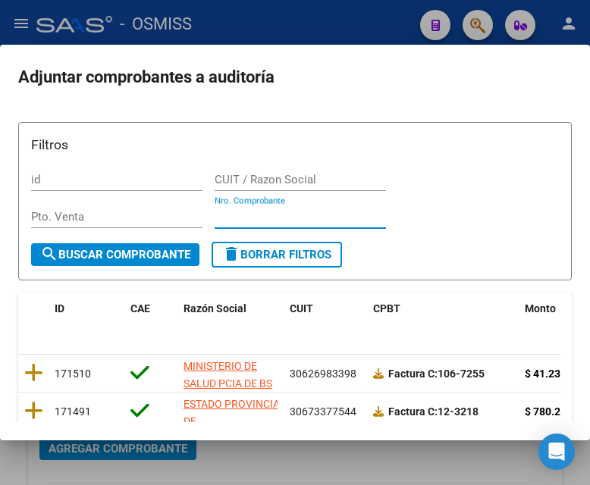
click at [247, 217] on input "Nro. Comprobante" at bounding box center [300, 217] width 171 height 14
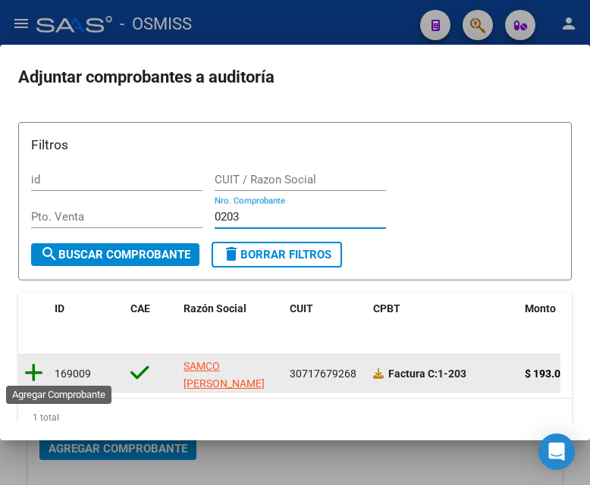
click at [35, 378] on icon at bounding box center [33, 372] width 19 height 21
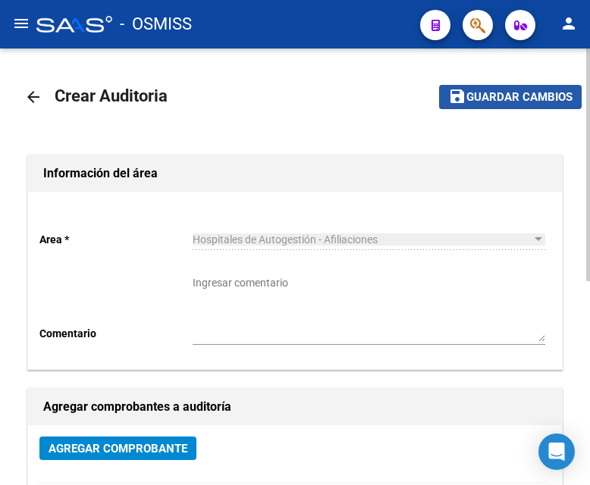
click at [547, 104] on span "Guardar cambios" at bounding box center [519, 98] width 106 height 14
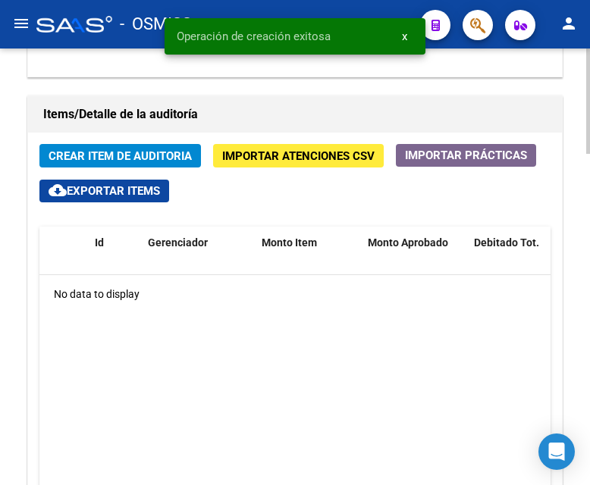
scroll to position [1213, 0]
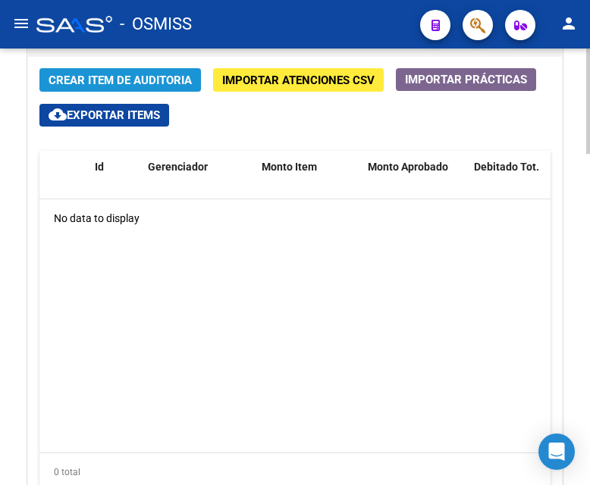
click at [117, 72] on button "Crear Item de Auditoria" at bounding box center [119, 80] width 161 height 24
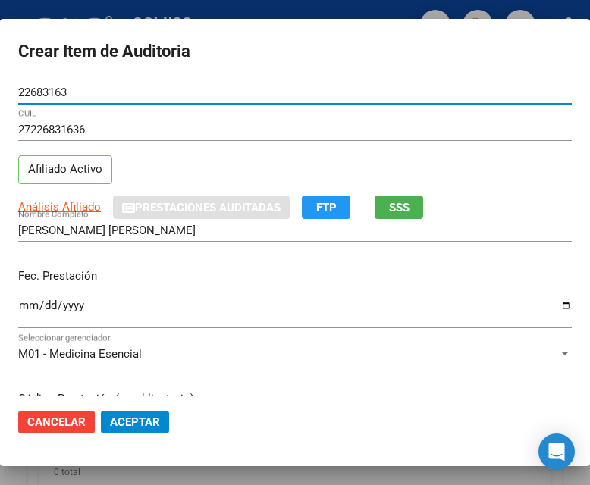
click at [30, 300] on input "Ingresar la fecha" at bounding box center [294, 311] width 553 height 24
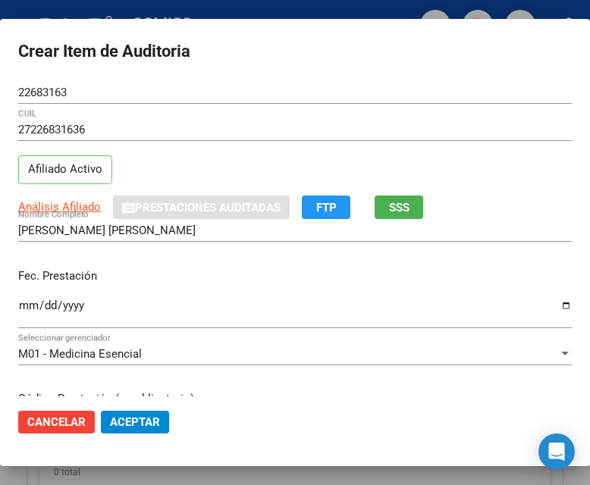
click at [73, 309] on input "Ingresar la fecha" at bounding box center [294, 311] width 553 height 24
click at [27, 303] on input "Ingresar la fecha" at bounding box center [294, 311] width 553 height 24
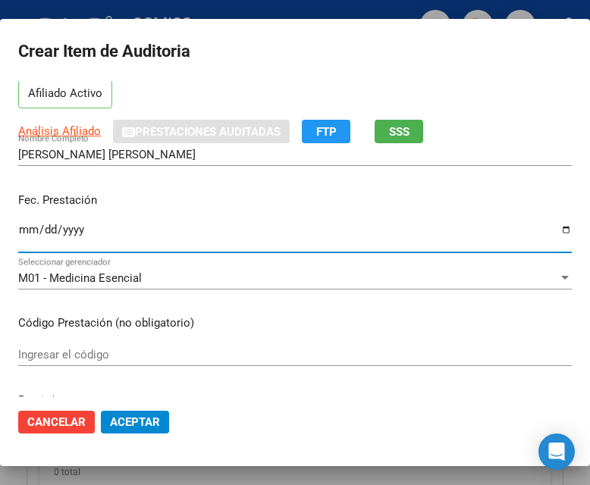
scroll to position [227, 0]
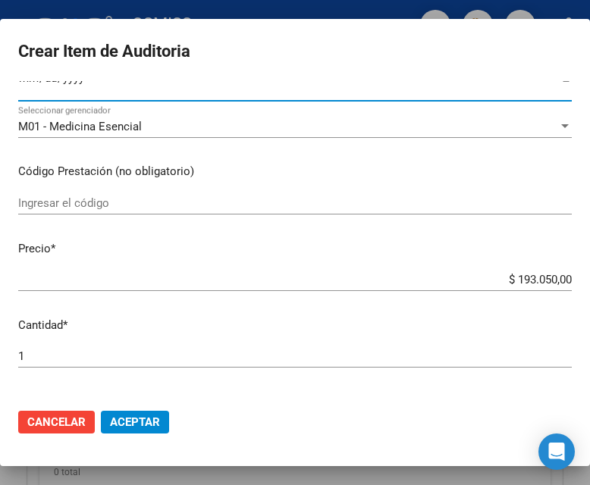
click at [134, 411] on mat-dialog-actions "Cancelar Aceptar" at bounding box center [294, 423] width 553 height 52
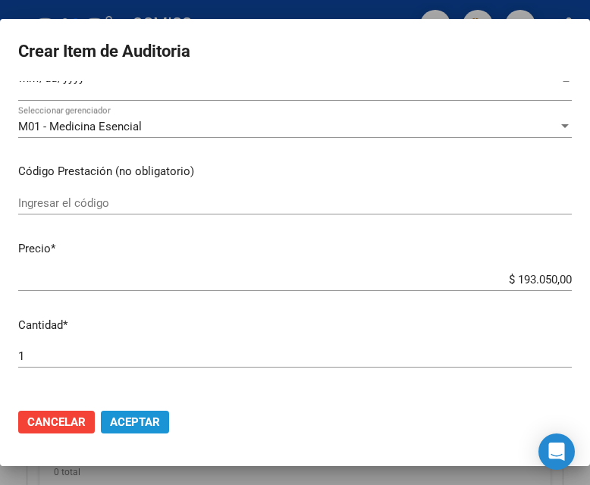
click at [134, 411] on button "Aceptar" at bounding box center [135, 422] width 68 height 23
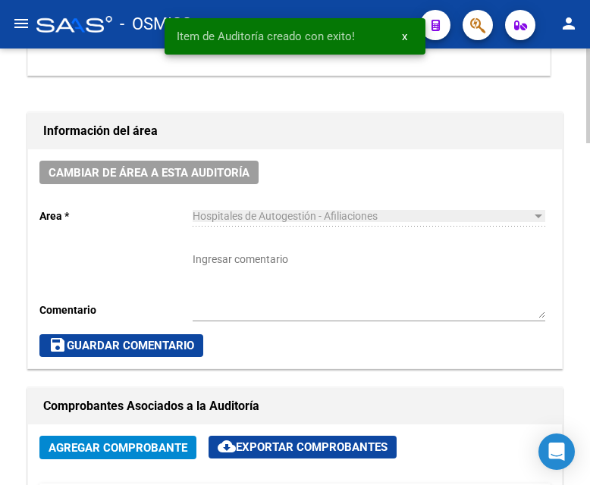
scroll to position [585, 0]
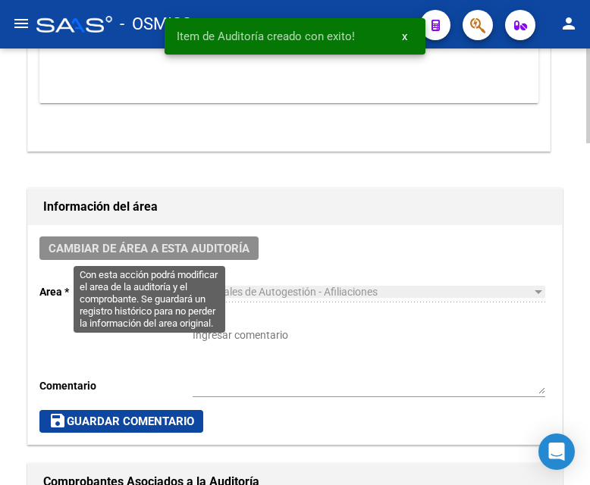
click at [185, 241] on span "Cambiar de área a esta auditoría" at bounding box center [149, 248] width 201 height 14
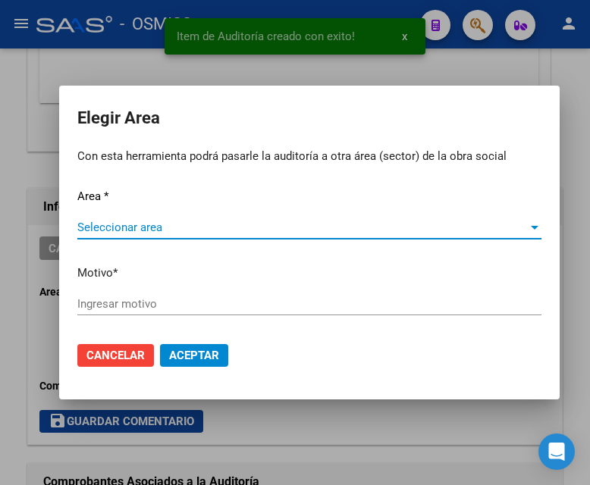
click at [132, 229] on span "Seleccionar area" at bounding box center [302, 228] width 450 height 14
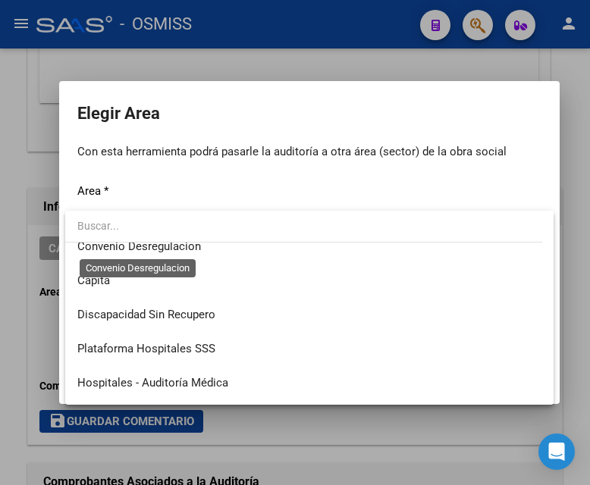
scroll to position [227, 0]
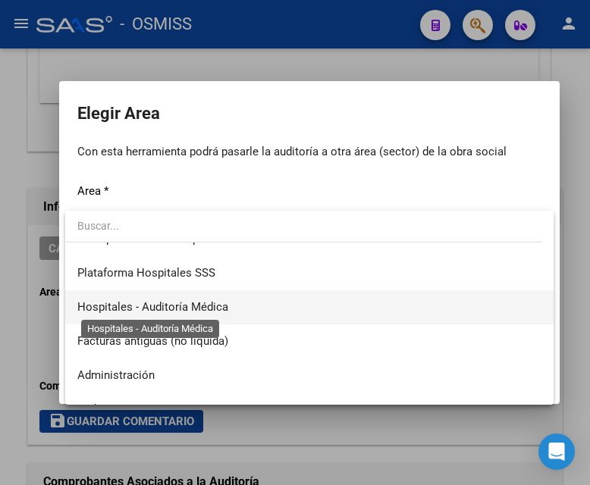
click at [200, 303] on span "Hospitales - Auditoría Médica" at bounding box center [152, 307] width 151 height 14
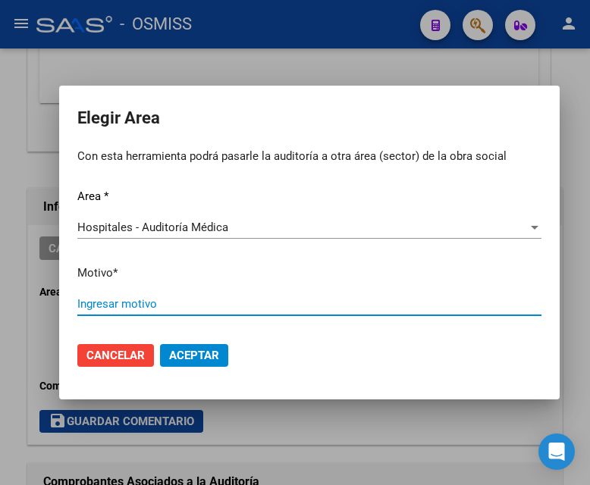
click at [130, 298] on input "Ingresar motivo" at bounding box center [309, 304] width 464 height 14
click at [190, 348] on button "Aceptar" at bounding box center [194, 355] width 68 height 23
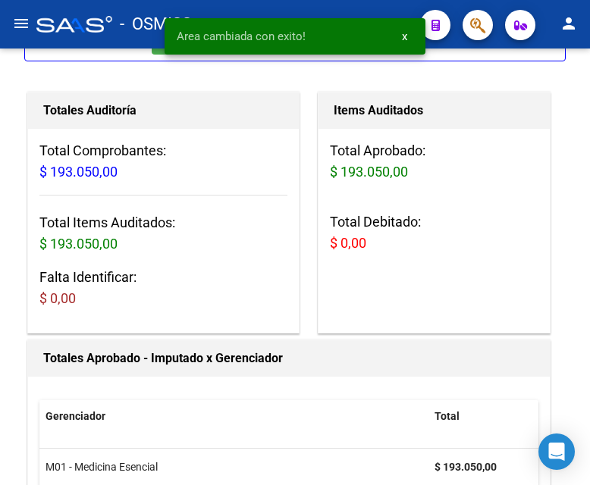
scroll to position [0, 0]
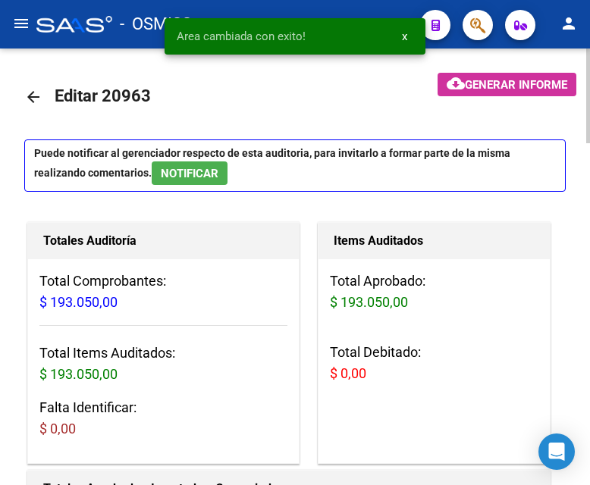
click at [30, 90] on mat-icon "arrow_back" at bounding box center [33, 97] width 18 height 18
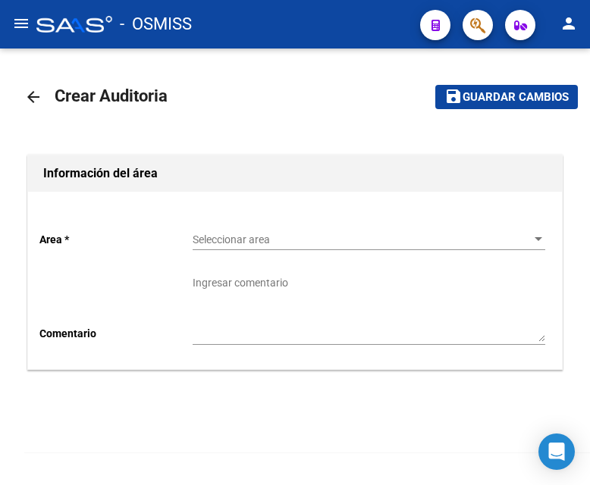
click at [240, 234] on span "Seleccionar area" at bounding box center [362, 240] width 339 height 13
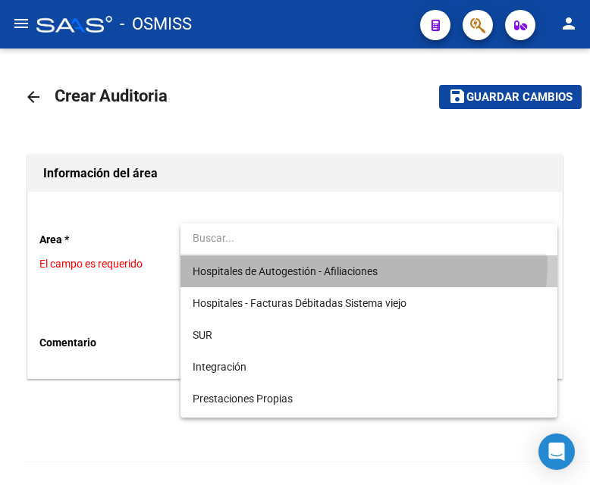
click at [289, 262] on span "Hospitales de Autogestión - Afiliaciones" at bounding box center [369, 272] width 353 height 32
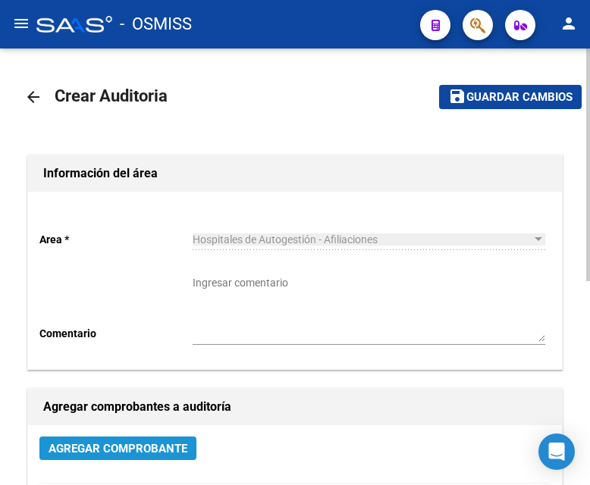
click at [137, 423] on span "Agregar Comprobante" at bounding box center [118, 449] width 139 height 14
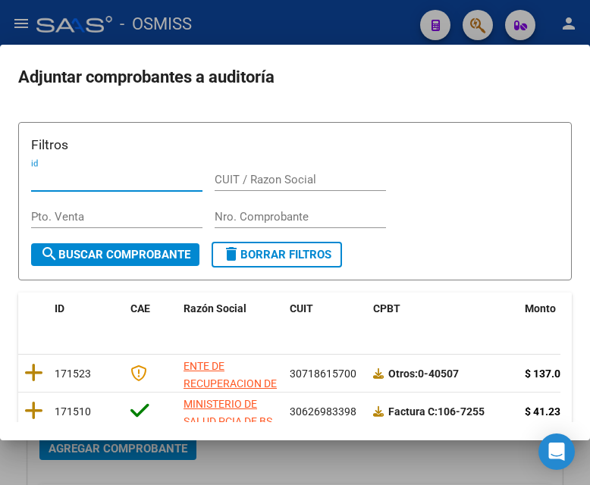
click at [241, 210] on input "Nro. Comprobante" at bounding box center [300, 217] width 171 height 14
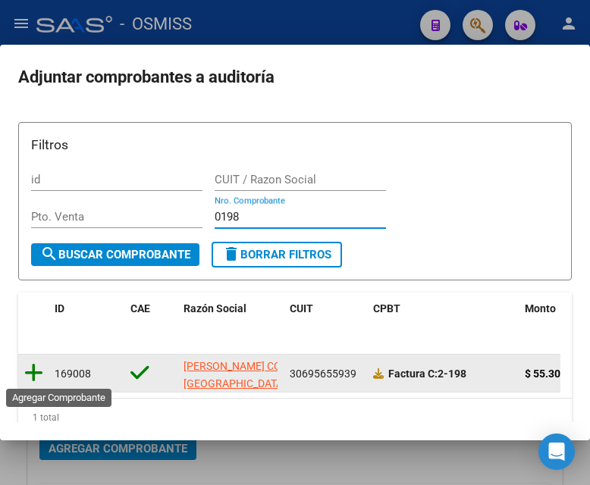
click at [36, 373] on icon at bounding box center [33, 372] width 19 height 21
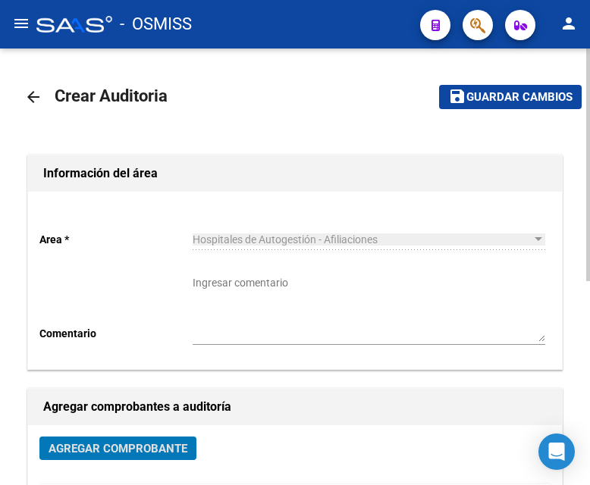
click at [489, 102] on span "Guardar cambios" at bounding box center [519, 98] width 106 height 14
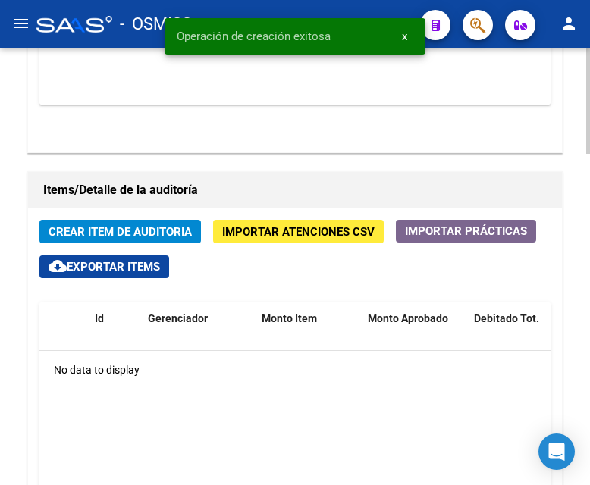
scroll to position [1213, 0]
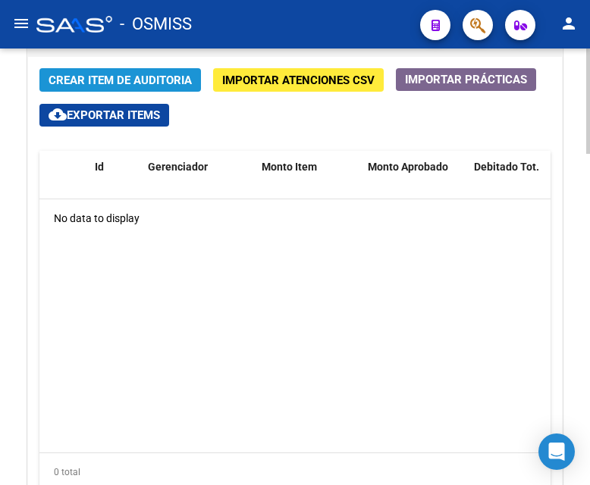
click at [112, 83] on span "Crear Item de Auditoria" at bounding box center [120, 81] width 143 height 14
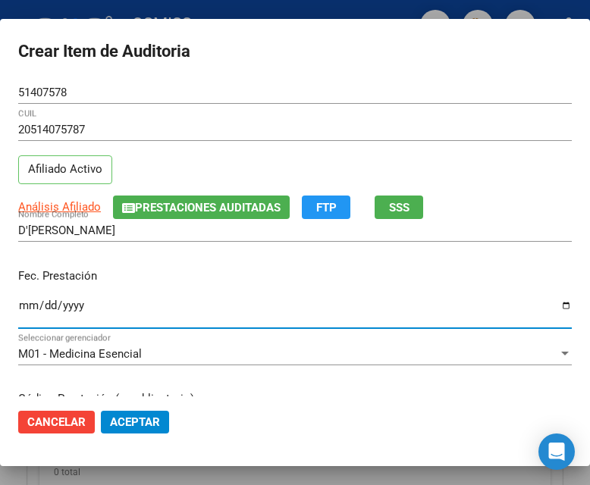
click at [25, 307] on input "Ingresar la fecha" at bounding box center [294, 311] width 553 height 24
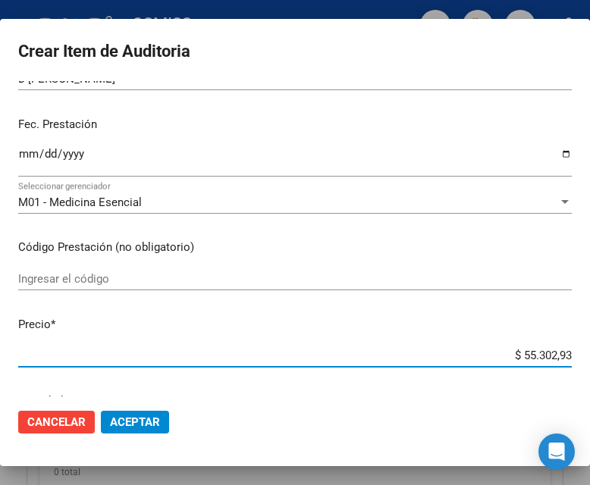
drag, startPoint x: 484, startPoint y: 356, endPoint x: 594, endPoint y: 362, distance: 109.3
click at [589, 362] on html "menu - OSMISS person Firma Express Inicio Calendario SSS Instructivos Contacto …" at bounding box center [295, 242] width 590 height 485
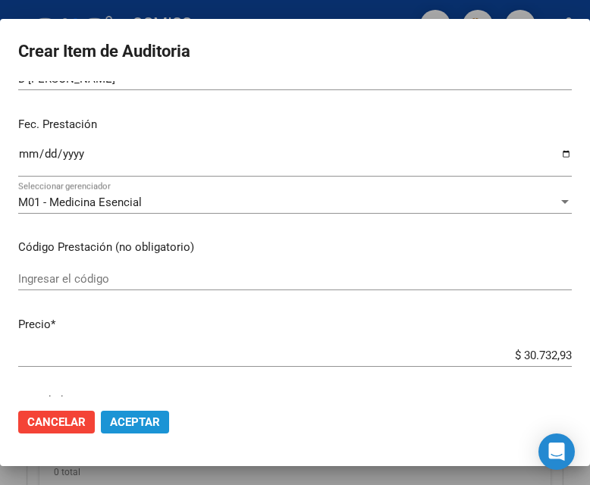
click at [132, 423] on span "Aceptar" at bounding box center [135, 422] width 50 height 14
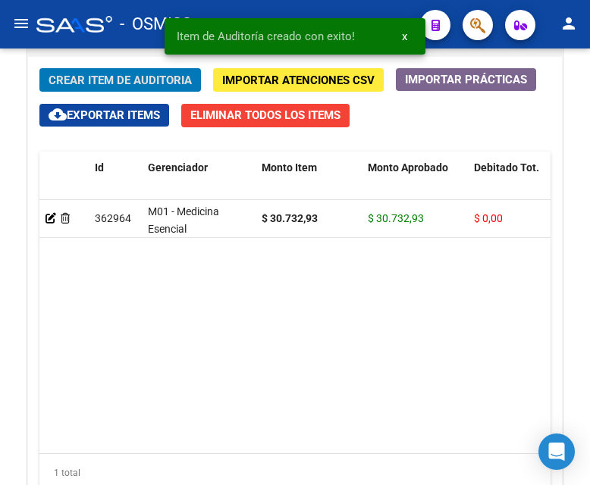
scroll to position [1419, 0]
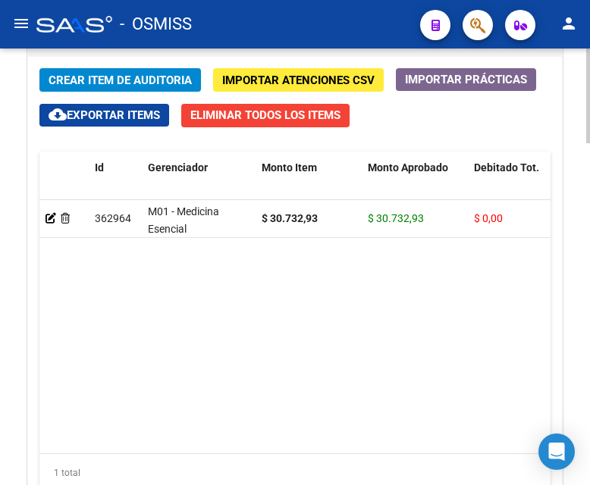
click at [126, 78] on span "Crear Item de Auditoria" at bounding box center [120, 81] width 143 height 14
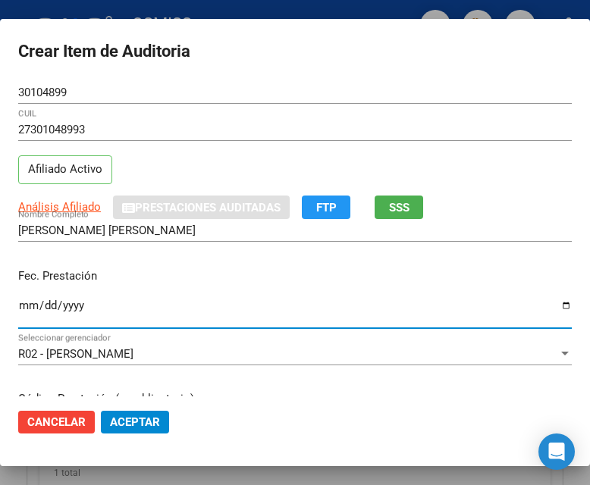
click at [24, 301] on input "Ingresar la fecha" at bounding box center [294, 311] width 553 height 24
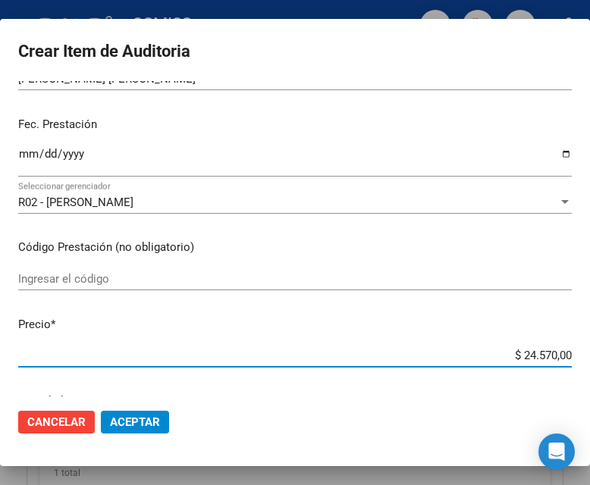
drag, startPoint x: 454, startPoint y: 356, endPoint x: 590, endPoint y: 359, distance: 135.7
click at [589, 359] on html "menu - OSMISS person Firma Express Inicio Calendario SSS Instructivos Contacto …" at bounding box center [295, 242] width 590 height 485
click at [131, 422] on span "Aceptar" at bounding box center [135, 422] width 50 height 14
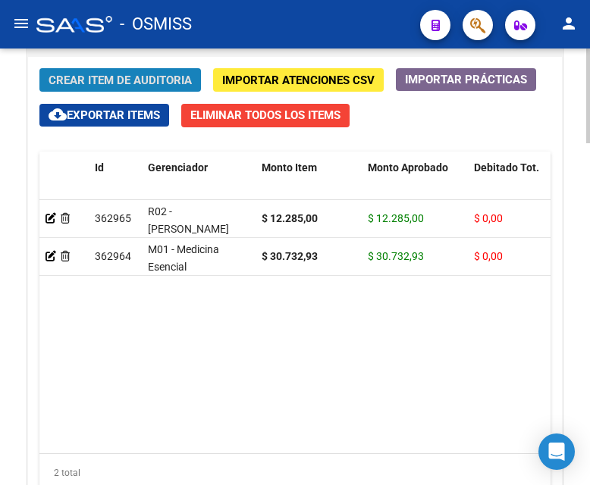
click at [115, 86] on span "Crear Item de Auditoria" at bounding box center [120, 81] width 143 height 14
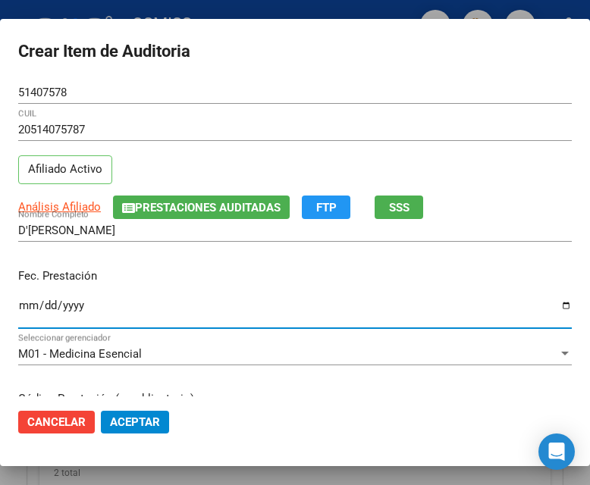
click at [30, 299] on input "Ingresar la fecha" at bounding box center [294, 311] width 553 height 24
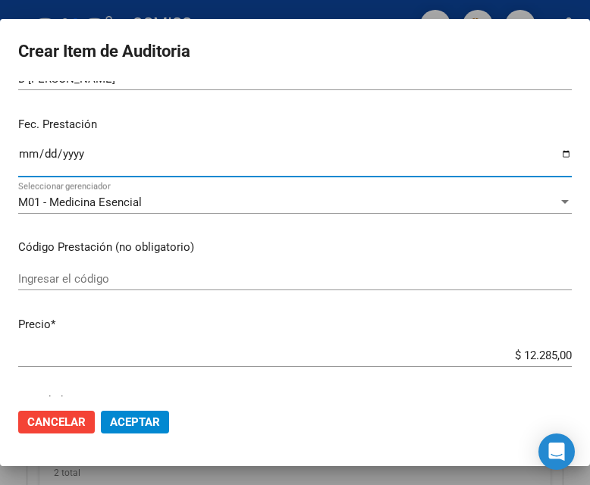
click at [160, 421] on button "Aceptar" at bounding box center [135, 422] width 68 height 23
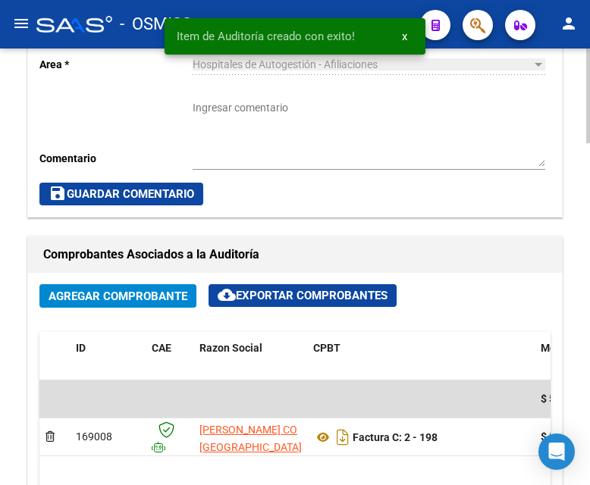
scroll to position [661, 0]
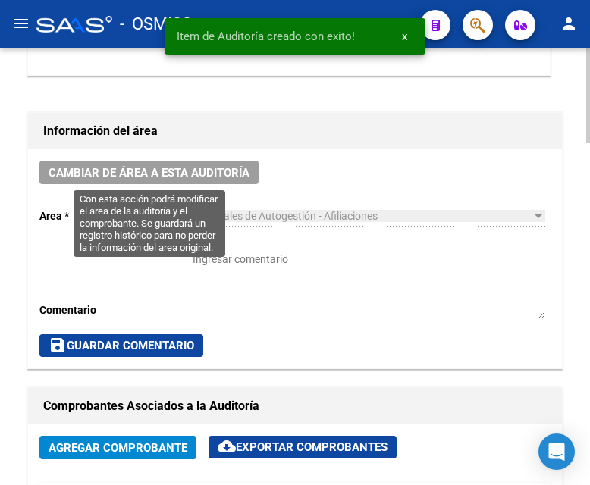
click at [174, 174] on span "Cambiar de área a esta auditoría" at bounding box center [149, 173] width 201 height 14
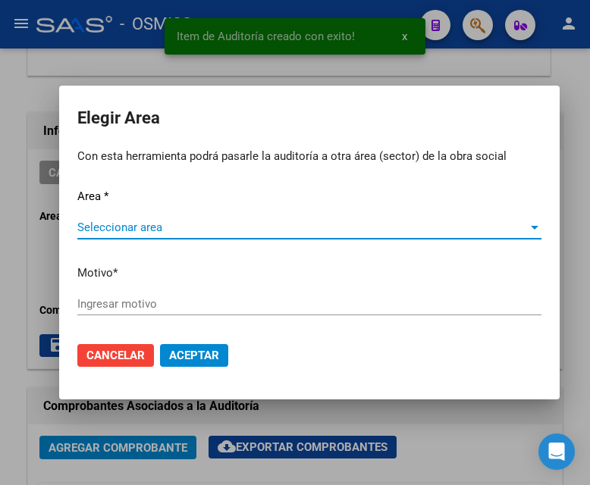
click at [158, 221] on span "Seleccionar area" at bounding box center [302, 228] width 450 height 14
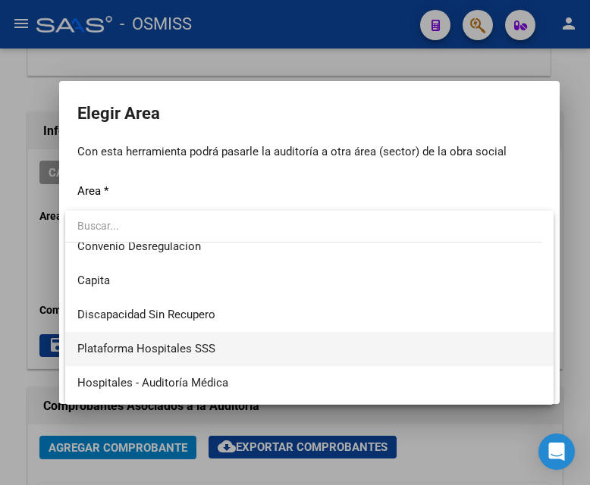
scroll to position [227, 0]
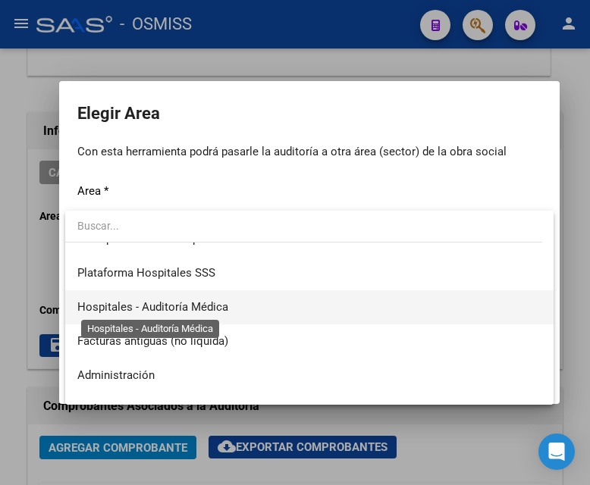
click at [220, 306] on span "Hospitales - Auditoría Médica" at bounding box center [152, 307] width 151 height 14
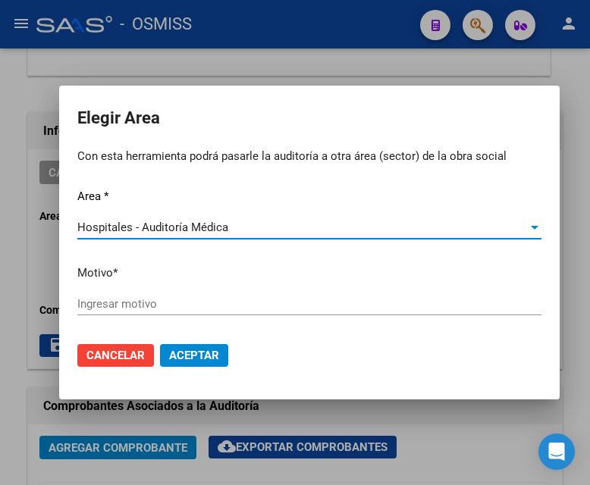
click at [119, 306] on input "Ingresar motivo" at bounding box center [309, 304] width 464 height 14
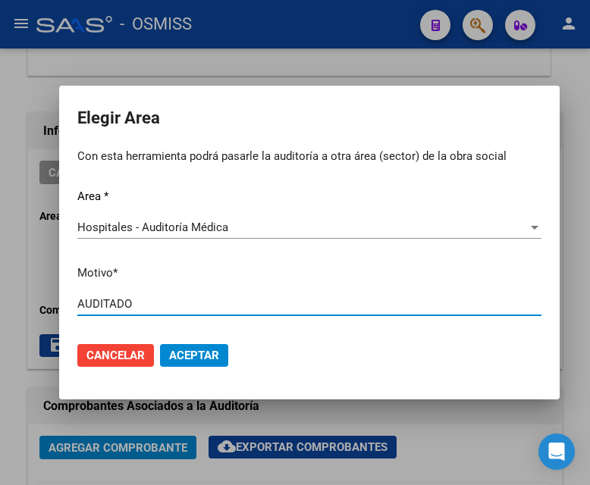
click at [178, 356] on span "Aceptar" at bounding box center [194, 356] width 50 height 14
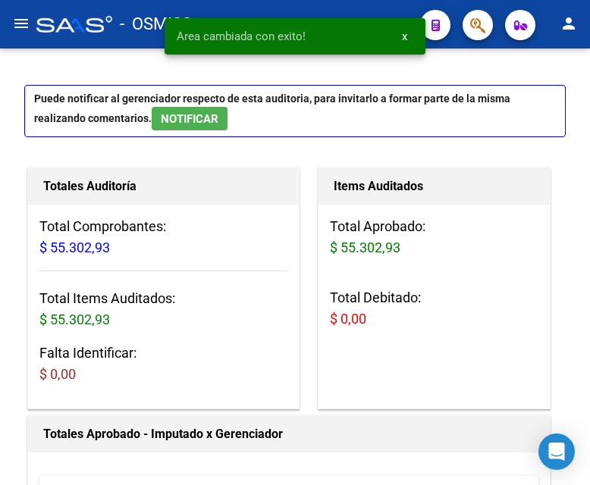
scroll to position [0, 0]
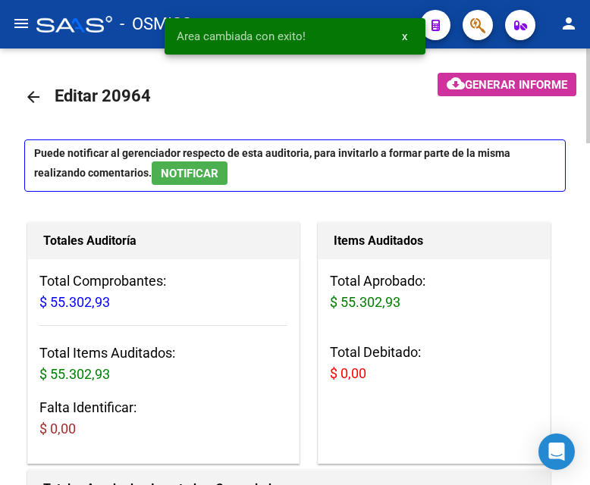
click at [30, 96] on mat-icon "arrow_back" at bounding box center [33, 97] width 18 height 18
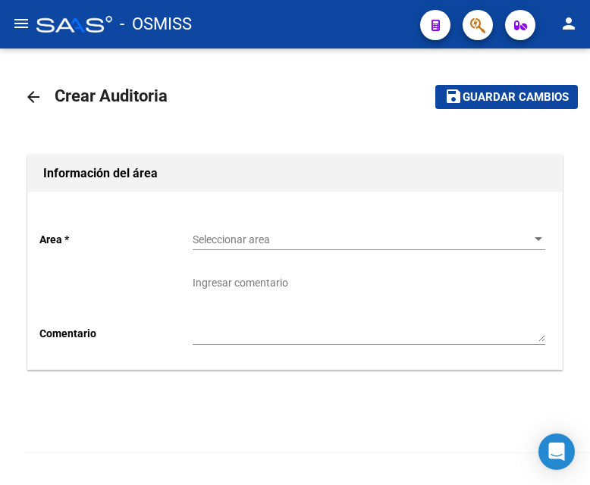
click at [212, 239] on span "Seleccionar area" at bounding box center [362, 240] width 339 height 13
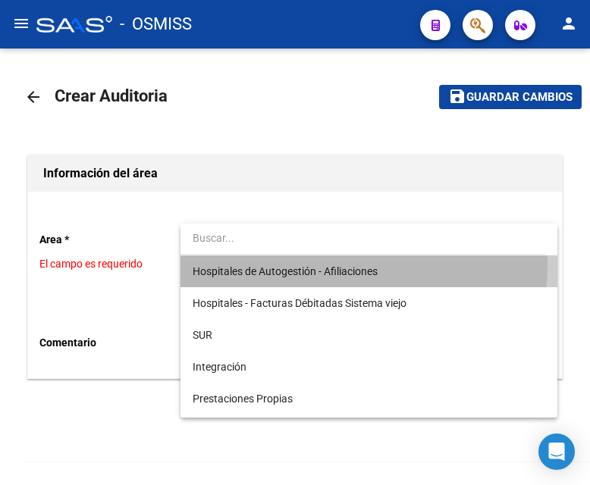
click at [238, 262] on span "Hospitales de Autogestión - Afiliaciones" at bounding box center [369, 272] width 353 height 32
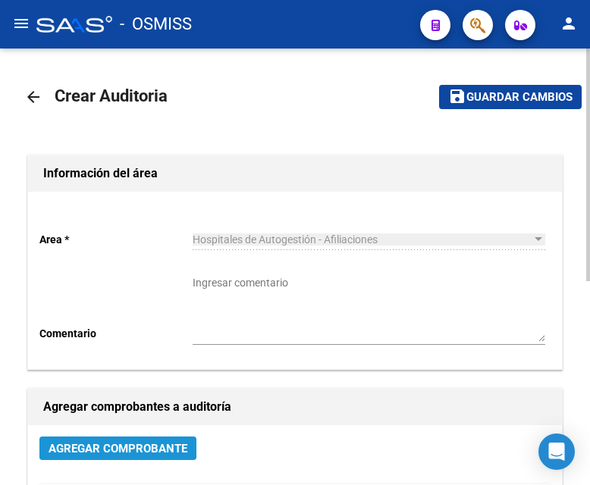
click at [153, 423] on button "Agregar Comprobante" at bounding box center [117, 449] width 157 height 24
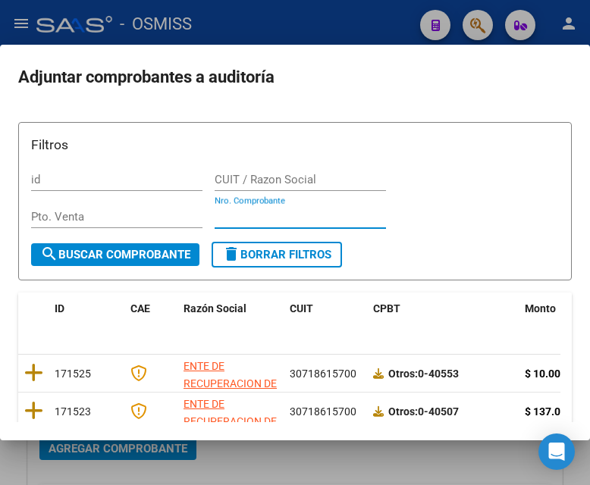
click at [224, 210] on input "Nro. Comprobante" at bounding box center [300, 217] width 171 height 14
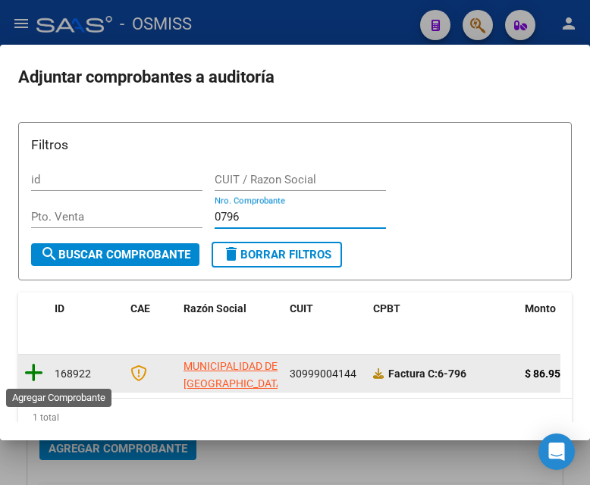
click at [32, 370] on icon at bounding box center [33, 372] width 19 height 21
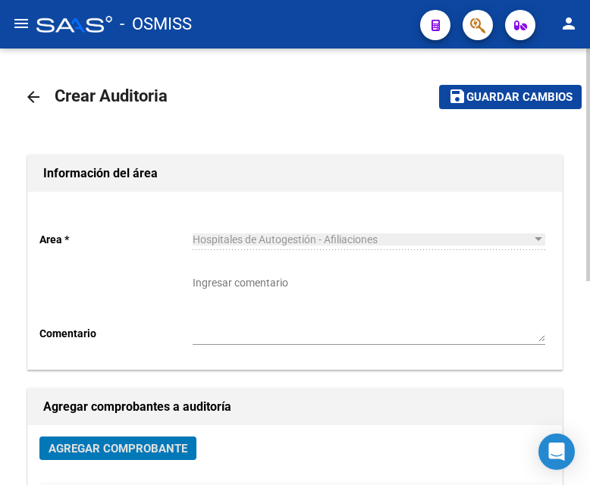
click at [475, 108] on button "save Guardar cambios" at bounding box center [510, 97] width 143 height 24
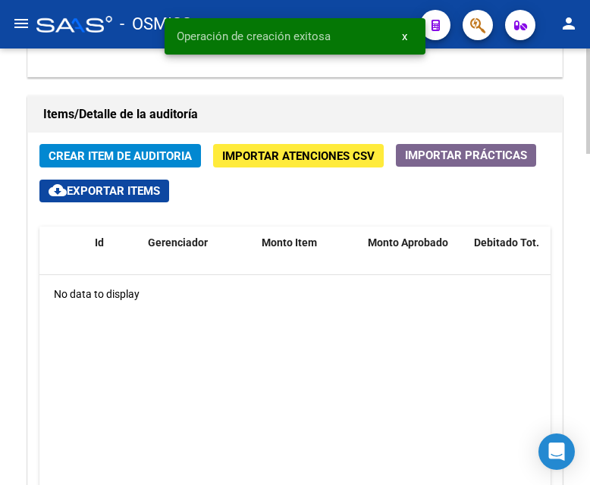
scroll to position [1213, 0]
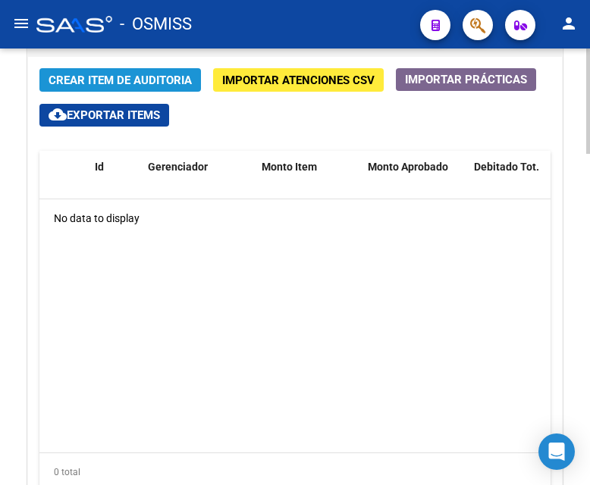
click at [105, 83] on span "Crear Item de Auditoria" at bounding box center [120, 81] width 143 height 14
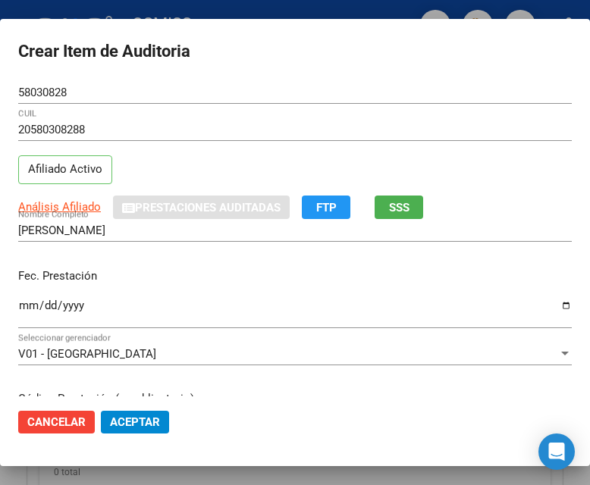
click at [22, 298] on div "Ingresar la fecha" at bounding box center [294, 312] width 553 height 33
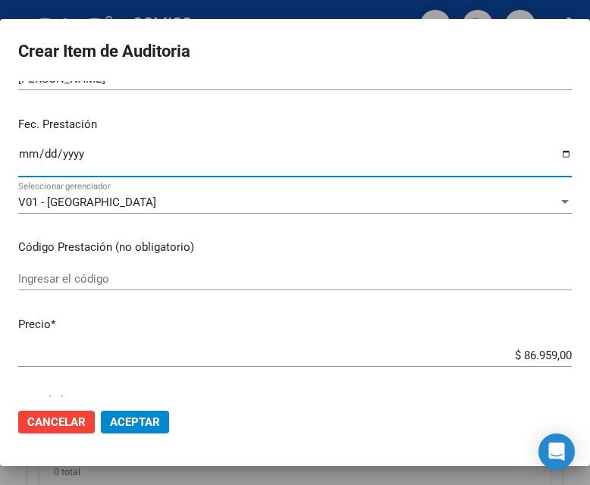
scroll to position [227, 0]
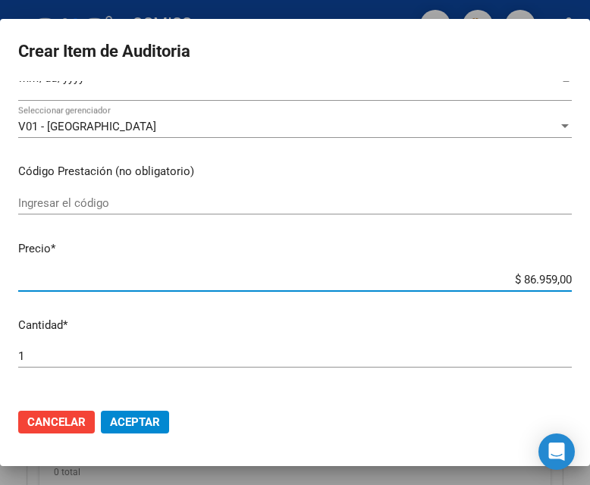
drag, startPoint x: 488, startPoint y: 278, endPoint x: 594, endPoint y: 277, distance: 106.2
click at [589, 277] on html "menu - OSMISS person Firma Express Inicio Calendario SSS Instructivos Contacto …" at bounding box center [295, 242] width 590 height 485
click at [135, 415] on button "Aceptar" at bounding box center [135, 422] width 68 height 23
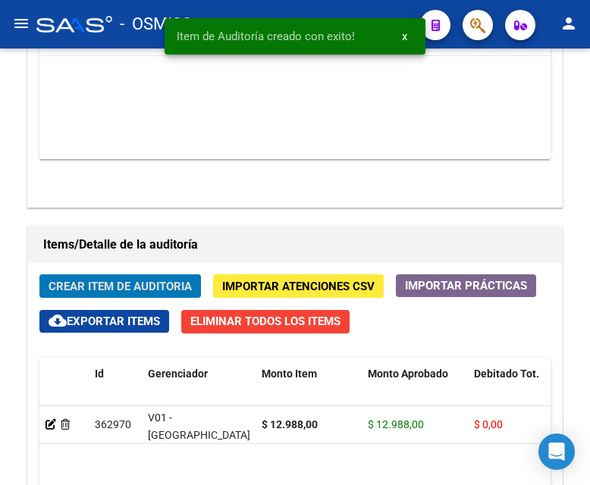
scroll to position [1419, 0]
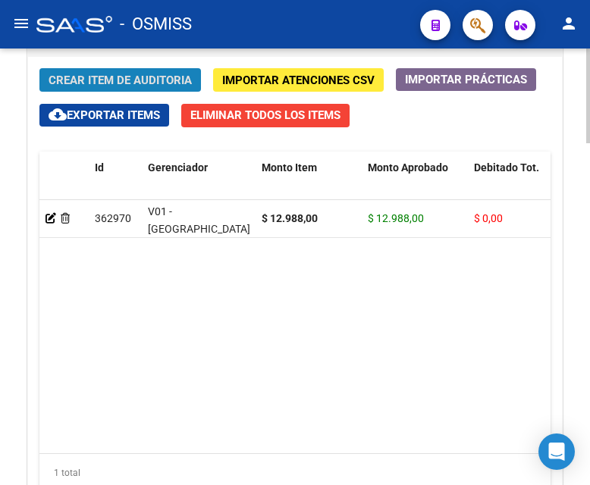
click at [110, 84] on span "Crear Item de Auditoria" at bounding box center [120, 81] width 143 height 14
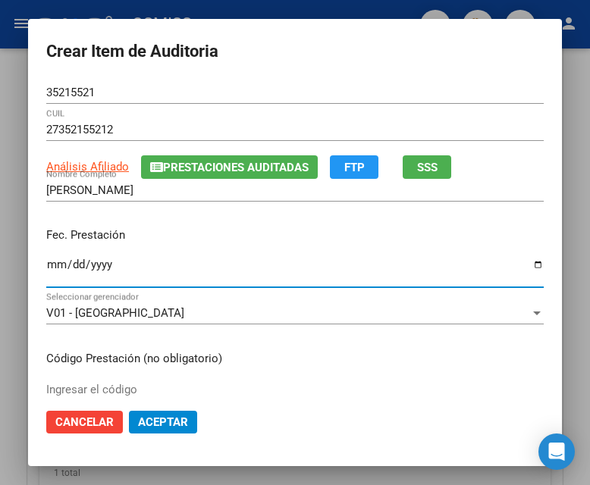
click at [46, 264] on input "Ingresar la fecha" at bounding box center [294, 271] width 497 height 24
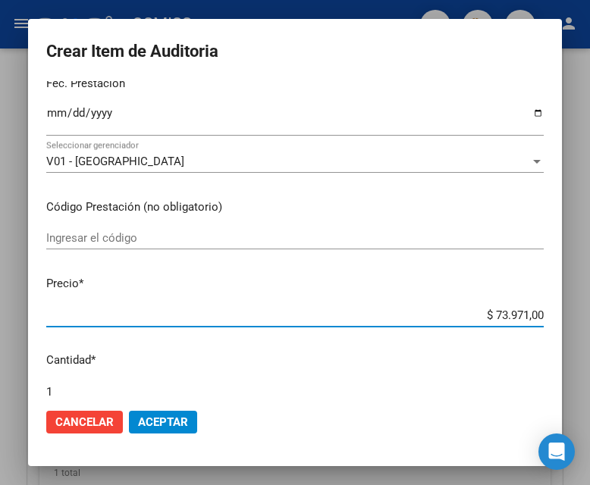
drag, startPoint x: 462, startPoint y: 316, endPoint x: 589, endPoint y: 316, distance: 126.6
click at [589, 316] on div "Crear Item de Auditoria 35215521 Nro Documento 27352155212 CUIL Análisis Afilia…" at bounding box center [295, 242] width 590 height 485
click at [168, 421] on span "Aceptar" at bounding box center [163, 422] width 50 height 14
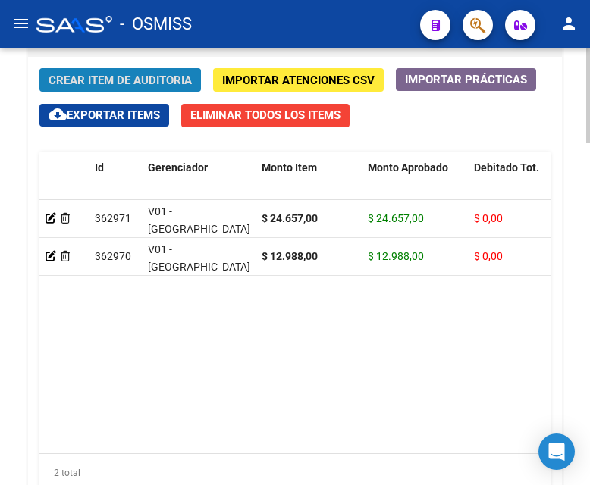
click at [74, 76] on span "Crear Item de Auditoria" at bounding box center [120, 81] width 143 height 14
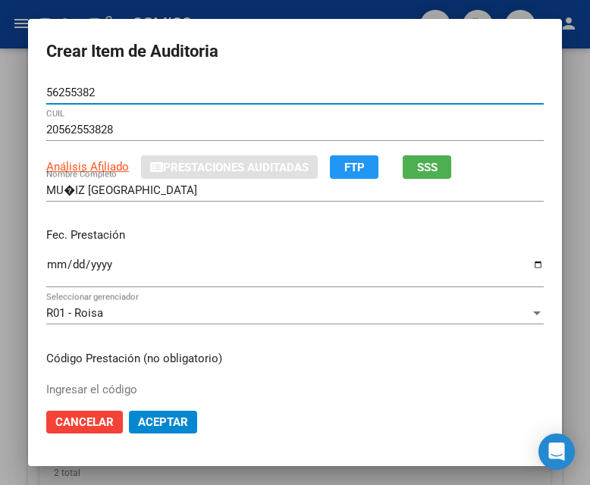
click at [51, 265] on input "Ingresar la fecha" at bounding box center [294, 271] width 497 height 24
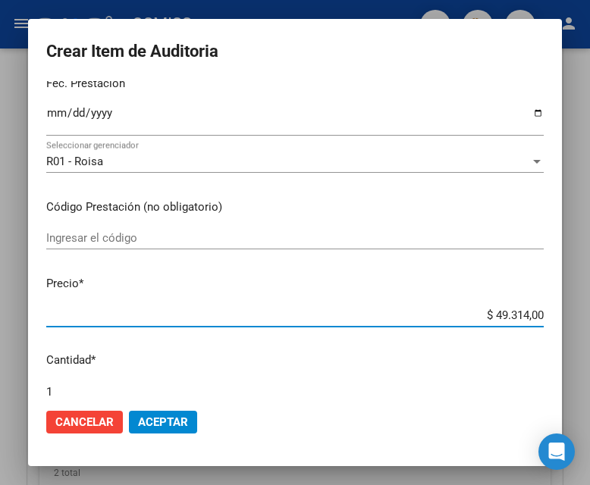
drag, startPoint x: 462, startPoint y: 314, endPoint x: 595, endPoint y: 325, distance: 133.2
click at [589, 325] on html "menu - OSMISS person Firma Express Inicio Calendario SSS Instructivos Contacto …" at bounding box center [295, 242] width 590 height 485
click at [170, 423] on span "Aceptar" at bounding box center [163, 422] width 50 height 14
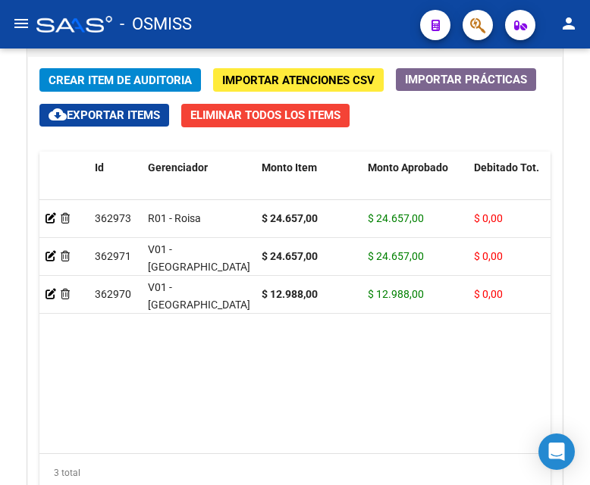
click at [240, 24] on div "- OSMISS" at bounding box center [222, 24] width 372 height 33
click at [368, 26] on div "- OSMISS" at bounding box center [222, 24] width 372 height 33
click at [116, 74] on span "Crear Item de Auditoria" at bounding box center [120, 81] width 143 height 14
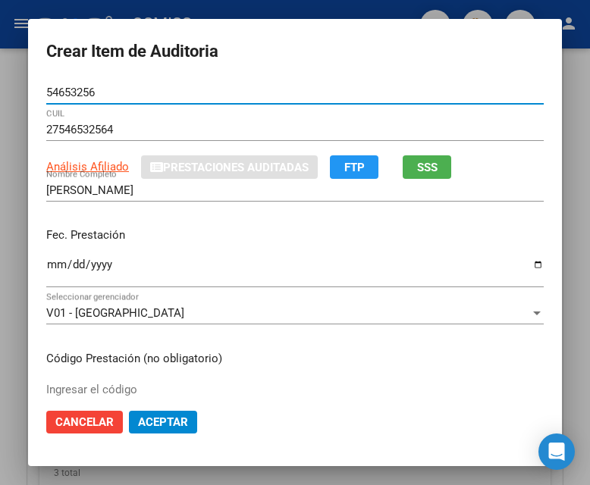
click at [52, 265] on input "Ingresar la fecha" at bounding box center [294, 271] width 497 height 24
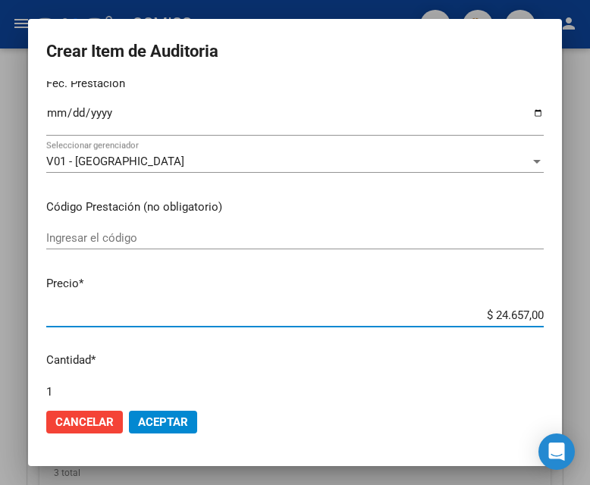
click at [451, 309] on input "$ 24.657,00" at bounding box center [294, 316] width 497 height 14
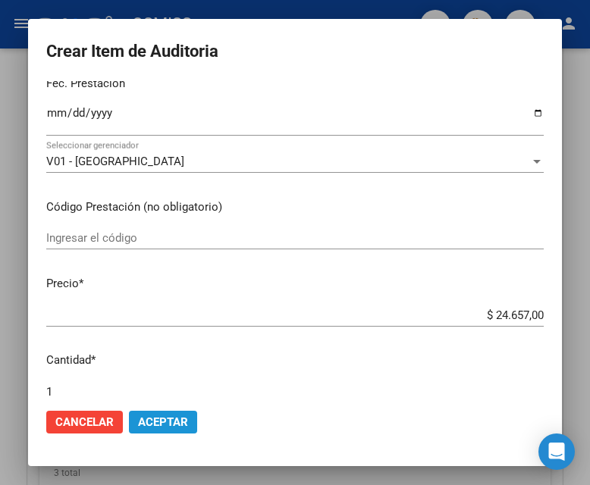
click at [150, 423] on span "Aceptar" at bounding box center [163, 422] width 50 height 14
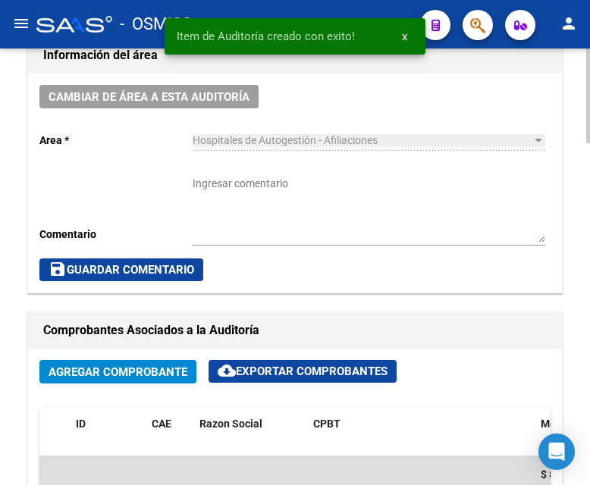
scroll to position [661, 0]
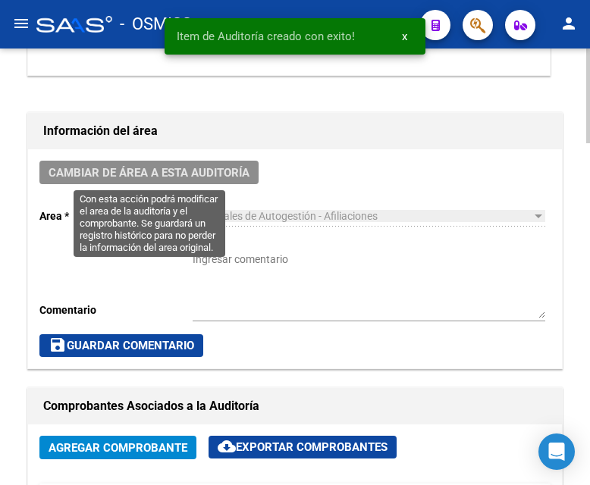
click at [178, 167] on span "Cambiar de área a esta auditoría" at bounding box center [149, 173] width 201 height 14
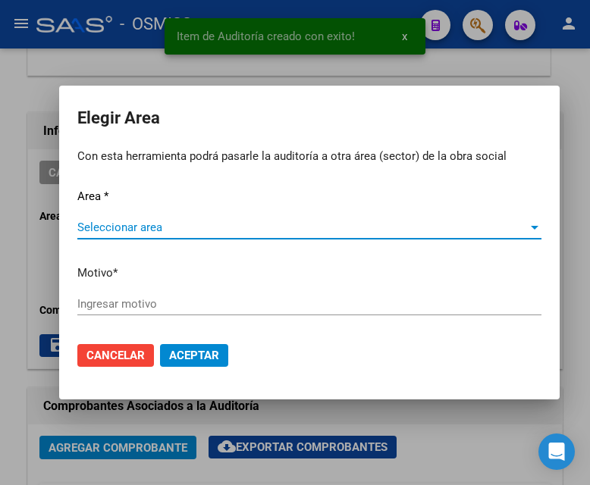
click at [114, 227] on span "Seleccionar area" at bounding box center [302, 228] width 450 height 14
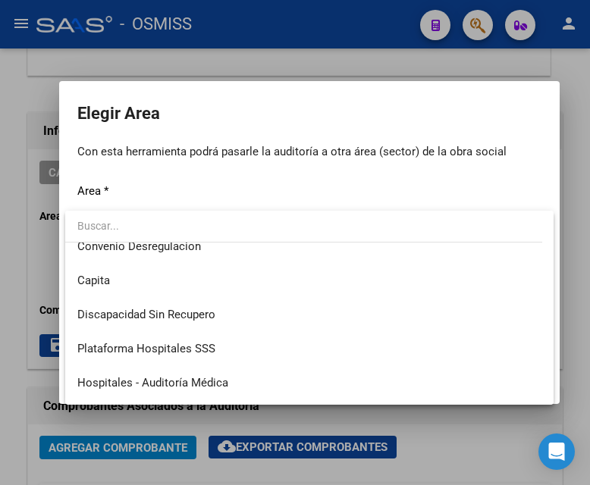
scroll to position [227, 0]
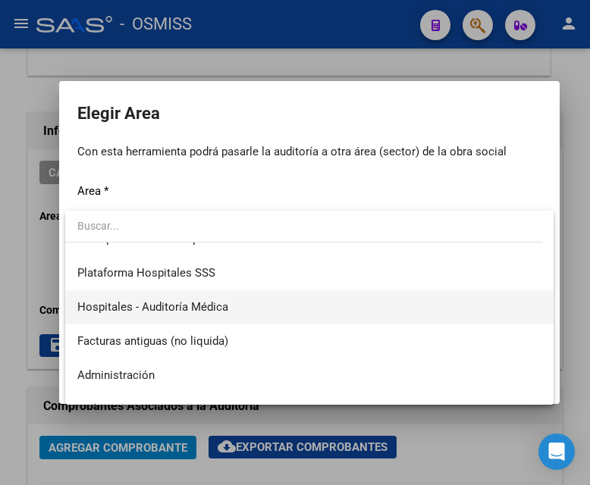
click at [233, 307] on span "Hospitales - Auditoría Médica" at bounding box center [309, 307] width 464 height 34
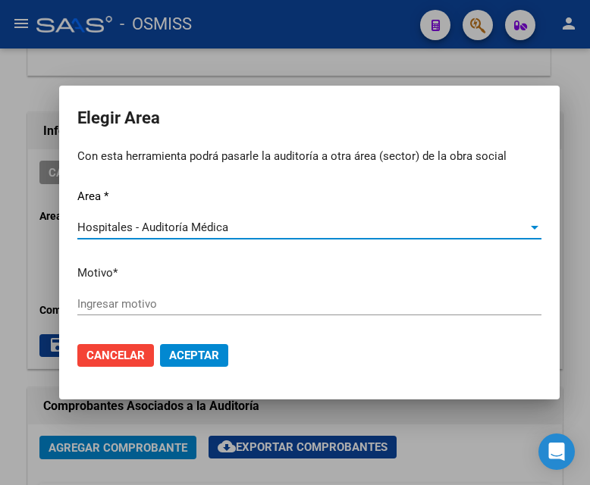
click at [139, 307] on input "Ingresar motivo" at bounding box center [309, 304] width 464 height 14
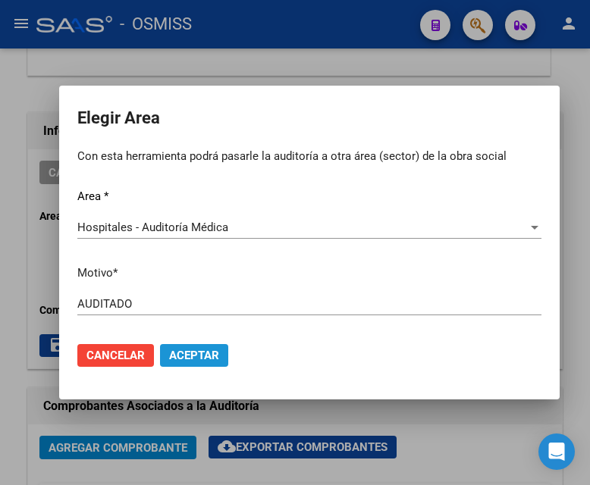
click at [211, 359] on span "Aceptar" at bounding box center [194, 356] width 50 height 14
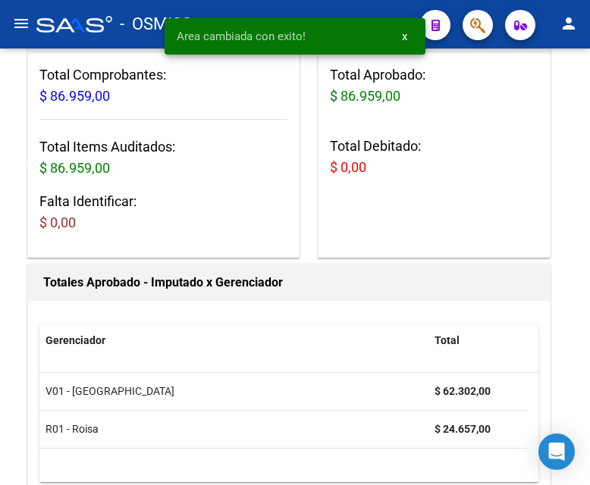
scroll to position [0, 0]
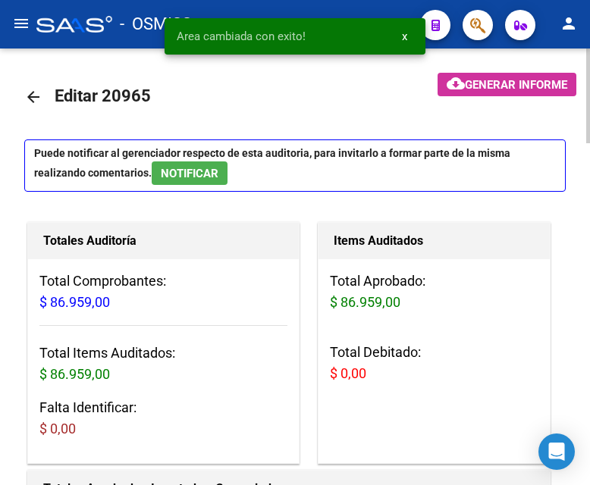
click at [34, 99] on mat-icon "arrow_back" at bounding box center [33, 97] width 18 height 18
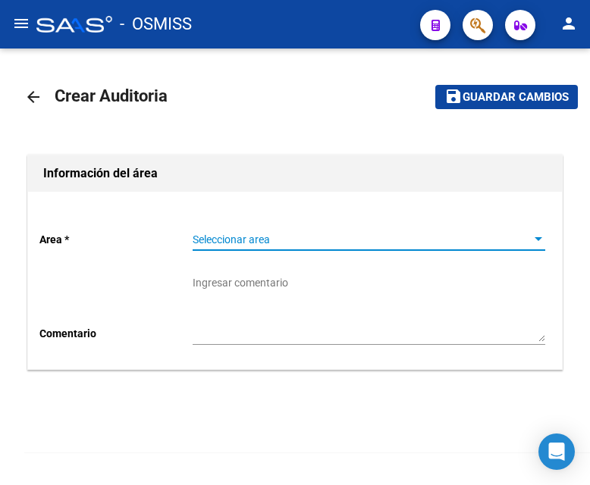
click at [201, 240] on span "Seleccionar area" at bounding box center [362, 240] width 339 height 13
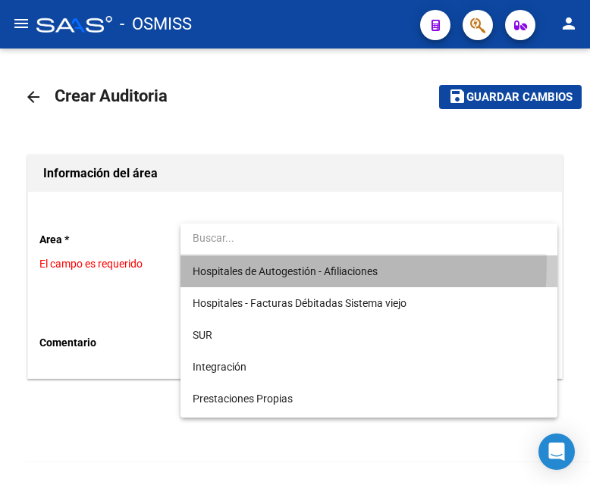
click at [219, 263] on span "Hospitales de Autogestión - Afiliaciones" at bounding box center [369, 272] width 353 height 32
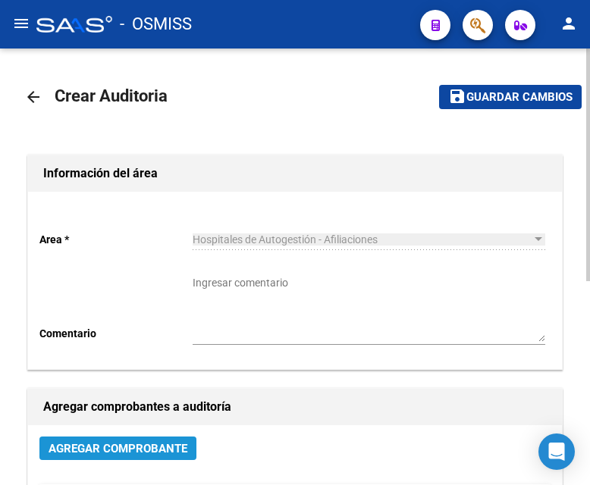
click at [137, 423] on span "Agregar Comprobante" at bounding box center [118, 448] width 139 height 14
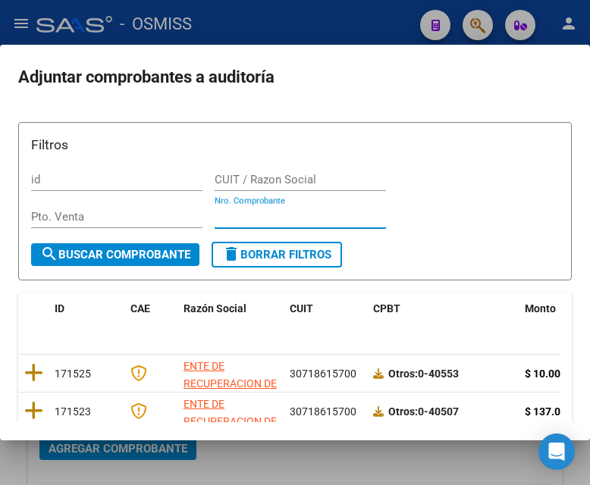
click at [262, 219] on input "Nro. Comprobante" at bounding box center [300, 217] width 171 height 14
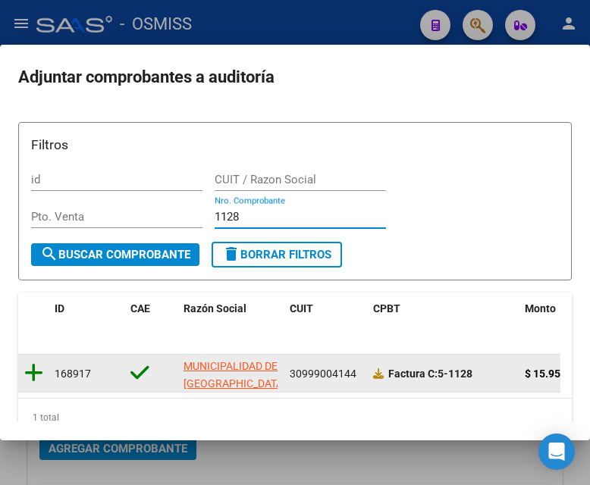
click at [28, 374] on icon at bounding box center [33, 372] width 19 height 21
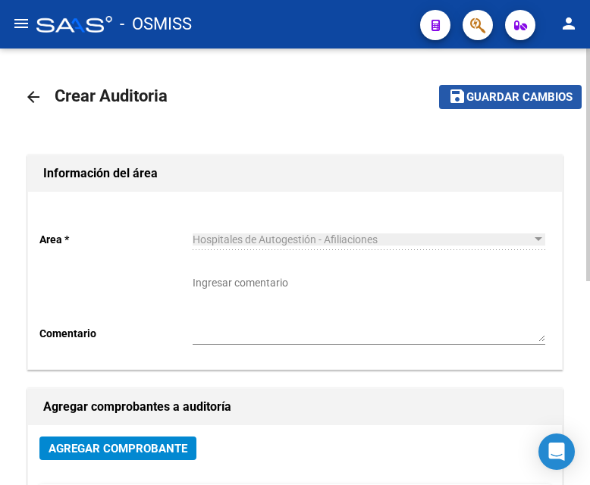
click at [525, 106] on button "save Guardar cambios" at bounding box center [510, 97] width 143 height 24
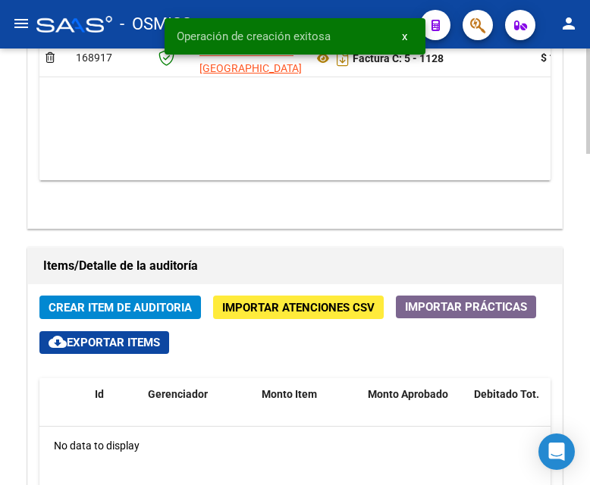
scroll to position [1213, 0]
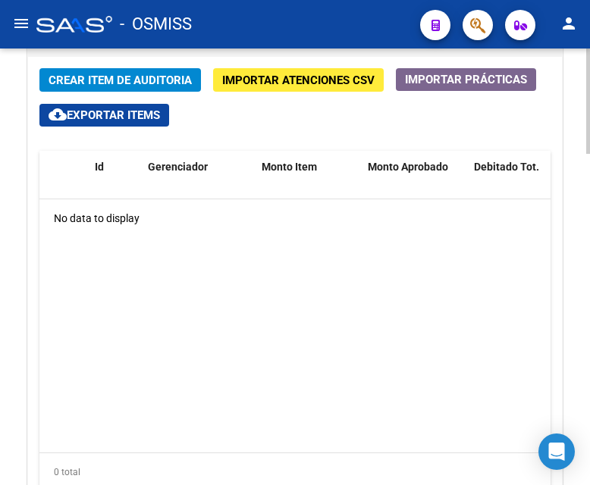
click at [350, 229] on div "No data to display" at bounding box center [294, 218] width 511 height 38
click at [127, 74] on span "Crear Item de Auditoria" at bounding box center [120, 81] width 143 height 14
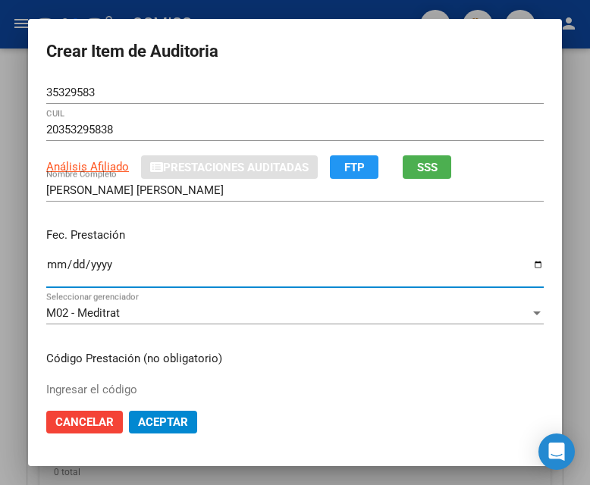
click at [50, 266] on input "Ingresar la fecha" at bounding box center [294, 271] width 497 height 24
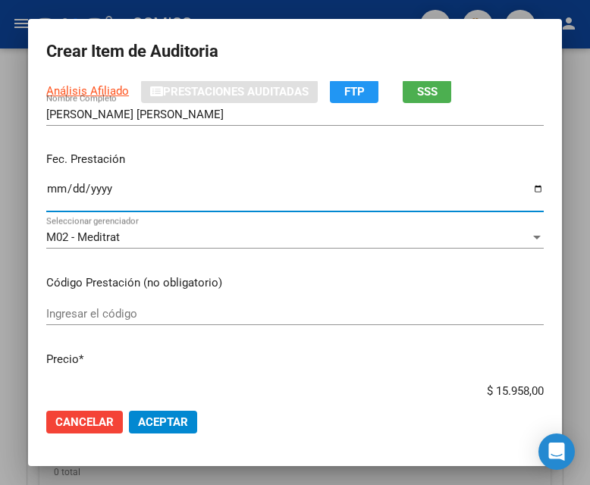
scroll to position [152, 0]
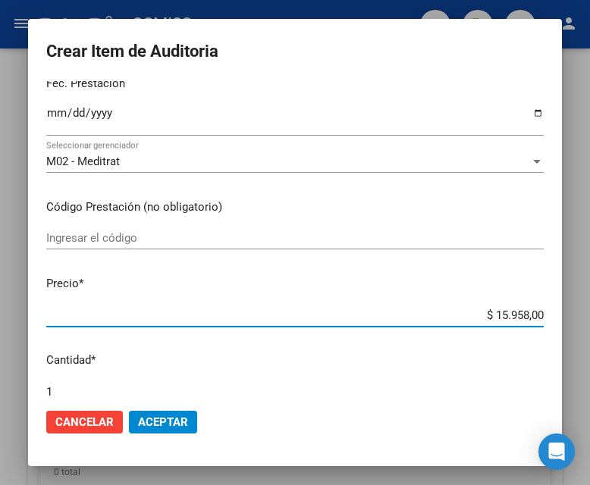
drag, startPoint x: 465, startPoint y: 312, endPoint x: 593, endPoint y: 321, distance: 128.4
click at [589, 321] on html "menu - OSMISS person Firma Express Inicio Calendario SSS Instructivos Contacto …" at bounding box center [295, 242] width 590 height 485
click at [175, 415] on button "Aceptar" at bounding box center [163, 422] width 68 height 23
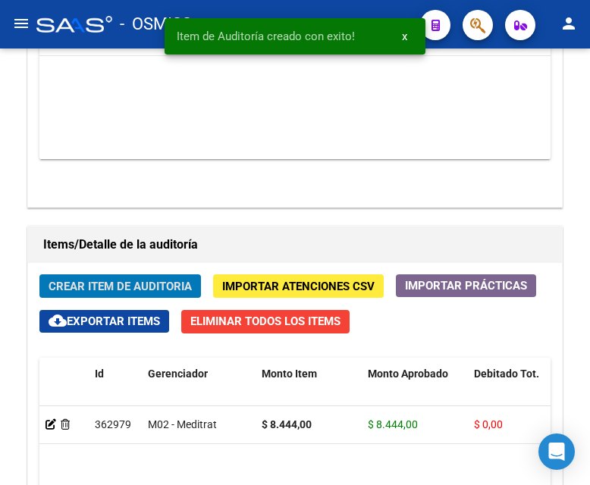
scroll to position [1419, 0]
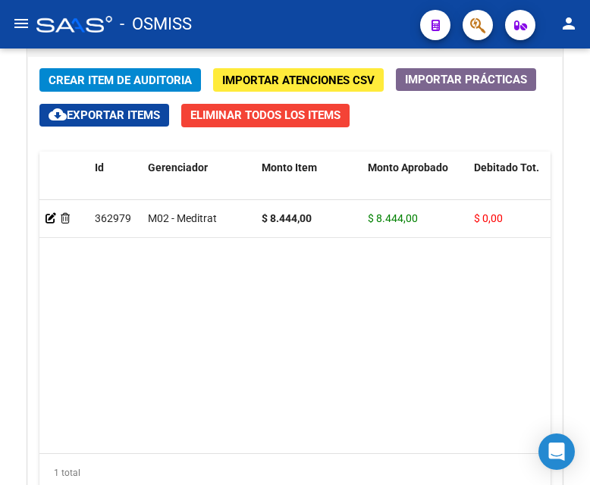
click at [277, 24] on div "- OSMISS" at bounding box center [222, 24] width 372 height 33
click at [74, 73] on span "Crear Item de Auditoria" at bounding box center [120, 80] width 143 height 14
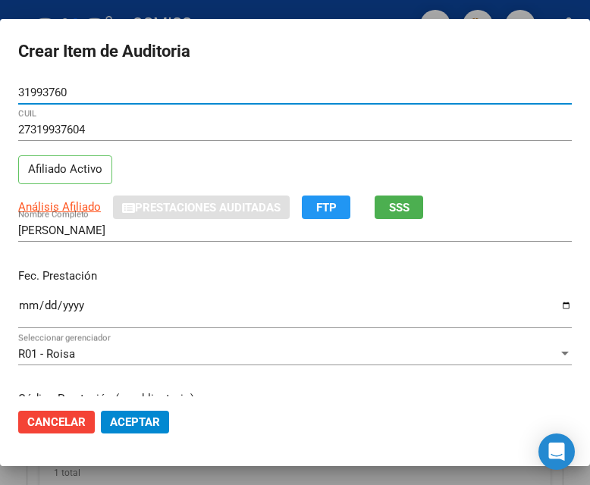
click at [21, 309] on input "Ingresar la fecha" at bounding box center [294, 311] width 553 height 24
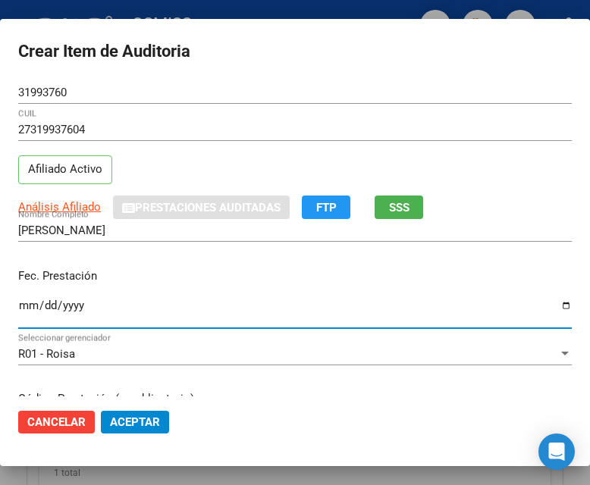
scroll to position [76, 0]
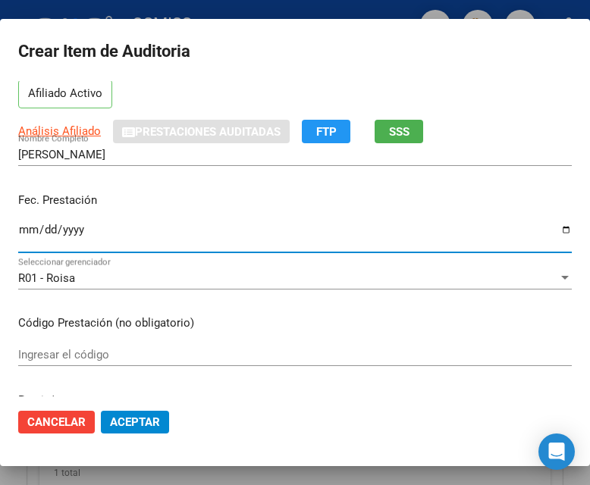
click at [173, 212] on div "Fec. Prestación [DATE] Ingresar la fecha" at bounding box center [294, 223] width 553 height 86
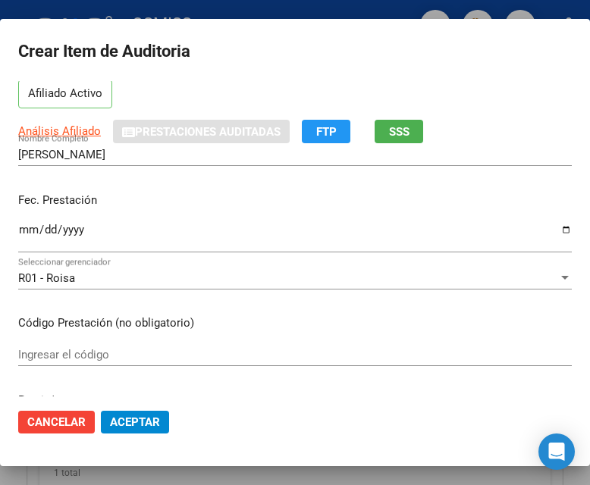
scroll to position [152, 0]
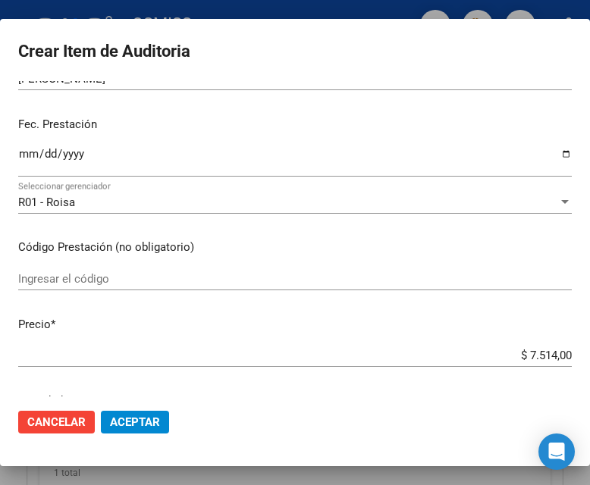
click at [501, 348] on div "$ 7.514,00 Ingresar el precio" at bounding box center [294, 355] width 553 height 23
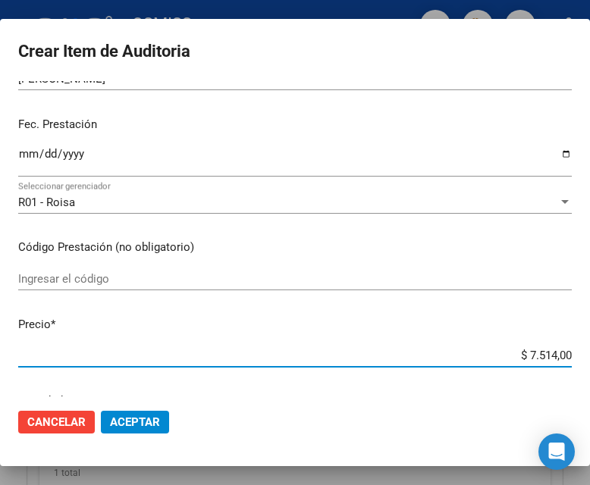
drag, startPoint x: 500, startPoint y: 354, endPoint x: 594, endPoint y: 360, distance: 95.0
click at [589, 360] on html "menu - OSMISS person Firma Express Inicio Calendario SSS Instructivos Contacto …" at bounding box center [295, 242] width 590 height 485
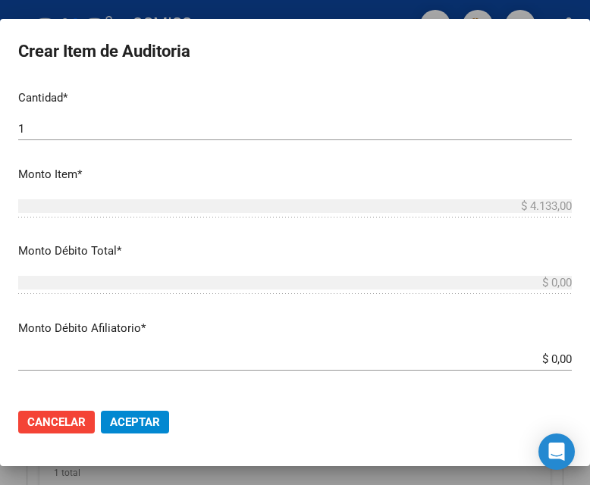
scroll to position [531, 0]
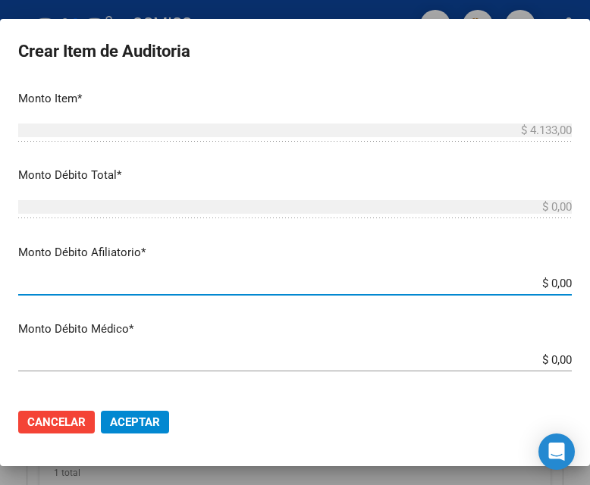
drag, startPoint x: 510, startPoint y: 289, endPoint x: 575, endPoint y: 288, distance: 65.2
click at [575, 288] on mat-dialog-content "31993760 Nro Documento 27319937604 CUIL Afiliado Activo Análisis Afiliado Prest…" at bounding box center [295, 238] width 590 height 315
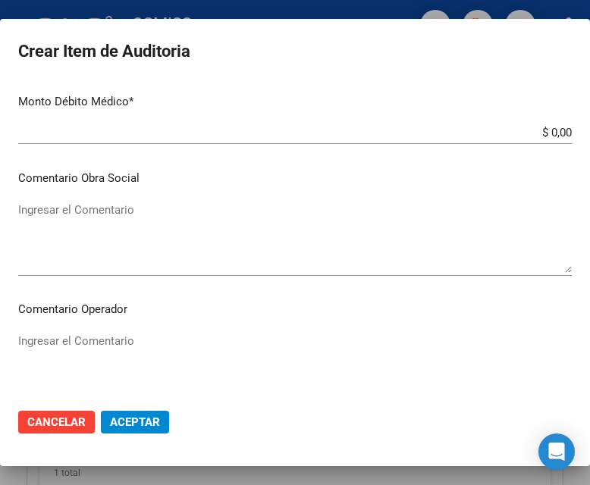
scroll to position [834, 0]
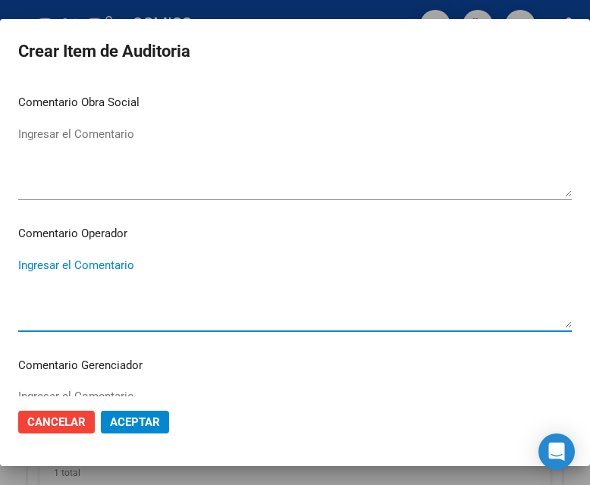
click at [81, 265] on textarea "Ingresar el Comentario" at bounding box center [294, 292] width 553 height 71
click at [47, 262] on textarea "Ingresar el Comentario" at bounding box center [294, 292] width 553 height 71
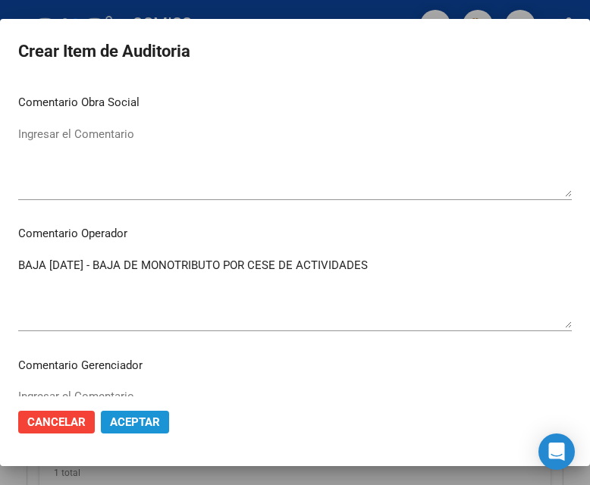
click at [150, 419] on span "Aceptar" at bounding box center [135, 422] width 50 height 14
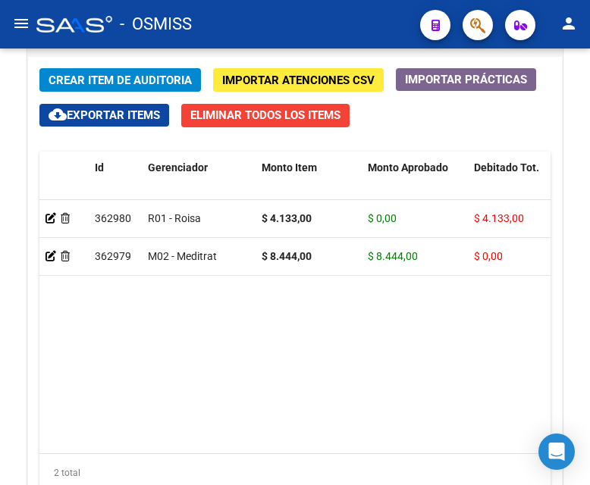
click at [241, 27] on div "- OSMISS" at bounding box center [222, 24] width 372 height 33
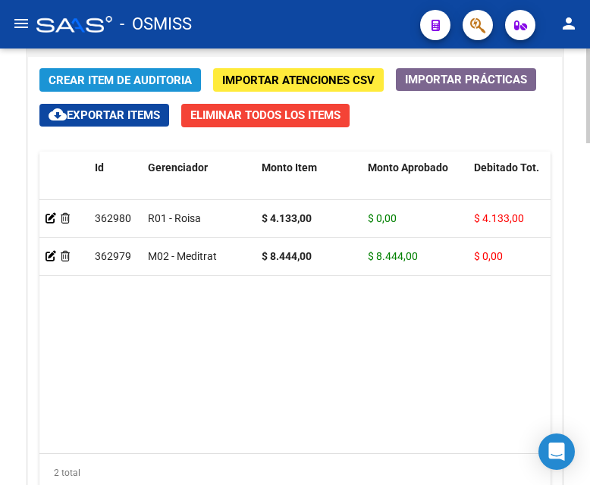
click at [123, 77] on span "Crear Item de Auditoria" at bounding box center [120, 81] width 143 height 14
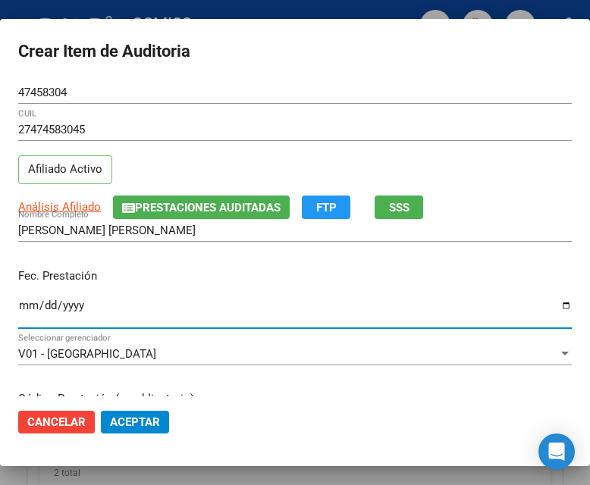
click at [23, 303] on input "Ingresar la fecha" at bounding box center [294, 311] width 553 height 24
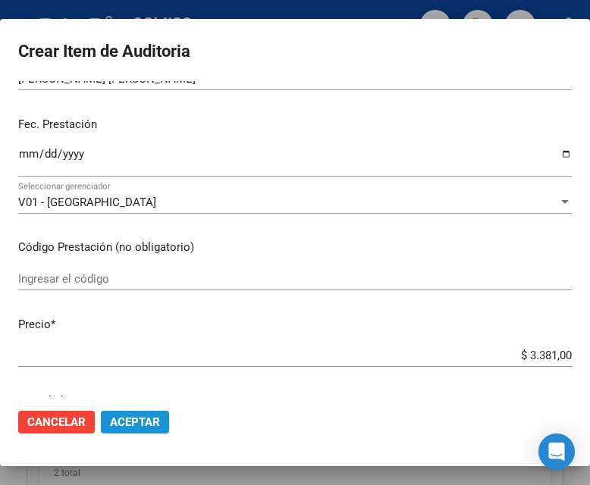
click at [132, 414] on button "Aceptar" at bounding box center [135, 422] width 68 height 23
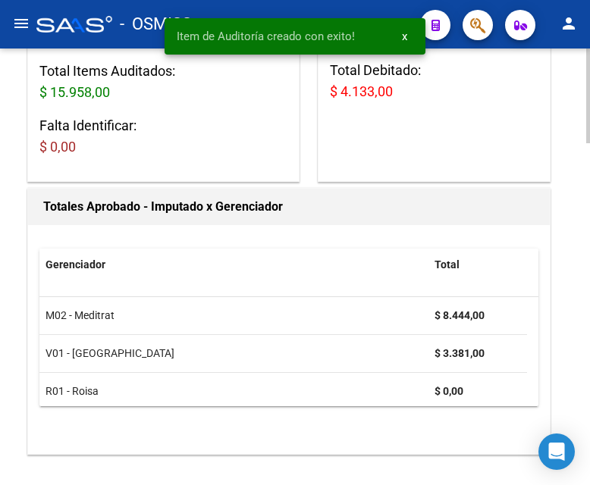
scroll to position [0, 0]
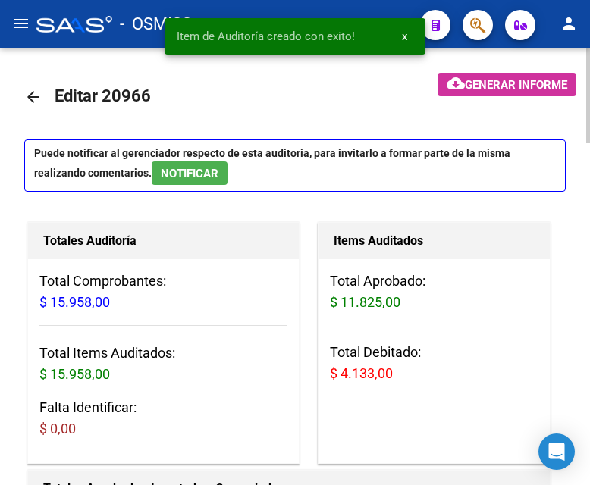
click at [503, 73] on button "cloud_download Generar informe" at bounding box center [506, 85] width 139 height 24
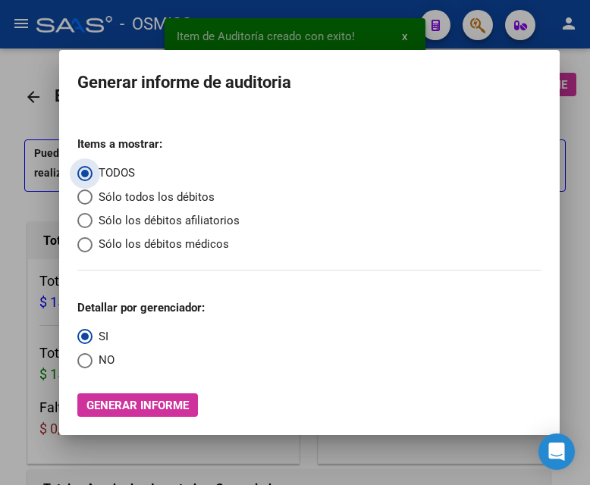
click at [150, 215] on span "Sólo los débitos afiliatorios" at bounding box center [165, 220] width 147 height 17
click at [92, 215] on input "Sólo los débitos afiliatorios" at bounding box center [84, 220] width 15 height 15
click at [104, 362] on span "NO" at bounding box center [103, 360] width 22 height 17
click at [92, 362] on input "NO" at bounding box center [84, 360] width 15 height 15
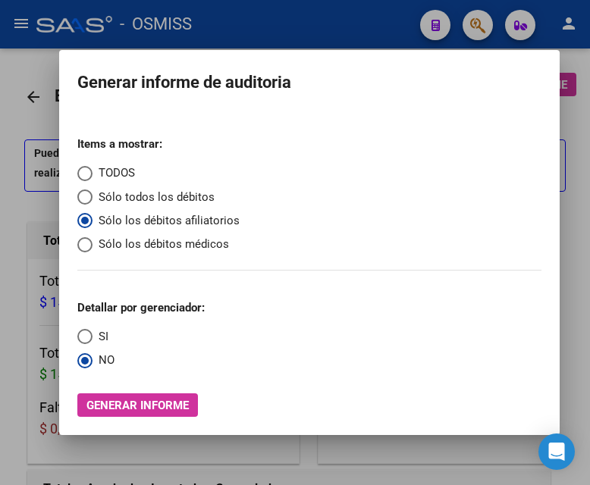
click at [123, 403] on span "Generar informe" at bounding box center [137, 406] width 102 height 14
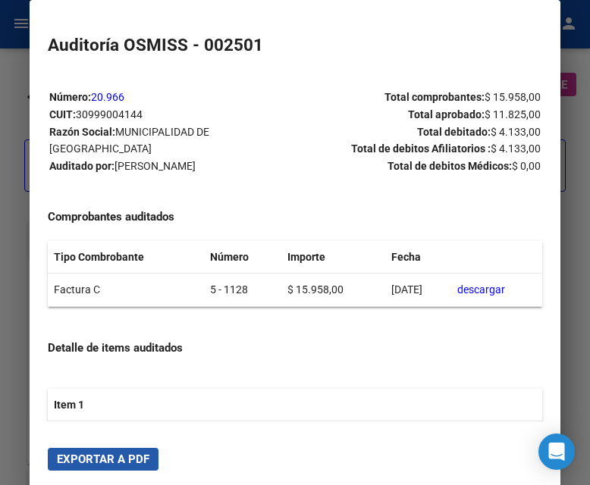
click at [111, 423] on span "Exportar a PDF" at bounding box center [103, 460] width 92 height 14
click at [13, 212] on div at bounding box center [295, 242] width 590 height 485
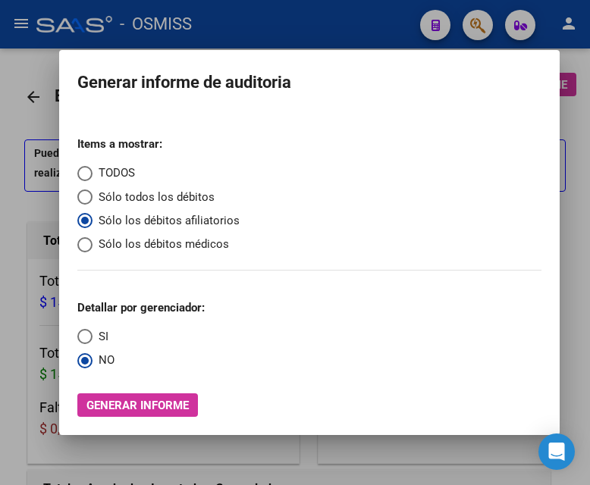
click at [13, 212] on div at bounding box center [295, 242] width 590 height 485
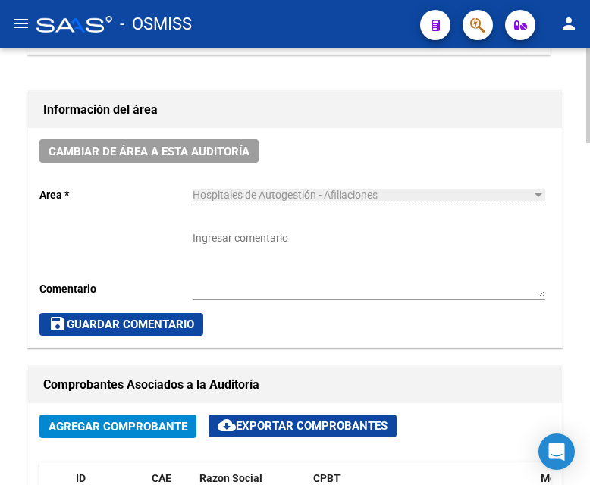
scroll to position [758, 0]
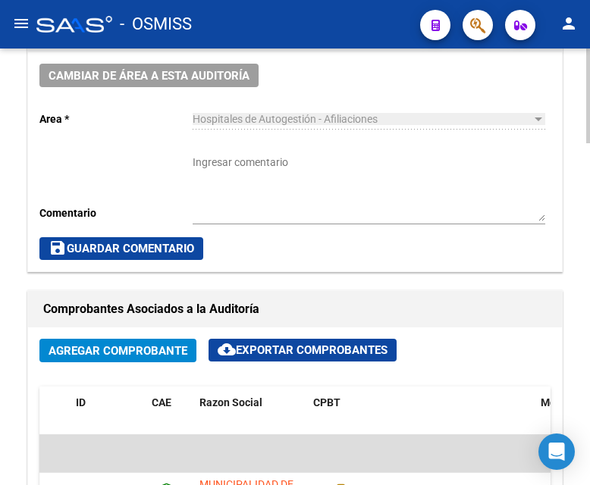
click at [159, 61] on div "Cambiar de área a esta auditoría Area * Hospitales de Autogestión - Afiliacione…" at bounding box center [295, 161] width 534 height 219
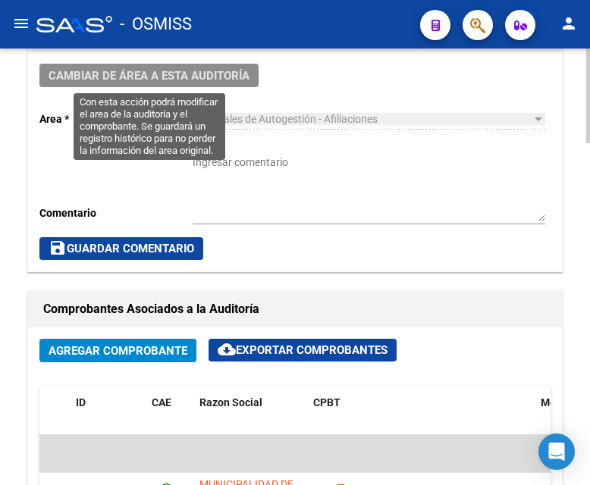
click at [160, 74] on span "Cambiar de área a esta auditoría" at bounding box center [149, 76] width 201 height 14
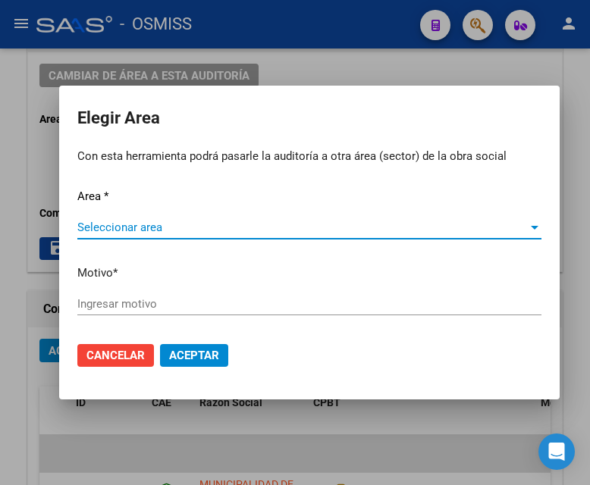
click at [140, 223] on span "Seleccionar area" at bounding box center [302, 228] width 450 height 14
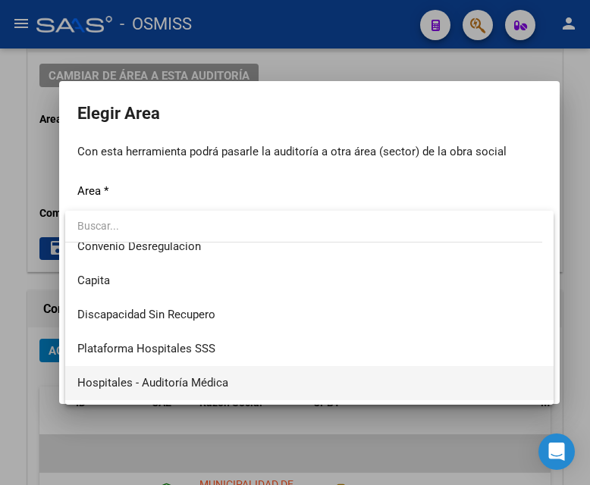
scroll to position [227, 0]
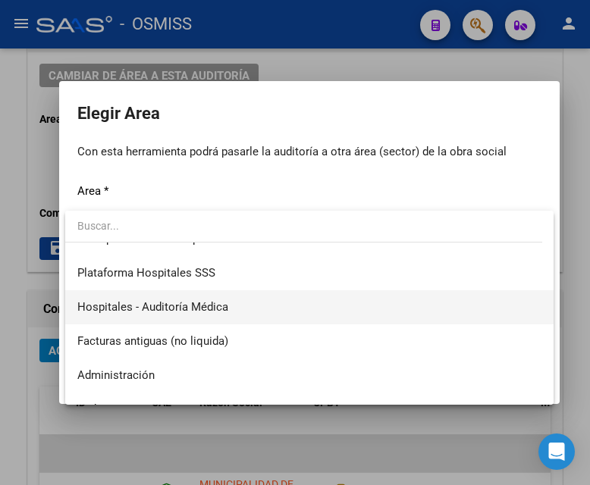
click at [230, 309] on span "Hospitales - Auditoría Médica" at bounding box center [309, 307] width 464 height 34
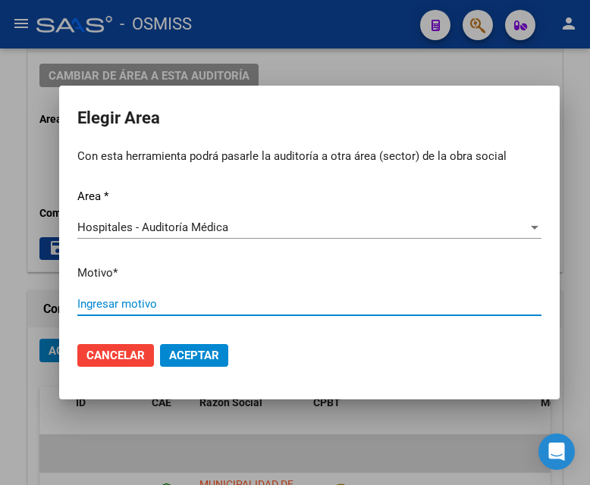
click at [116, 303] on input "Ingresar motivo" at bounding box center [309, 304] width 464 height 14
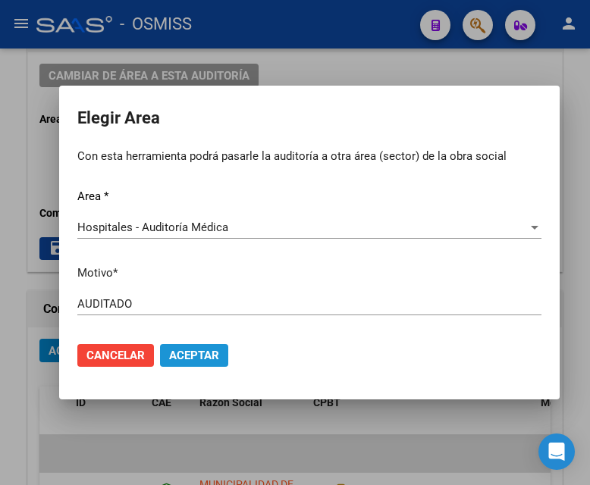
click at [189, 357] on span "Aceptar" at bounding box center [194, 356] width 50 height 14
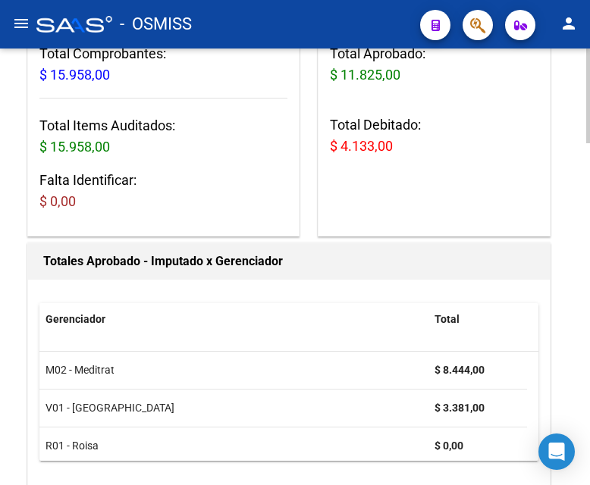
scroll to position [0, 0]
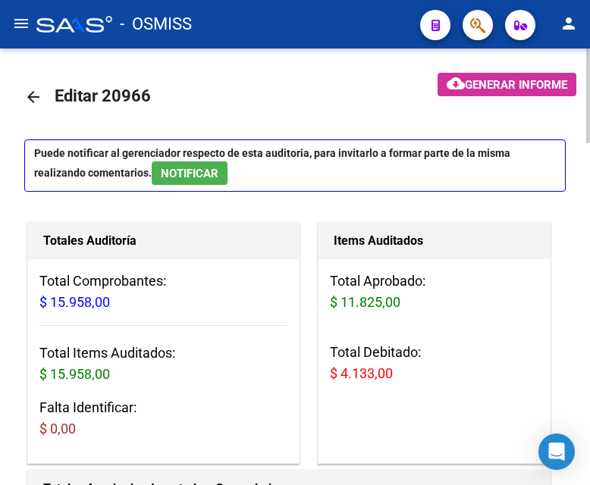
click at [26, 99] on mat-icon "arrow_back" at bounding box center [33, 97] width 18 height 18
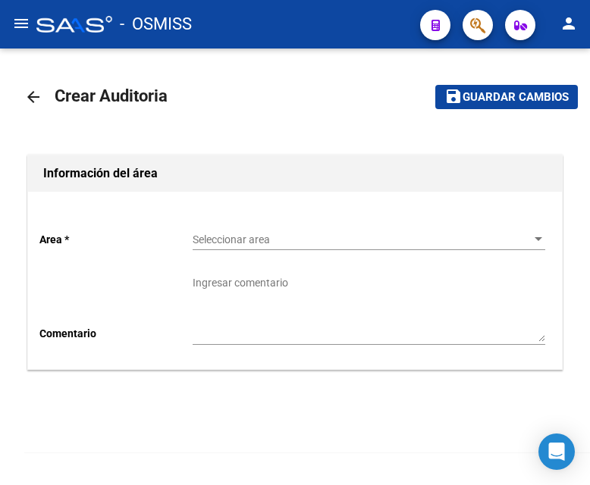
click at [252, 237] on span "Seleccionar area" at bounding box center [362, 240] width 339 height 13
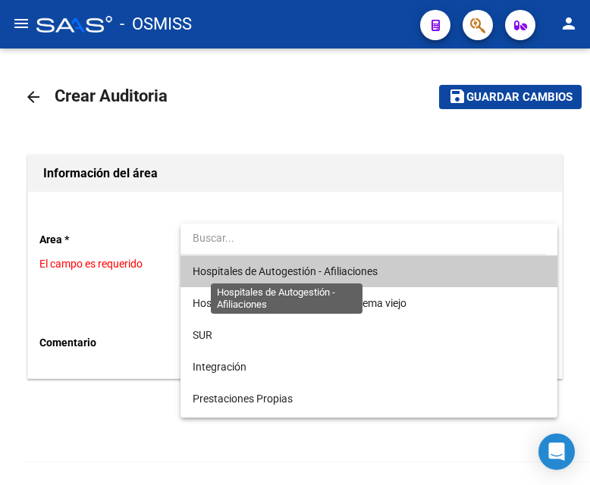
click at [284, 268] on span "Hospitales de Autogestión - Afiliaciones" at bounding box center [285, 271] width 185 height 12
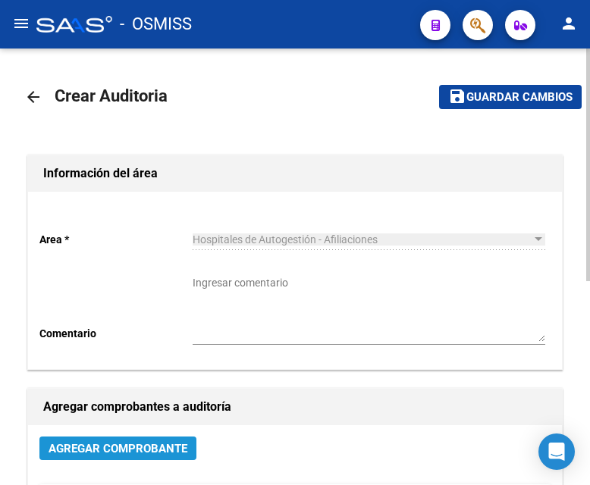
click at [142, 423] on span "Agregar Comprobante" at bounding box center [118, 449] width 139 height 14
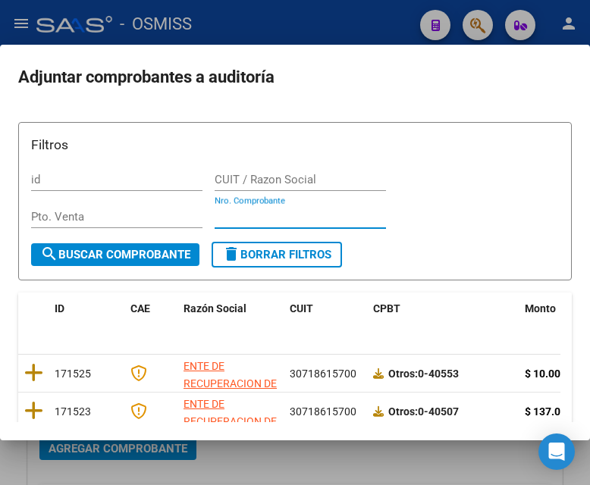
click at [235, 214] on input "Nro. Comprobante" at bounding box center [300, 217] width 171 height 14
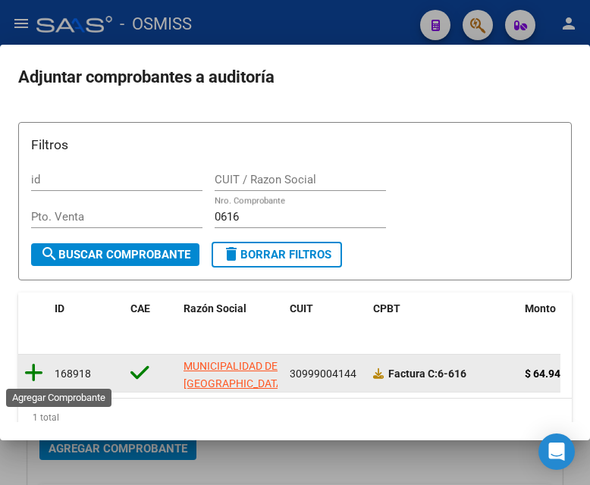
click at [36, 365] on icon at bounding box center [33, 372] width 19 height 21
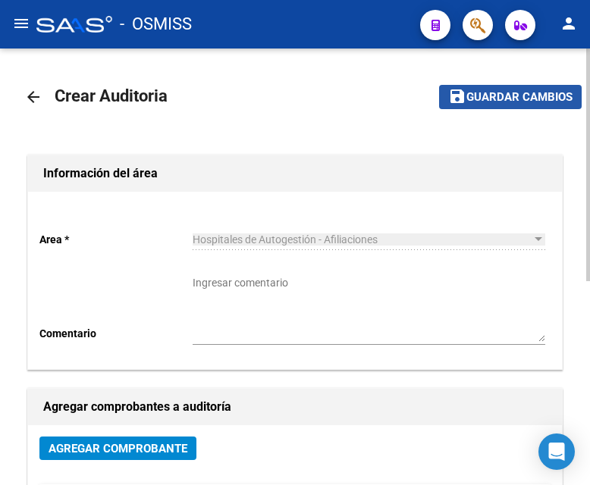
click at [516, 96] on span "Guardar cambios" at bounding box center [519, 98] width 106 height 14
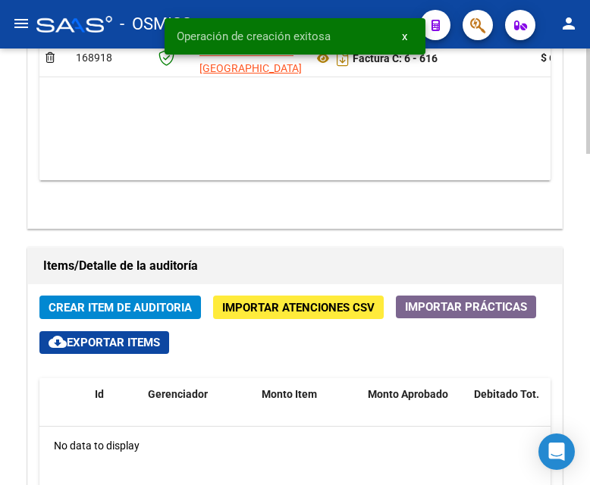
scroll to position [1213, 0]
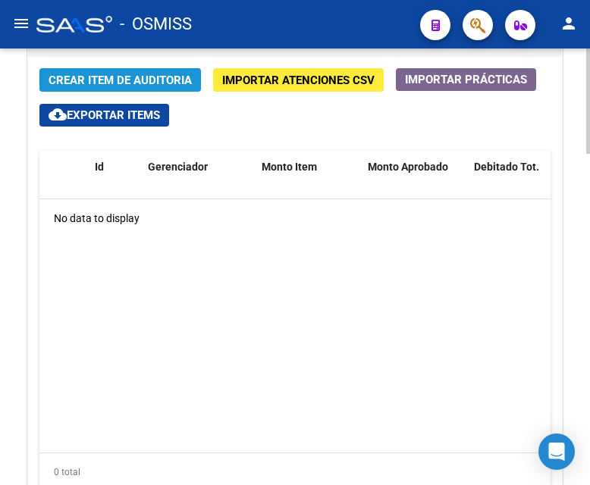
click at [130, 89] on button "Crear Item de Auditoria" at bounding box center [119, 80] width 161 height 24
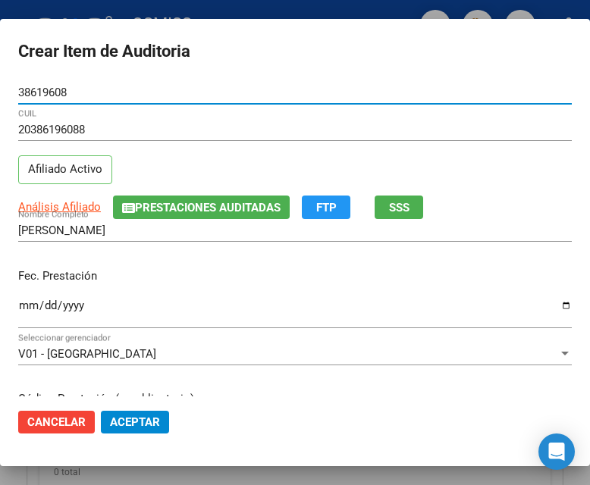
click at [31, 309] on input "Ingresar la fecha" at bounding box center [294, 311] width 553 height 24
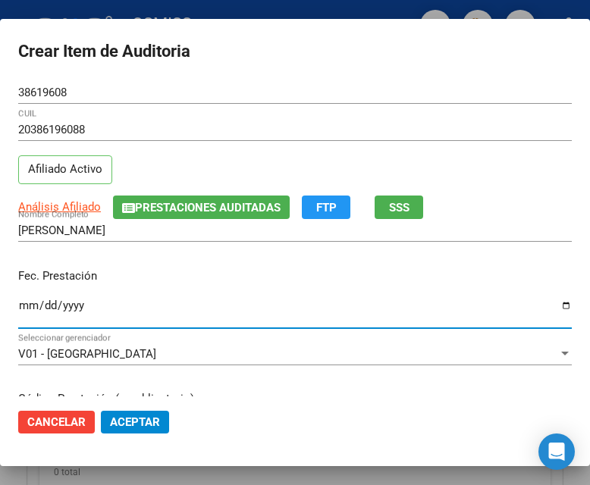
scroll to position [152, 0]
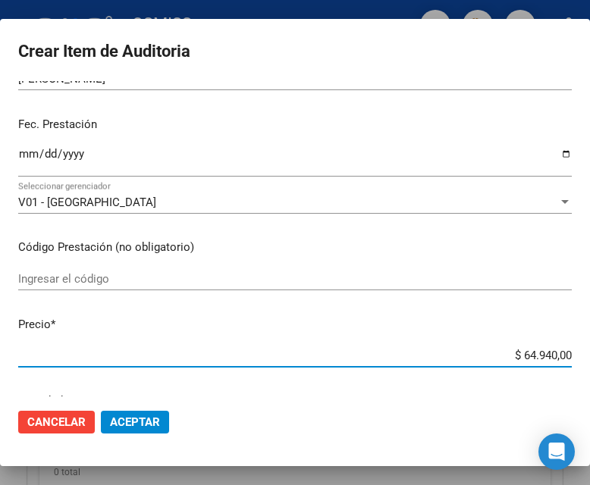
drag, startPoint x: 476, startPoint y: 352, endPoint x: 591, endPoint y: 356, distance: 115.3
click at [589, 356] on html "menu - OSMISS person Firma Express Inicio Calendario SSS Instructivos Contacto …" at bounding box center [295, 242] width 590 height 485
click at [135, 423] on span "Aceptar" at bounding box center [135, 422] width 50 height 14
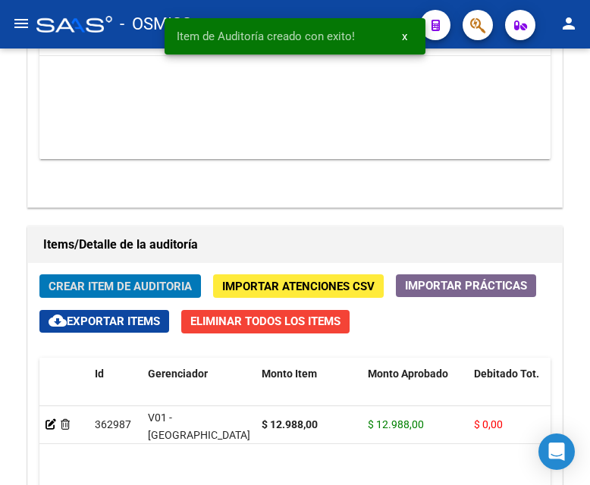
scroll to position [1419, 0]
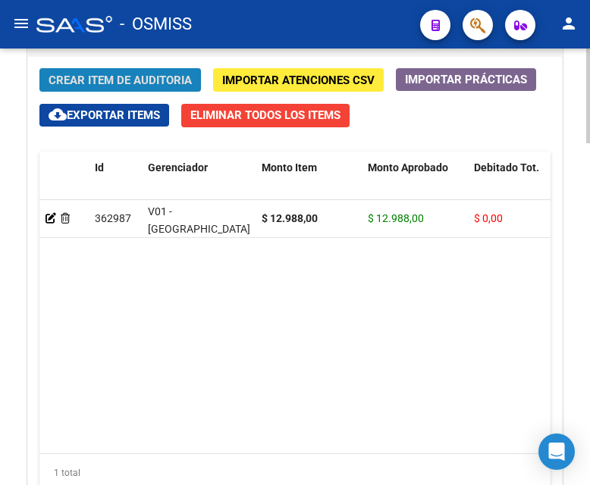
click at [121, 80] on span "Crear Item de Auditoria" at bounding box center [120, 81] width 143 height 14
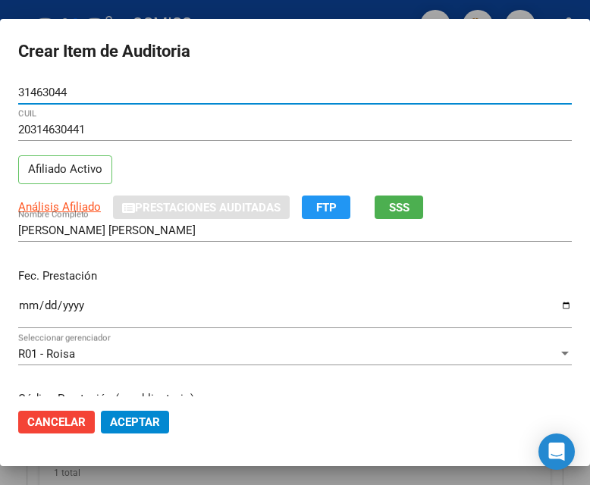
click at [27, 309] on input "Ingresar la fecha" at bounding box center [294, 311] width 553 height 24
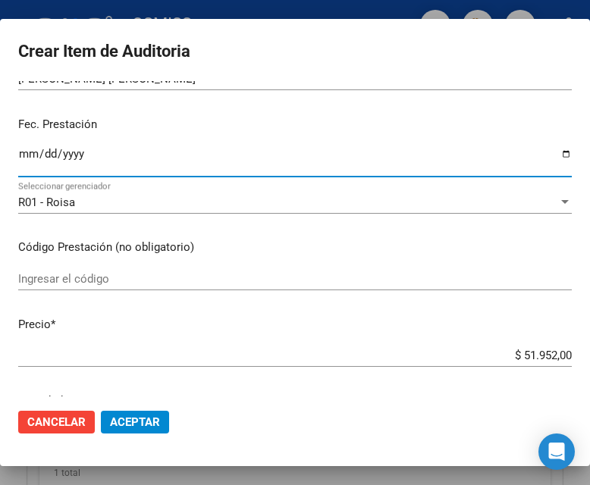
scroll to position [227, 0]
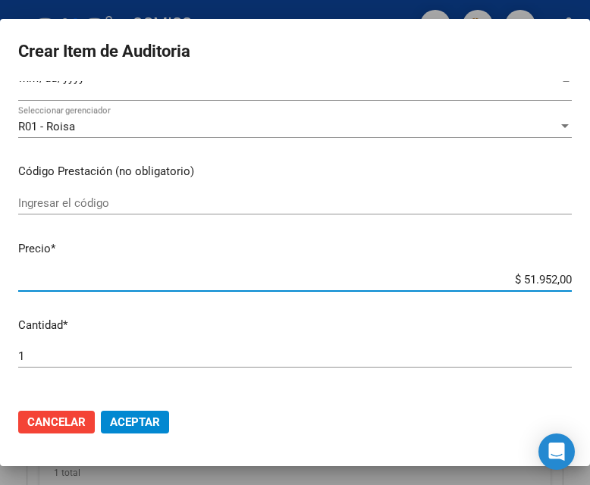
drag, startPoint x: 482, startPoint y: 278, endPoint x: 594, endPoint y: 281, distance: 112.2
click at [589, 281] on html "menu - OSMISS person Firma Express Inicio Calendario SSS Instructivos Contacto …" at bounding box center [295, 242] width 590 height 485
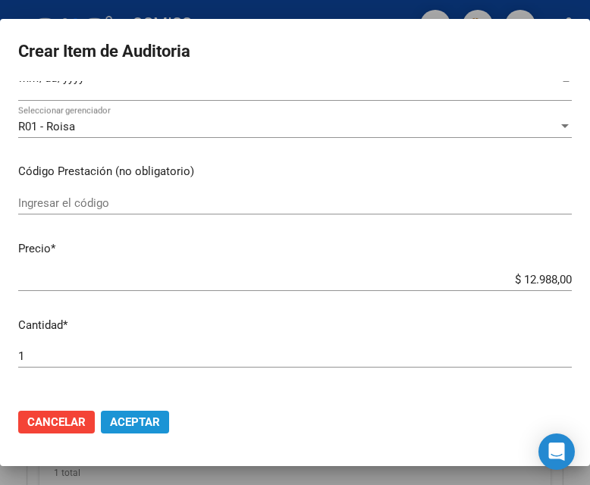
click at [168, 423] on button "Aceptar" at bounding box center [135, 422] width 68 height 23
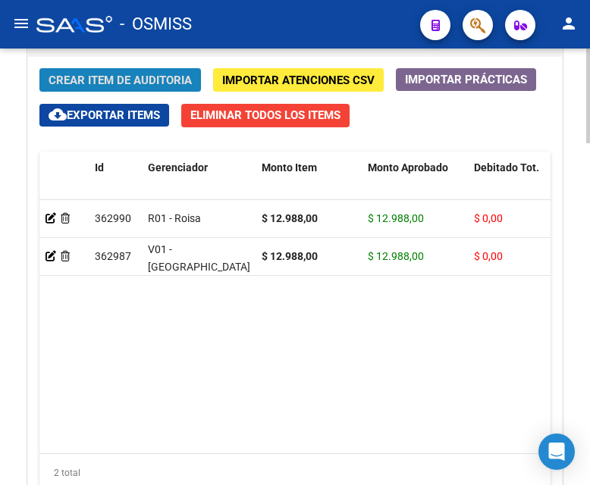
click at [134, 80] on span "Crear Item de Auditoria" at bounding box center [120, 81] width 143 height 14
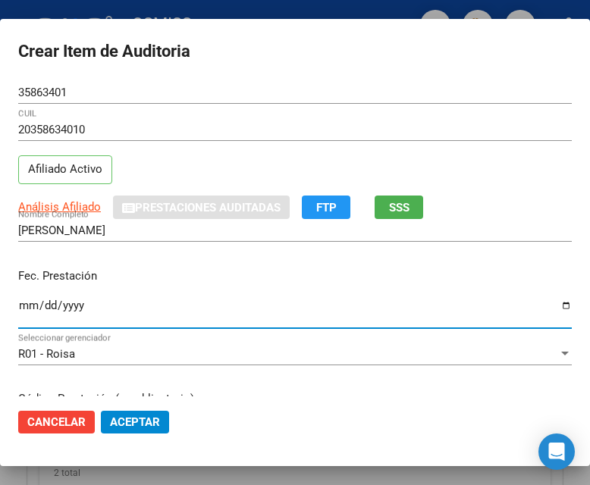
click at [29, 309] on input "Ingresar la fecha" at bounding box center [294, 311] width 553 height 24
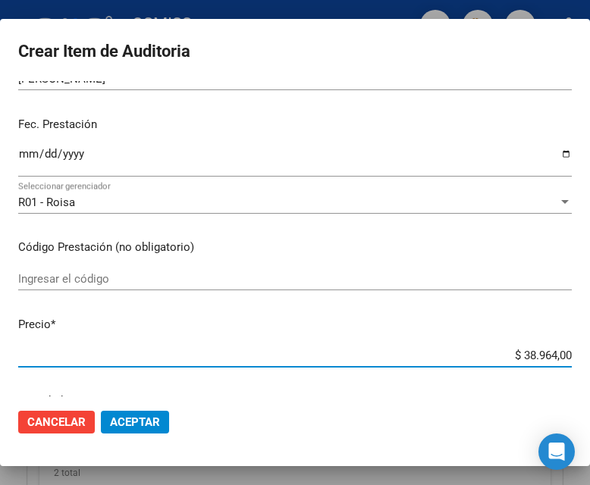
drag, startPoint x: 493, startPoint y: 356, endPoint x: 591, endPoint y: 357, distance: 98.6
click at [589, 357] on html "menu - OSMISS person Firma Express Inicio Calendario SSS Instructivos Contacto …" at bounding box center [295, 242] width 590 height 485
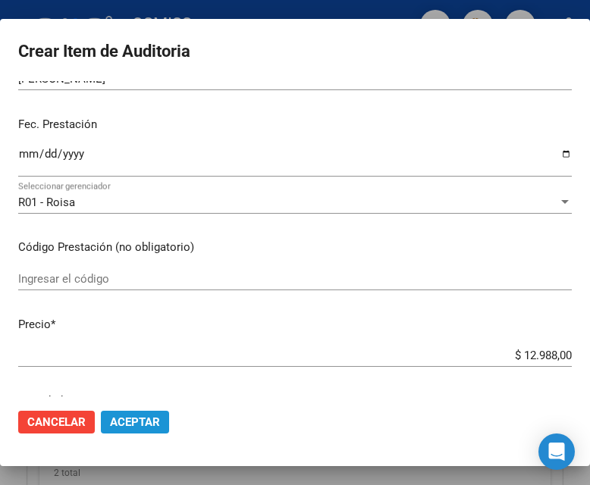
click at [146, 423] on span "Aceptar" at bounding box center [135, 422] width 50 height 14
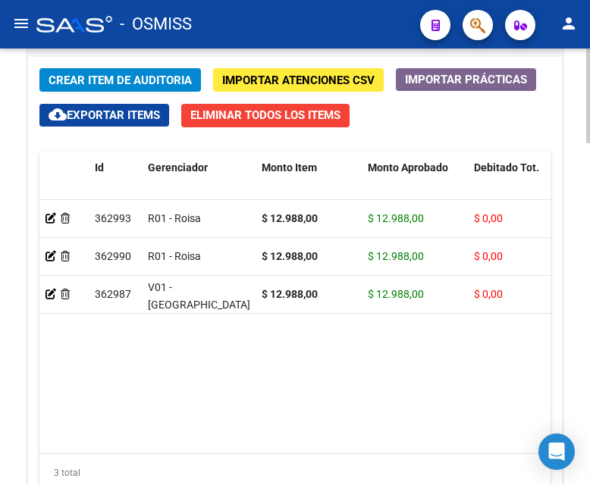
click at [138, 69] on button "Crear Item de Auditoria" at bounding box center [119, 80] width 161 height 24
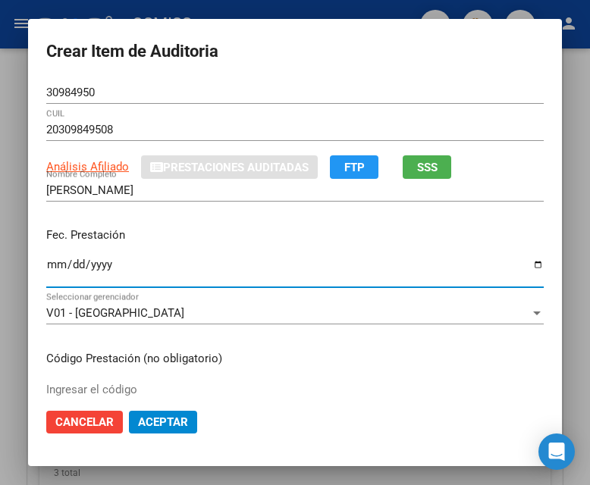
click at [52, 268] on input "Ingresar la fecha" at bounding box center [294, 271] width 497 height 24
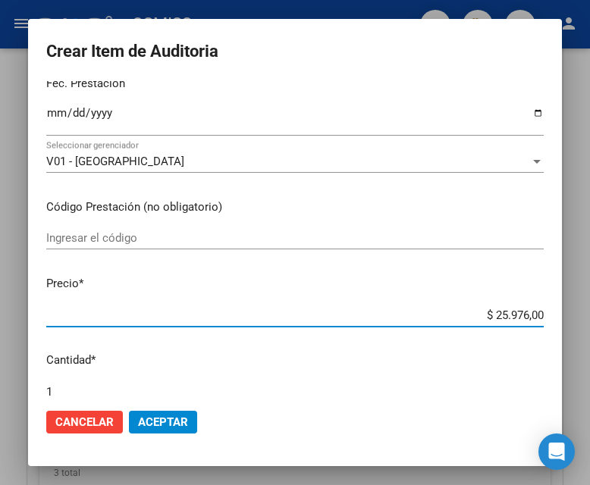
drag, startPoint x: 468, startPoint y: 321, endPoint x: 595, endPoint y: 321, distance: 127.4
click at [589, 321] on html "menu - OSMISS person Firma Express Inicio Calendario SSS Instructivos Contacto …" at bounding box center [295, 242] width 590 height 485
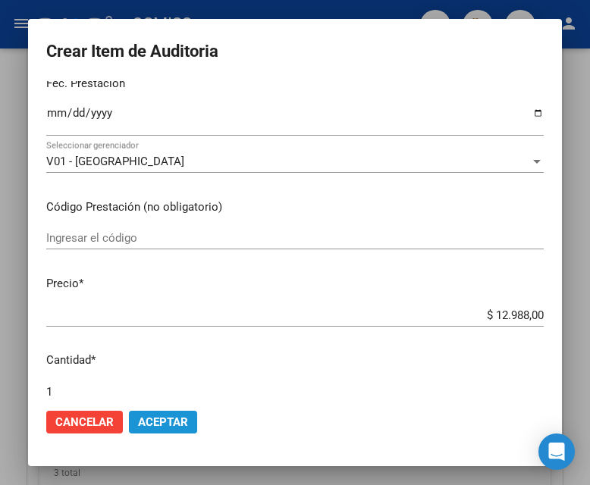
click at [164, 419] on span "Aceptar" at bounding box center [163, 422] width 50 height 14
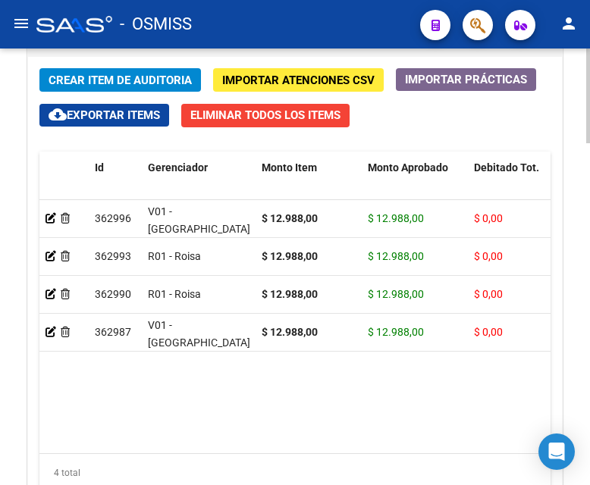
click at [135, 79] on span "Crear Item de Auditoria" at bounding box center [120, 81] width 143 height 14
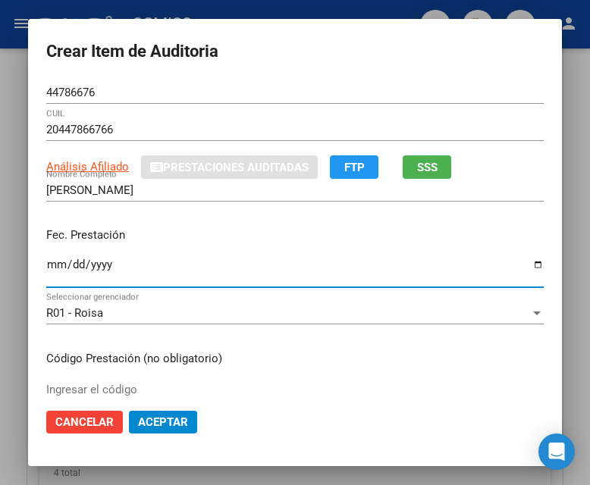
click at [50, 268] on input "Ingresar la fecha" at bounding box center [294, 271] width 497 height 24
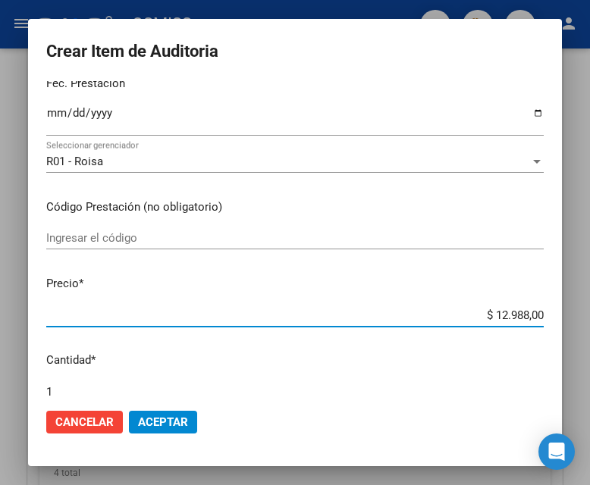
click at [437, 317] on input "$ 12.988,00" at bounding box center [294, 316] width 497 height 14
click at [167, 421] on span "Aceptar" at bounding box center [163, 422] width 50 height 14
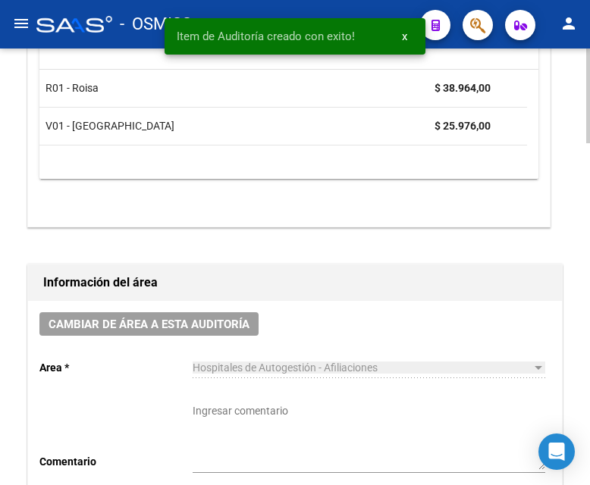
scroll to position [661, 0]
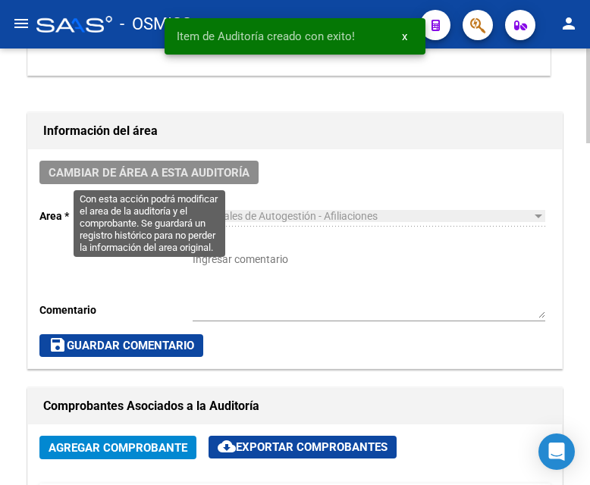
click at [176, 177] on span "Cambiar de área a esta auditoría" at bounding box center [149, 173] width 201 height 14
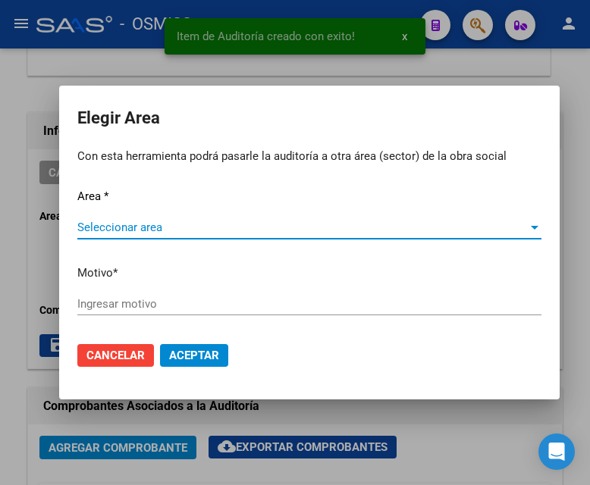
click at [155, 221] on span "Seleccionar area" at bounding box center [302, 228] width 450 height 14
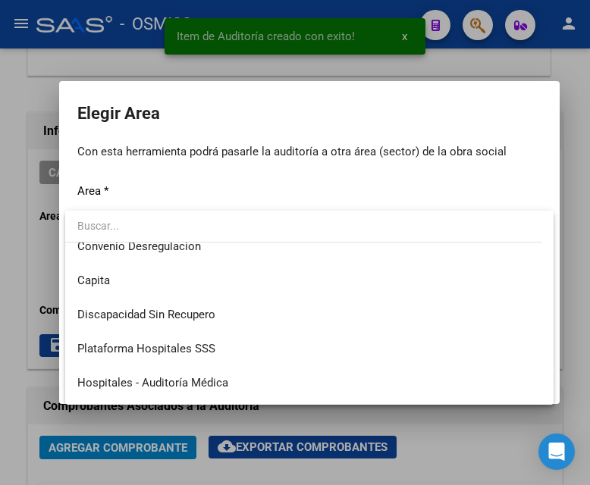
scroll to position [227, 0]
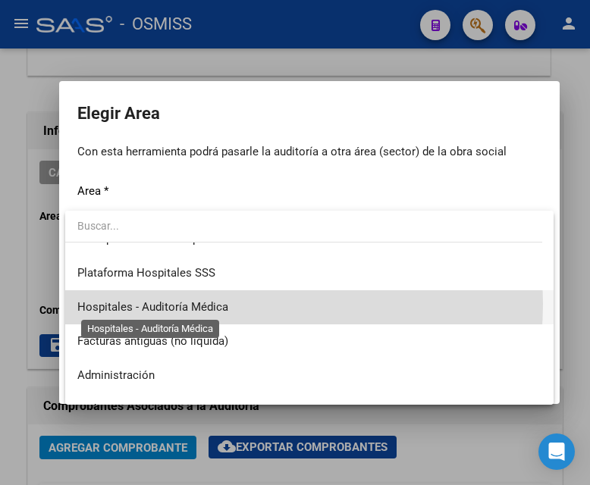
click at [226, 304] on span "Hospitales - Auditoría Médica" at bounding box center [152, 307] width 151 height 14
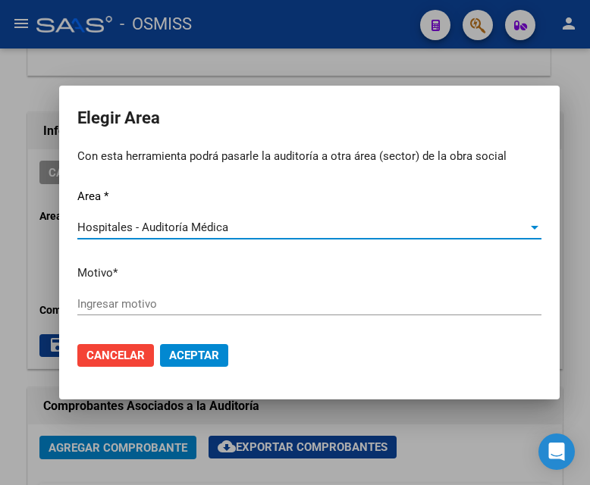
click at [149, 307] on input "Ingresar motivo" at bounding box center [309, 304] width 464 height 14
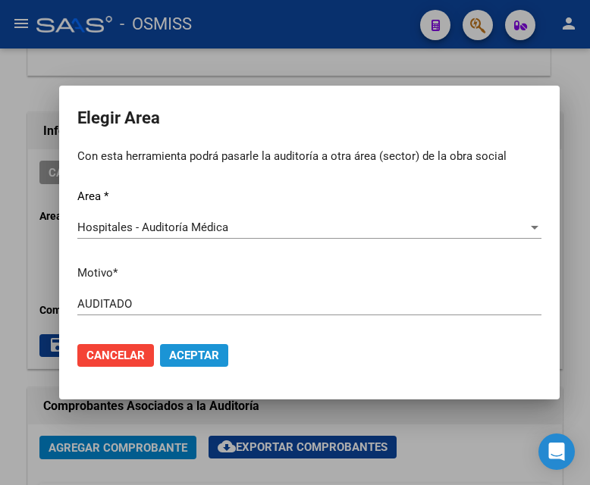
click at [219, 360] on button "Aceptar" at bounding box center [194, 355] width 68 height 23
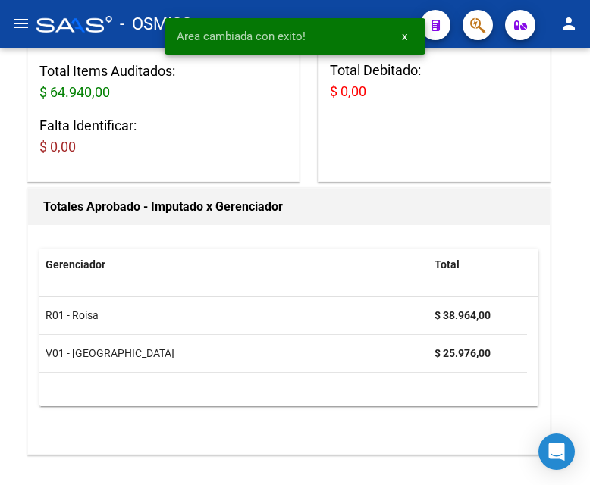
scroll to position [0, 0]
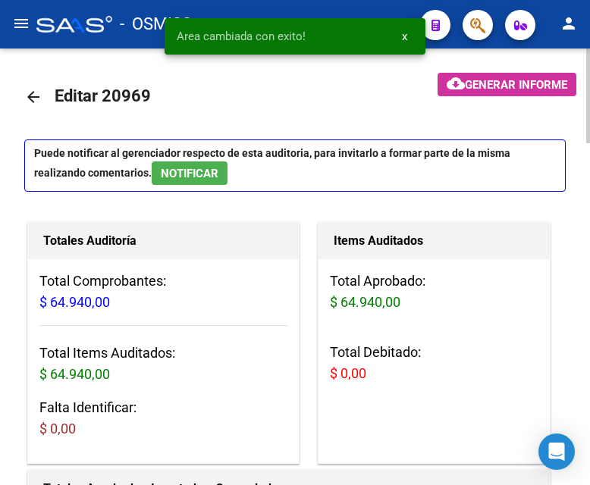
click at [31, 92] on mat-icon "arrow_back" at bounding box center [33, 97] width 18 height 18
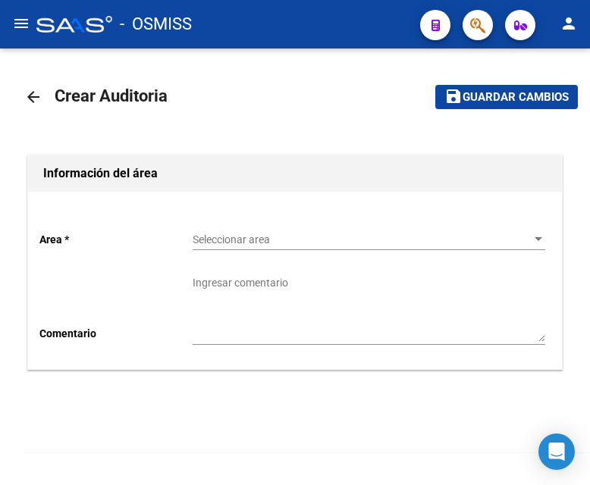
click at [233, 231] on div "Seleccionar area Seleccionar area" at bounding box center [369, 235] width 353 height 30
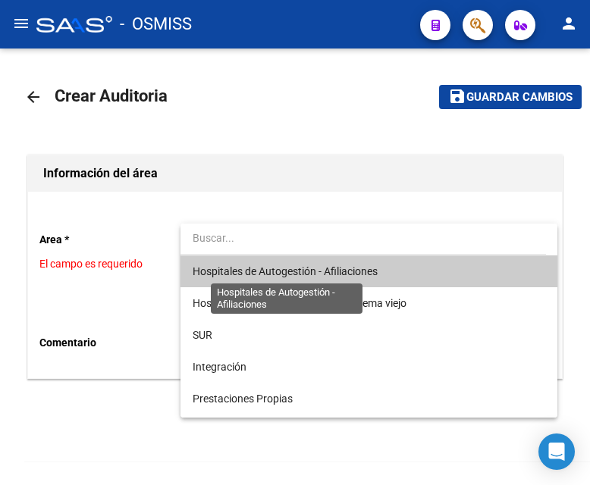
click at [246, 266] on span "Hospitales de Autogestión - Afiliaciones" at bounding box center [285, 271] width 185 height 12
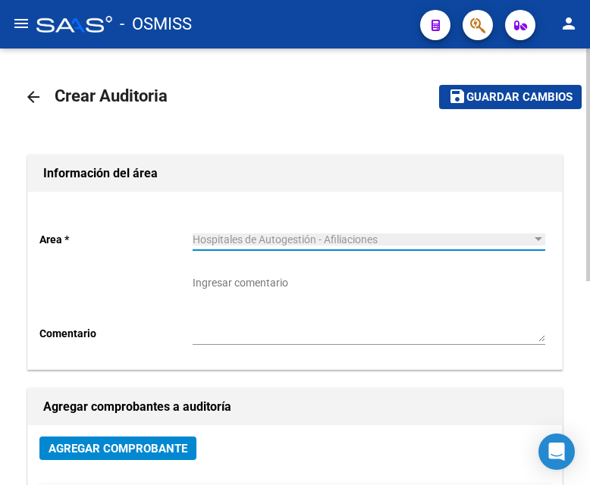
click at [170, 423] on span "Agregar Comprobante" at bounding box center [118, 449] width 139 height 14
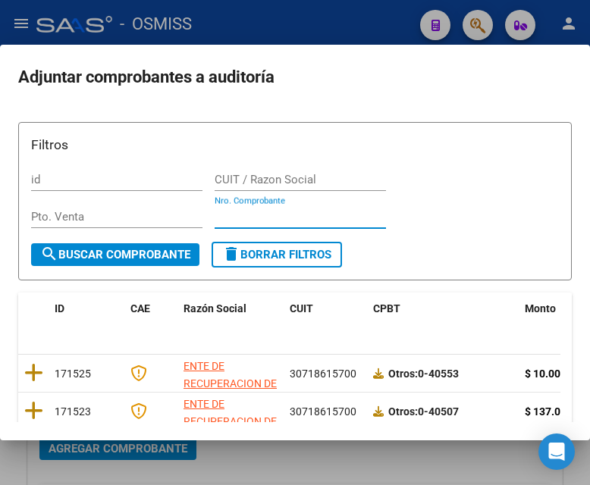
click at [231, 211] on input "Nro. Comprobante" at bounding box center [300, 217] width 171 height 14
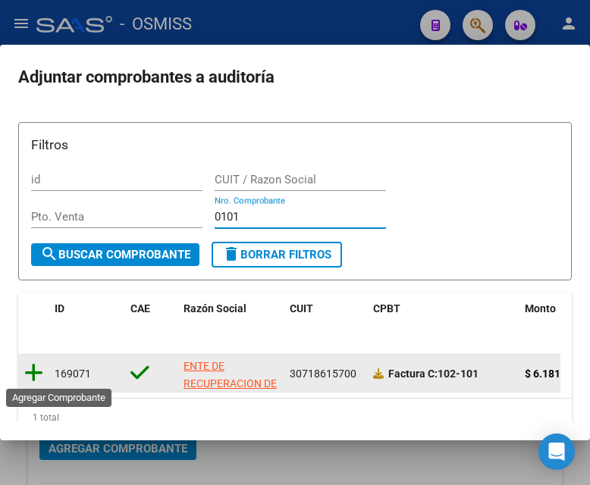
click at [30, 368] on icon at bounding box center [33, 372] width 19 height 21
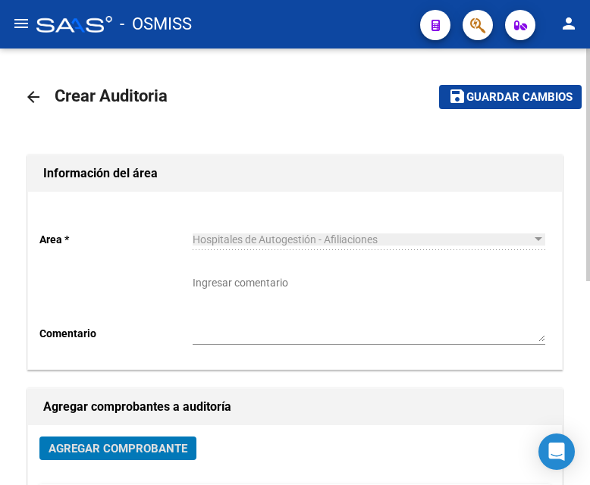
click at [484, 89] on button "save Guardar cambios" at bounding box center [510, 97] width 143 height 24
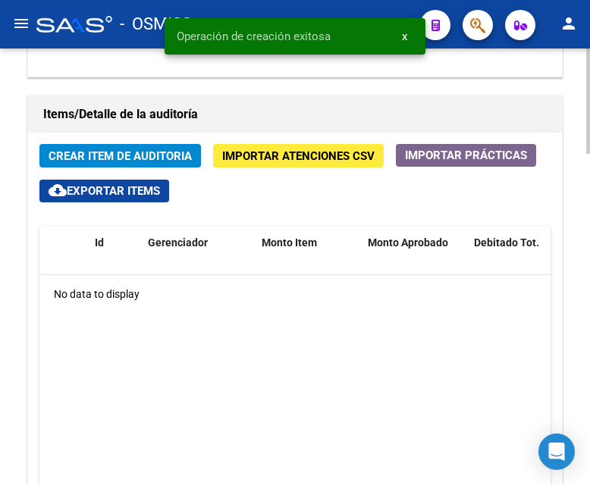
scroll to position [1213, 0]
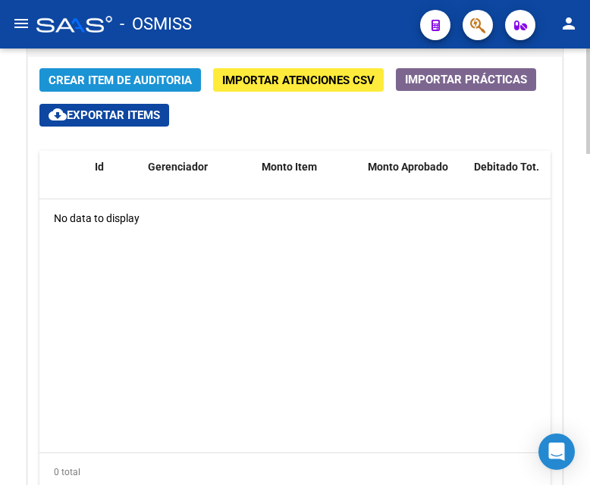
click at [108, 84] on span "Crear Item de Auditoria" at bounding box center [120, 81] width 143 height 14
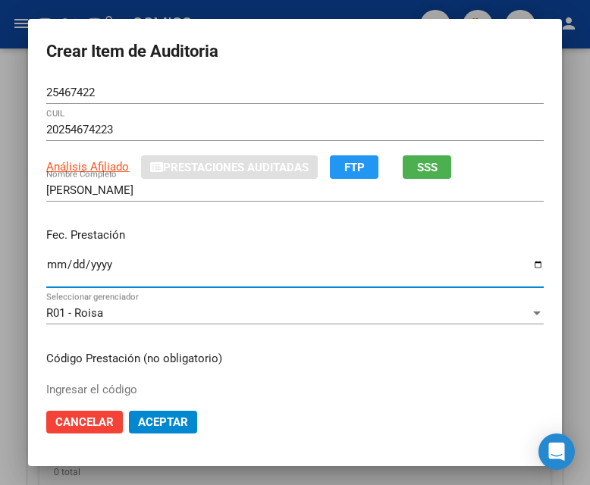
click at [47, 269] on input "Ingresar la fecha" at bounding box center [294, 271] width 497 height 24
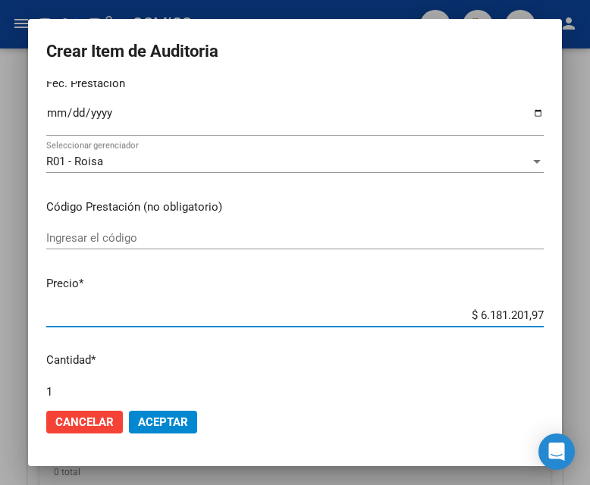
drag, startPoint x: 444, startPoint y: 315, endPoint x: 586, endPoint y: 314, distance: 142.5
click at [586, 314] on div "Crear Item de Auditoria 25467422 Nro Documento 20254674223 CUIL Análisis Afilia…" at bounding box center [295, 242] width 590 height 485
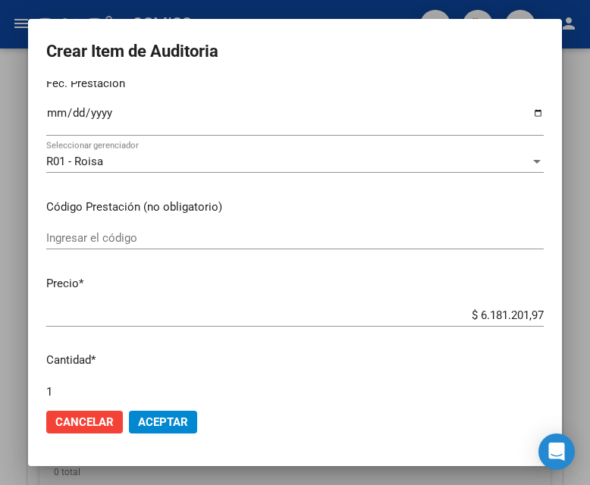
click at [290, 7] on div at bounding box center [295, 242] width 590 height 485
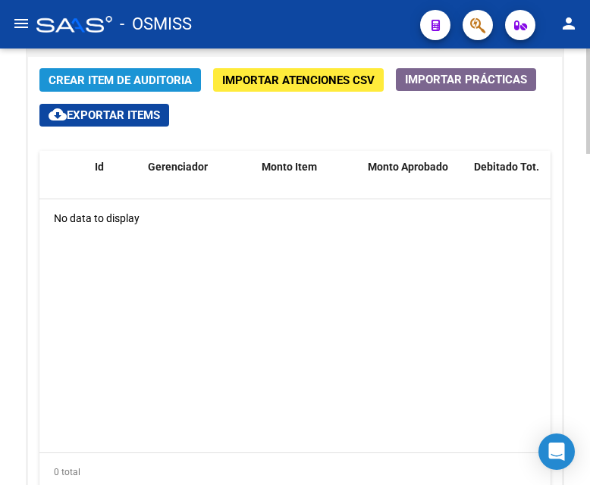
click at [120, 84] on span "Crear Item de Auditoria" at bounding box center [120, 81] width 143 height 14
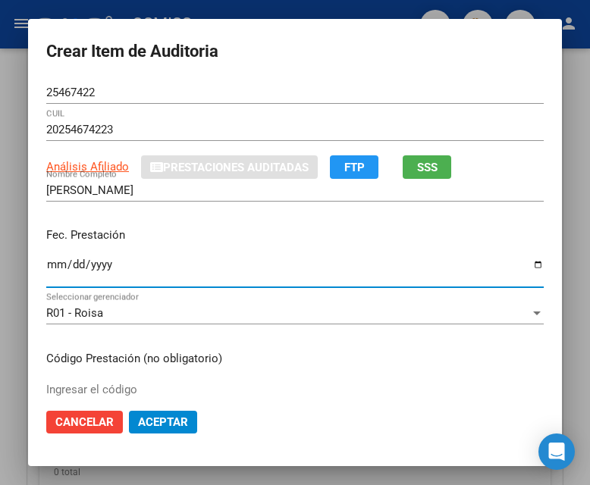
click at [50, 266] on input "Ingresar la fecha" at bounding box center [294, 271] width 497 height 24
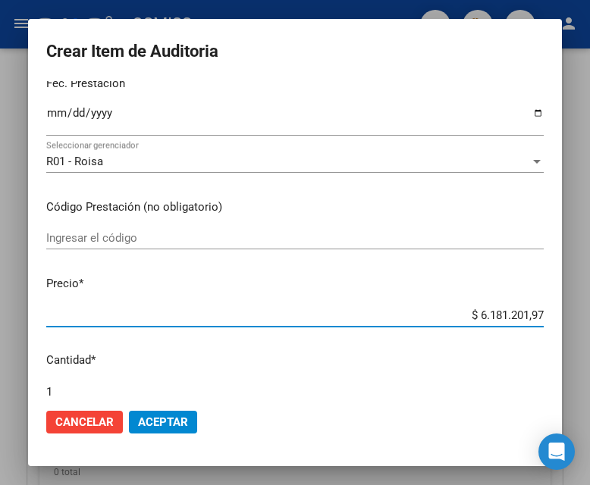
drag, startPoint x: 417, startPoint y: 312, endPoint x: 585, endPoint y: 309, distance: 168.3
click at [585, 309] on div "Crear Item de Auditoria 25467422 Nro Documento 20254674223 CUIL Análisis Afilia…" at bounding box center [295, 242] width 590 height 485
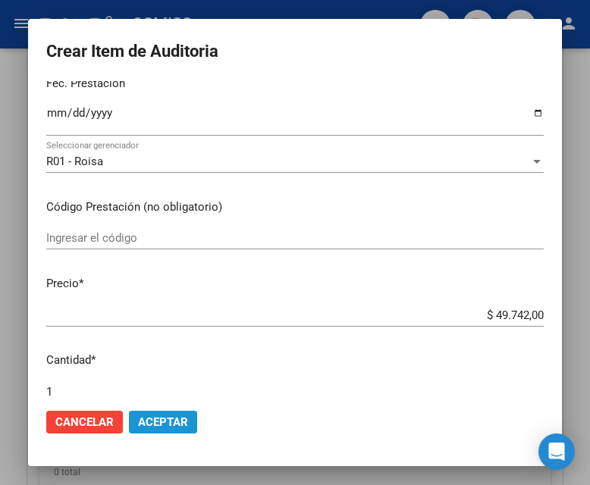
click at [140, 411] on button "Aceptar" at bounding box center [163, 422] width 68 height 23
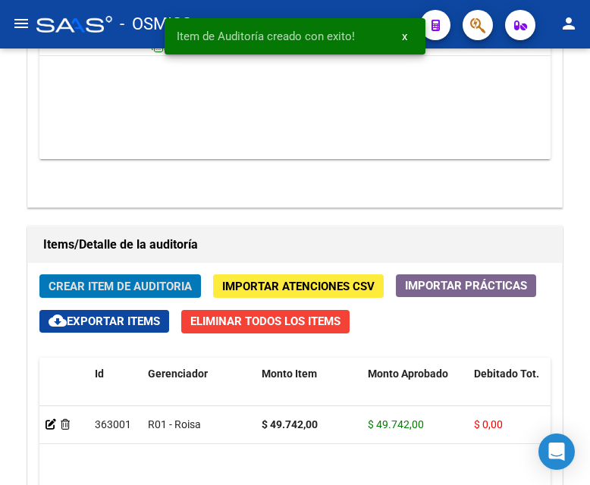
scroll to position [1419, 0]
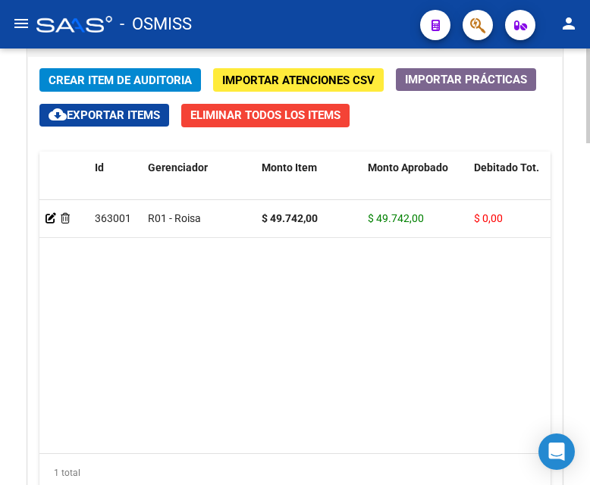
click at [146, 73] on span "Crear Item de Auditoria" at bounding box center [120, 80] width 143 height 14
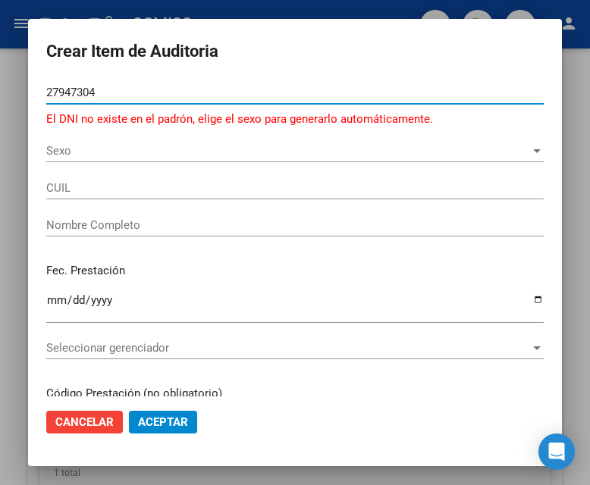
drag, startPoint x: 116, startPoint y: 98, endPoint x: 0, endPoint y: 94, distance: 116.1
click at [0, 94] on div "Crear Item de Auditoria 27947304 Nro Documento El DNI no existe en el padrón, e…" at bounding box center [295, 242] width 590 height 485
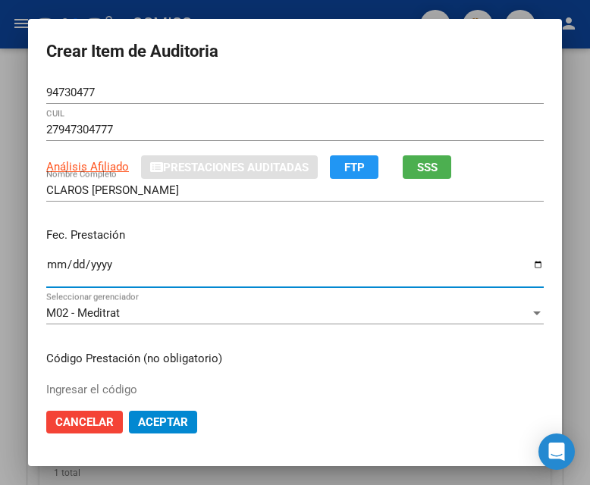
click at [52, 268] on input "Ingresar la fecha" at bounding box center [294, 271] width 497 height 24
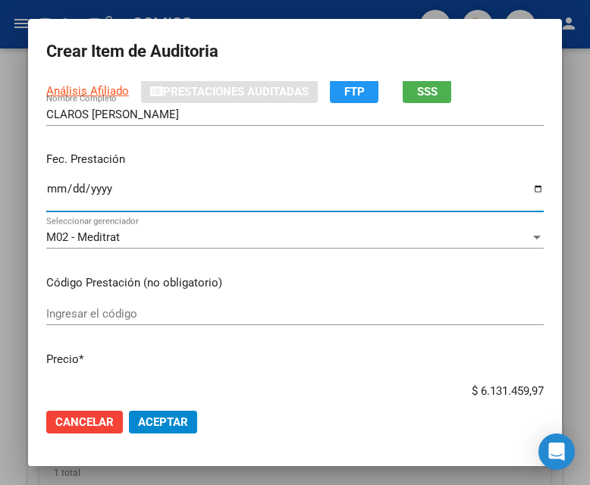
scroll to position [152, 0]
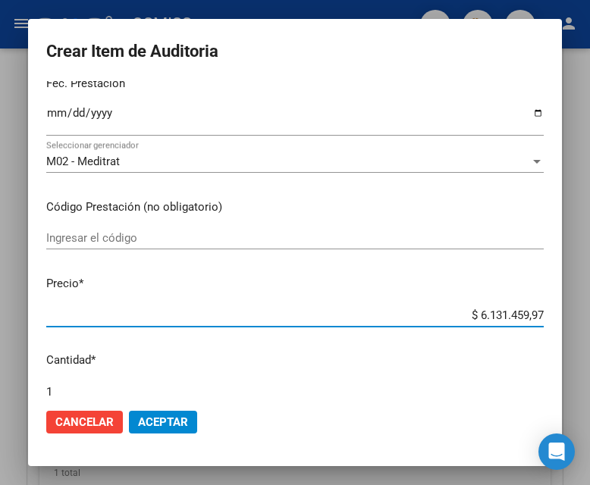
drag, startPoint x: 456, startPoint y: 319, endPoint x: 582, endPoint y: 322, distance: 126.7
click at [582, 322] on div "Crear Item de Auditoria 94730477 Nro Documento 27947304777 CUIL Análisis Afilia…" at bounding box center [295, 242] width 590 height 485
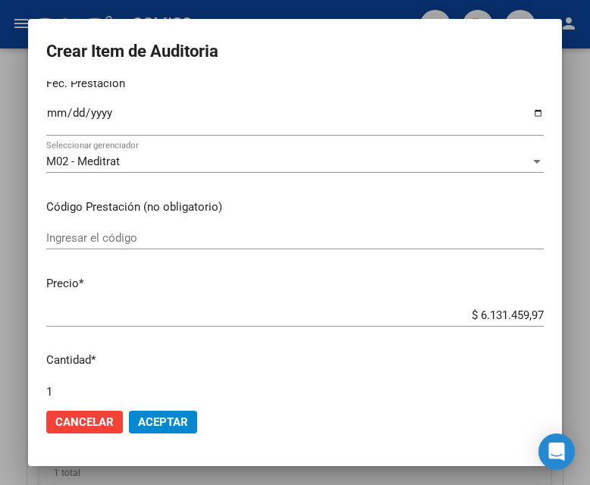
click at [451, 309] on input "$ 6.131.459,97" at bounding box center [294, 316] width 497 height 14
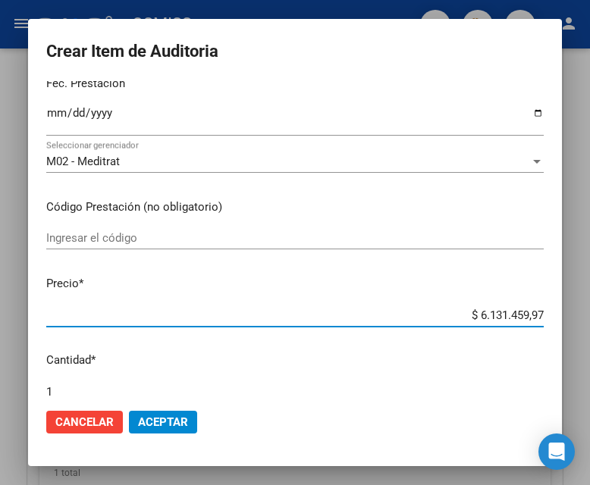
drag, startPoint x: 451, startPoint y: 312, endPoint x: 563, endPoint y: 312, distance: 112.2
click at [562, 312] on mat-dialog-content "94730477 Nro Documento 27947304777 CUIL Análisis Afiliado Prestaciones Auditada…" at bounding box center [295, 238] width 534 height 315
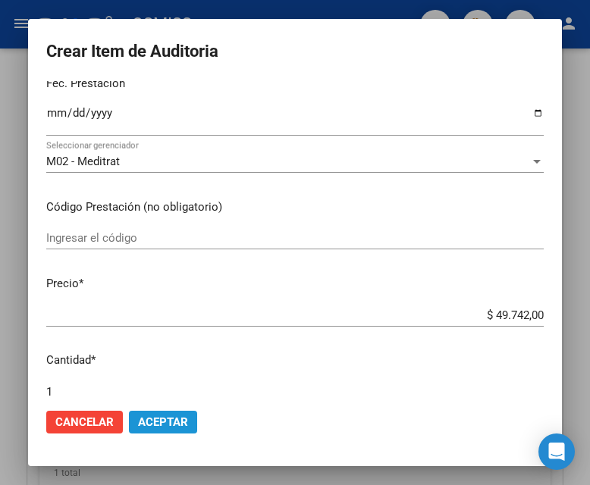
click at [174, 417] on span "Aceptar" at bounding box center [163, 422] width 50 height 14
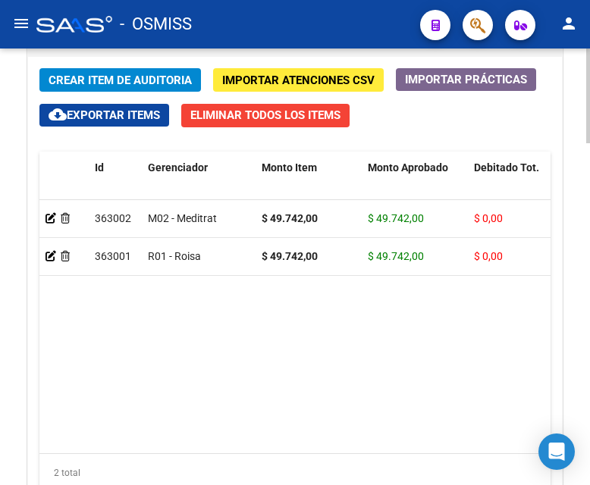
click at [390, 315] on datatable-body "363002 M02 - Meditrat $ 49.742,00 $ 49.742,00 $ 0,00 $ 0,00 $ 0,00 27947304777 …" at bounding box center [294, 326] width 511 height 253
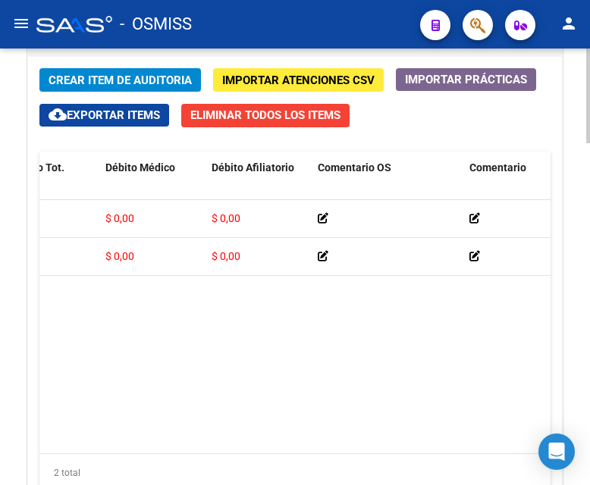
scroll to position [0, 0]
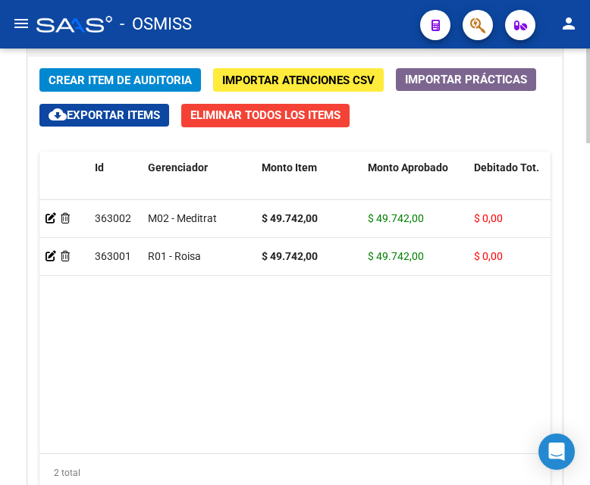
click at [120, 81] on span "Crear Item de Auditoria" at bounding box center [120, 81] width 143 height 14
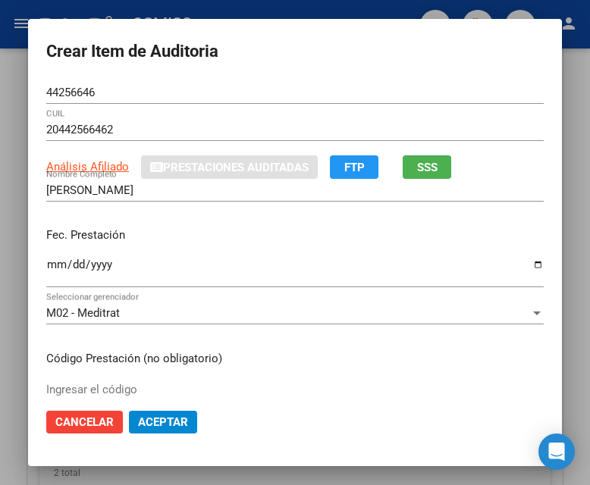
click at [289, 46] on h2 "Crear Item de Auditoria" at bounding box center [294, 51] width 497 height 29
click at [46, 260] on input "Ingresar la fecha" at bounding box center [294, 271] width 497 height 24
click at [360, 239] on p "Fec. Prestación" at bounding box center [294, 235] width 497 height 17
click at [64, 264] on input "Ingresar la fecha" at bounding box center [294, 271] width 497 height 24
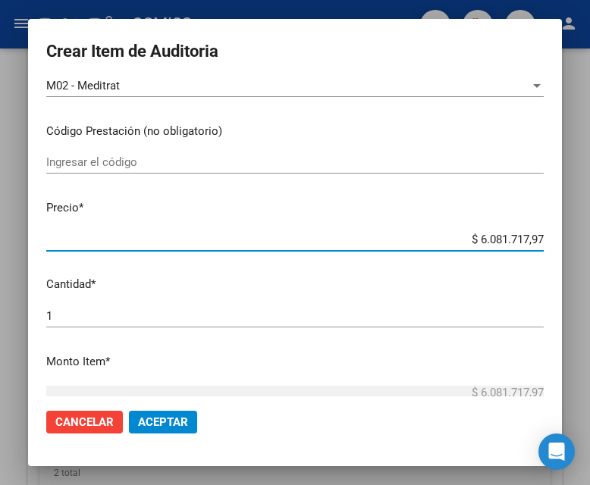
drag, startPoint x: 456, startPoint y: 240, endPoint x: 565, endPoint y: 231, distance: 108.7
click at [562, 231] on mat-dialog-content "44256646 Nro Documento 20442566462 CUIL Análisis Afiliado Prestaciones Auditada…" at bounding box center [295, 238] width 534 height 315
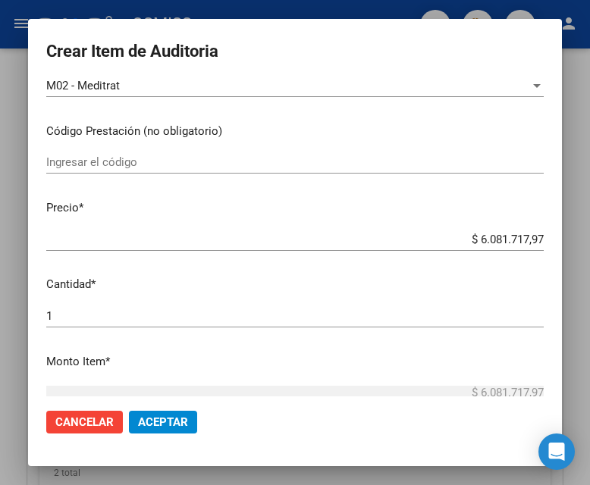
click at [431, 217] on mat-dialog-content "44256646 Nro Documento 20442566462 CUIL Análisis Afiliado Prestaciones Auditada…" at bounding box center [295, 238] width 534 height 315
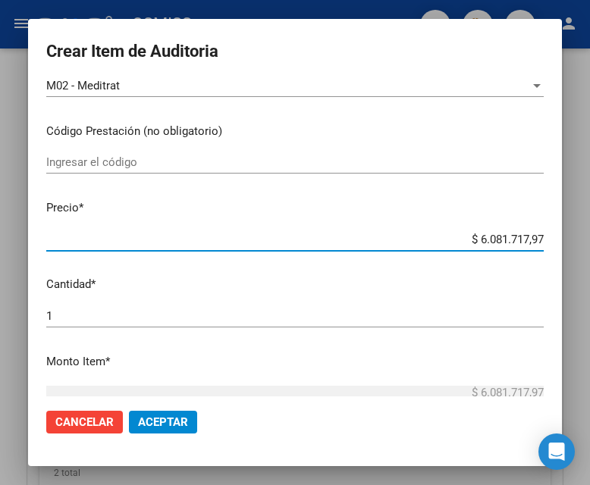
drag, startPoint x: 448, startPoint y: 237, endPoint x: 588, endPoint y: 229, distance: 139.8
click at [588, 229] on div "Crear Item de Auditoria 44256646 Nro Documento 20442566462 CUIL Análisis Afilia…" at bounding box center [295, 242] width 590 height 485
click at [183, 418] on button "Aceptar" at bounding box center [163, 422] width 68 height 23
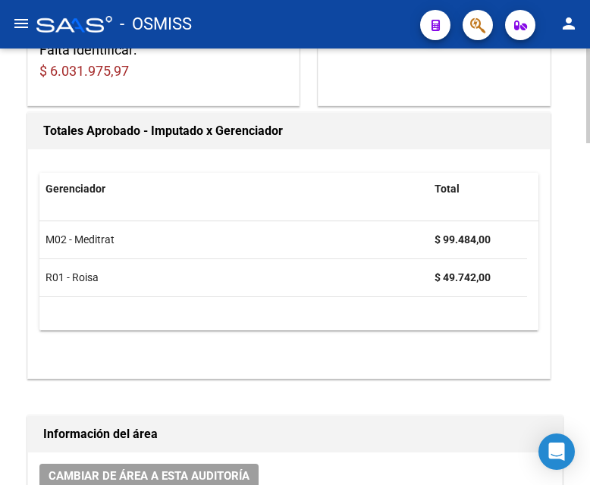
scroll to position [282, 0]
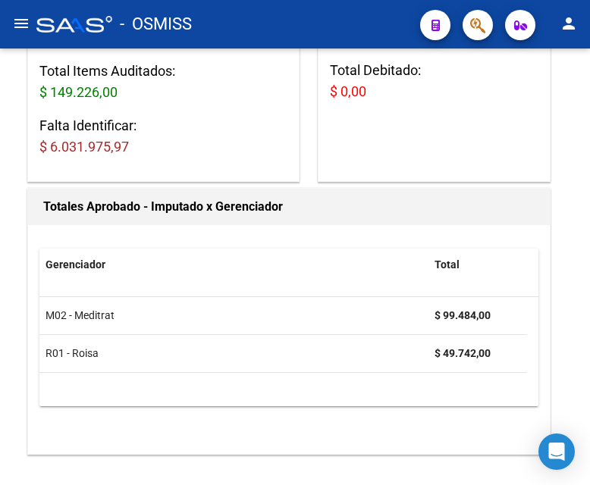
click at [261, 18] on div "- OSMISS" at bounding box center [222, 24] width 372 height 33
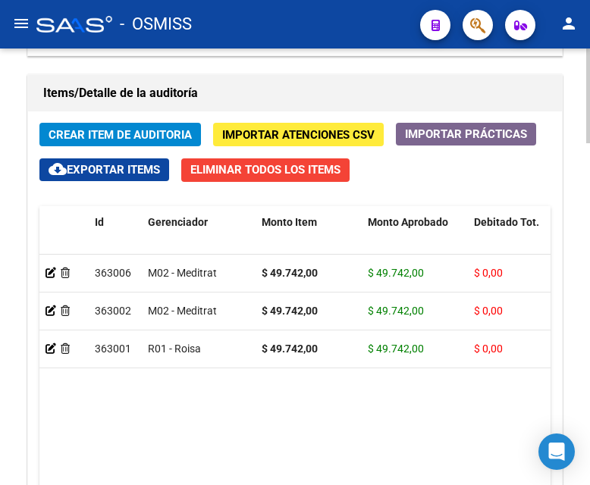
scroll to position [1441, 0]
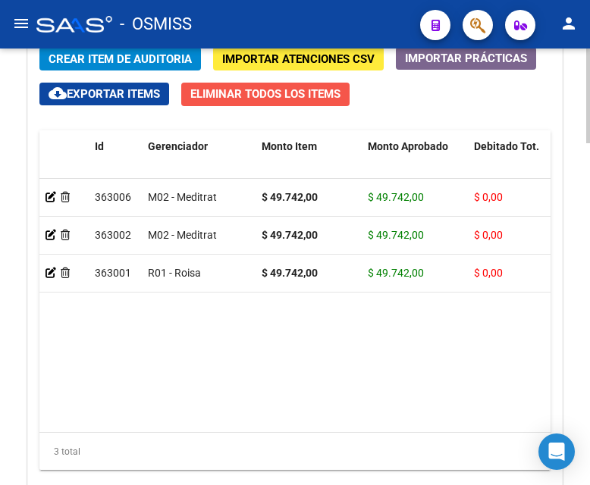
click at [265, 103] on button "Eliminar Todos los Items" at bounding box center [265, 95] width 168 height 24
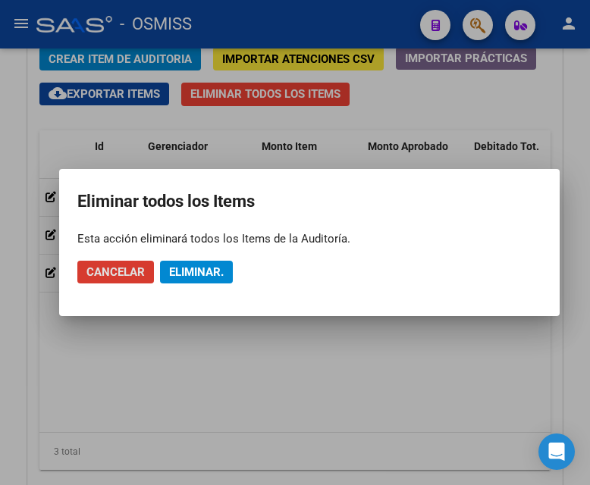
click at [205, 271] on span "Eliminar." at bounding box center [196, 272] width 55 height 14
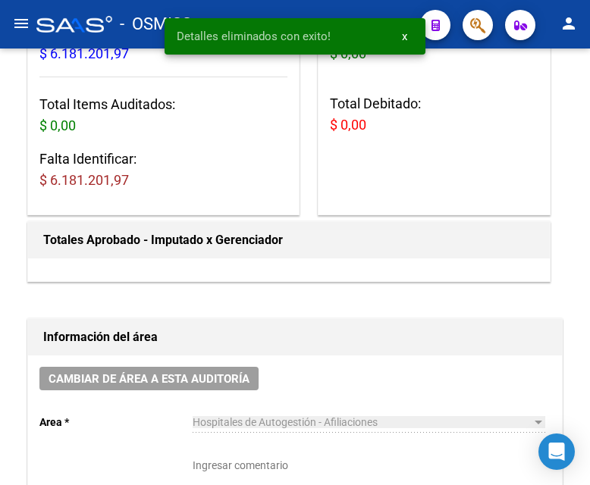
scroll to position [0, 0]
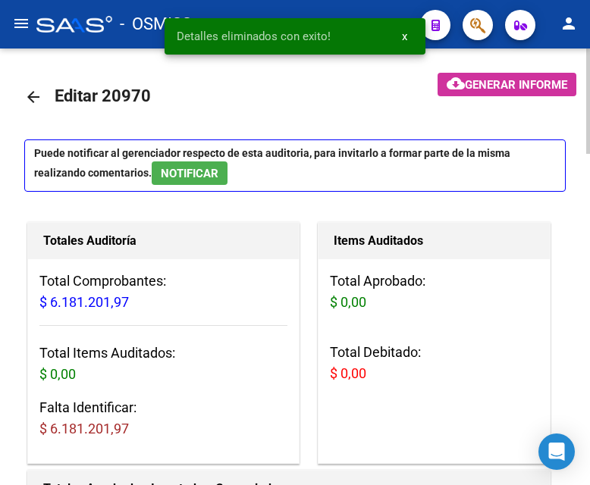
click at [31, 90] on mat-icon "arrow_back" at bounding box center [33, 97] width 18 height 18
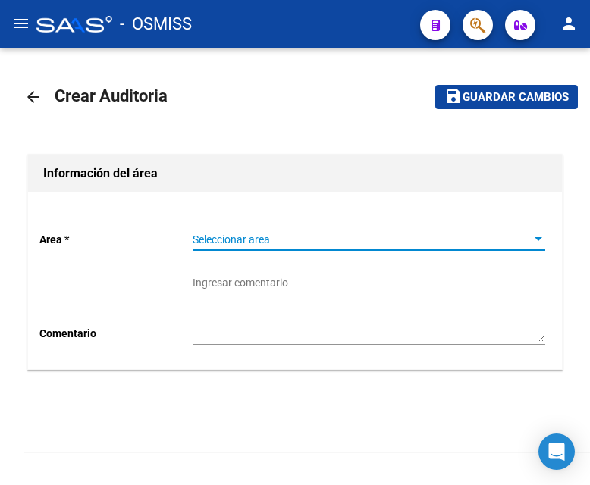
click at [226, 240] on span "Seleccionar area" at bounding box center [362, 240] width 339 height 13
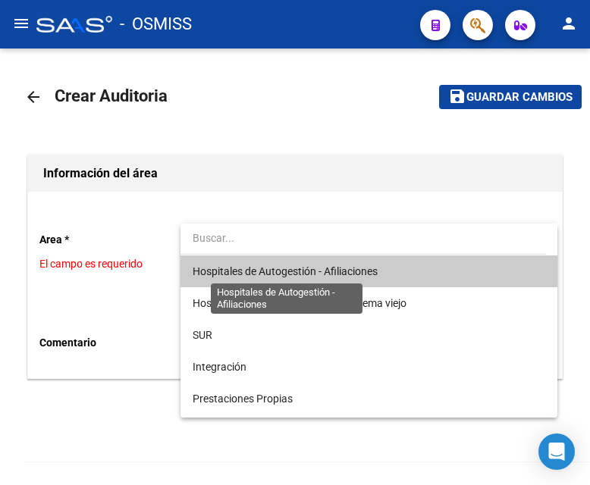
click at [256, 270] on span "Hospitales de Autogestión - Afiliaciones" at bounding box center [285, 271] width 185 height 12
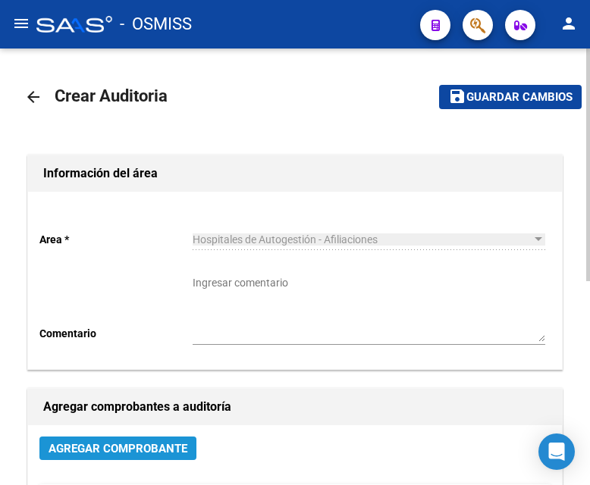
click at [133, 423] on span "Agregar Comprobante" at bounding box center [118, 449] width 139 height 14
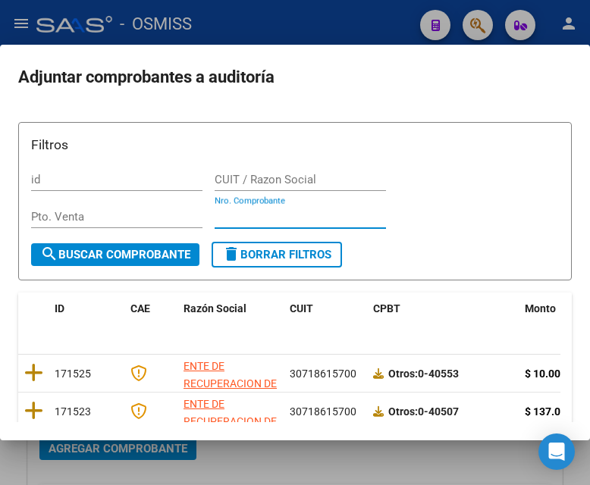
click at [233, 212] on input "Nro. Comprobante" at bounding box center [300, 217] width 171 height 14
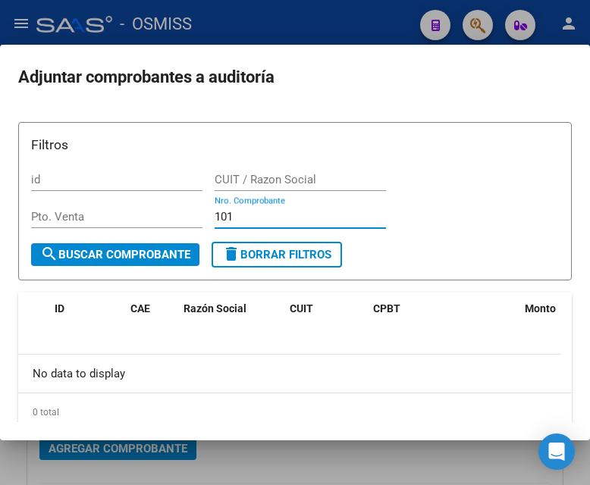
click at [264, 221] on input "101" at bounding box center [300, 217] width 171 height 14
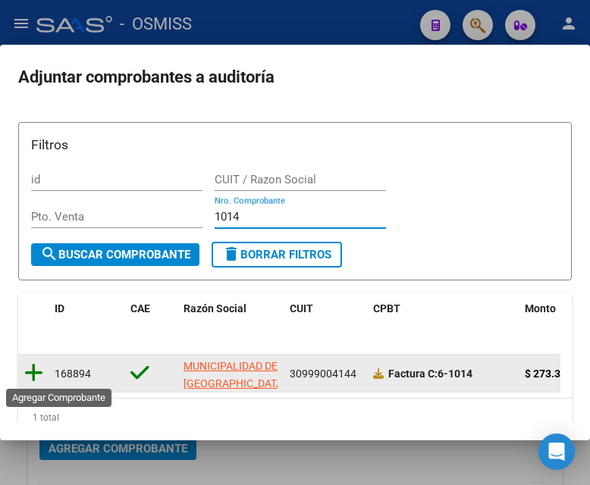
click at [34, 382] on icon at bounding box center [33, 372] width 19 height 21
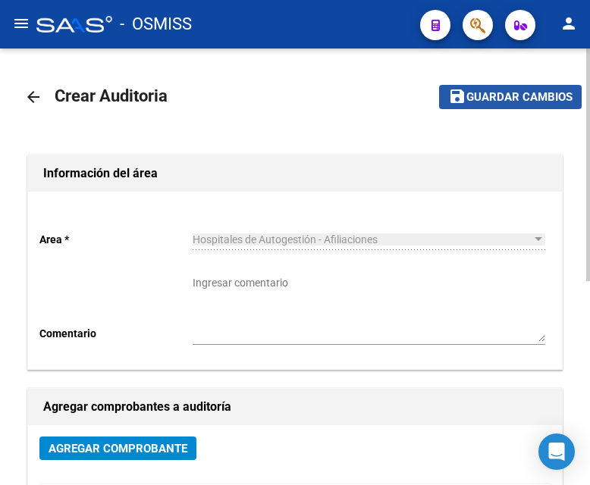
click at [550, 100] on span "Guardar cambios" at bounding box center [519, 98] width 106 height 14
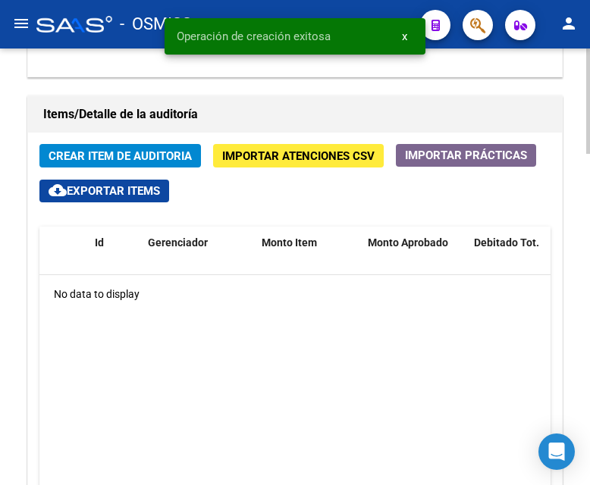
scroll to position [1213, 0]
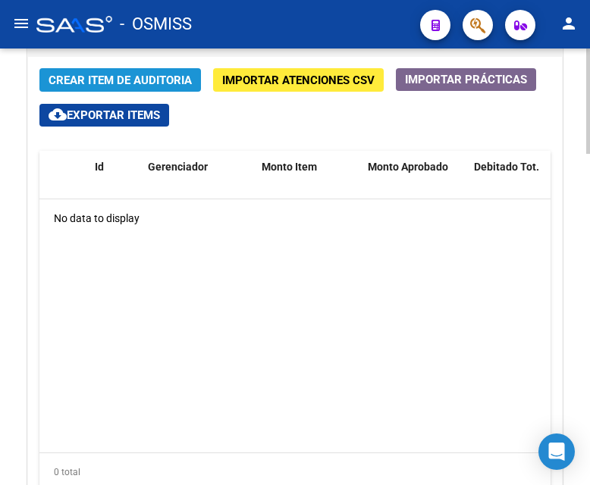
click at [122, 80] on span "Crear Item de Auditoria" at bounding box center [120, 81] width 143 height 14
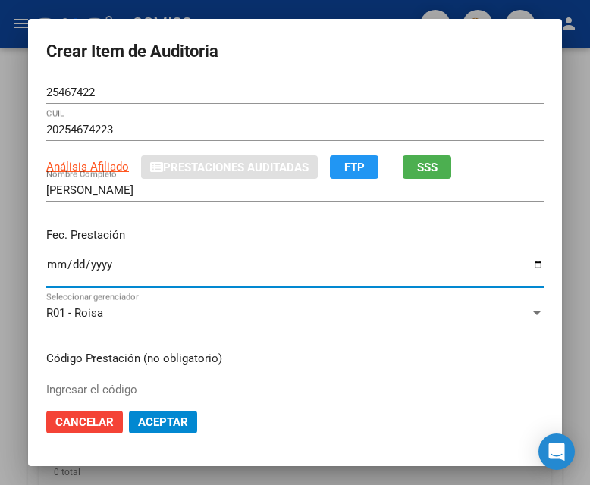
click at [49, 267] on input "Ingresar la fecha" at bounding box center [294, 271] width 497 height 24
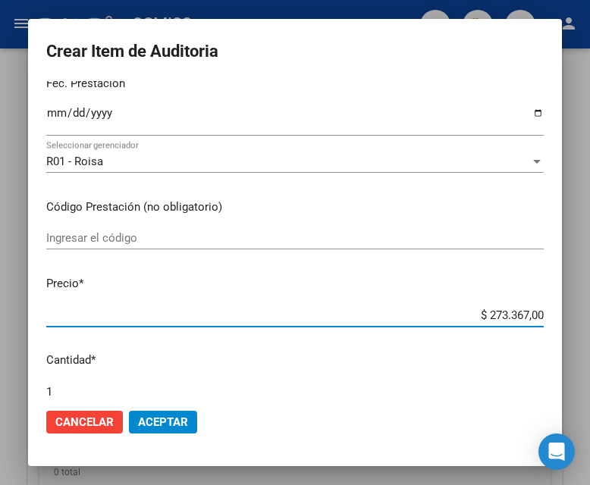
drag, startPoint x: 465, startPoint y: 309, endPoint x: 585, endPoint y: 318, distance: 120.1
click at [585, 318] on div "Crear Item de Auditoria 25467422 Nro Documento 20254674223 CUIL Análisis Afilia…" at bounding box center [295, 242] width 590 height 485
click at [456, 320] on input "$ 273.367,00" at bounding box center [294, 316] width 497 height 14
drag, startPoint x: 457, startPoint y: 321, endPoint x: 579, endPoint y: 330, distance: 122.4
click at [579, 330] on div "Crear Item de Auditoria 25467422 Nro Documento 20254674223 CUIL Análisis Afilia…" at bounding box center [295, 242] width 590 height 485
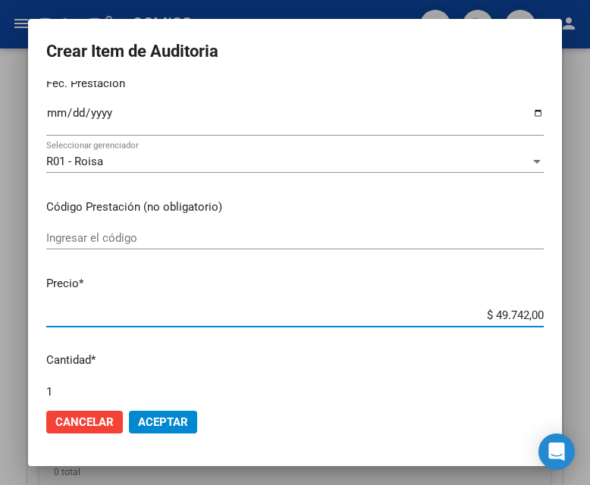
click at [187, 423] on button "Aceptar" at bounding box center [163, 422] width 68 height 23
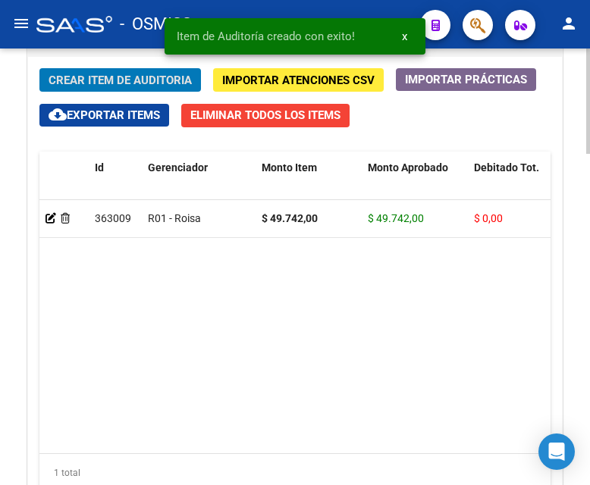
scroll to position [1419, 0]
click at [113, 78] on span "Crear Item de Auditoria" at bounding box center [120, 81] width 143 height 14
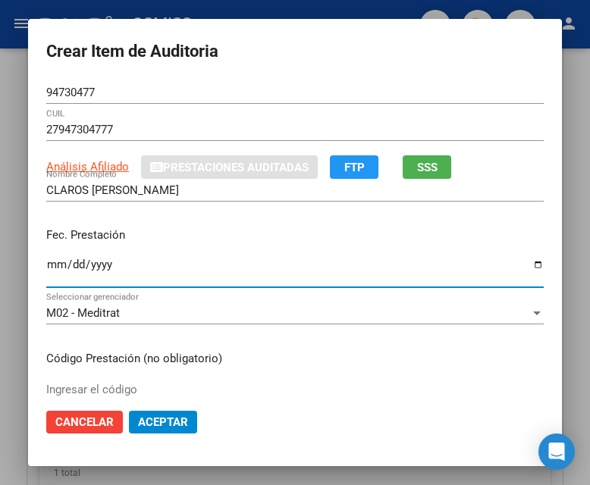
click at [51, 265] on input "Ingresar la fecha" at bounding box center [294, 271] width 497 height 24
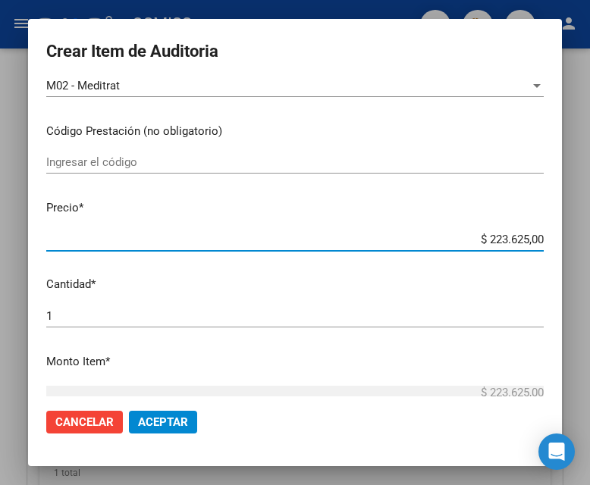
drag, startPoint x: 457, startPoint y: 239, endPoint x: 584, endPoint y: 245, distance: 126.8
click at [584, 245] on div "Crear Item de Auditoria 94730477 Nro Documento 27947304777 CUIL Análisis Afilia…" at bounding box center [295, 242] width 590 height 485
click at [165, 423] on span "Aceptar" at bounding box center [163, 422] width 50 height 14
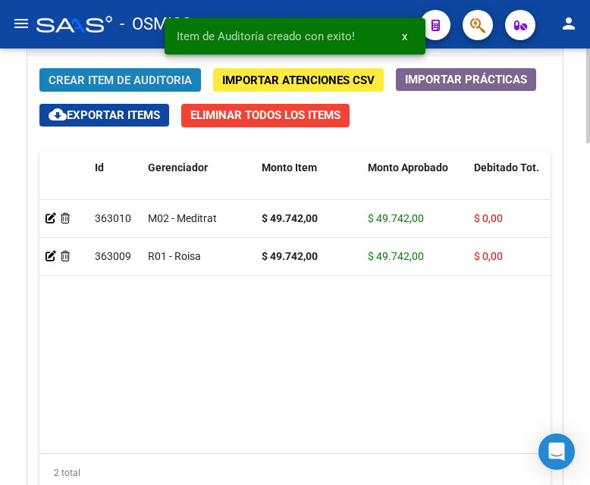
click at [108, 74] on span "Crear Item de Auditoria" at bounding box center [120, 81] width 143 height 14
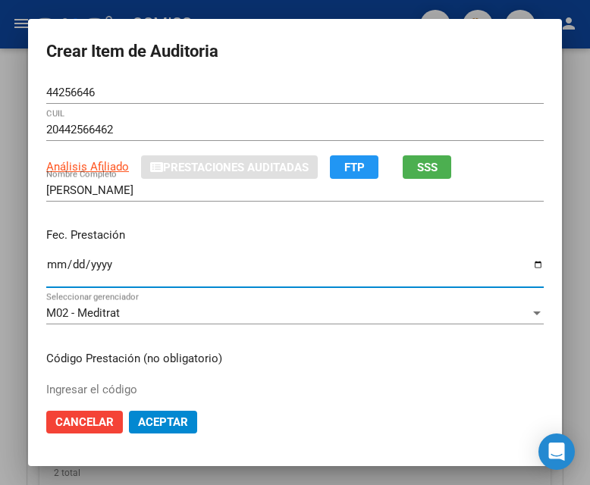
click at [52, 265] on input "Ingresar la fecha" at bounding box center [294, 271] width 497 height 24
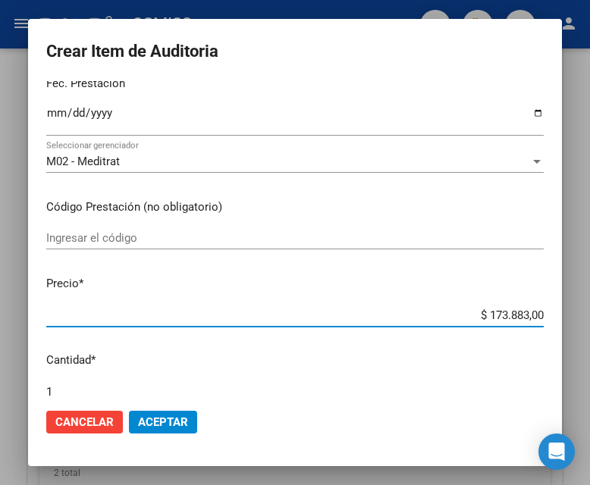
drag, startPoint x: 462, startPoint y: 310, endPoint x: 588, endPoint y: 321, distance: 126.3
click at [588, 321] on div "Crear Item de Auditoria 44256646 Nro Documento 20442566462 CUIL Análisis Afilia…" at bounding box center [295, 242] width 590 height 485
click at [159, 423] on button "Aceptar" at bounding box center [163, 422] width 68 height 23
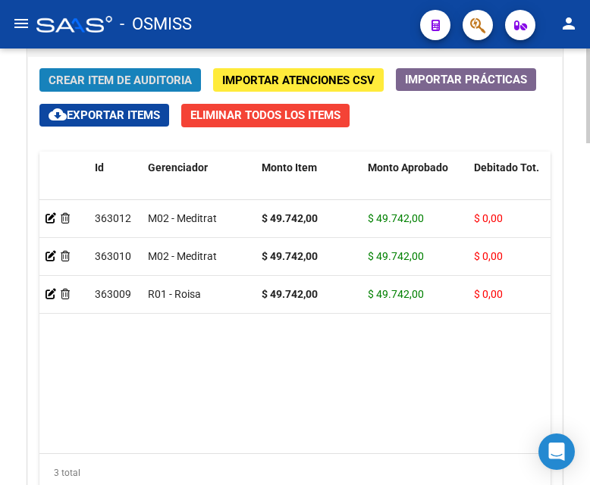
click at [118, 72] on button "Crear Item de Auditoria" at bounding box center [119, 80] width 161 height 24
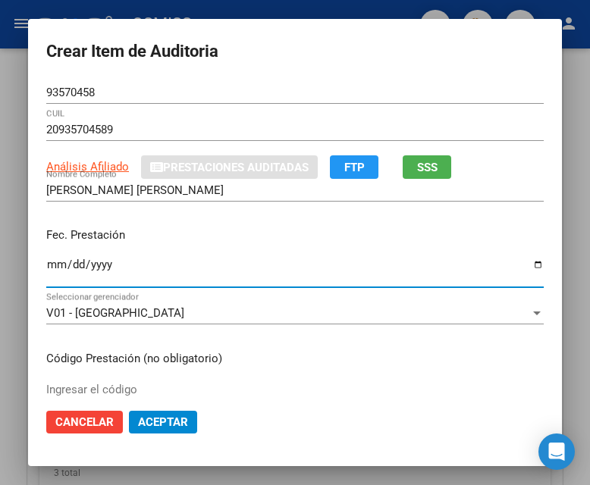
click at [53, 269] on input "Ingresar la fecha" at bounding box center [294, 271] width 497 height 24
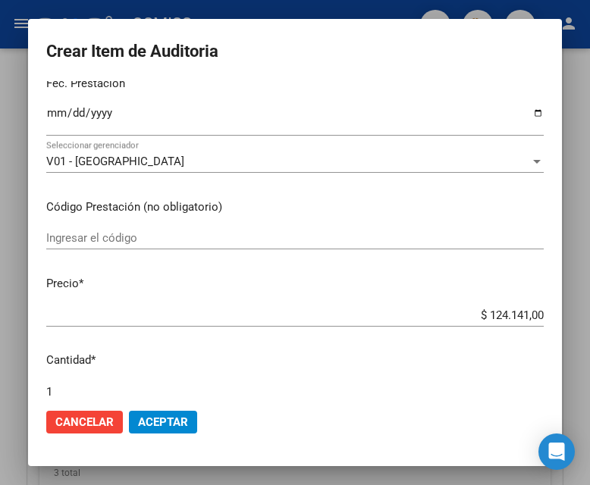
scroll to position [227, 0]
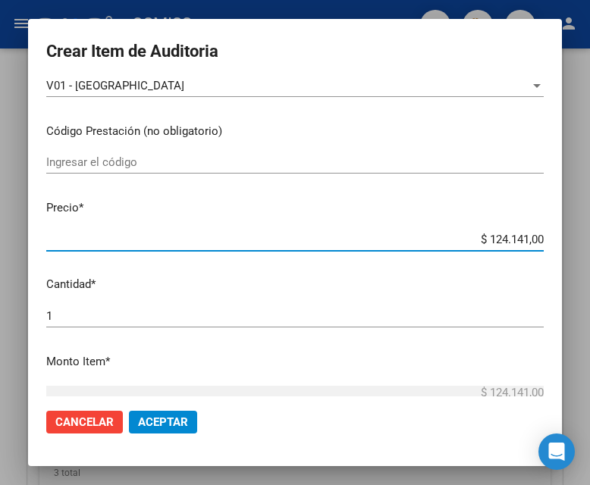
drag, startPoint x: 465, startPoint y: 237, endPoint x: 588, endPoint y: 241, distance: 123.7
click at [588, 241] on div "Crear Item de Auditoria 93570458 Nro Documento 20935704589 CUIL Análisis Afilia…" at bounding box center [295, 242] width 590 height 485
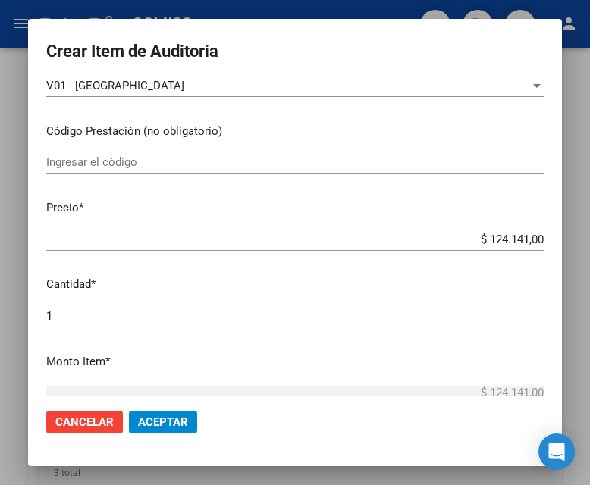
click at [488, 227] on mat-dialog-content "93570458 Nro Documento 20935704589 CUIL Análisis Afiliado Prestaciones Auditada…" at bounding box center [295, 238] width 534 height 315
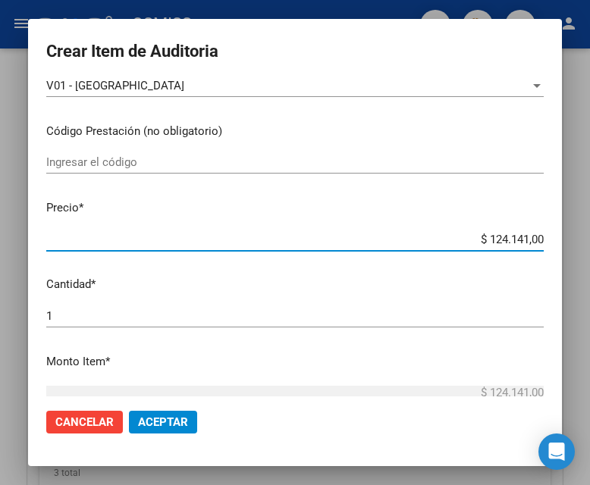
drag, startPoint x: 466, startPoint y: 234, endPoint x: 584, endPoint y: 230, distance: 117.6
click at [584, 230] on div "Crear Item de Auditoria 93570458 Nro Documento 20935704589 CUIL Análisis Afilia…" at bounding box center [295, 242] width 590 height 485
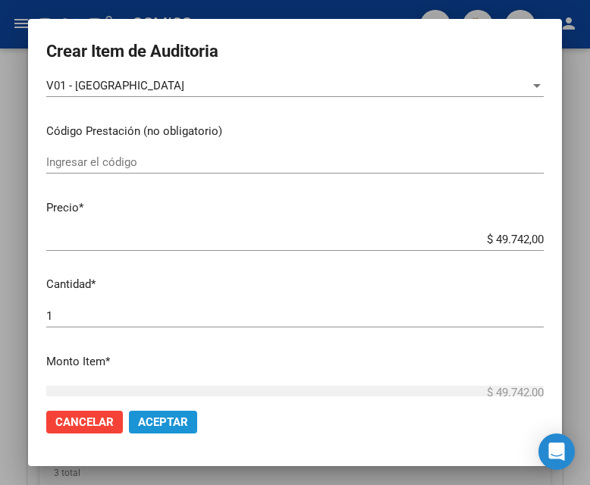
click at [164, 419] on span "Aceptar" at bounding box center [163, 422] width 50 height 14
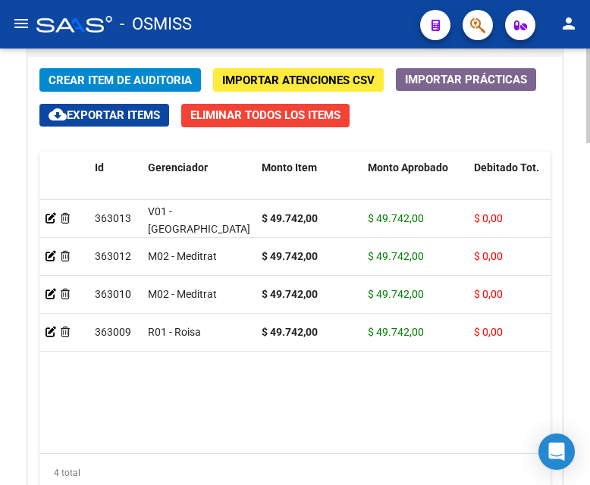
click at [140, 82] on span "Crear Item de Auditoria" at bounding box center [120, 81] width 143 height 14
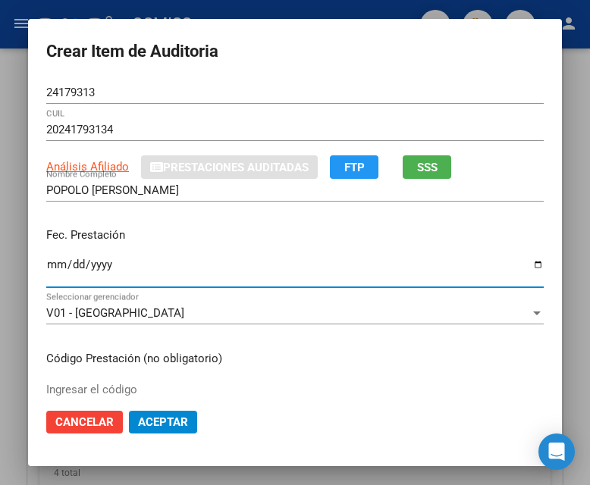
click at [49, 262] on input "Ingresar la fecha" at bounding box center [294, 271] width 497 height 24
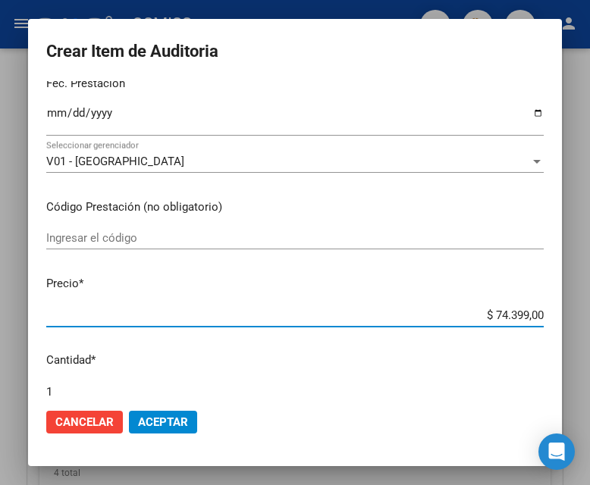
drag, startPoint x: 443, startPoint y: 315, endPoint x: 573, endPoint y: 315, distance: 130.4
click at [573, 315] on div "Crear Item de Auditoria 24179313 Nro Documento 20241793134 CUIL Análisis Afilia…" at bounding box center [295, 242] width 590 height 485
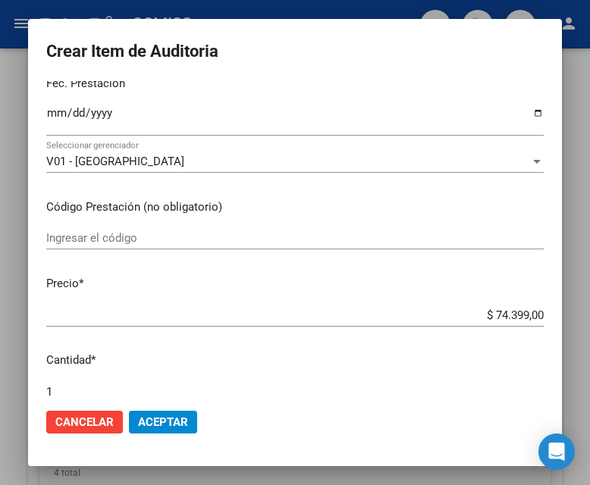
click at [458, 310] on input "$ 74.399,00" at bounding box center [294, 316] width 497 height 14
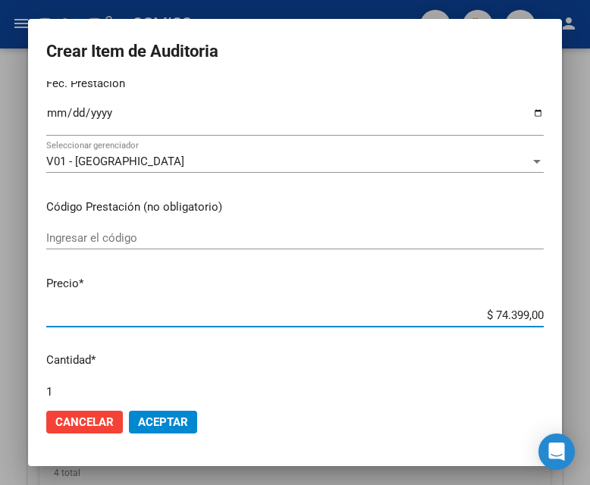
drag, startPoint x: 458, startPoint y: 312, endPoint x: 588, endPoint y: 313, distance: 129.7
click at [588, 313] on div "Crear Item de Auditoria 24179313 Nro Documento 20241793134 CUIL Análisis Afilia…" at bounding box center [295, 242] width 590 height 485
click at [167, 421] on span "Aceptar" at bounding box center [163, 422] width 50 height 14
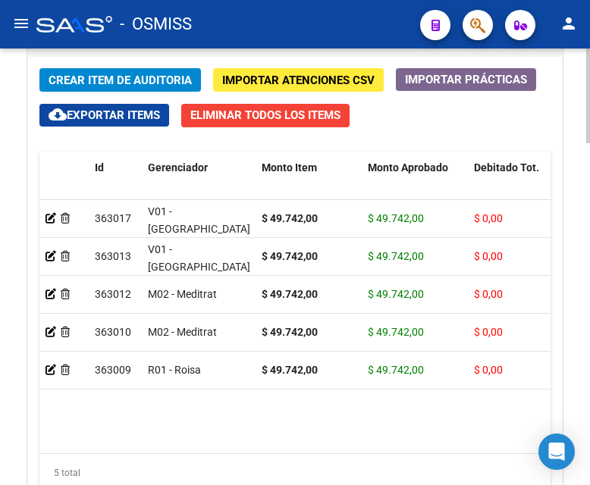
click at [127, 78] on span "Crear Item de Auditoria" at bounding box center [120, 81] width 143 height 14
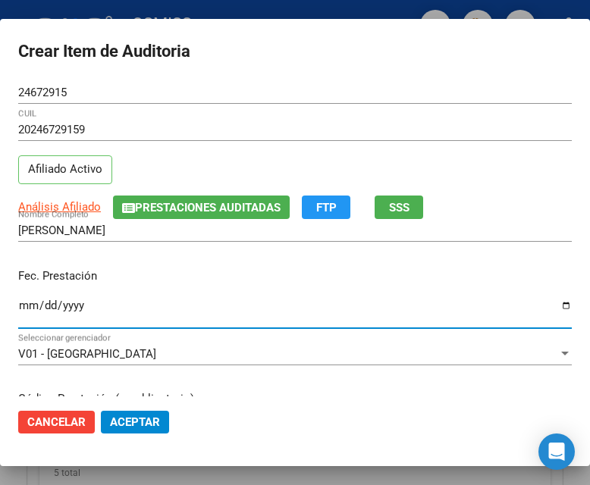
click at [30, 302] on input "Ingresar la fecha" at bounding box center [294, 311] width 553 height 24
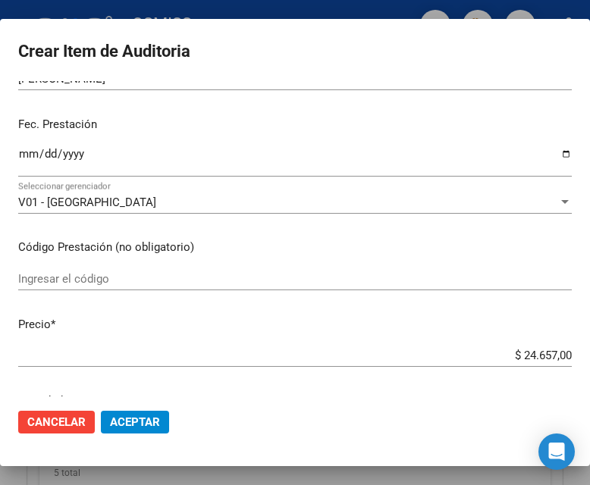
click at [485, 347] on div "$ 24.657,00 Ingresar el precio" at bounding box center [294, 355] width 553 height 23
click at [134, 412] on button "Aceptar" at bounding box center [135, 422] width 68 height 23
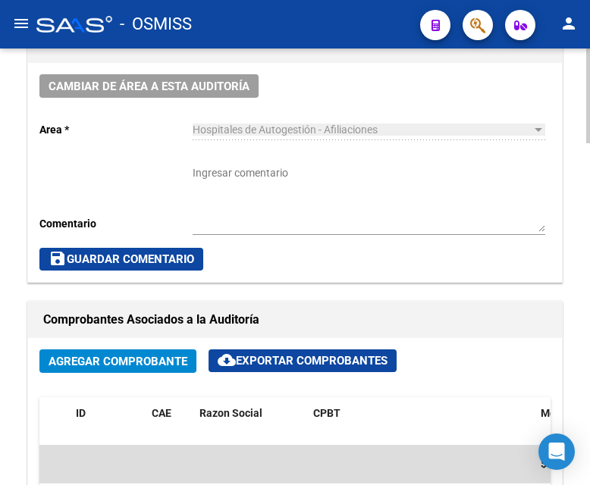
scroll to position [672, 0]
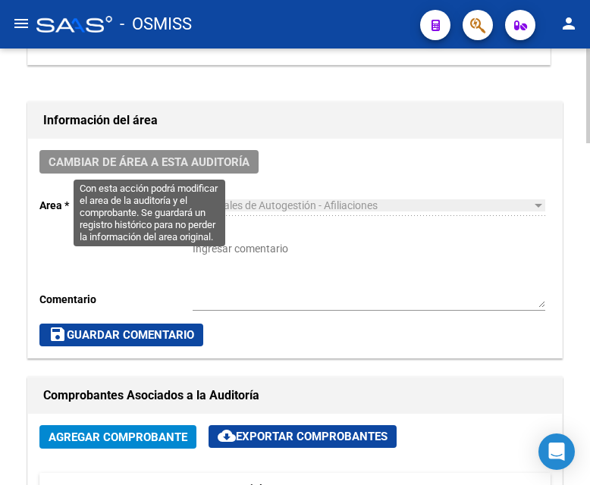
click at [177, 168] on span "Cambiar de área a esta auditoría" at bounding box center [149, 162] width 201 height 14
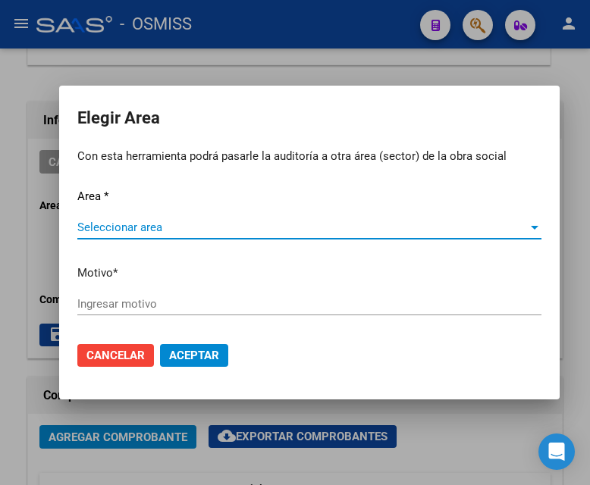
click at [116, 230] on span "Seleccionar area" at bounding box center [302, 228] width 450 height 14
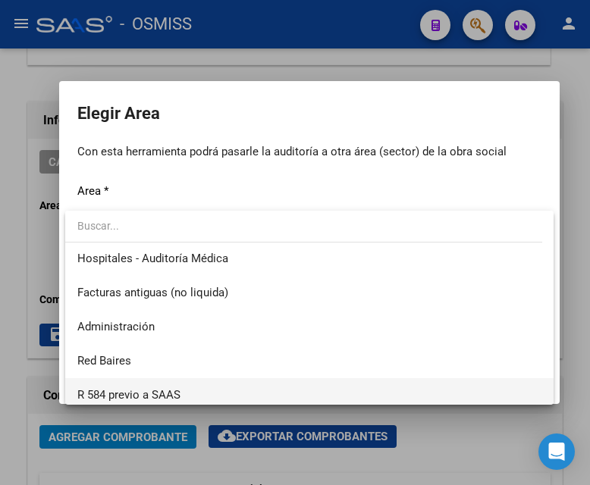
scroll to position [200, 0]
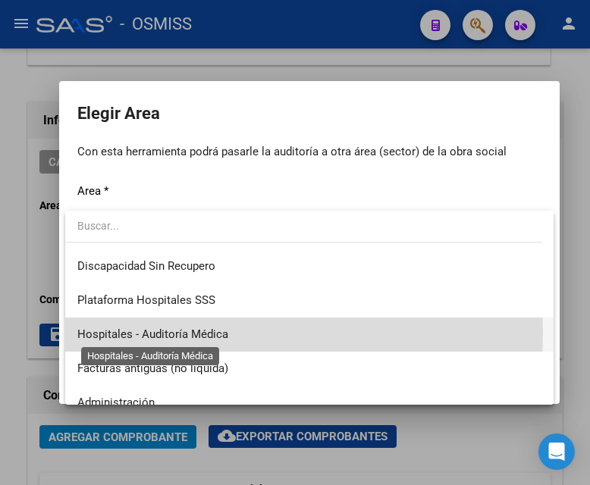
click at [187, 332] on span "Hospitales - Auditoría Médica" at bounding box center [152, 335] width 151 height 14
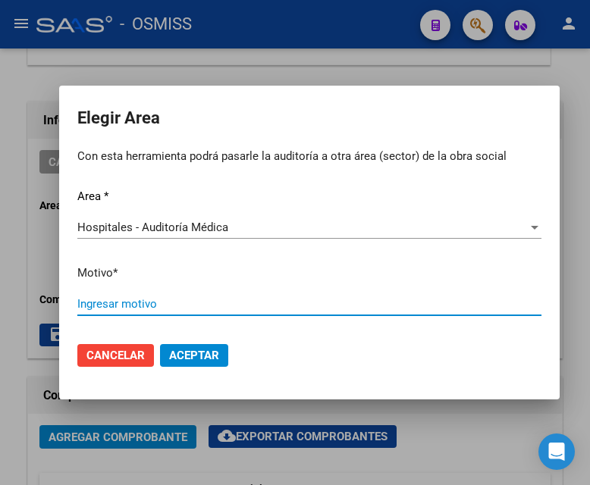
click at [149, 302] on input "Ingresar motivo" at bounding box center [309, 304] width 464 height 14
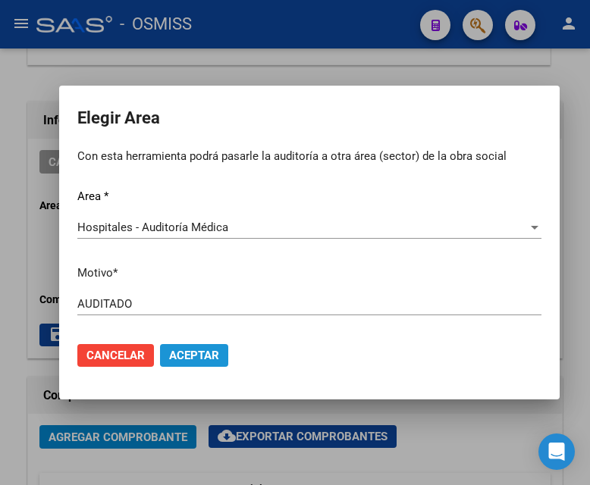
click at [193, 353] on span "Aceptar" at bounding box center [194, 356] width 50 height 14
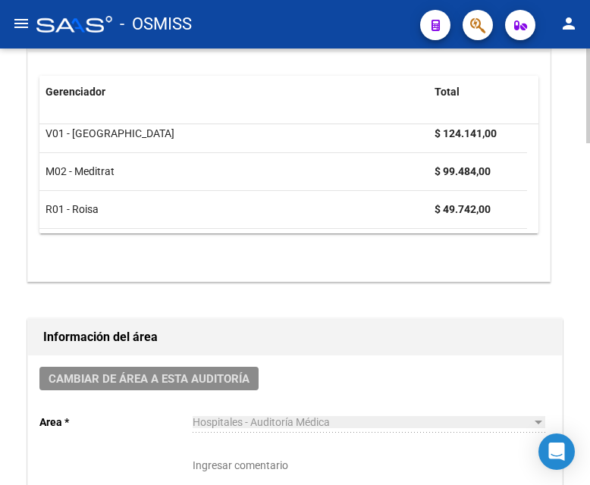
scroll to position [0, 0]
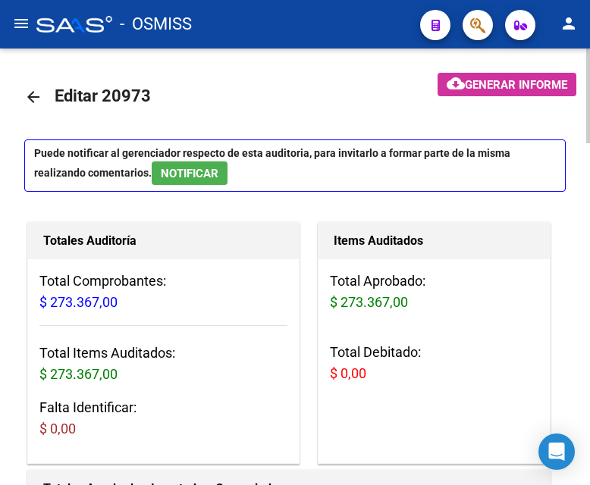
click at [32, 94] on mat-icon "arrow_back" at bounding box center [33, 97] width 18 height 18
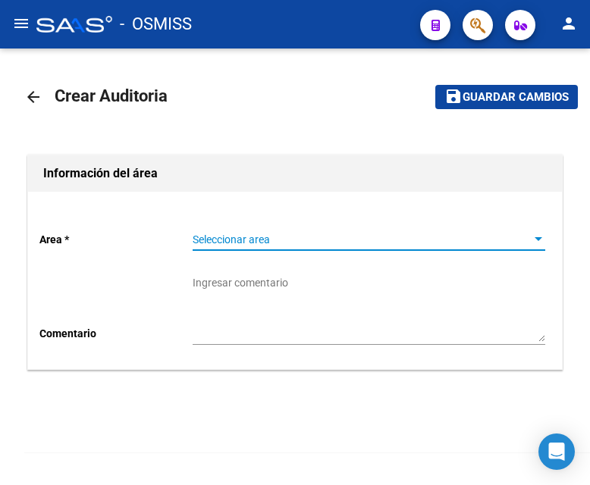
click at [261, 236] on span "Seleccionar area" at bounding box center [362, 240] width 339 height 13
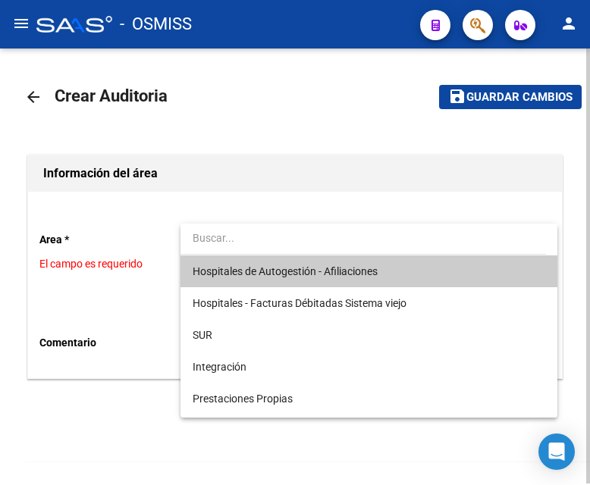
click at [282, 262] on span "Hospitales de Autogestión - Afiliaciones" at bounding box center [369, 272] width 353 height 32
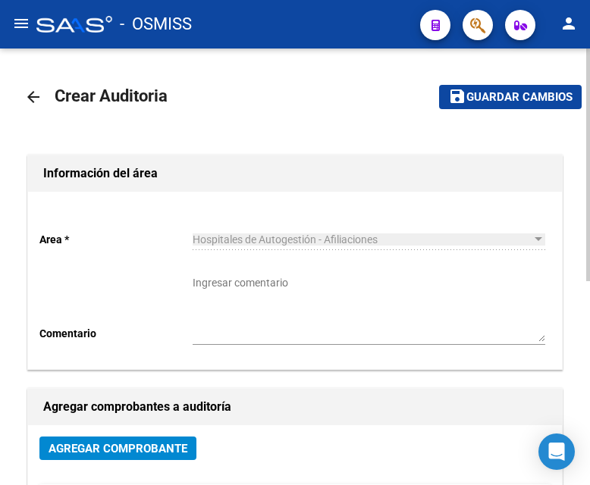
click at [155, 423] on span "Agregar Comprobante" at bounding box center [118, 449] width 139 height 14
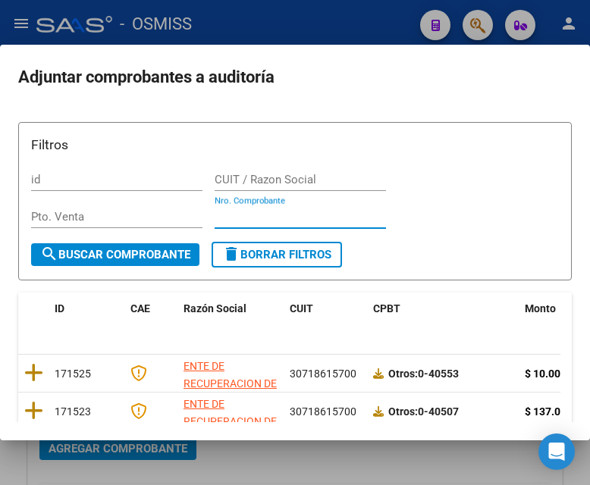
click at [252, 218] on input "Nro. Comprobante" at bounding box center [300, 217] width 171 height 14
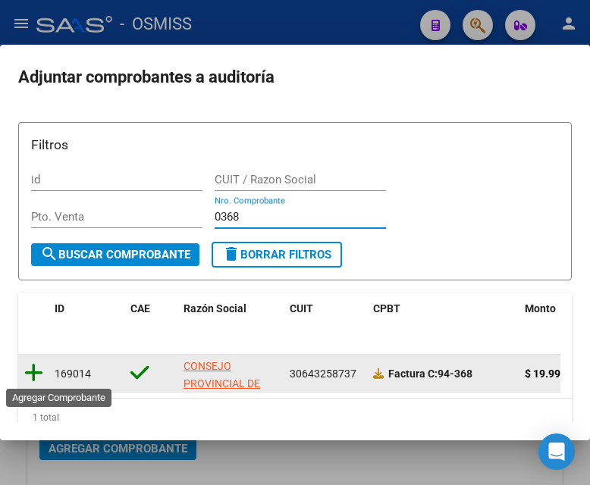
click at [31, 372] on icon at bounding box center [33, 372] width 19 height 21
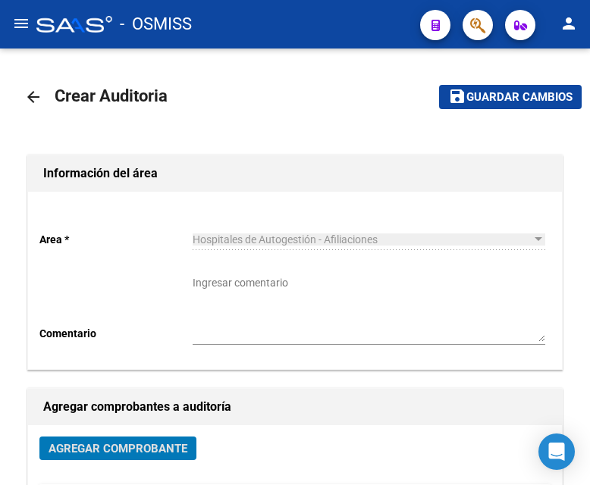
click at [492, 99] on span "Guardar cambios" at bounding box center [519, 98] width 106 height 14
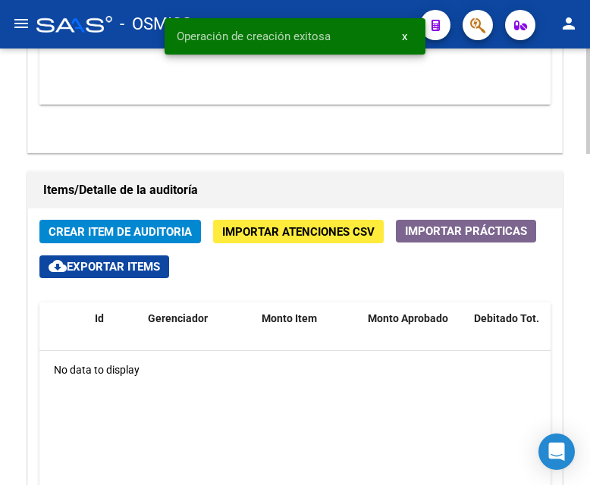
scroll to position [1213, 0]
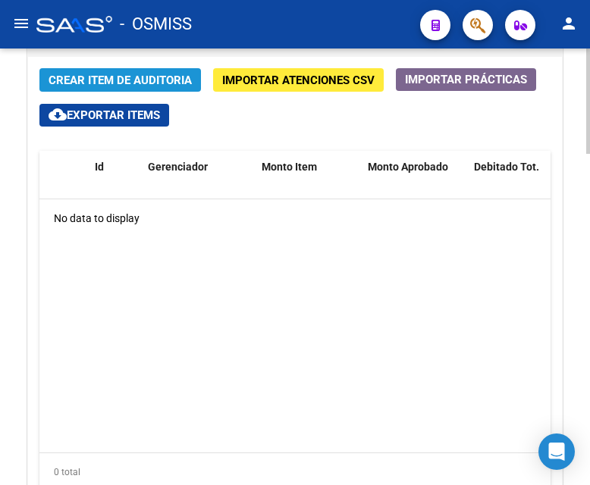
click at [143, 85] on span "Crear Item de Auditoria" at bounding box center [120, 81] width 143 height 14
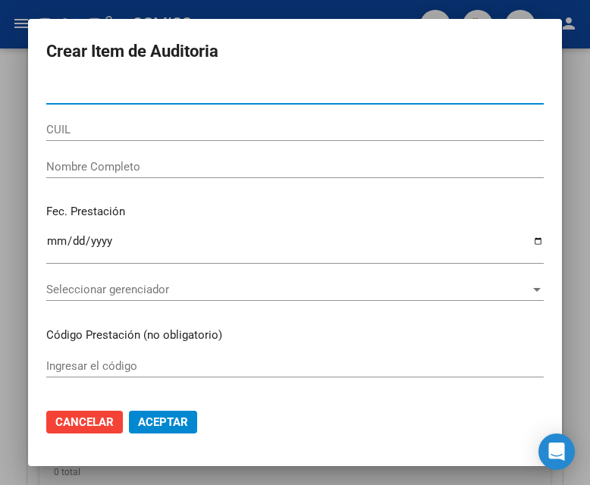
click at [102, 89] on input "Nro Documento" at bounding box center [294, 93] width 497 height 14
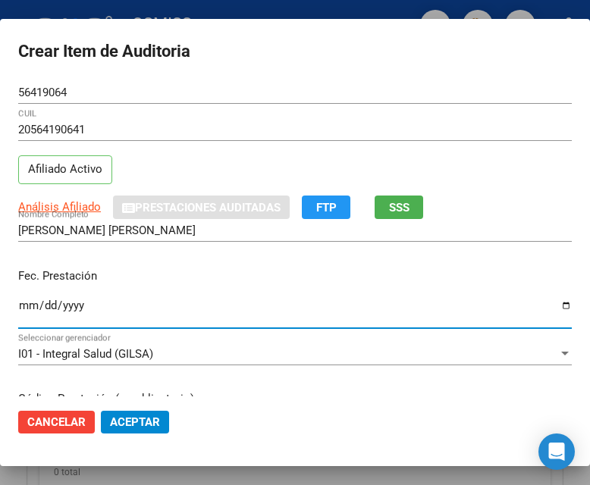
click at [29, 310] on input "Ingresar la fecha" at bounding box center [294, 311] width 553 height 24
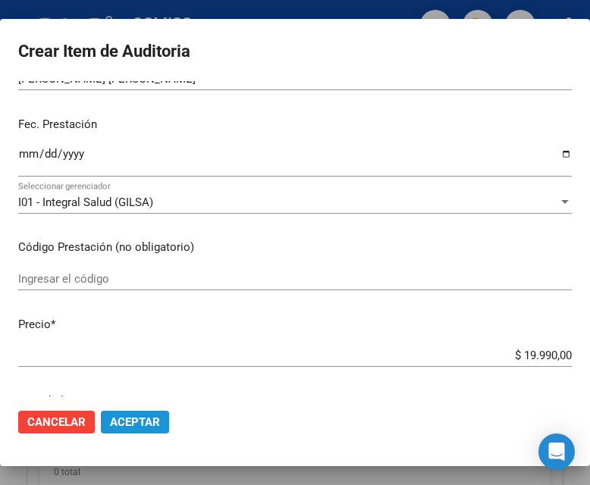
click at [154, 417] on span "Aceptar" at bounding box center [135, 422] width 50 height 14
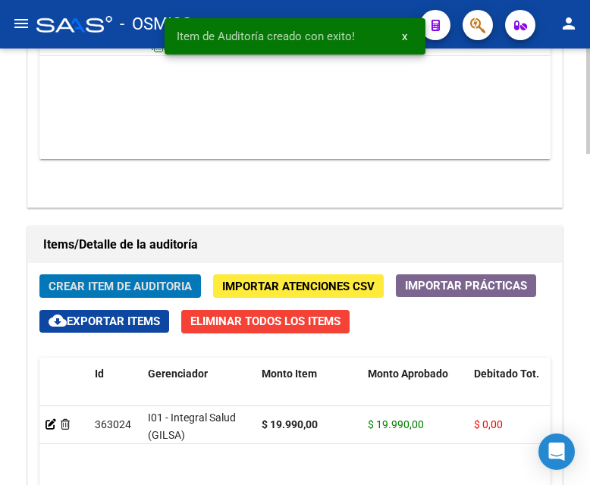
scroll to position [1419, 0]
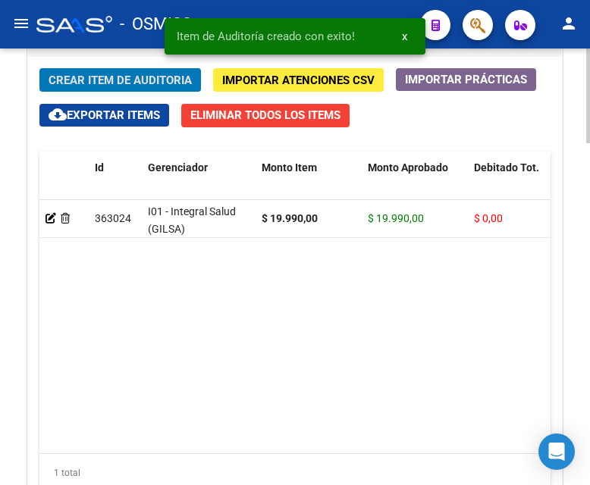
click at [287, 320] on datatable-body "363024 I01 - Integral Salud (GILSA) $ 19.990,00 $ 19.990,00 $ 0,00 $ 0,00 $ 0,0…" at bounding box center [294, 326] width 511 height 253
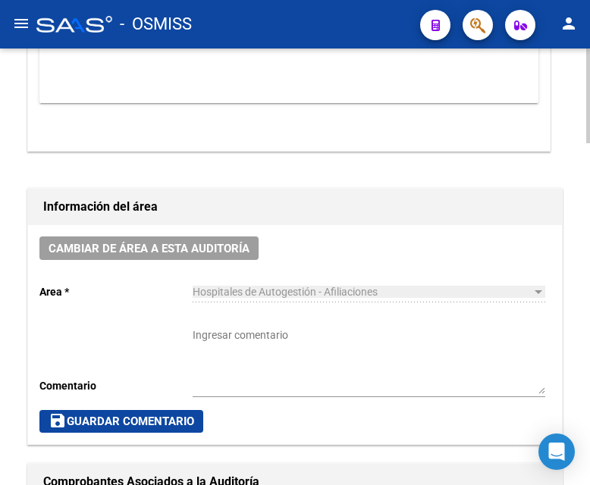
scroll to position [661, 0]
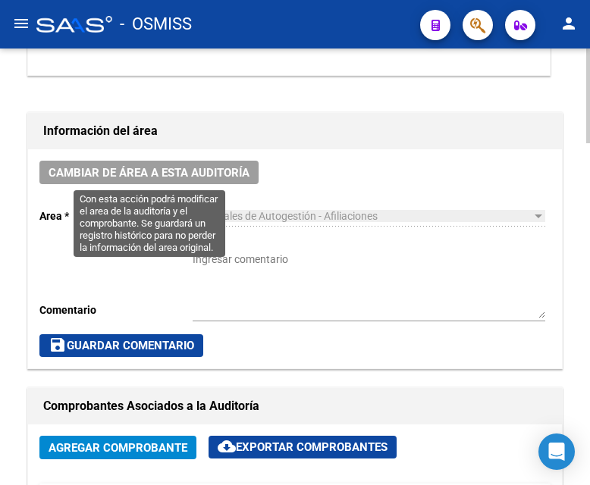
click at [224, 168] on span "Cambiar de área a esta auditoría" at bounding box center [149, 173] width 201 height 14
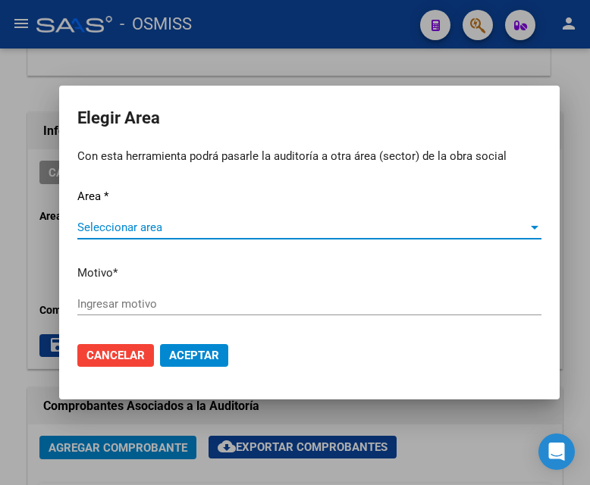
click at [148, 224] on span "Seleccionar area" at bounding box center [302, 228] width 450 height 14
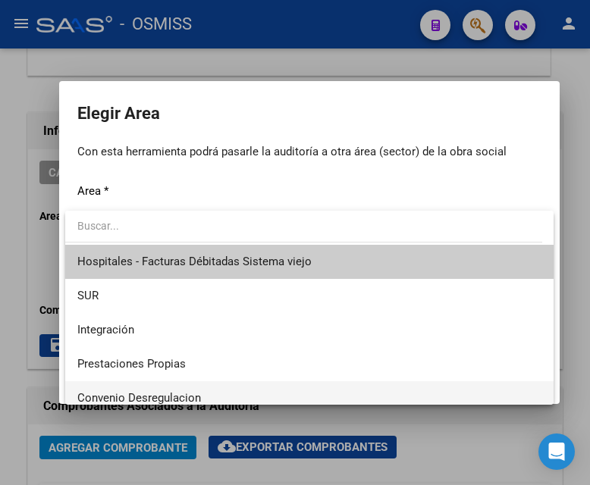
scroll to position [152, 0]
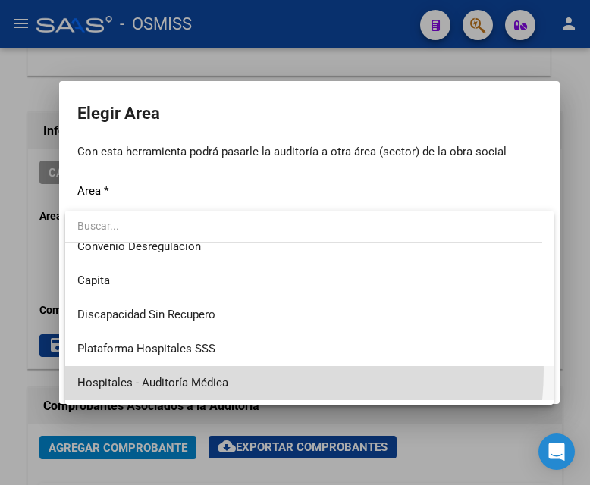
click at [221, 369] on span "Hospitales - Auditoría Médica" at bounding box center [309, 383] width 464 height 34
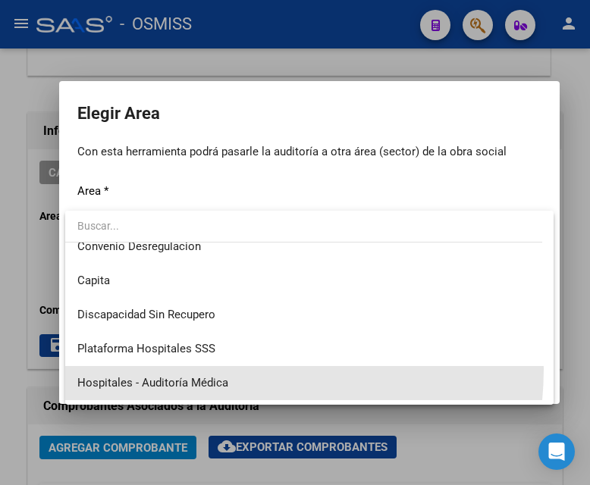
scroll to position [145, 0]
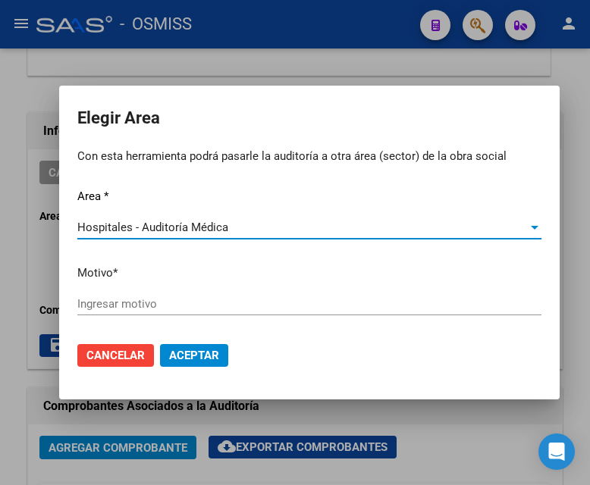
click at [141, 308] on input "Ingresar motivo" at bounding box center [309, 304] width 464 height 14
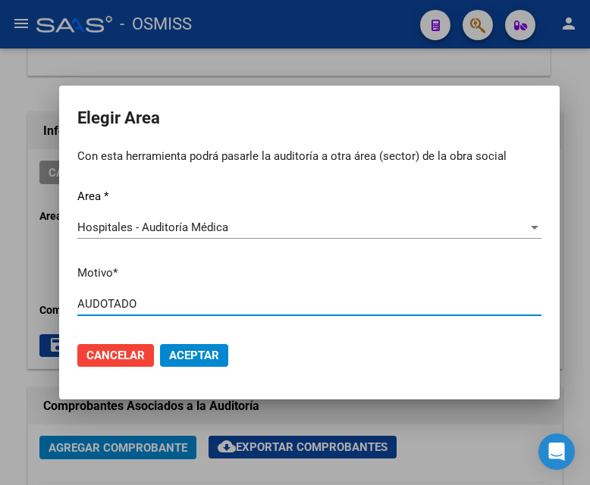
click at [108, 302] on input "AUDOTADO" at bounding box center [309, 304] width 464 height 14
click at [218, 362] on span "Aceptar" at bounding box center [194, 356] width 50 height 14
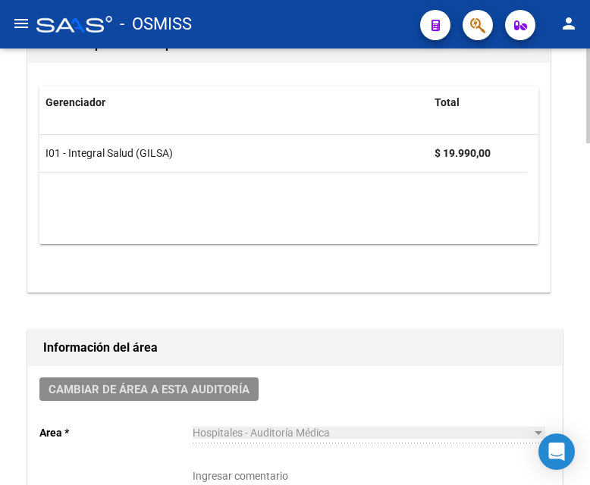
scroll to position [0, 0]
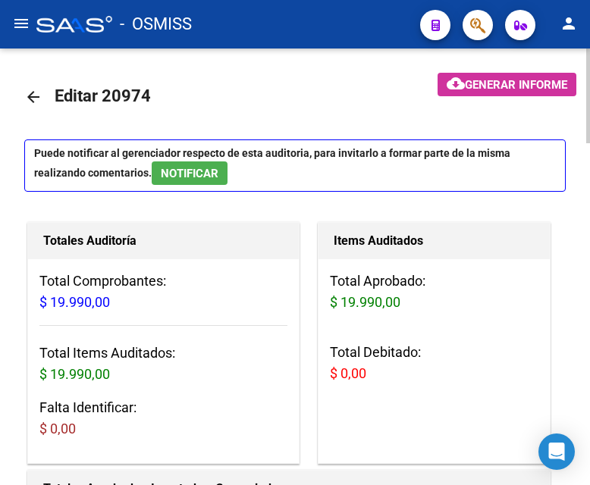
click at [29, 89] on mat-icon "arrow_back" at bounding box center [33, 97] width 18 height 18
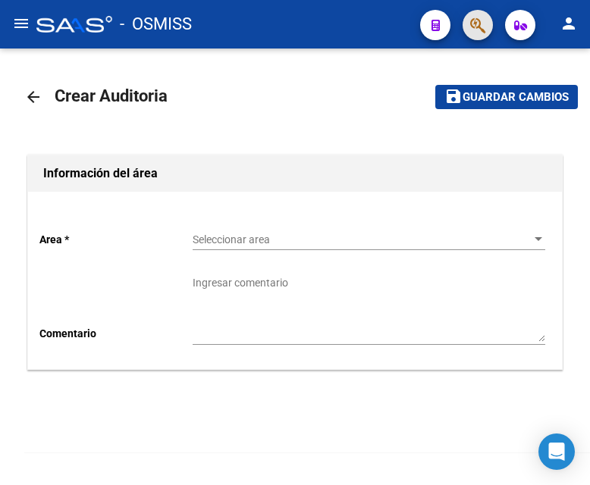
click at [467, 25] on button "button" at bounding box center [477, 25] width 30 height 30
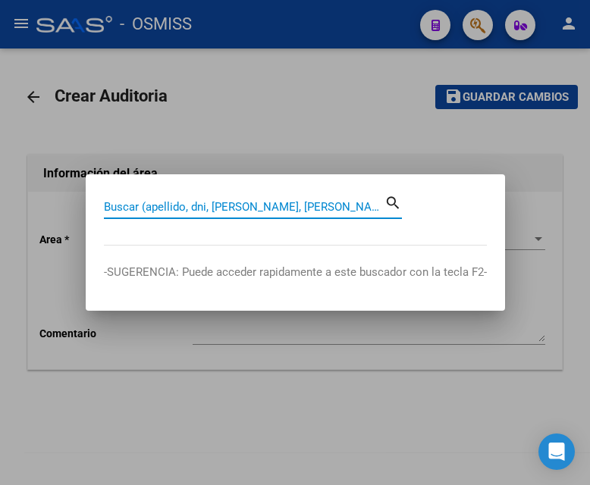
click at [248, 201] on input "Buscar (apellido, dni, [PERSON_NAME], [PERSON_NAME], cuit, obra social)" at bounding box center [244, 207] width 281 height 14
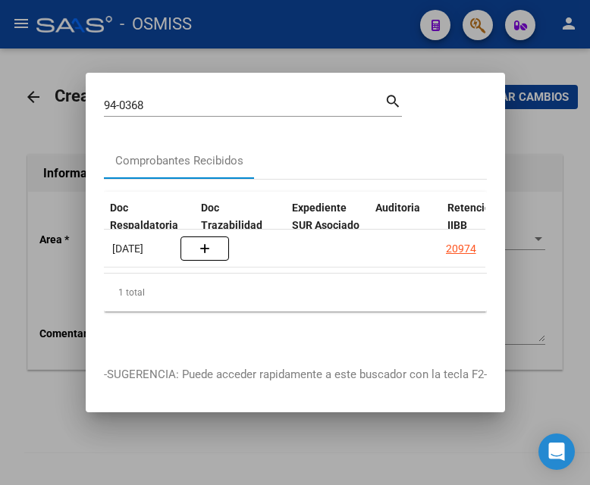
scroll to position [0, 1199]
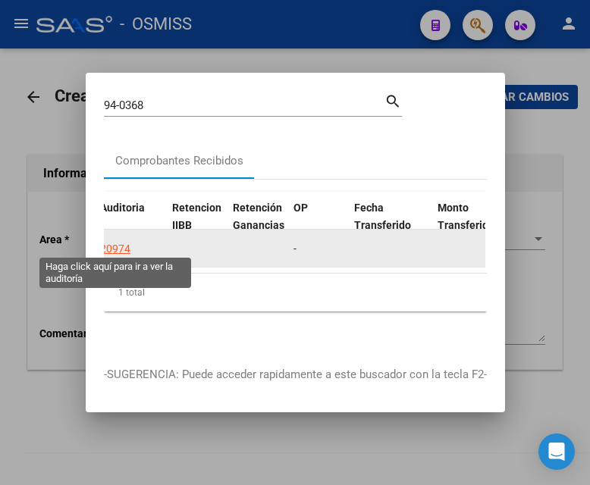
click at [118, 240] on div "20974" at bounding box center [115, 248] width 30 height 17
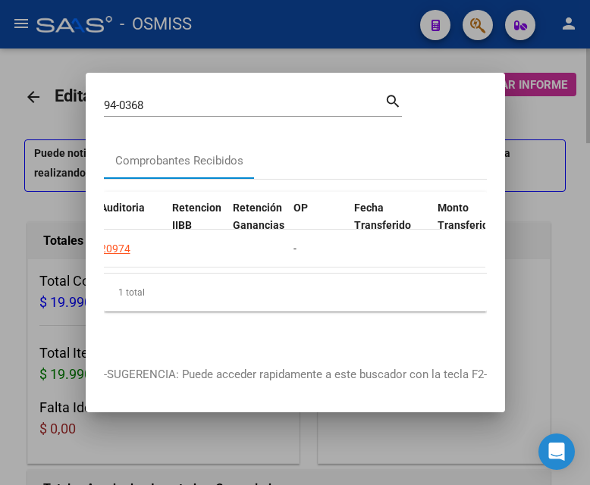
click at [261, 32] on div at bounding box center [295, 242] width 590 height 485
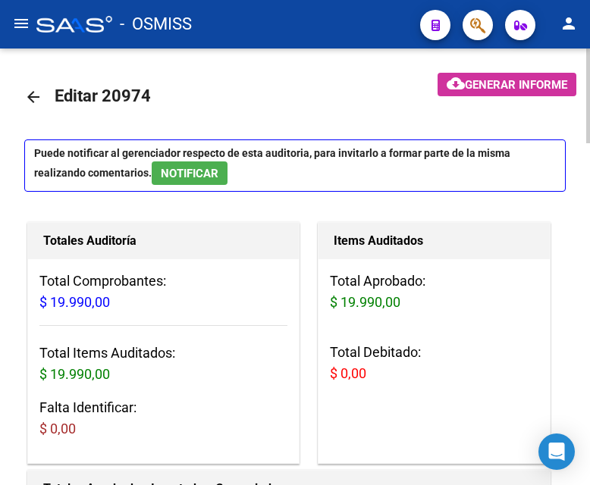
click at [39, 96] on mat-icon "arrow_back" at bounding box center [33, 97] width 18 height 18
